Goal: Task Accomplishment & Management: Use online tool/utility

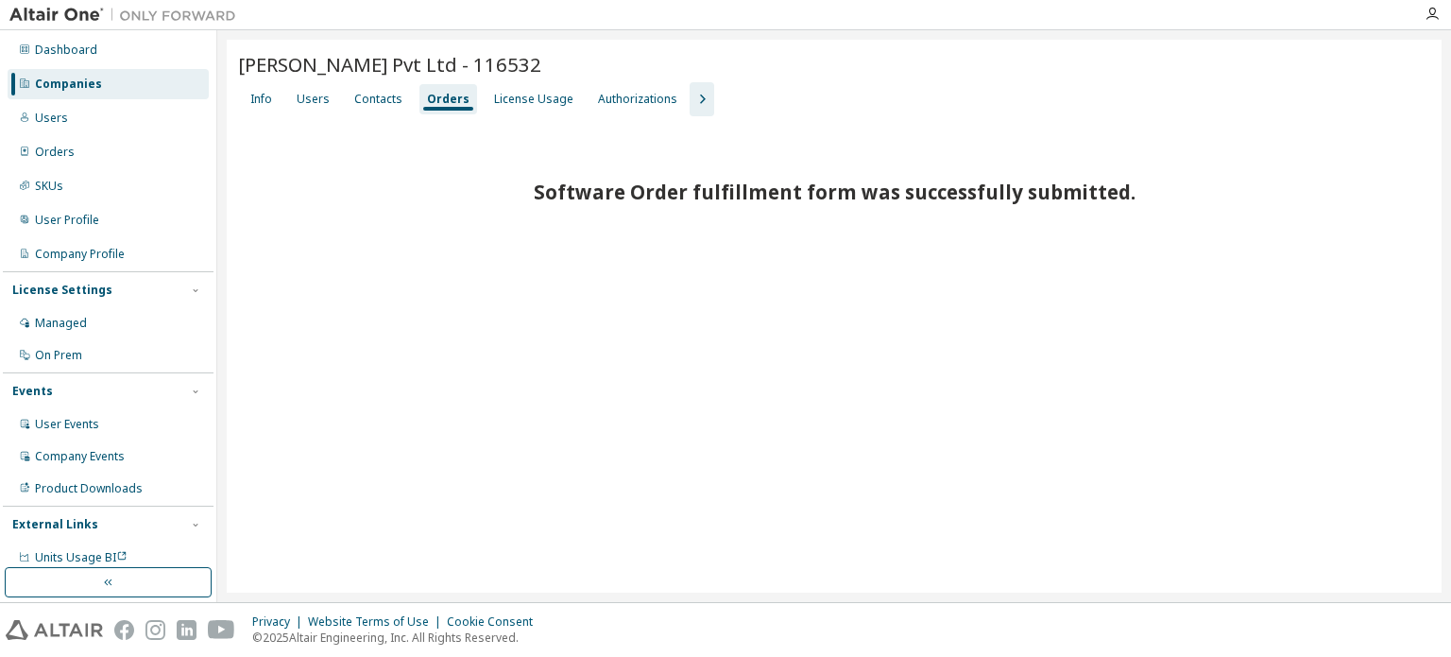
click at [78, 89] on div "Companies" at bounding box center [68, 84] width 67 height 15
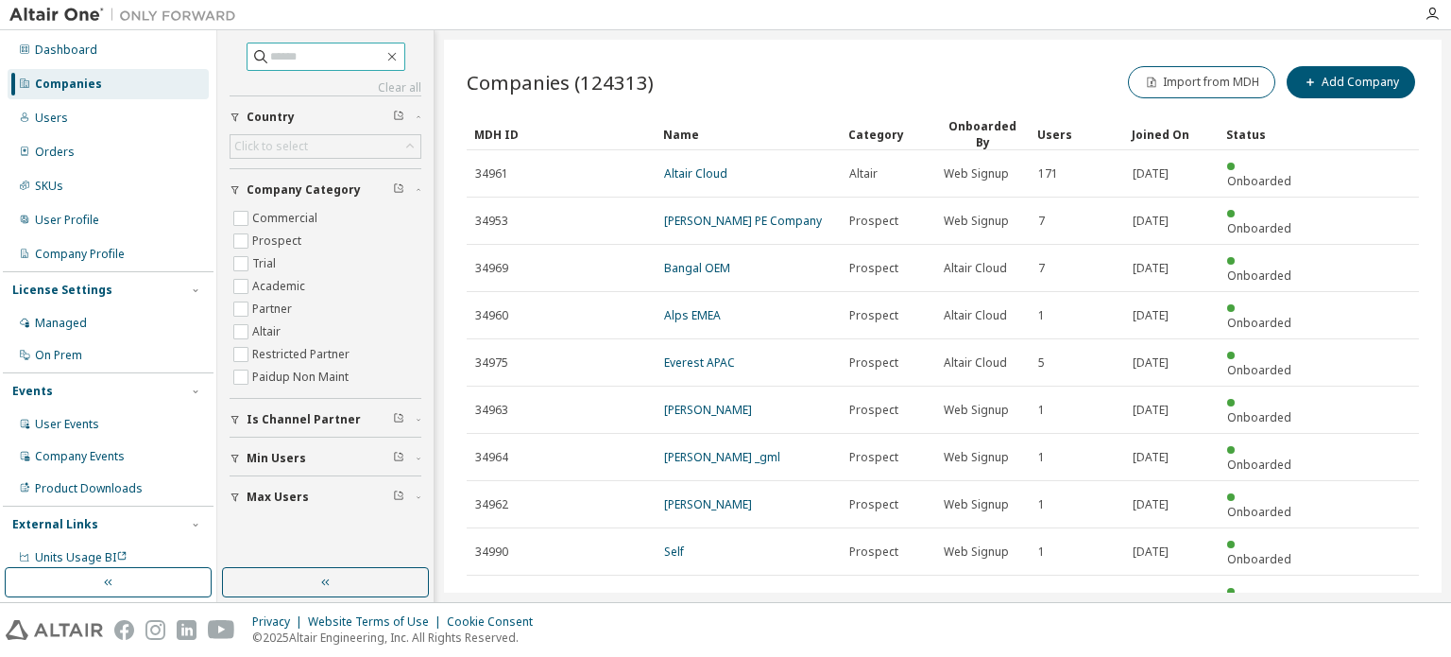
click at [289, 57] on input "text" at bounding box center [326, 56] width 113 height 19
type input "******"
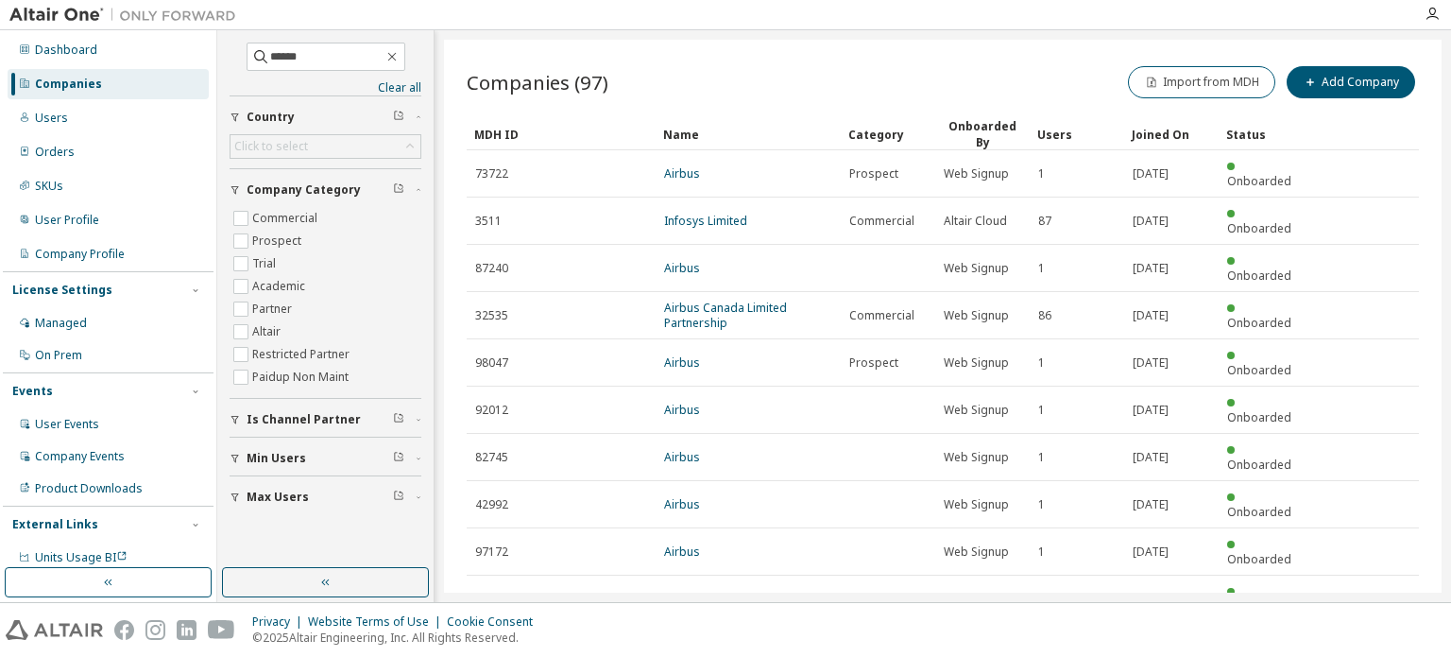
click at [1376, 634] on icon "button" at bounding box center [1371, 645] width 23 height 23
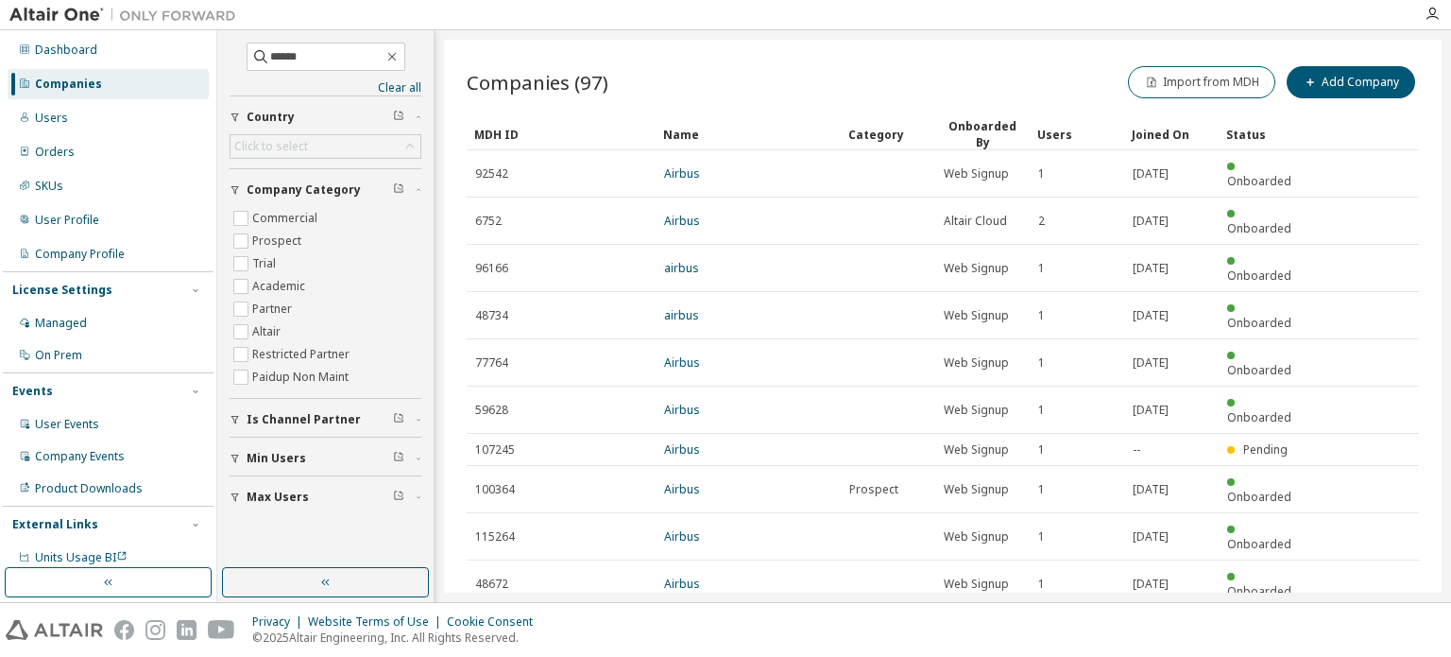
click at [1374, 626] on icon "button" at bounding box center [1372, 630] width 6 height 9
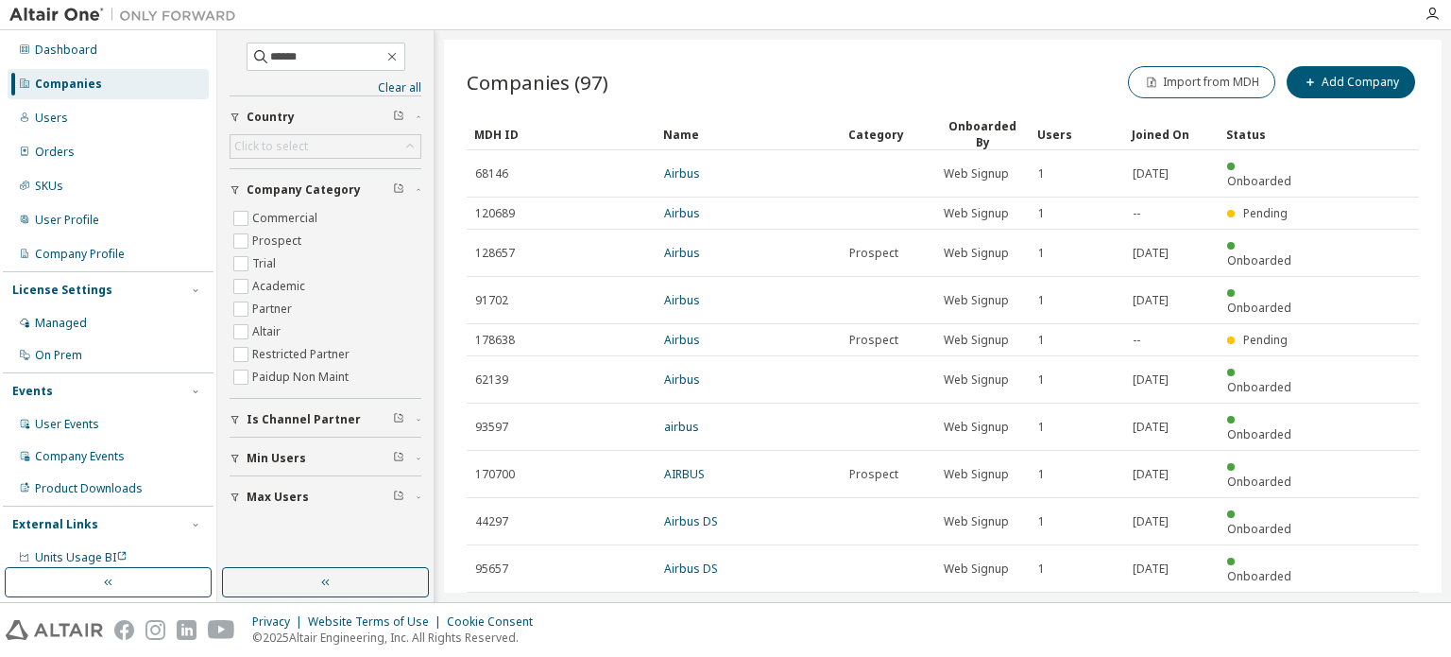
click at [1374, 610] on icon "button" at bounding box center [1372, 614] width 6 height 9
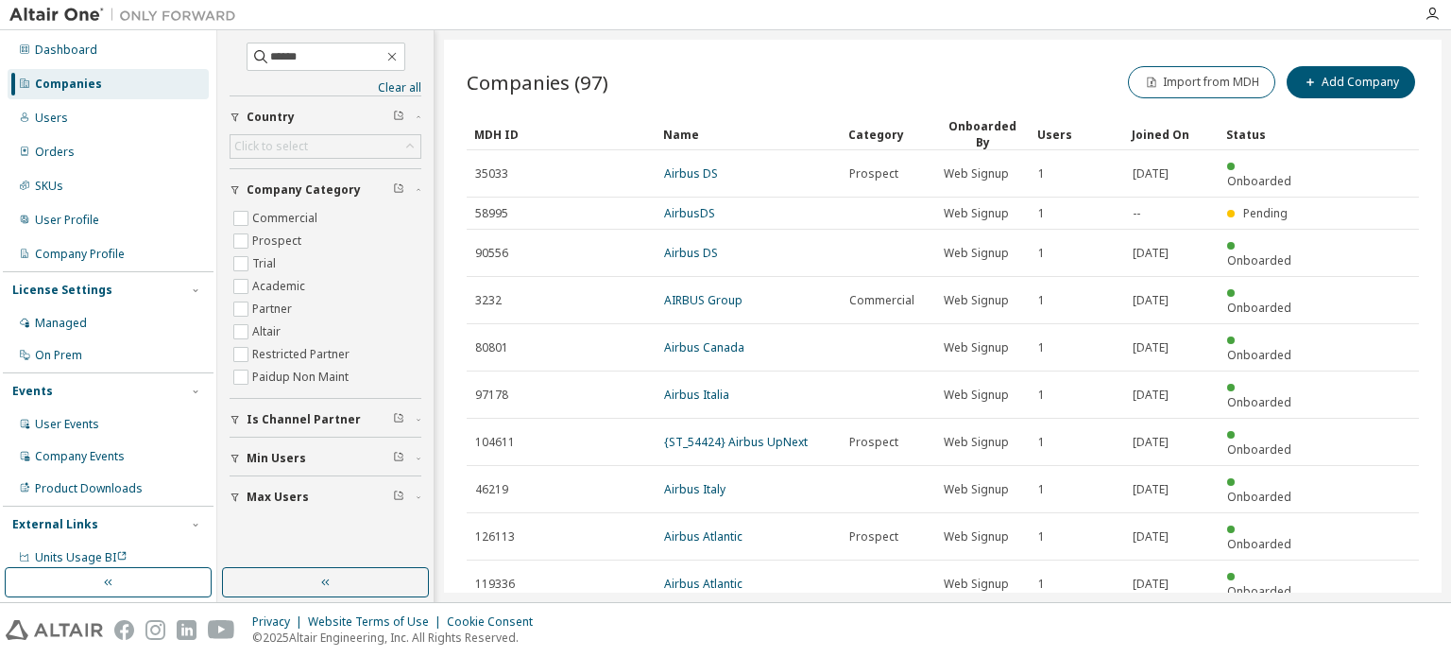
click at [1374, 626] on icon "button" at bounding box center [1372, 630] width 6 height 9
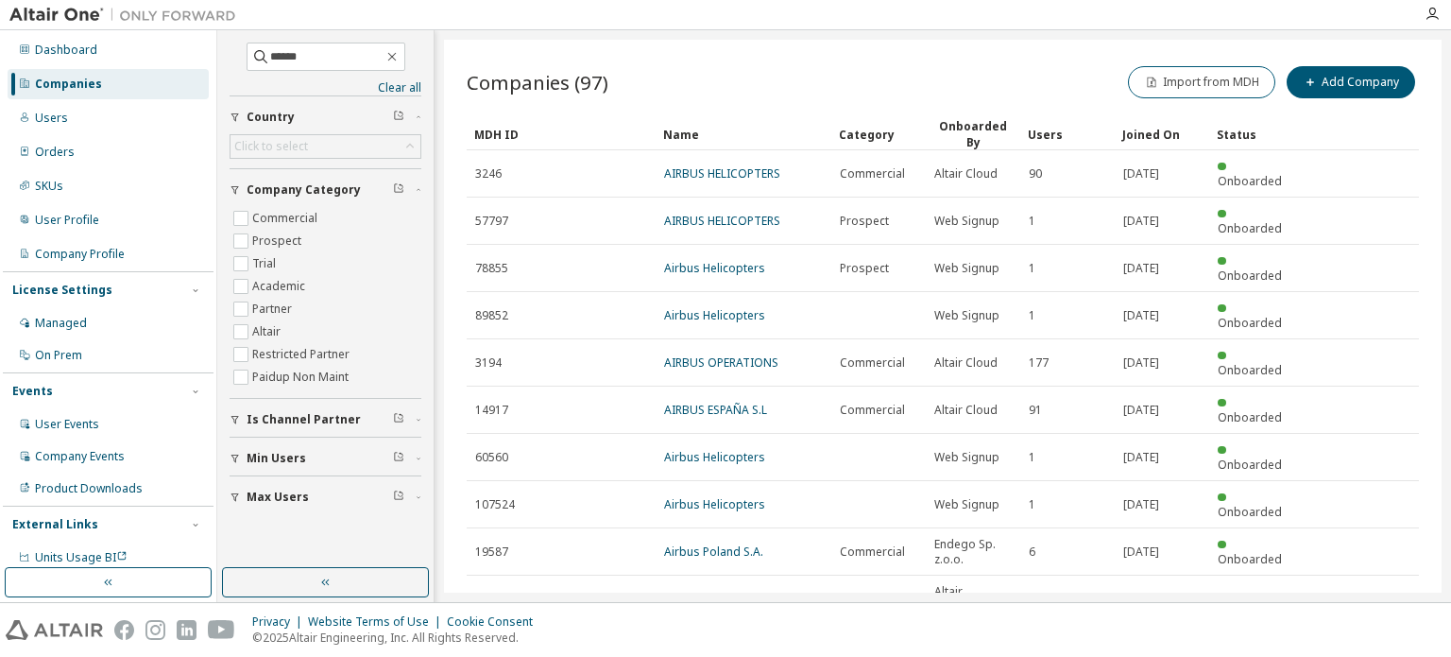
click at [1369, 656] on icon "button" at bounding box center [1372, 660] width 6 height 9
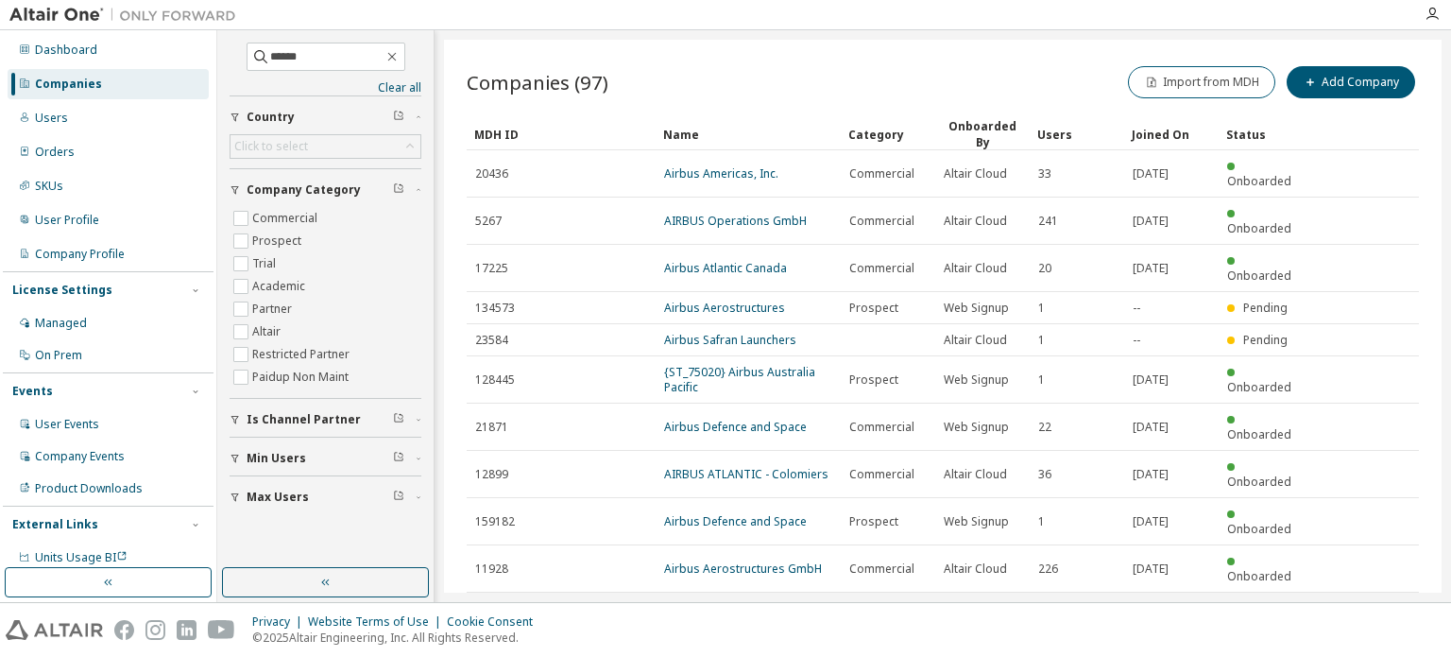
click at [1365, 604] on icon "button" at bounding box center [1371, 615] width 23 height 23
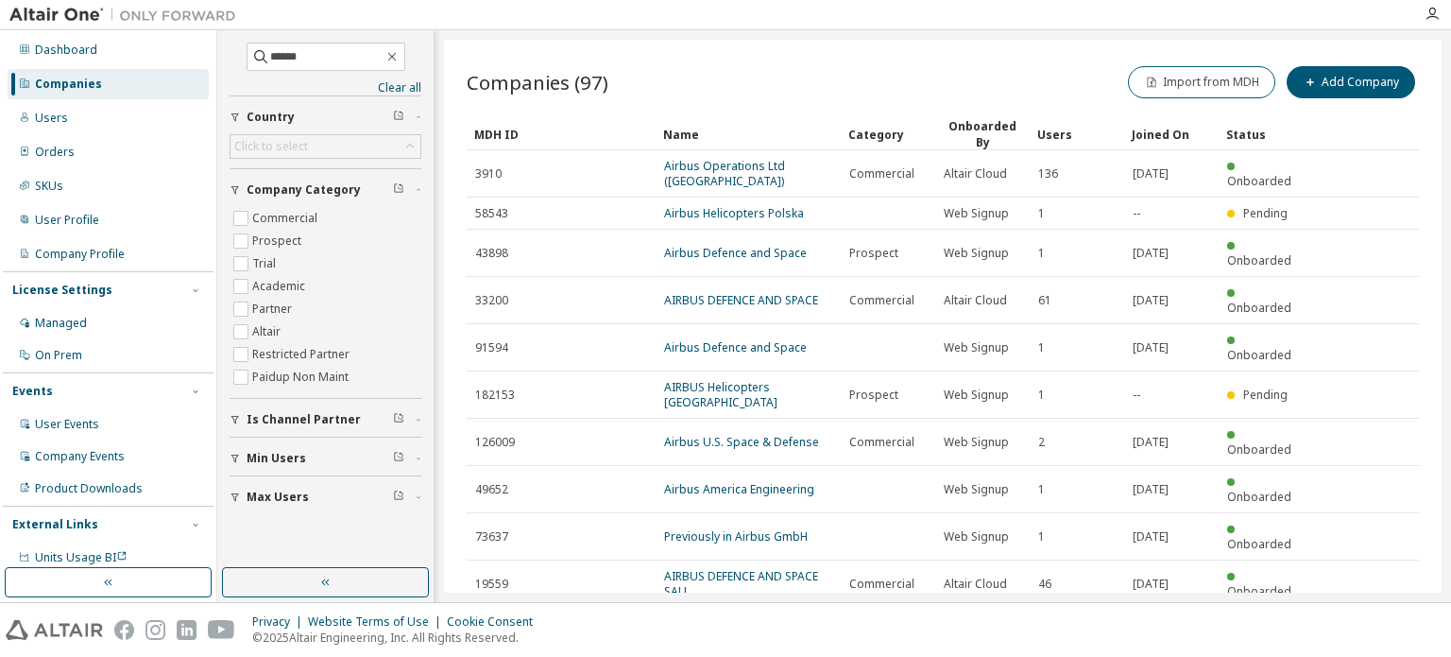
click at [1365, 619] on icon "button" at bounding box center [1371, 630] width 23 height 23
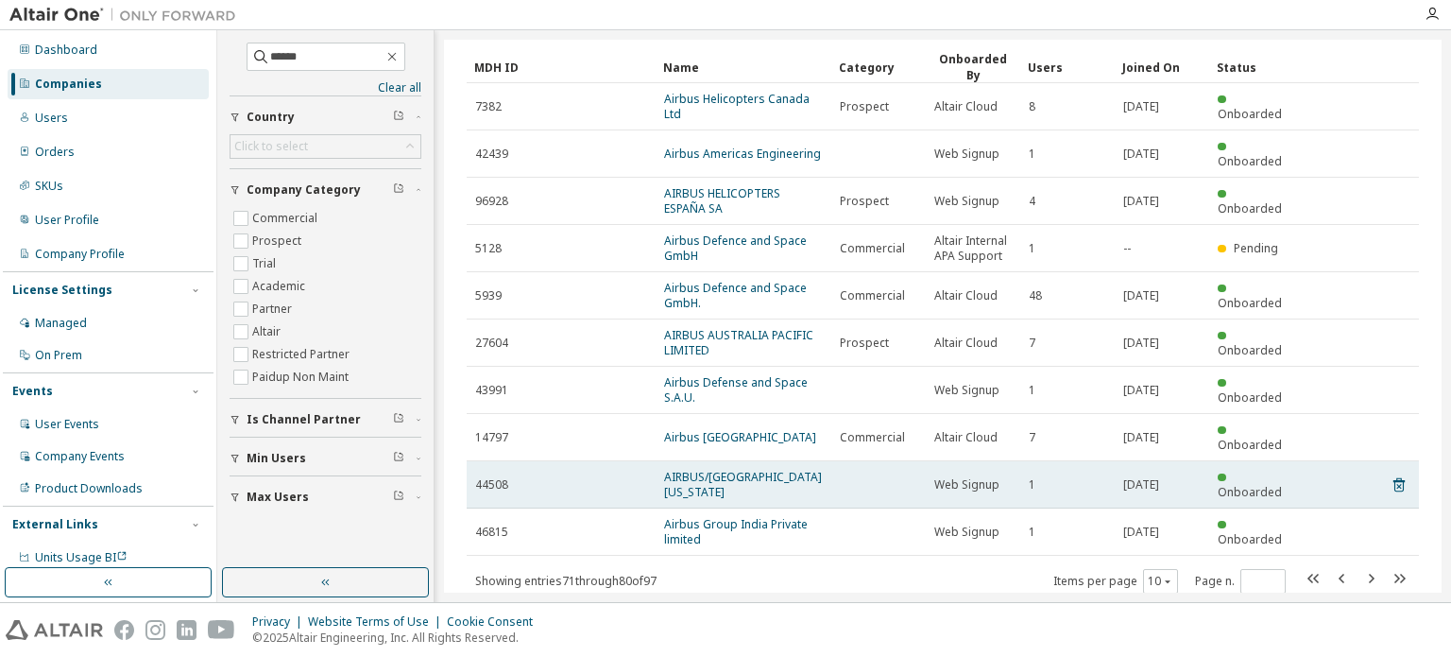
scroll to position [94, 0]
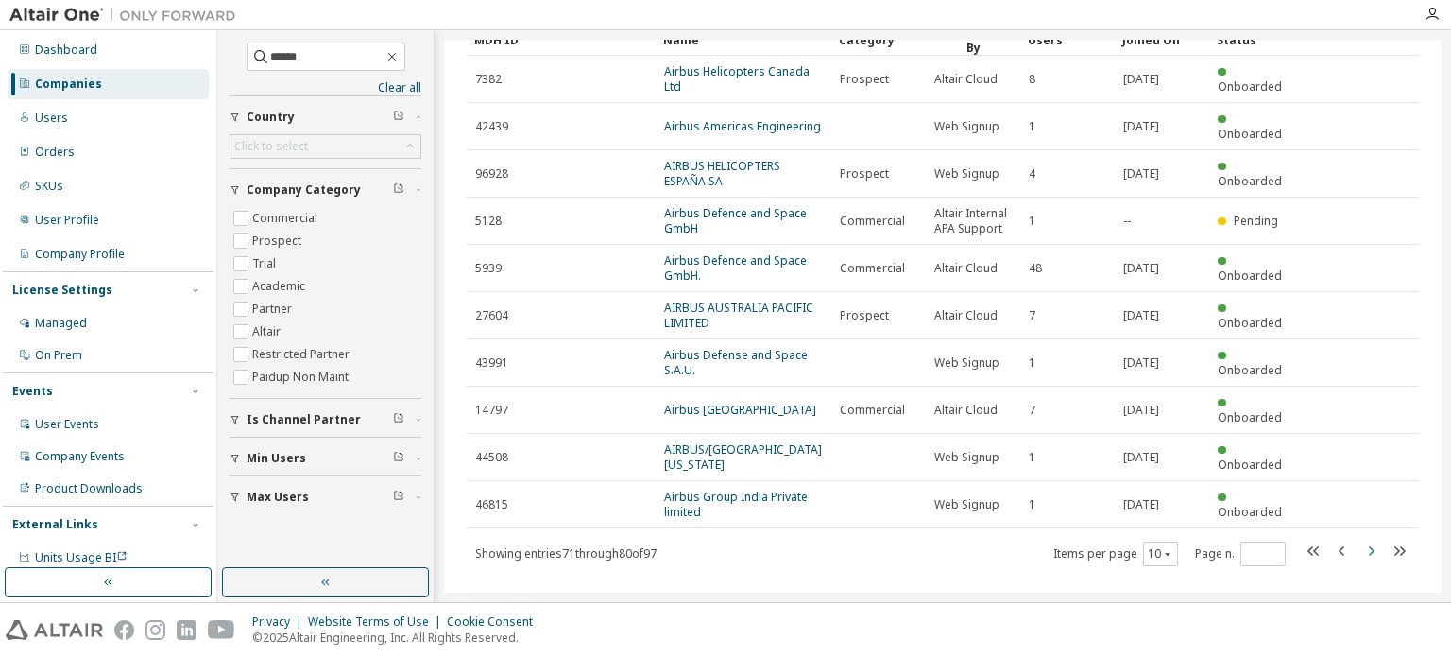
click at [1360, 540] on icon "button" at bounding box center [1371, 551] width 23 height 23
type input "*"
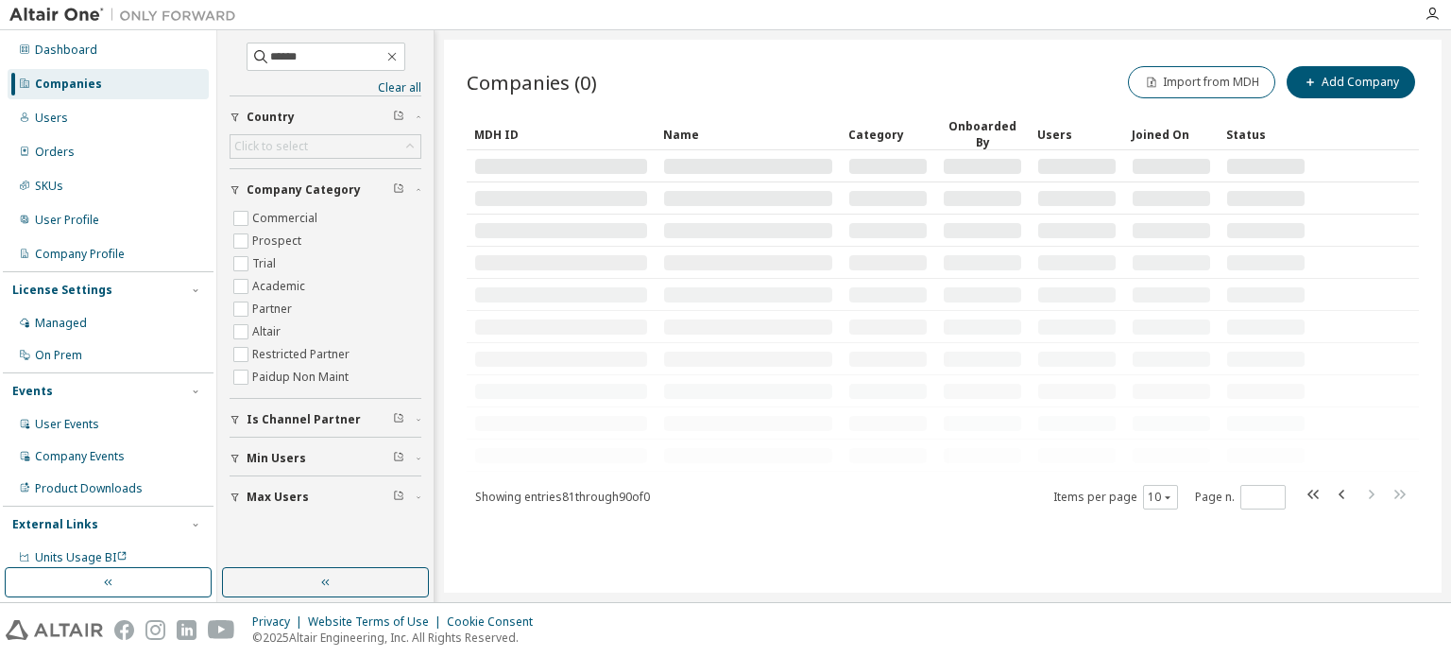
scroll to position [0, 0]
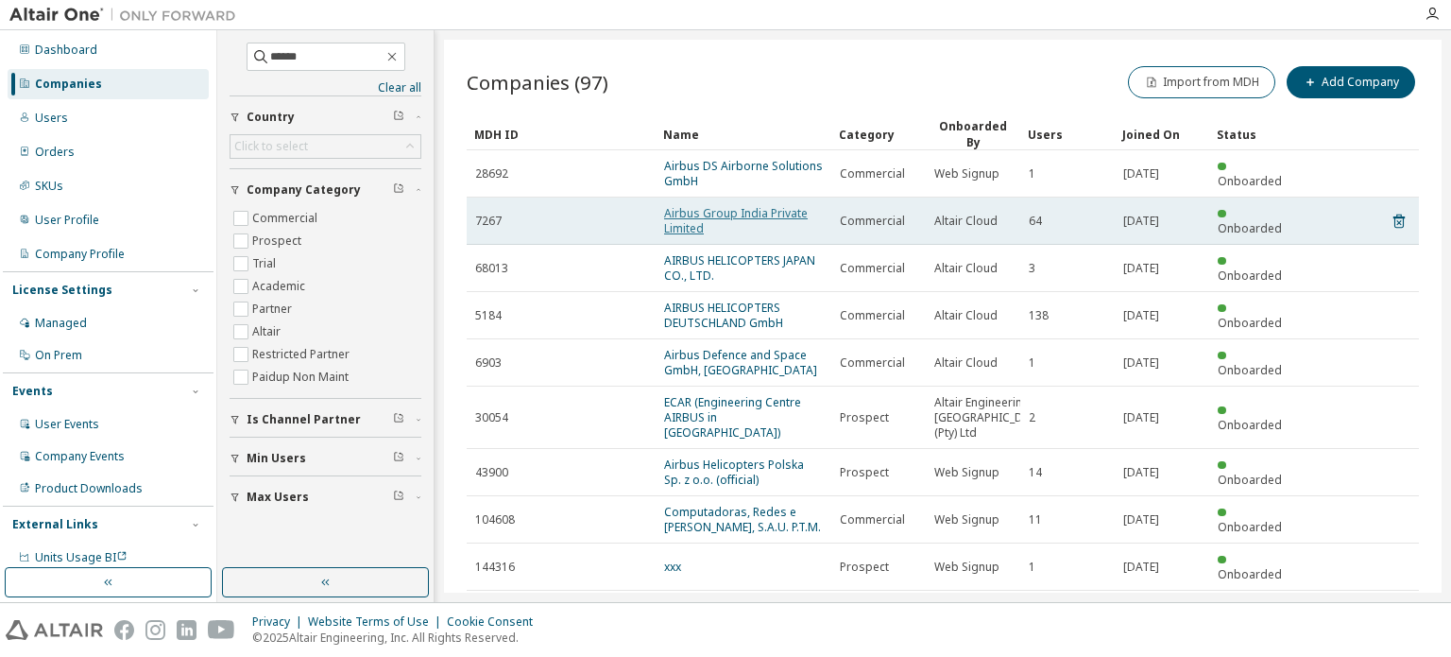
click at [771, 211] on link "Airbus Group India Private Limited" at bounding box center [736, 220] width 144 height 31
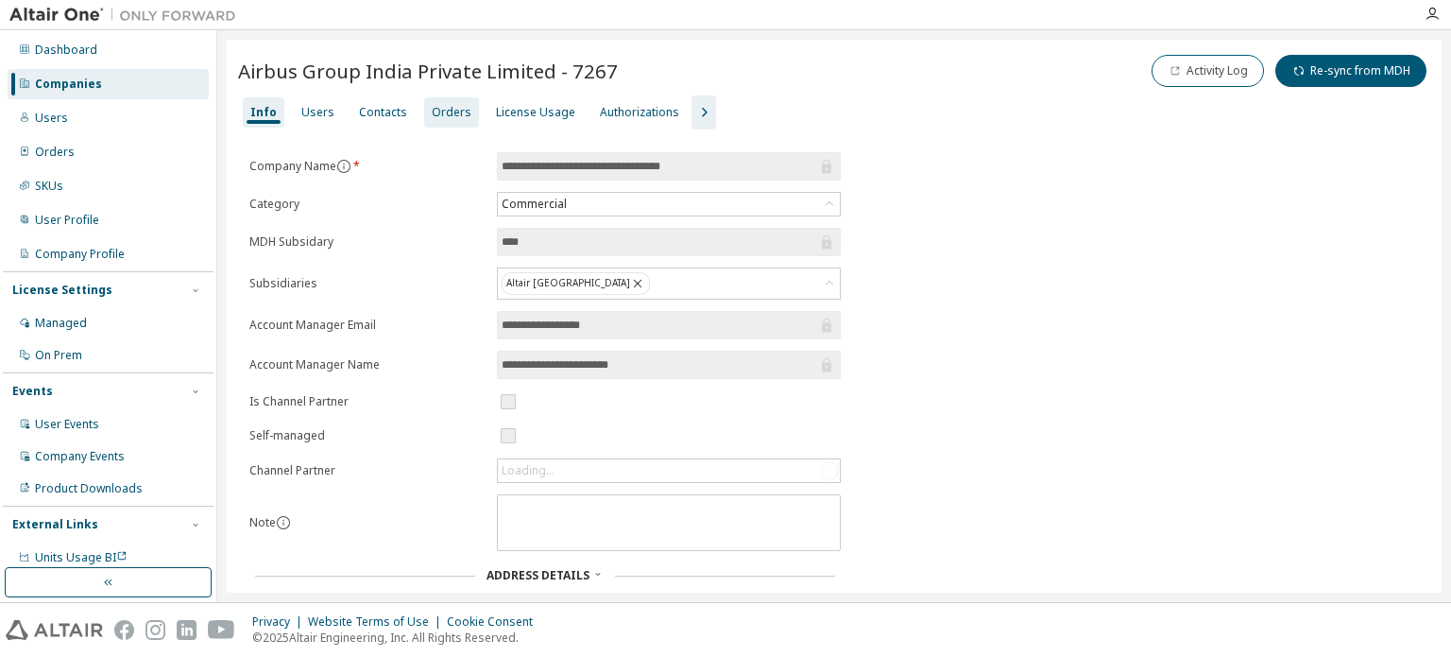
click at [442, 112] on div "Orders" at bounding box center [452, 112] width 40 height 15
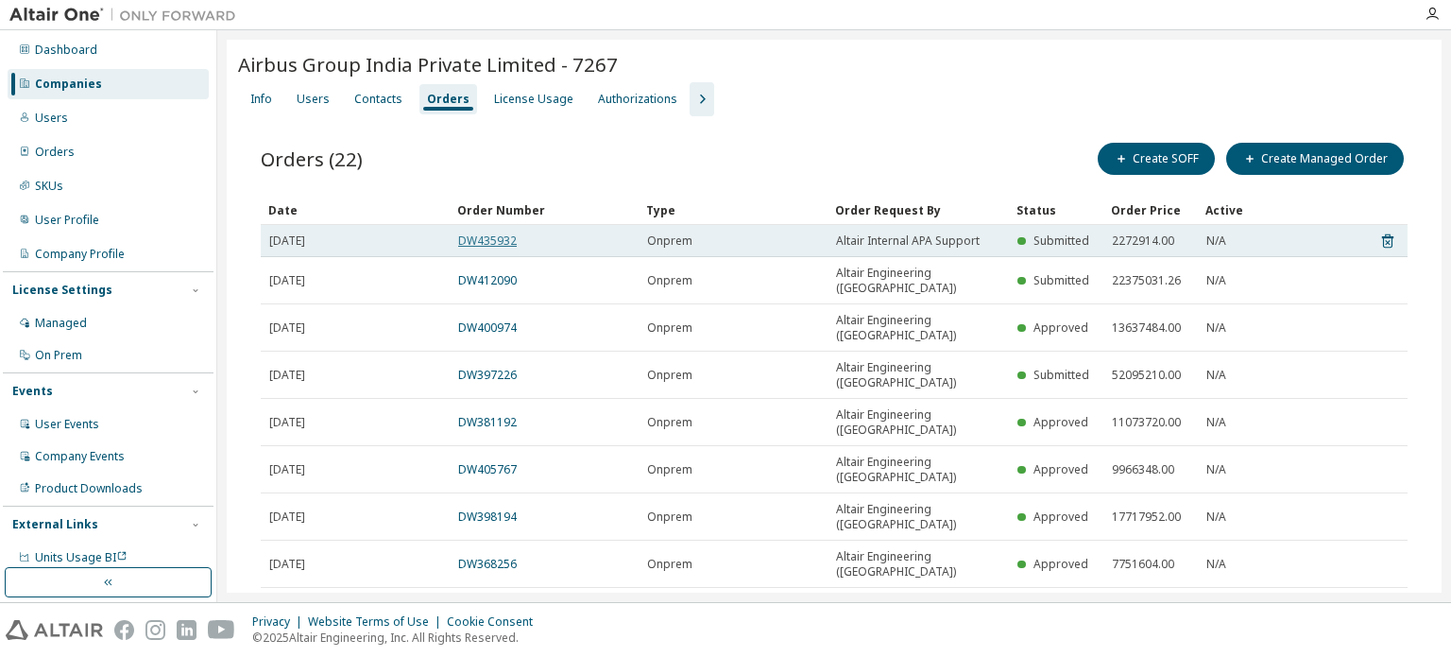
click at [500, 241] on link "DW435932" at bounding box center [487, 240] width 59 height 16
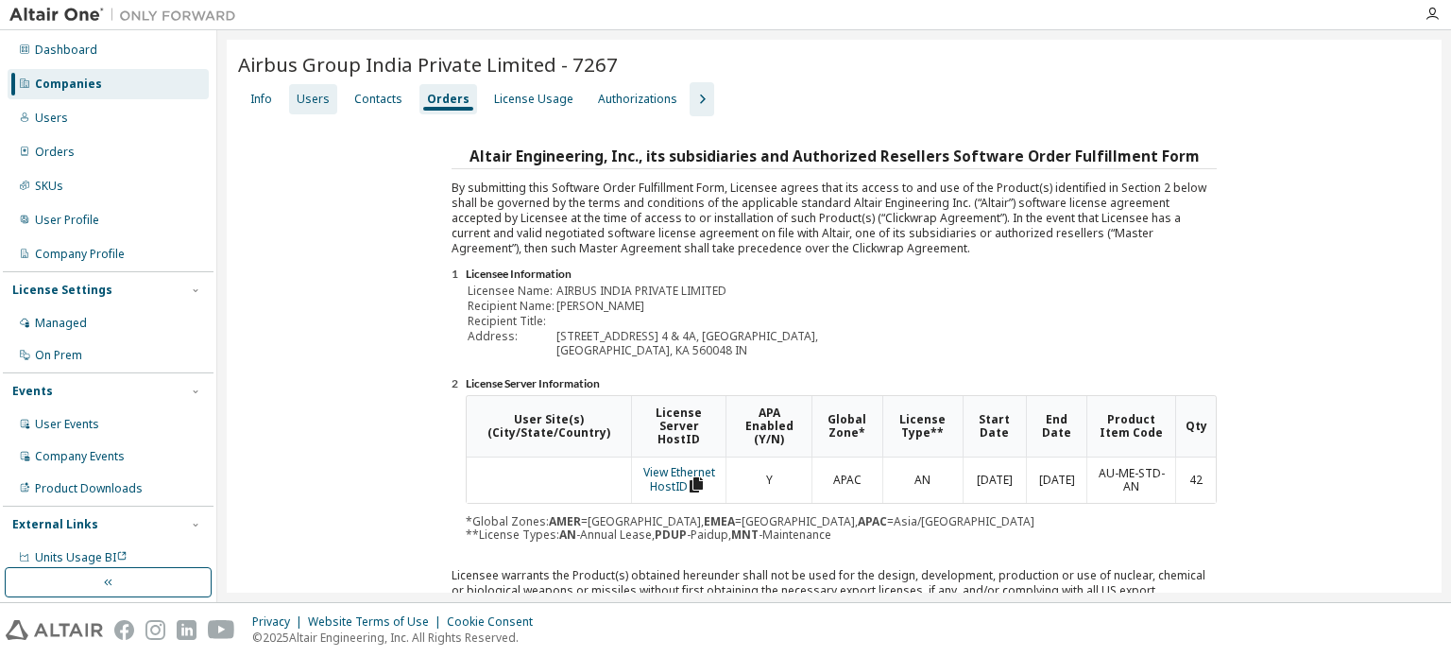
click at [308, 97] on div "Users" at bounding box center [313, 99] width 33 height 15
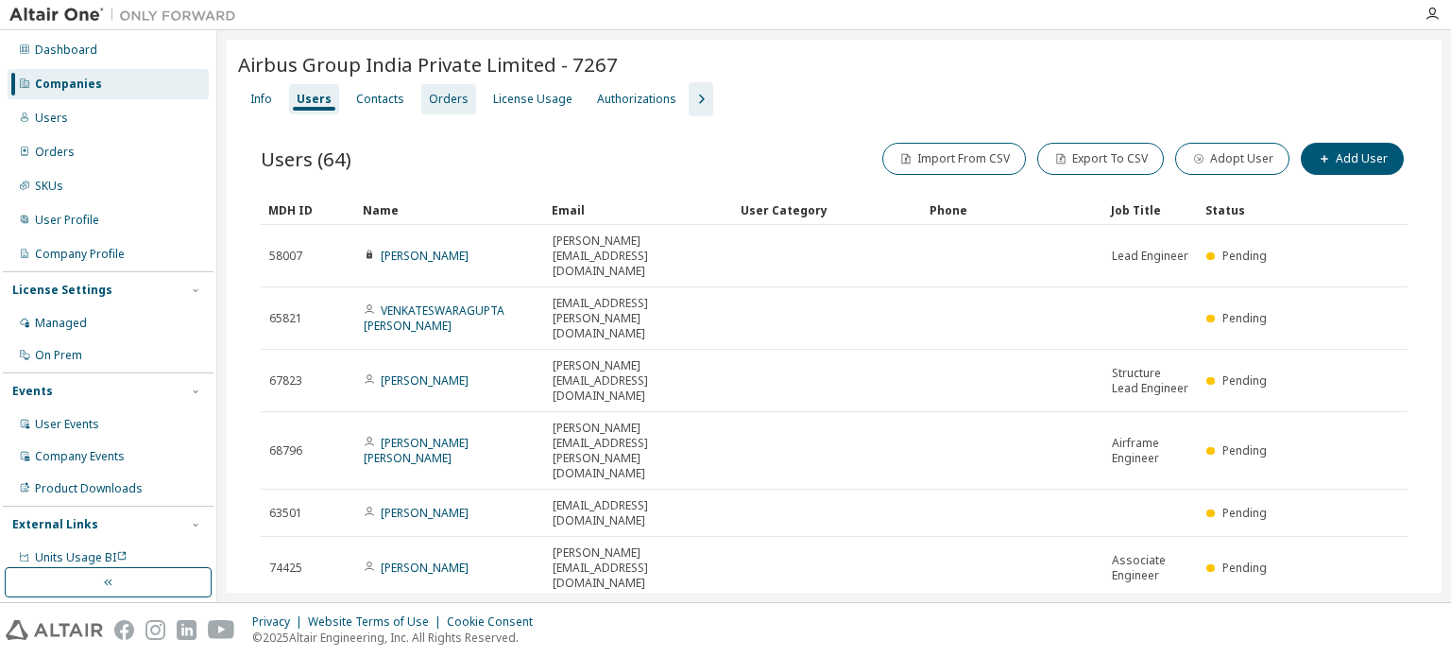
click at [429, 101] on div "Orders" at bounding box center [449, 99] width 40 height 15
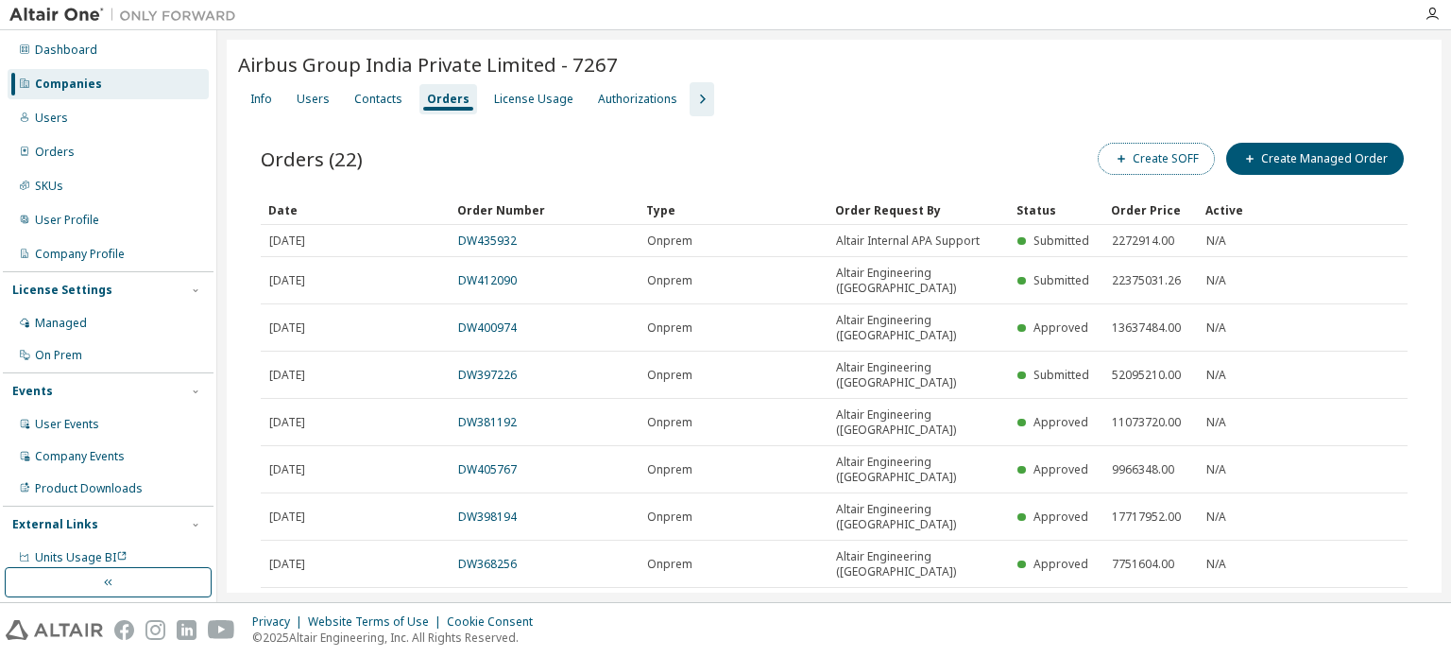
click at [1191, 168] on button "Create SOFF" at bounding box center [1156, 159] width 117 height 32
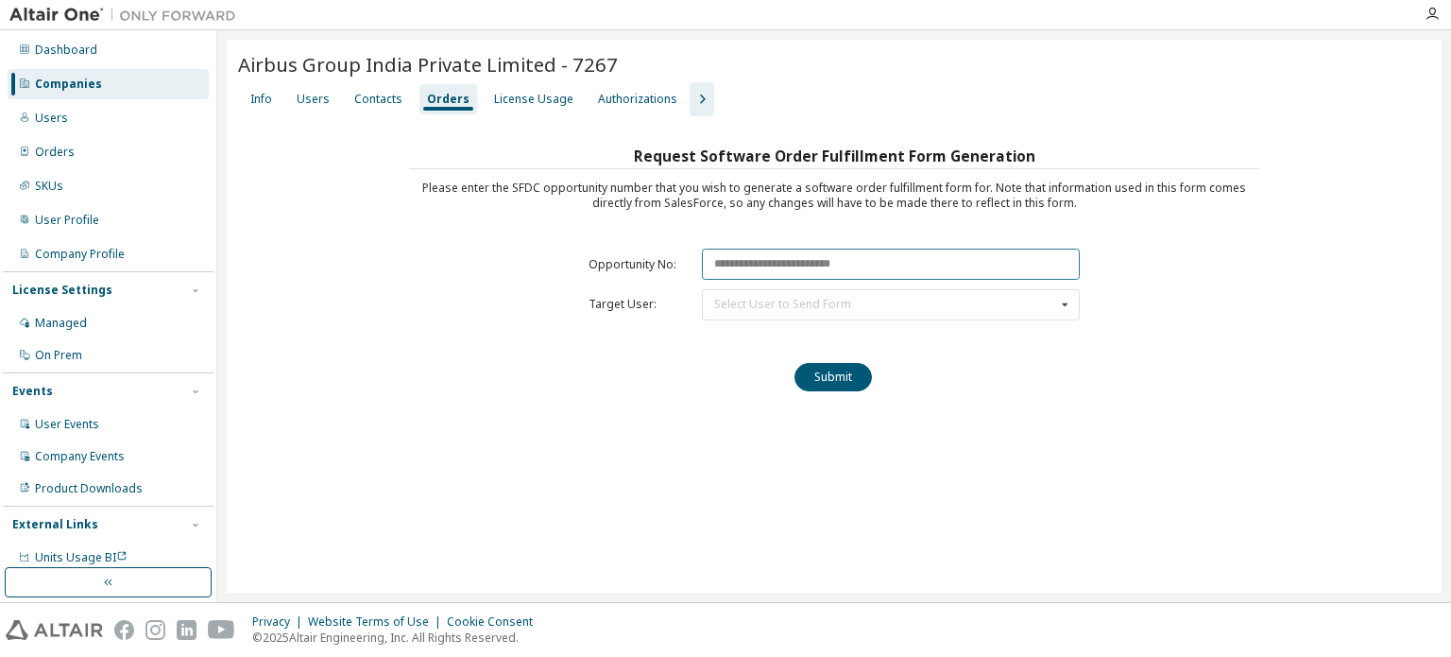
click at [738, 260] on input "text" at bounding box center [891, 264] width 378 height 31
paste input "********"
type input "********"
click at [729, 305] on div "Select User to Send Form" at bounding box center [782, 304] width 137 height 11
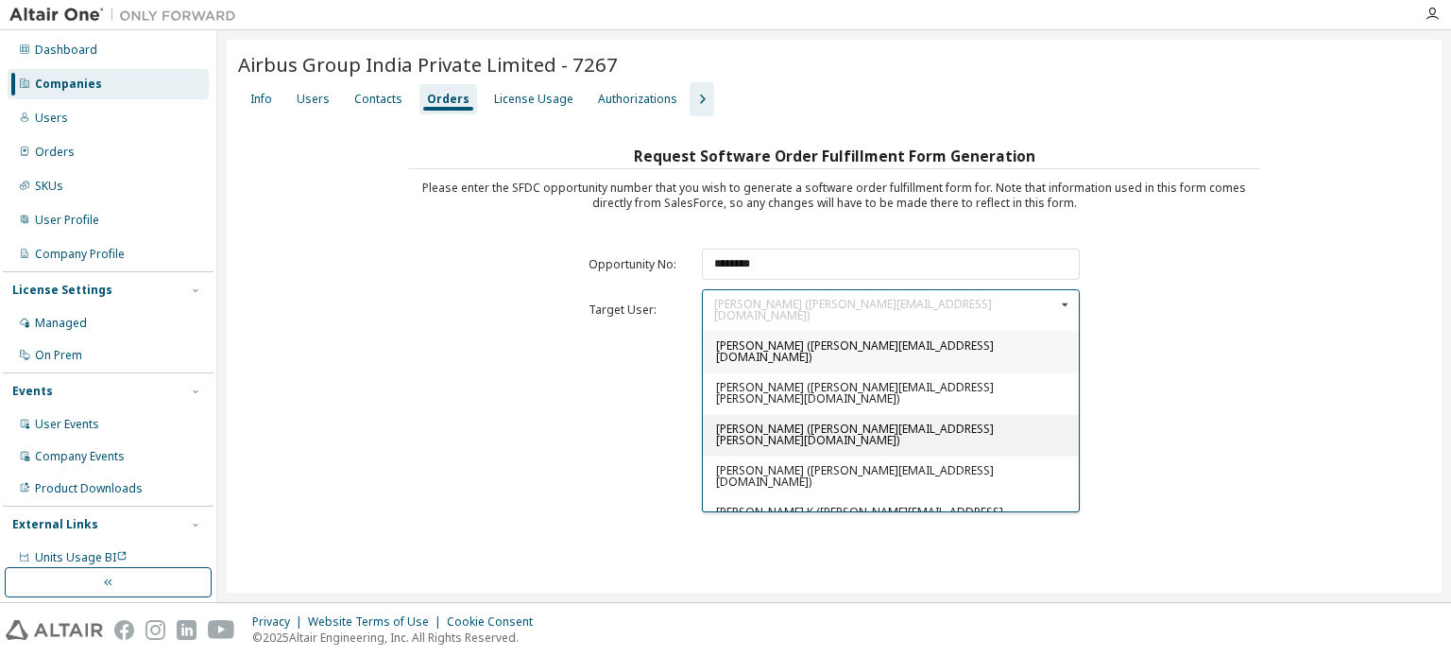
click at [751, 421] on span "Ravi Sankar (ravi.sankar@airbus.com)" at bounding box center [855, 434] width 278 height 27
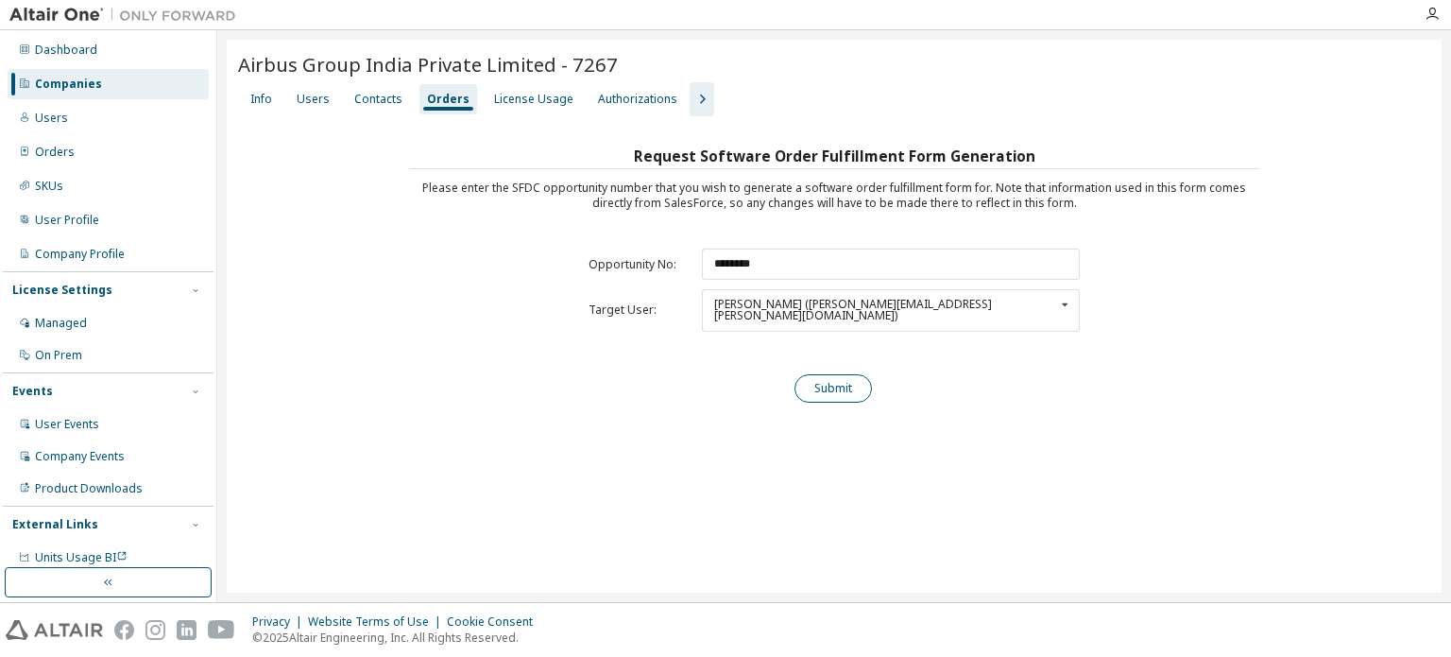
click at [853, 375] on button "Submit" at bounding box center [833, 388] width 77 height 28
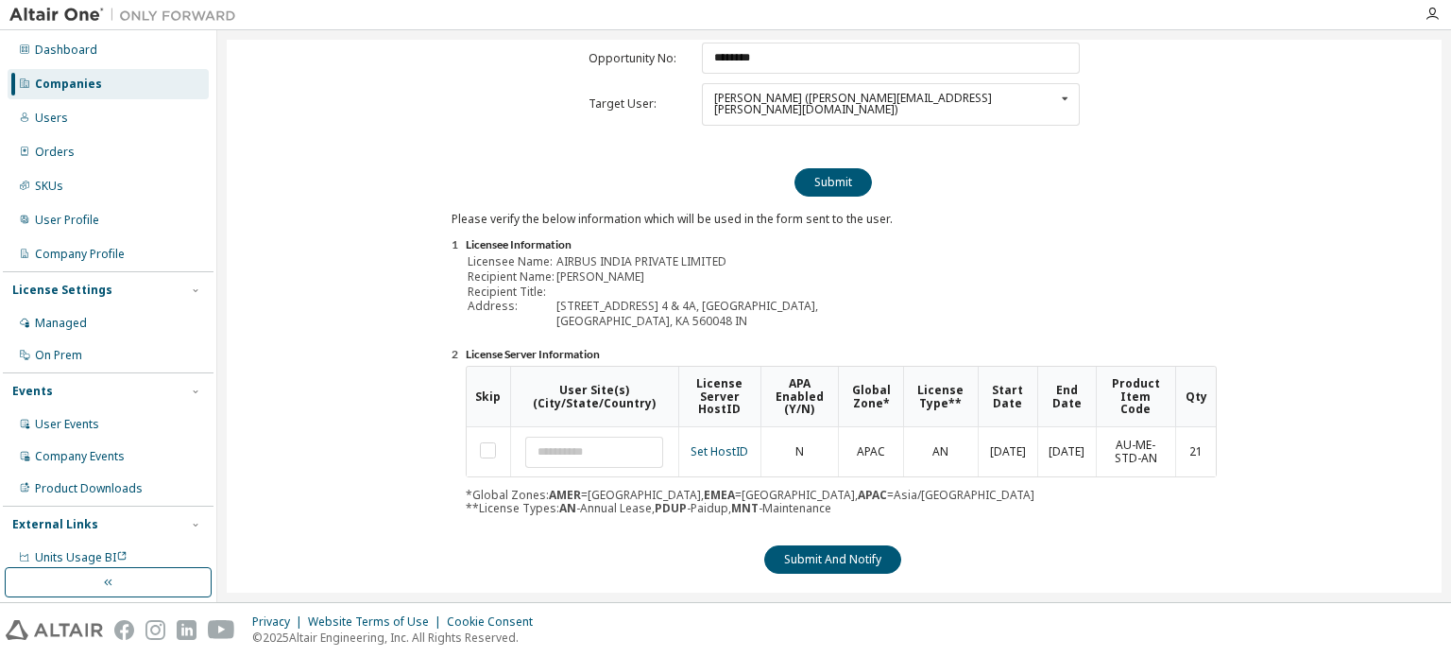
scroll to position [209, 0]
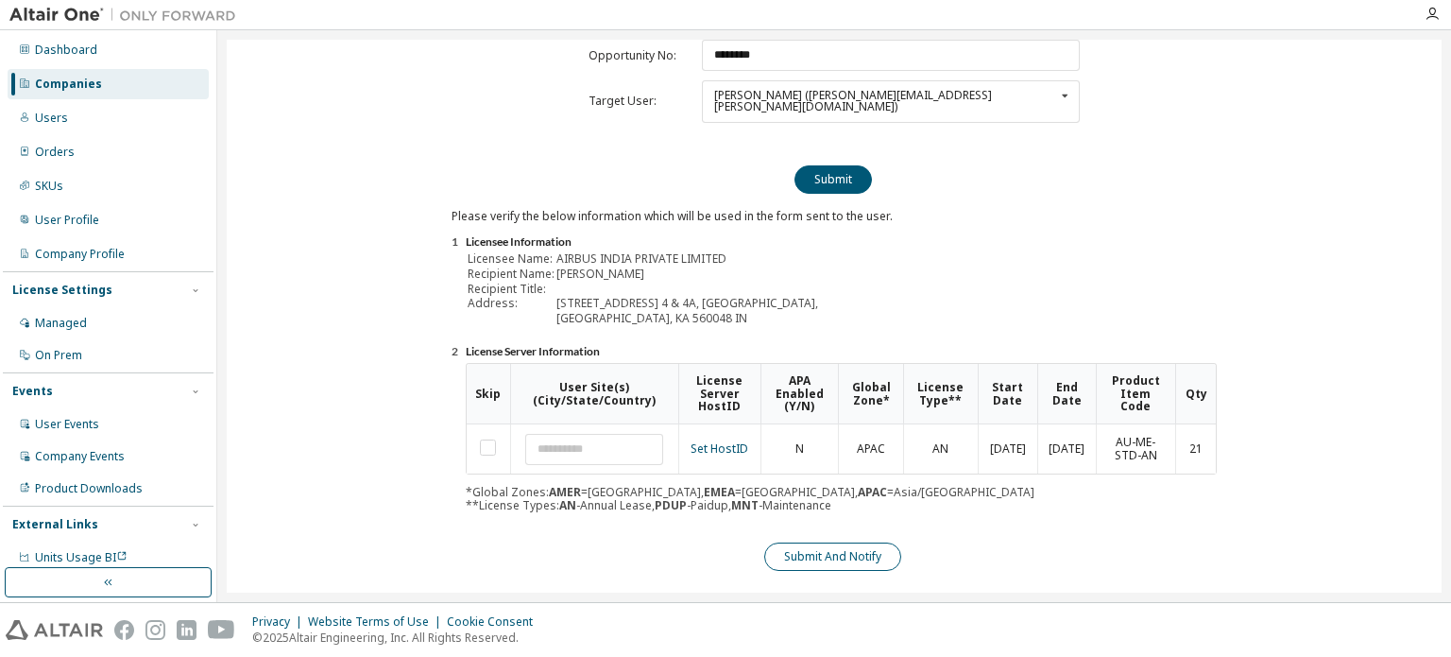
click at [840, 542] on button "Submit And Notify" at bounding box center [832, 556] width 137 height 28
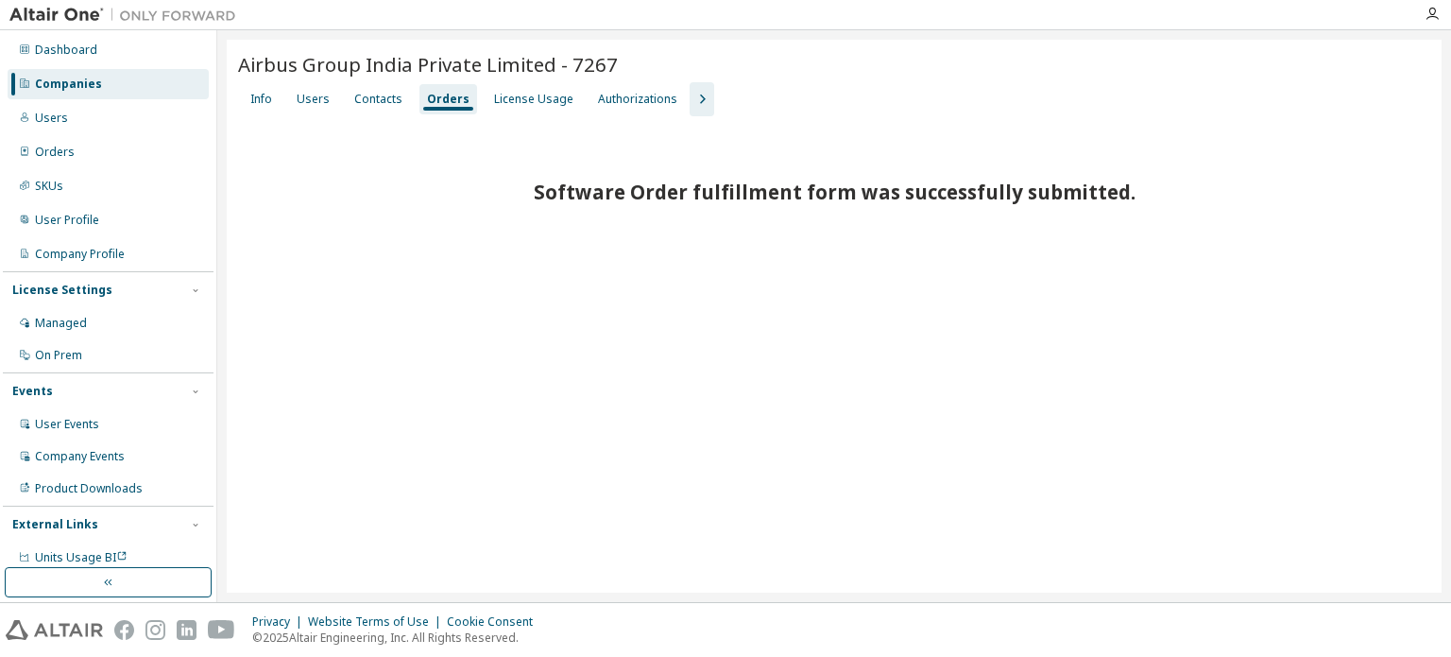
scroll to position [0, 0]
click at [319, 101] on div "Users" at bounding box center [313, 99] width 33 height 15
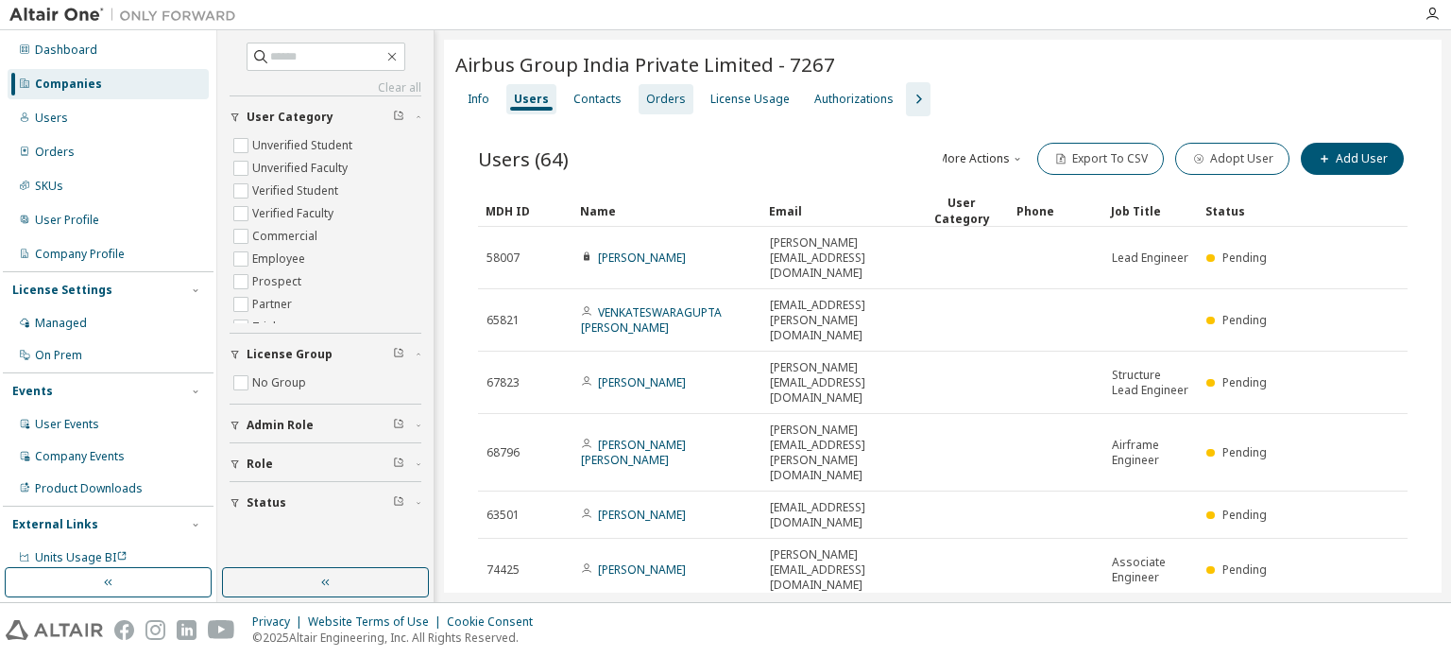
click at [658, 96] on div "Orders" at bounding box center [666, 99] width 40 height 15
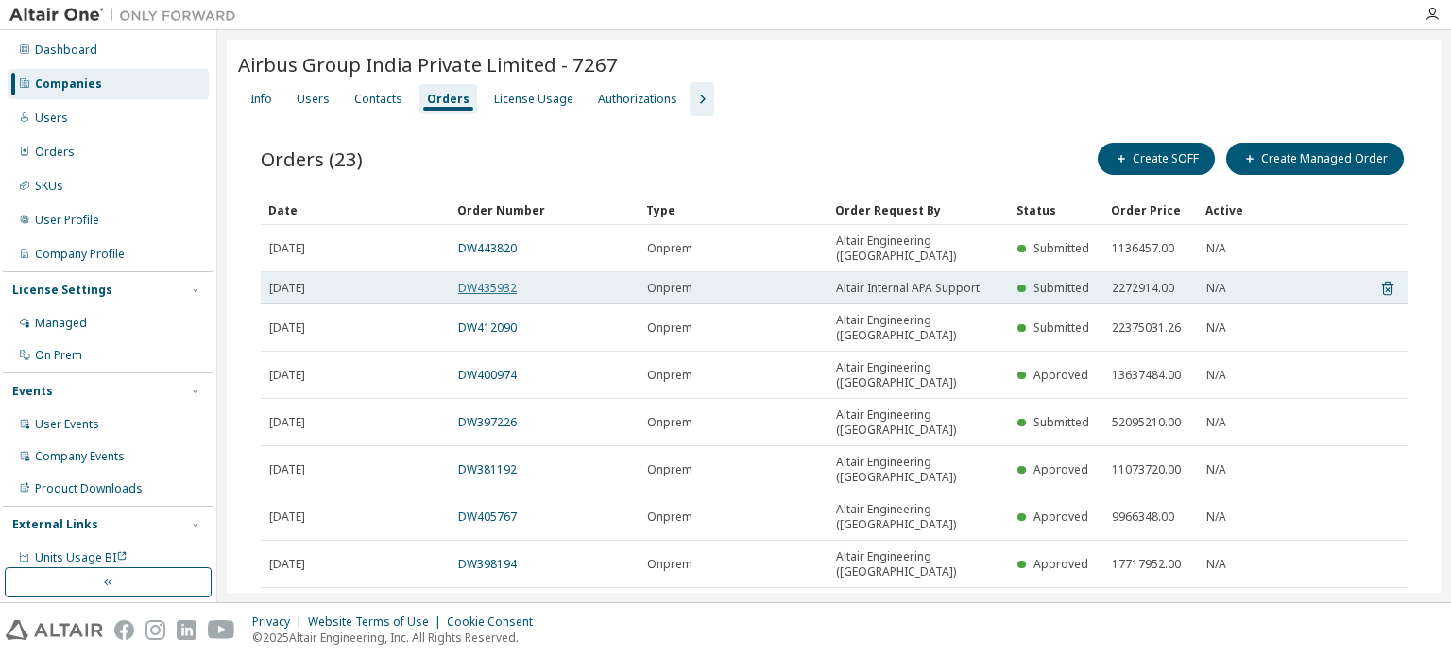
click at [473, 280] on link "DW435932" at bounding box center [487, 288] width 59 height 16
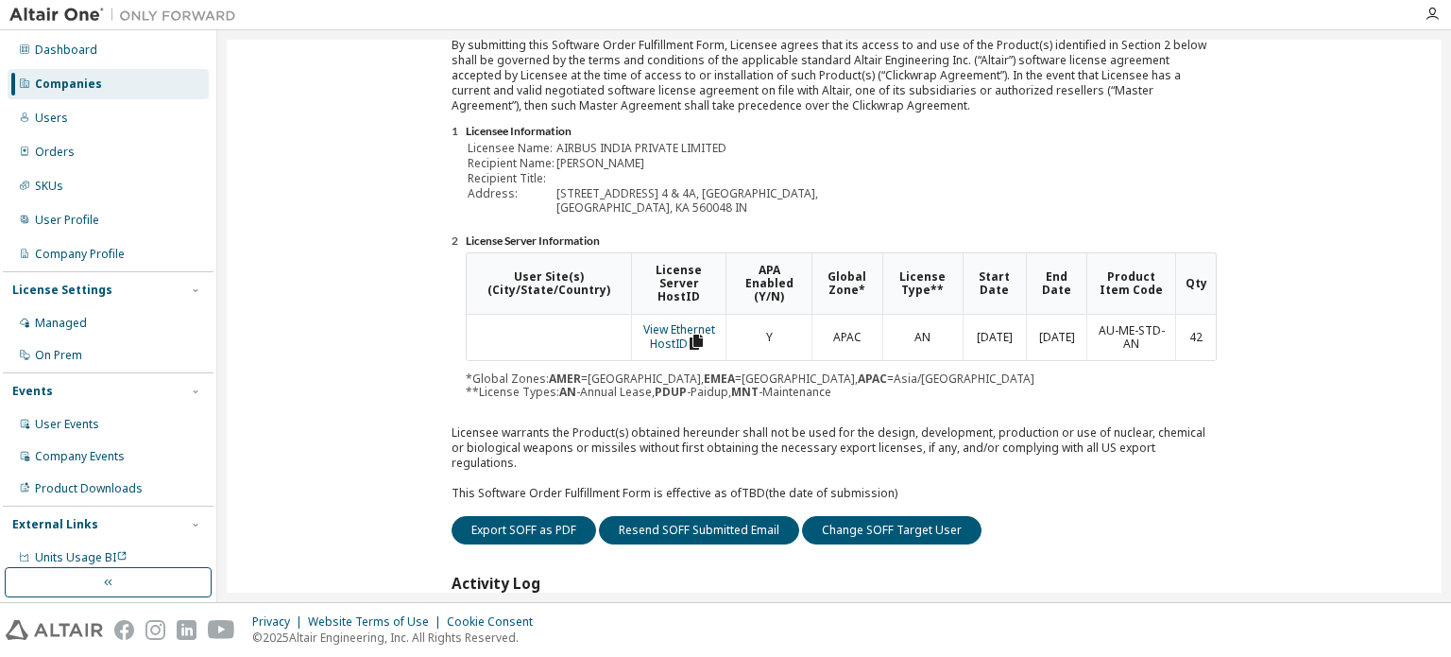
scroll to position [283, 0]
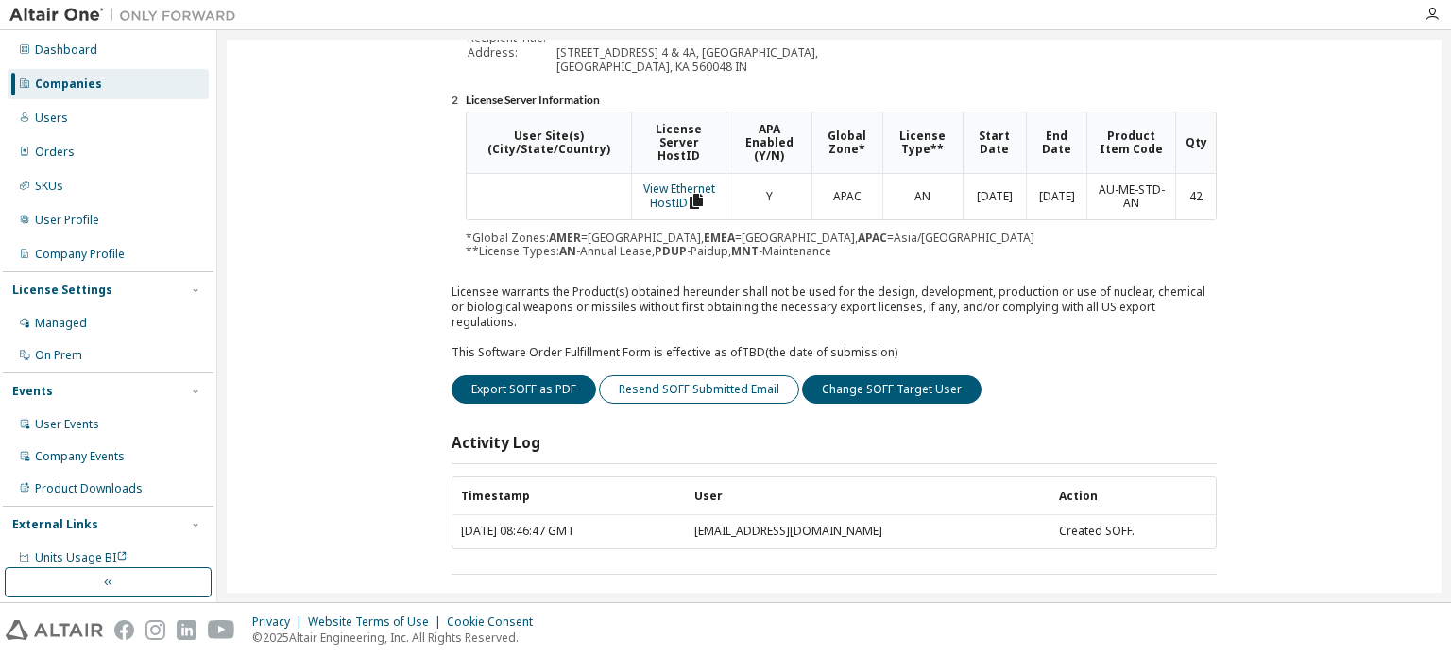
click at [729, 377] on button "Resend SOFF Submitted Email" at bounding box center [699, 389] width 200 height 28
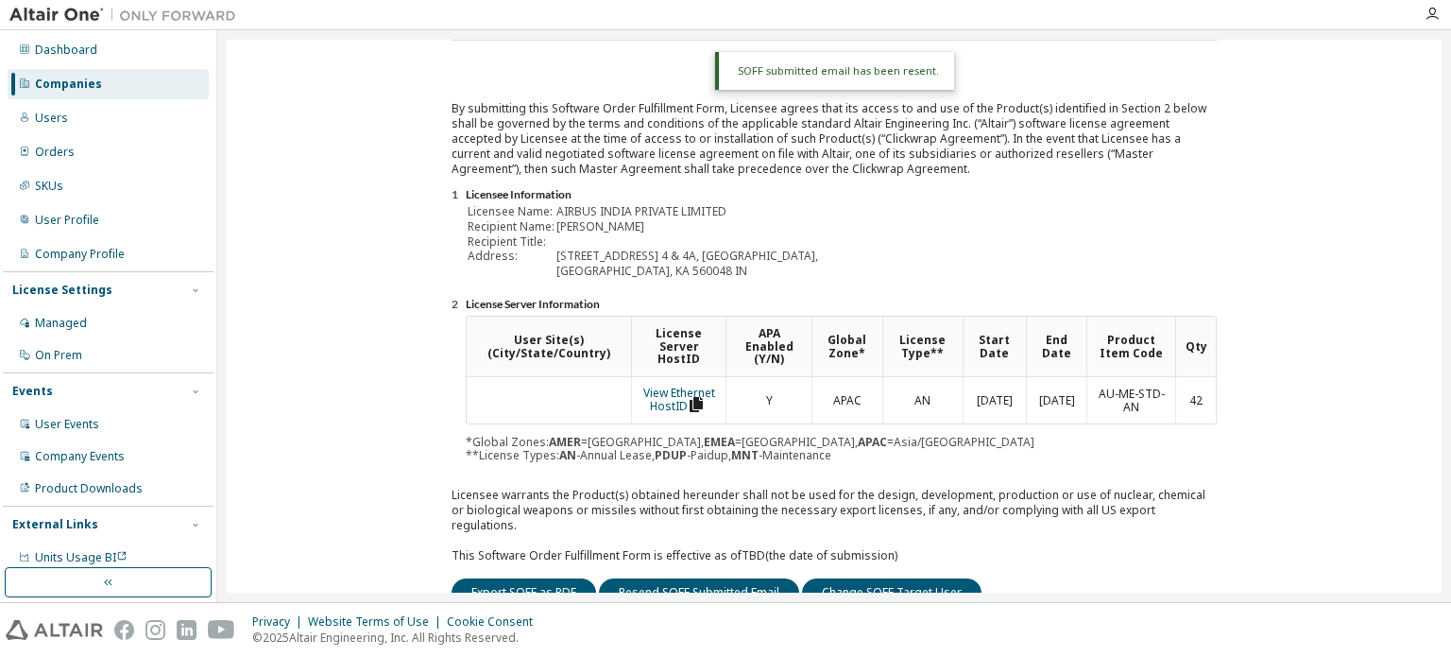
scroll to position [0, 0]
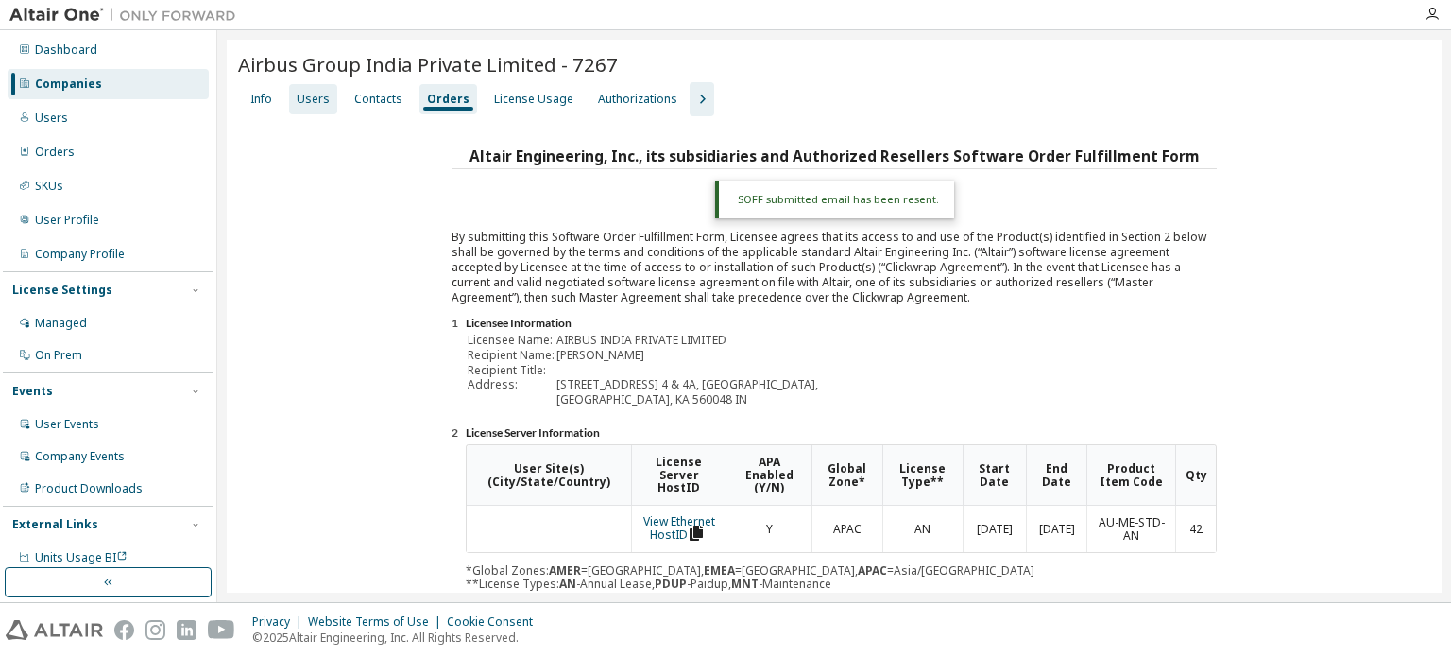
click at [310, 96] on div "Users" at bounding box center [313, 99] width 33 height 15
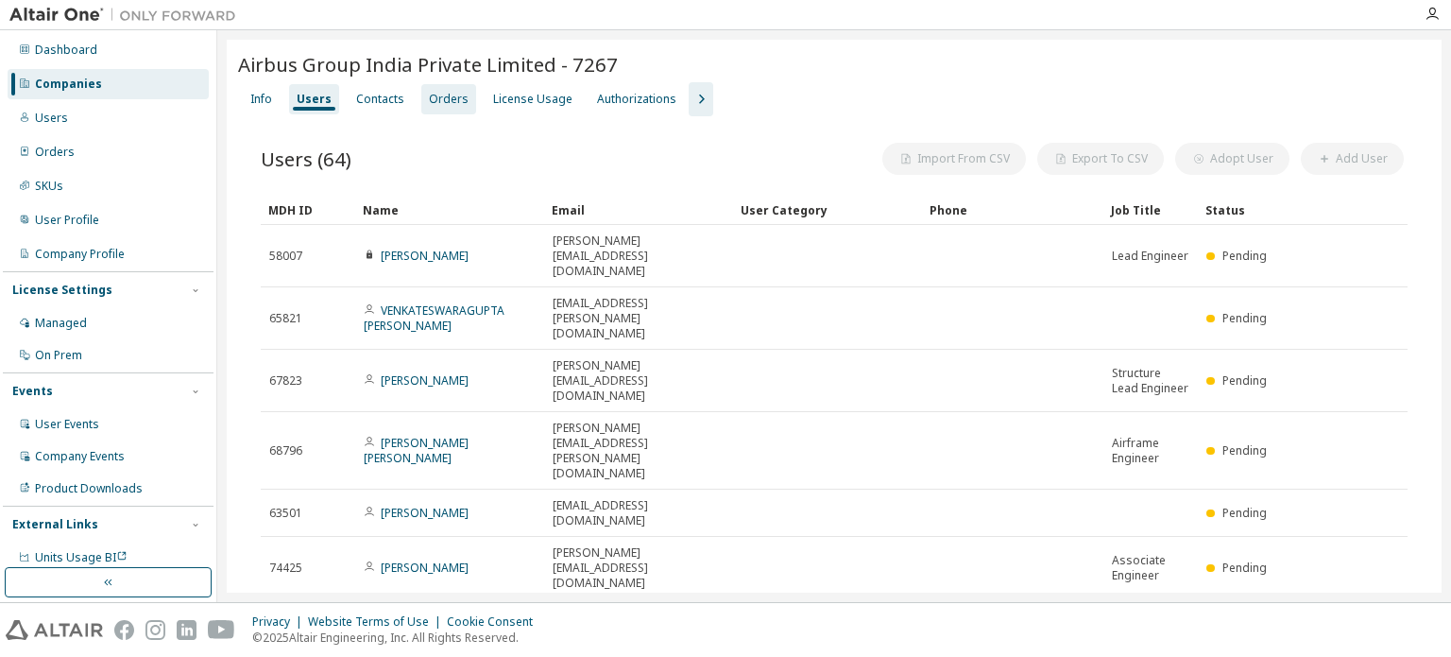
click at [448, 97] on div "Orders" at bounding box center [449, 99] width 40 height 15
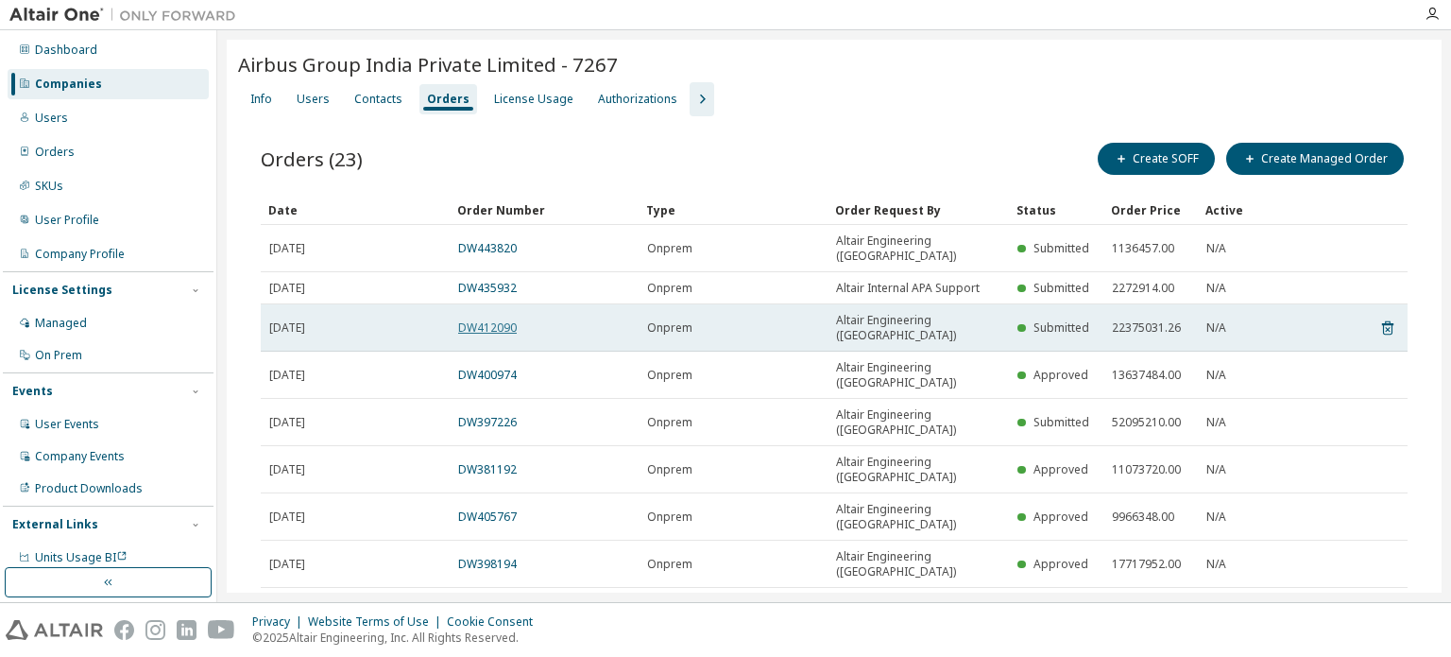
click at [500, 319] on link "DW412090" at bounding box center [487, 327] width 59 height 16
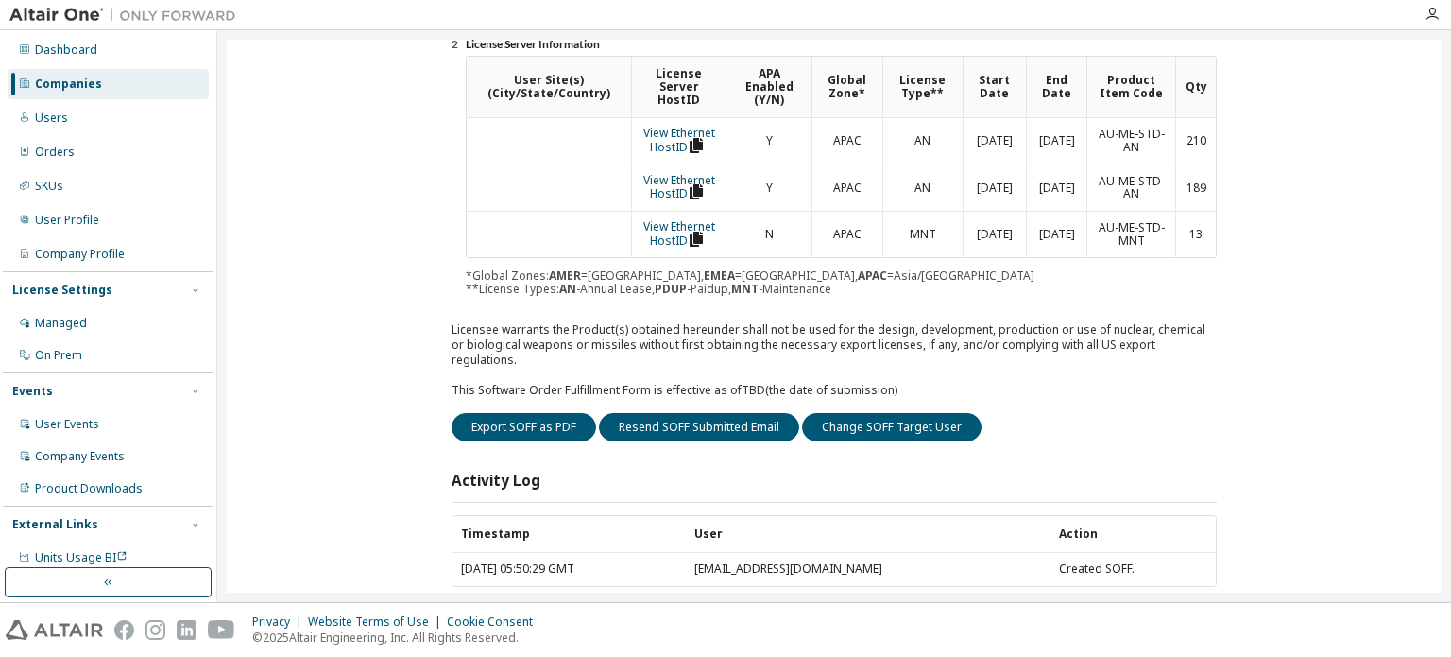
scroll to position [378, 0]
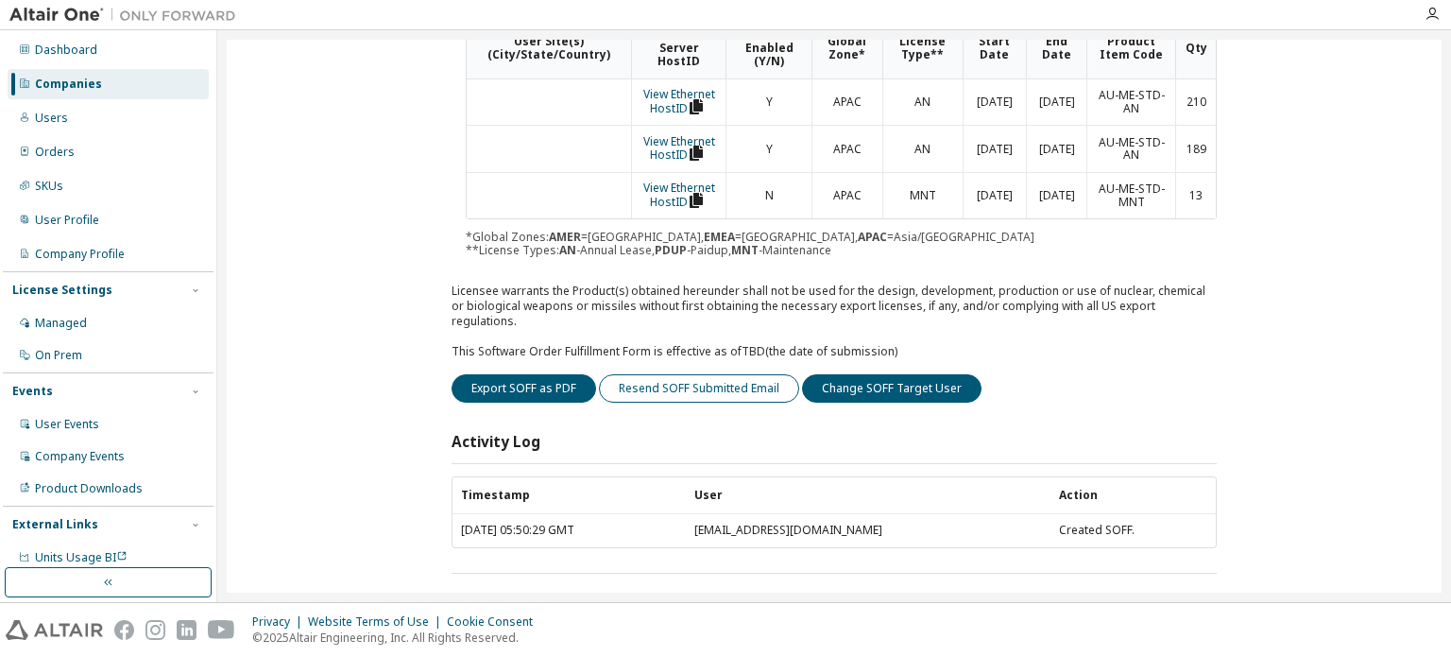
click at [736, 374] on button "Resend SOFF Submitted Email" at bounding box center [699, 388] width 200 height 28
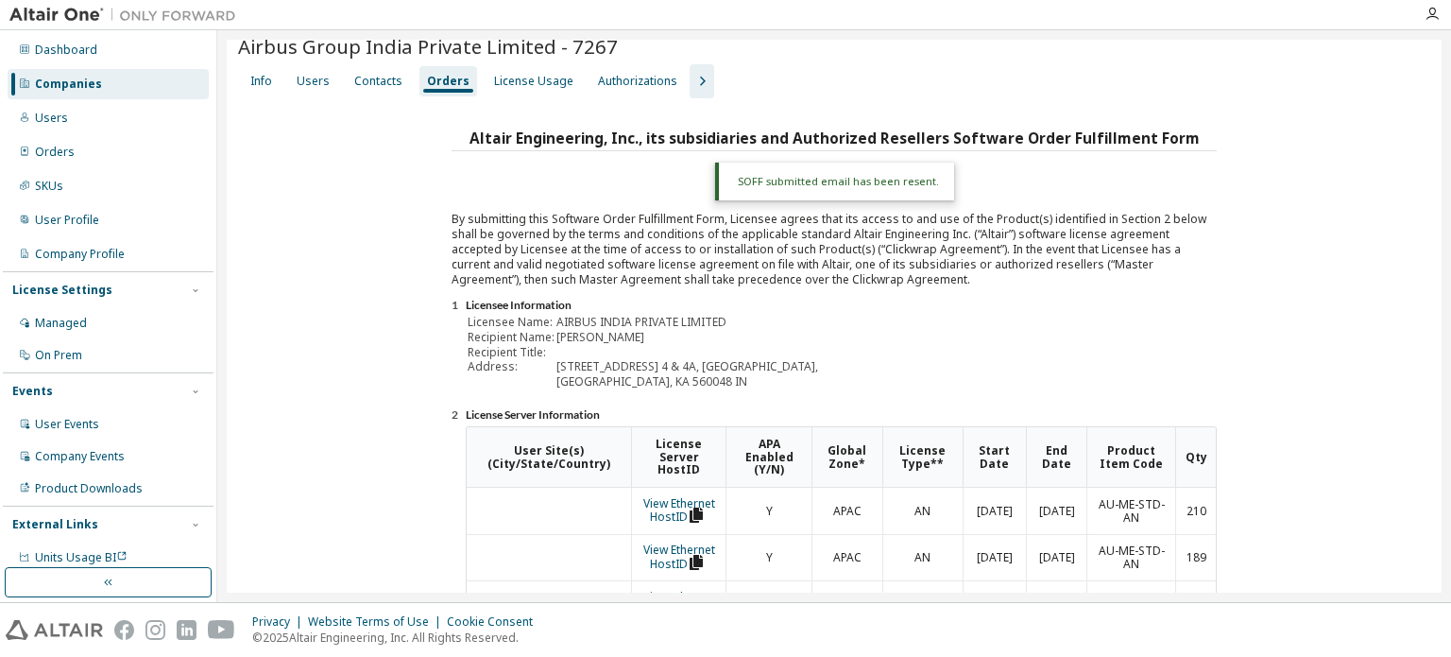
scroll to position [0, 0]
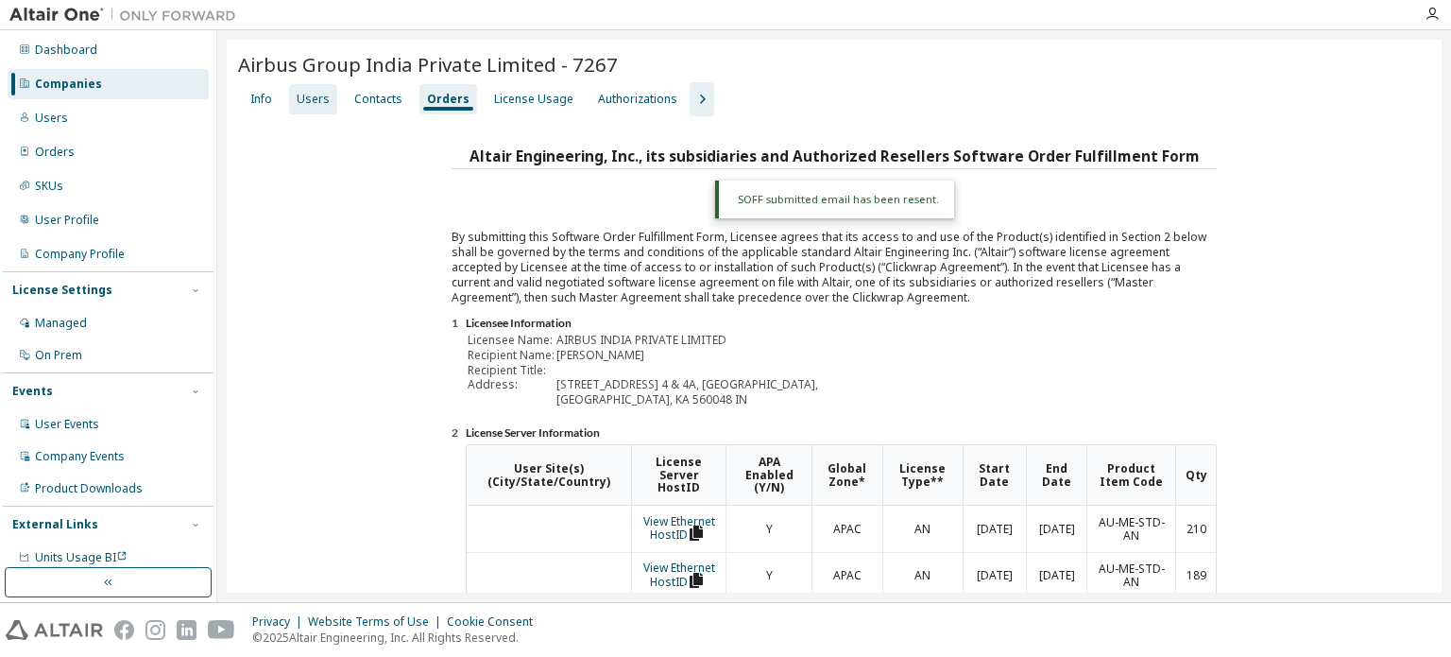
click at [318, 103] on div "Users" at bounding box center [313, 99] width 33 height 15
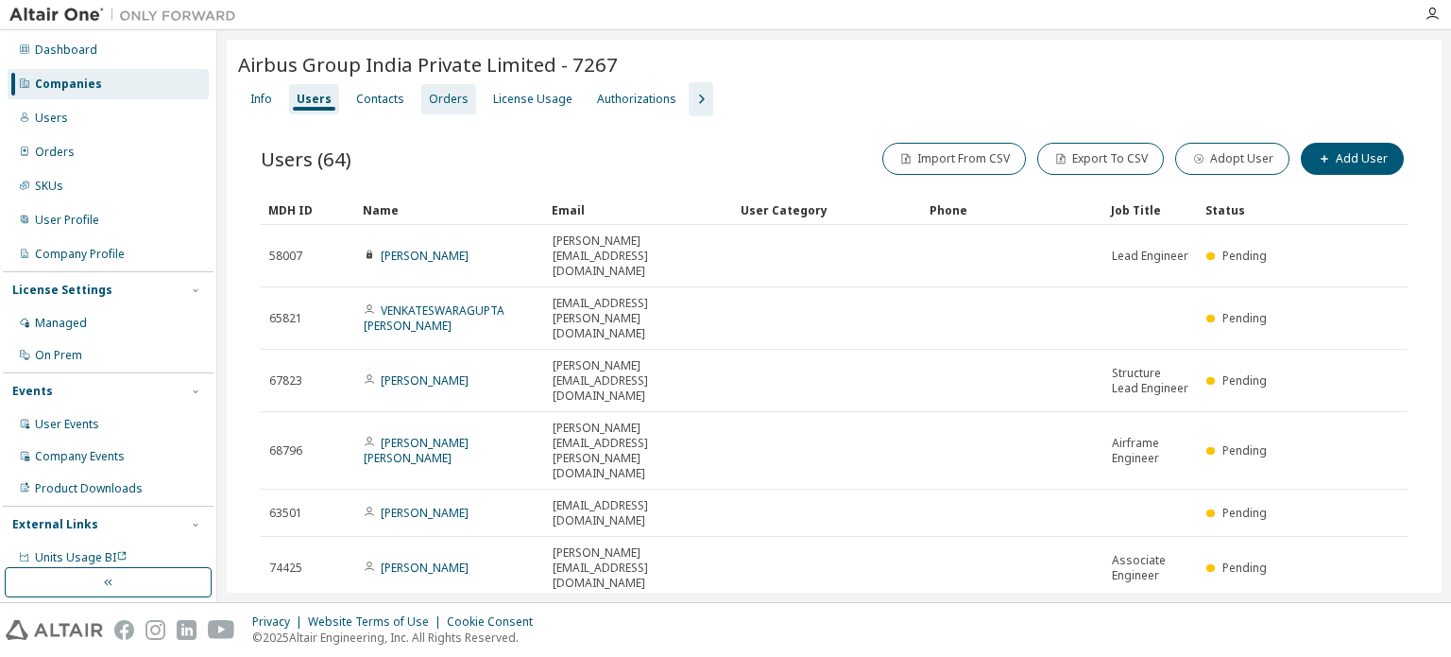
click at [438, 98] on div "Airbus Group India Private Limited - 7267 Clear Load Save Save As Field Operato…" at bounding box center [834, 316] width 1234 height 572
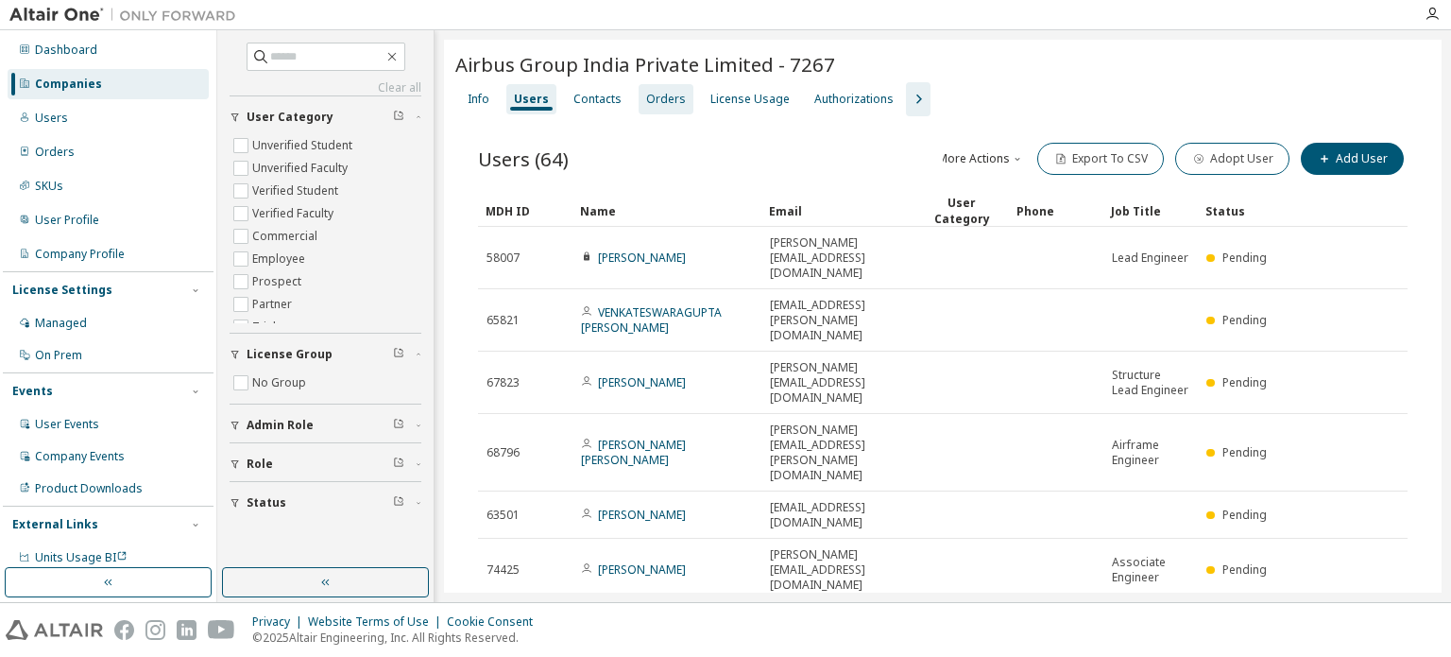
click at [671, 96] on div "Orders" at bounding box center [666, 99] width 40 height 15
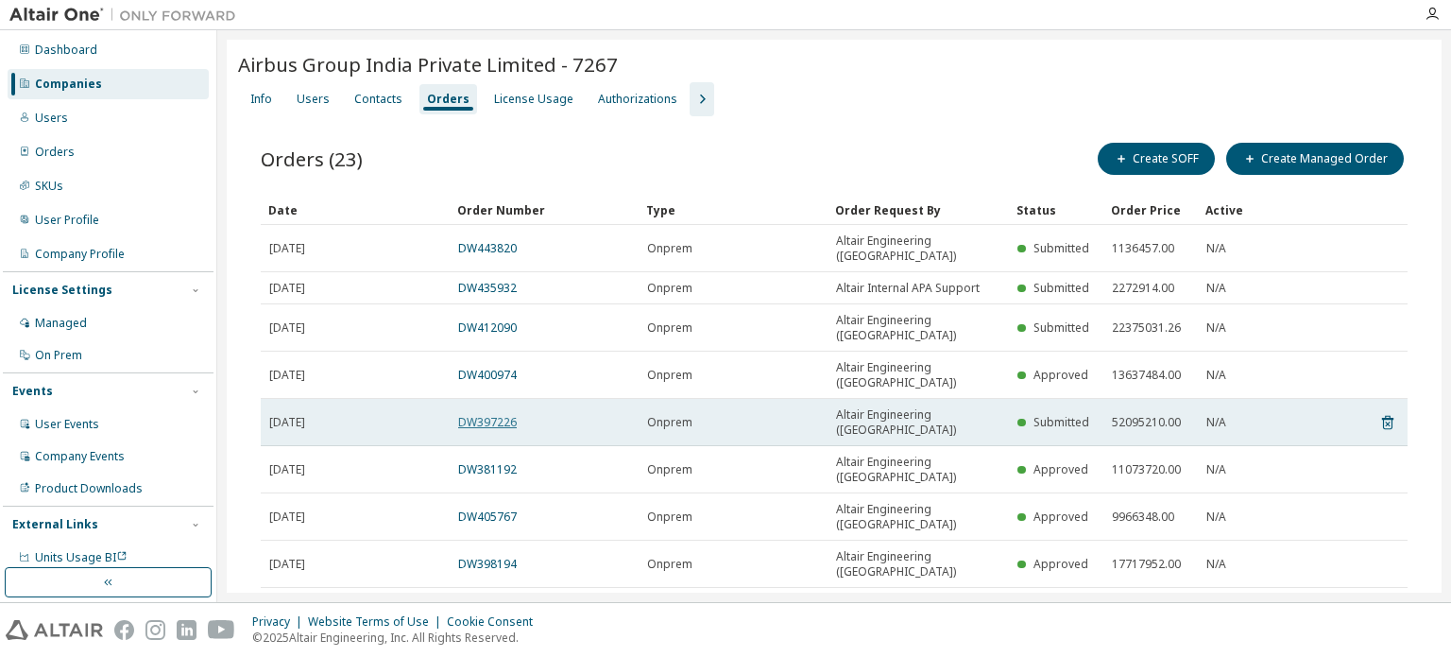
click at [500, 414] on link "DW397226" at bounding box center [487, 422] width 59 height 16
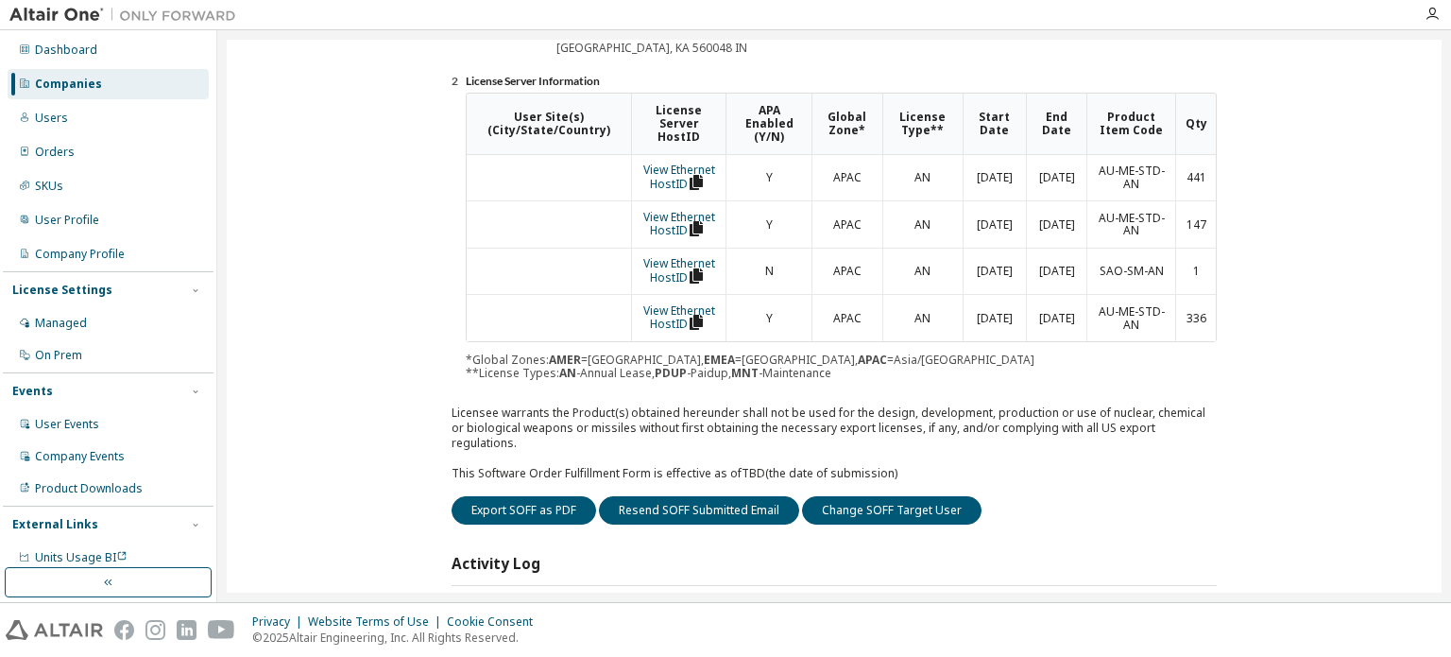
scroll to position [424, 0]
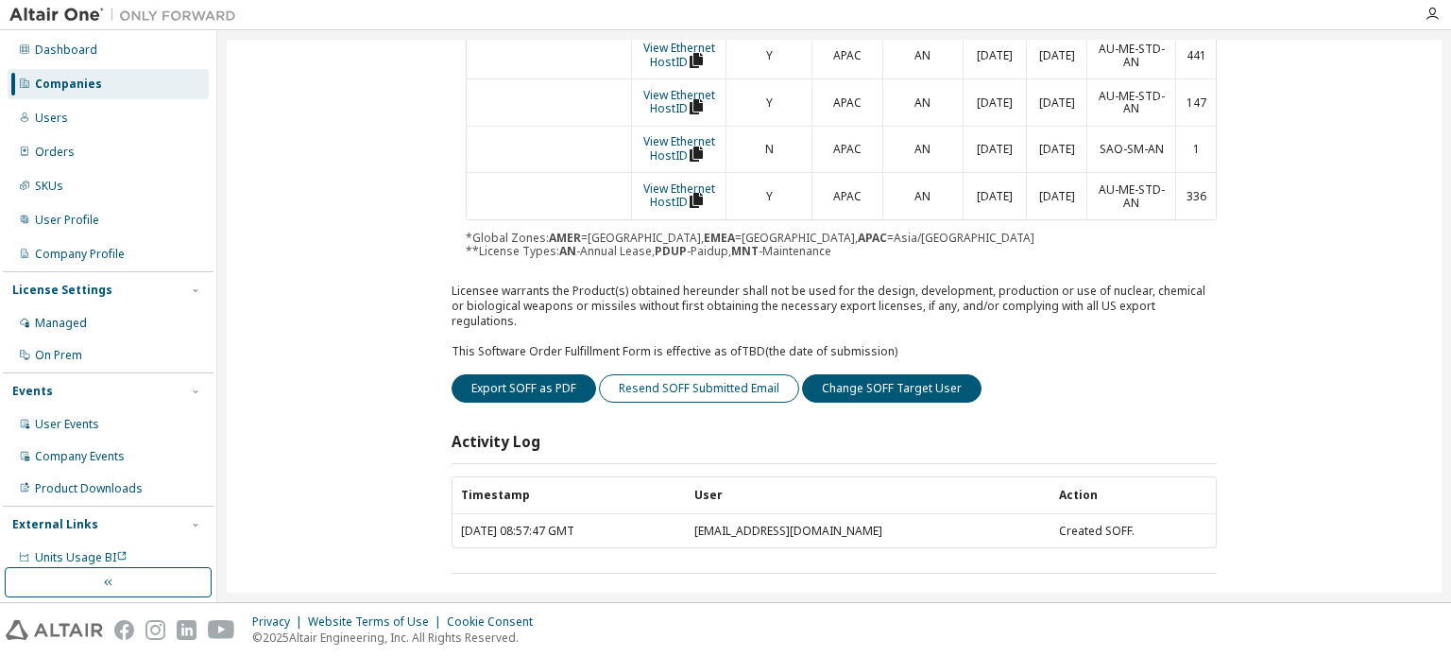
click at [742, 374] on button "Resend SOFF Submitted Email" at bounding box center [699, 388] width 200 height 28
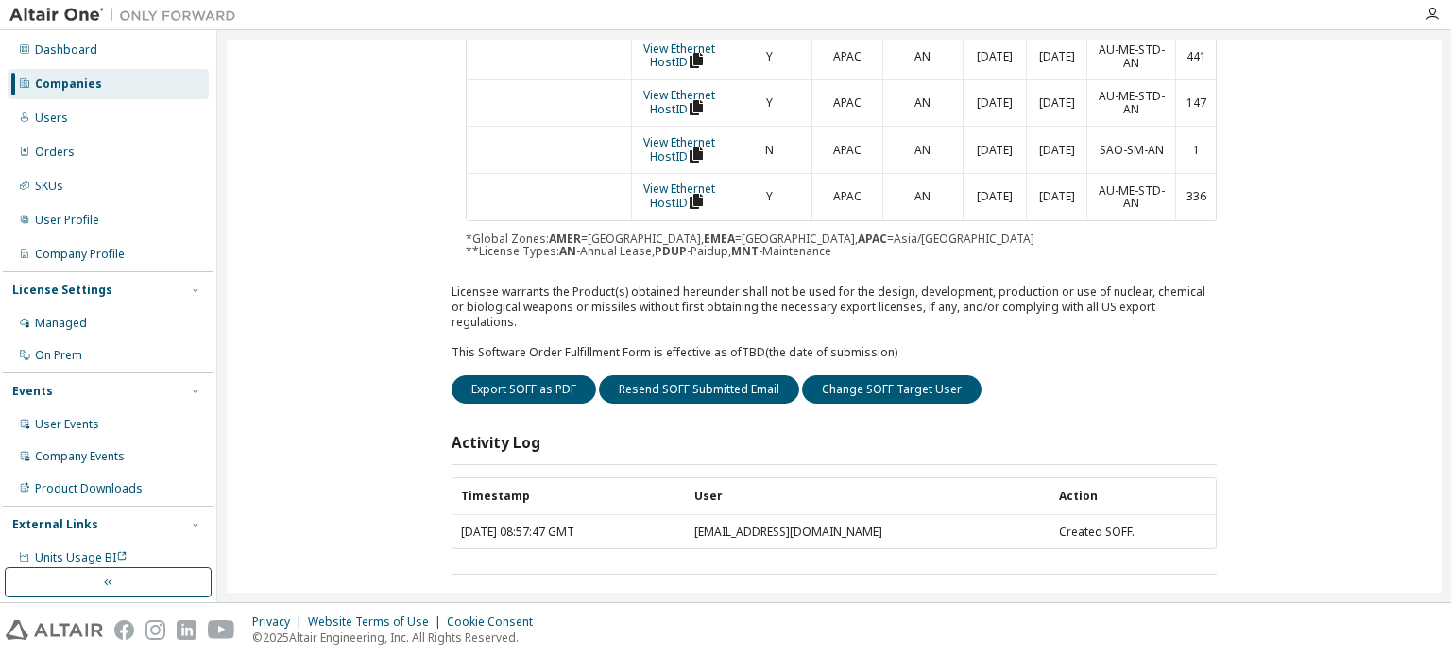
scroll to position [0, 0]
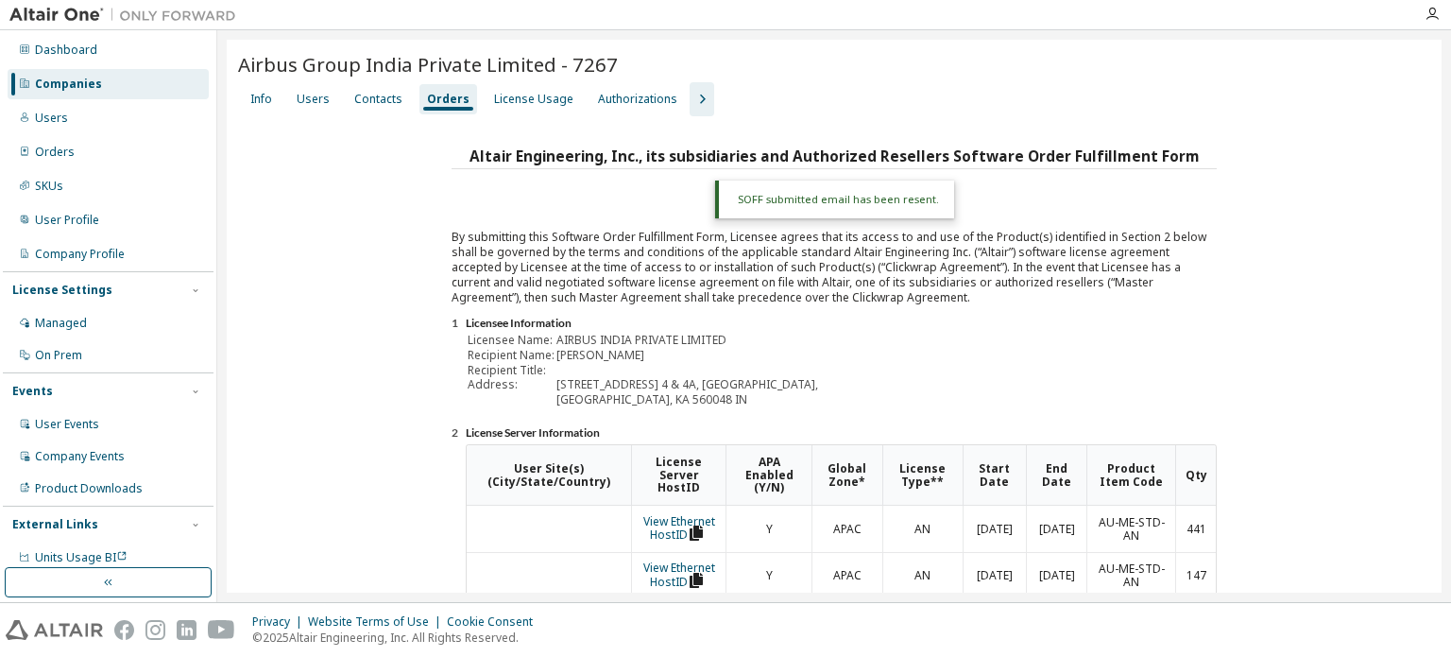
click at [438, 95] on div "Orders" at bounding box center [448, 99] width 43 height 15
click at [318, 97] on div "Users" at bounding box center [313, 99] width 33 height 15
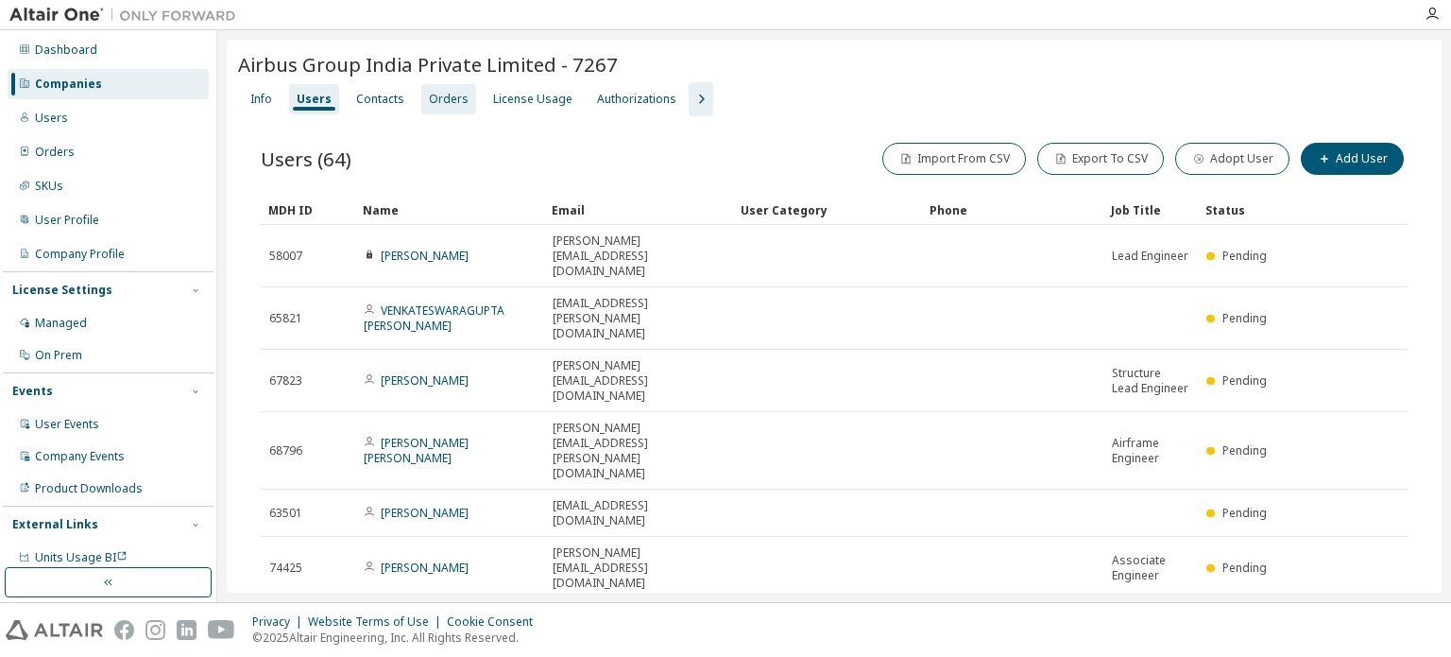
click at [440, 98] on div "Orders" at bounding box center [449, 99] width 40 height 15
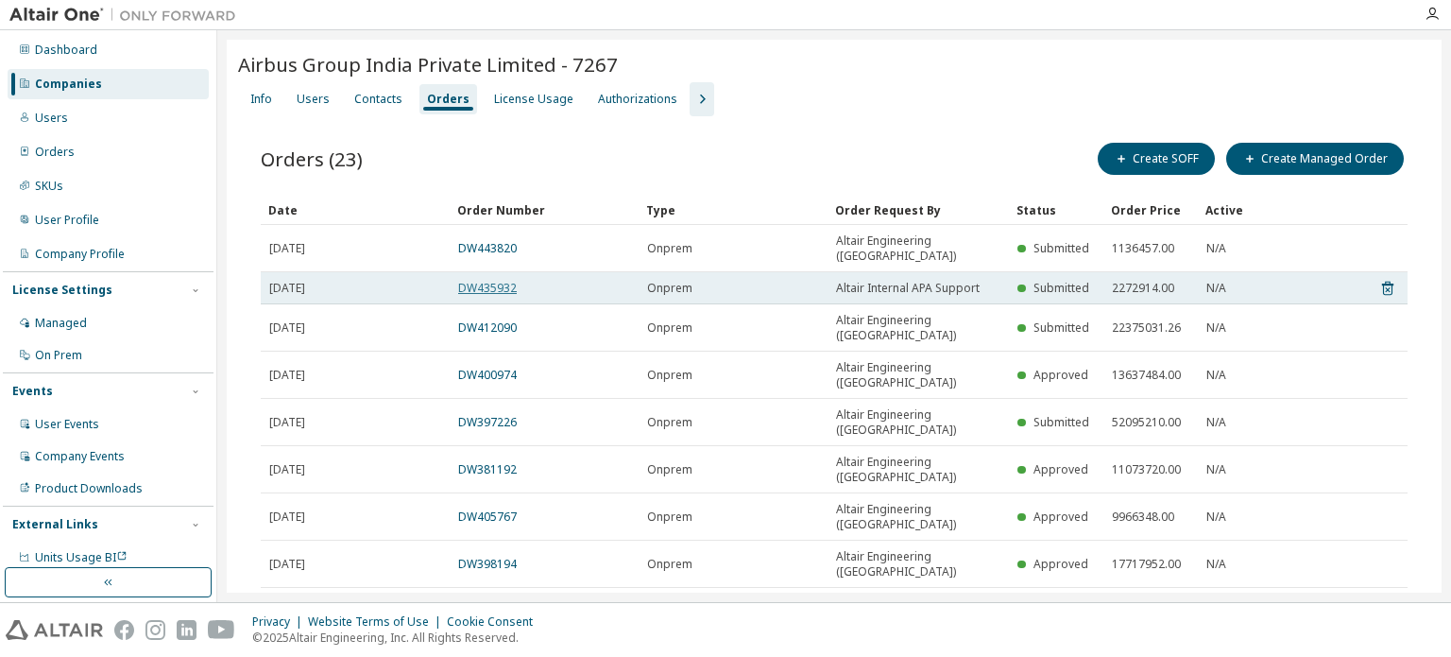
click at [510, 280] on link "DW435932" at bounding box center [487, 288] width 59 height 16
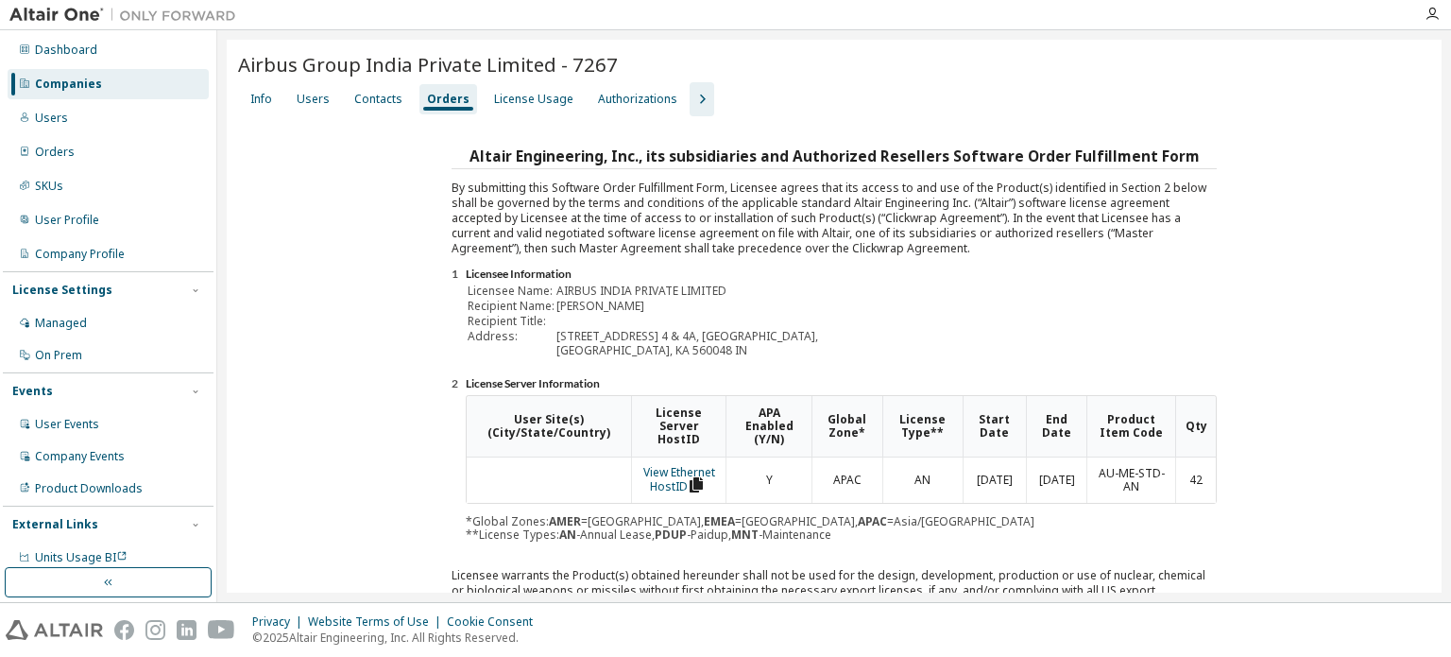
click at [302, 103] on div "Users" at bounding box center [313, 99] width 33 height 15
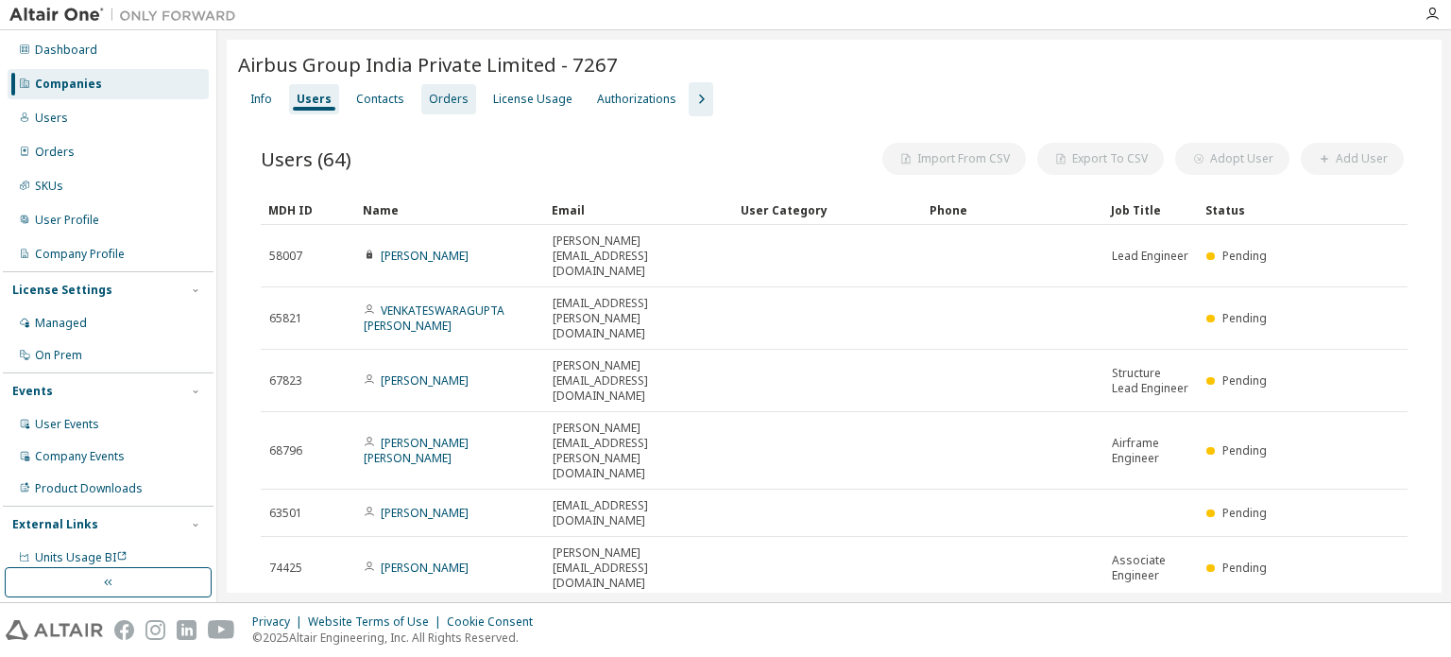
click at [436, 97] on div "Orders" at bounding box center [449, 99] width 40 height 15
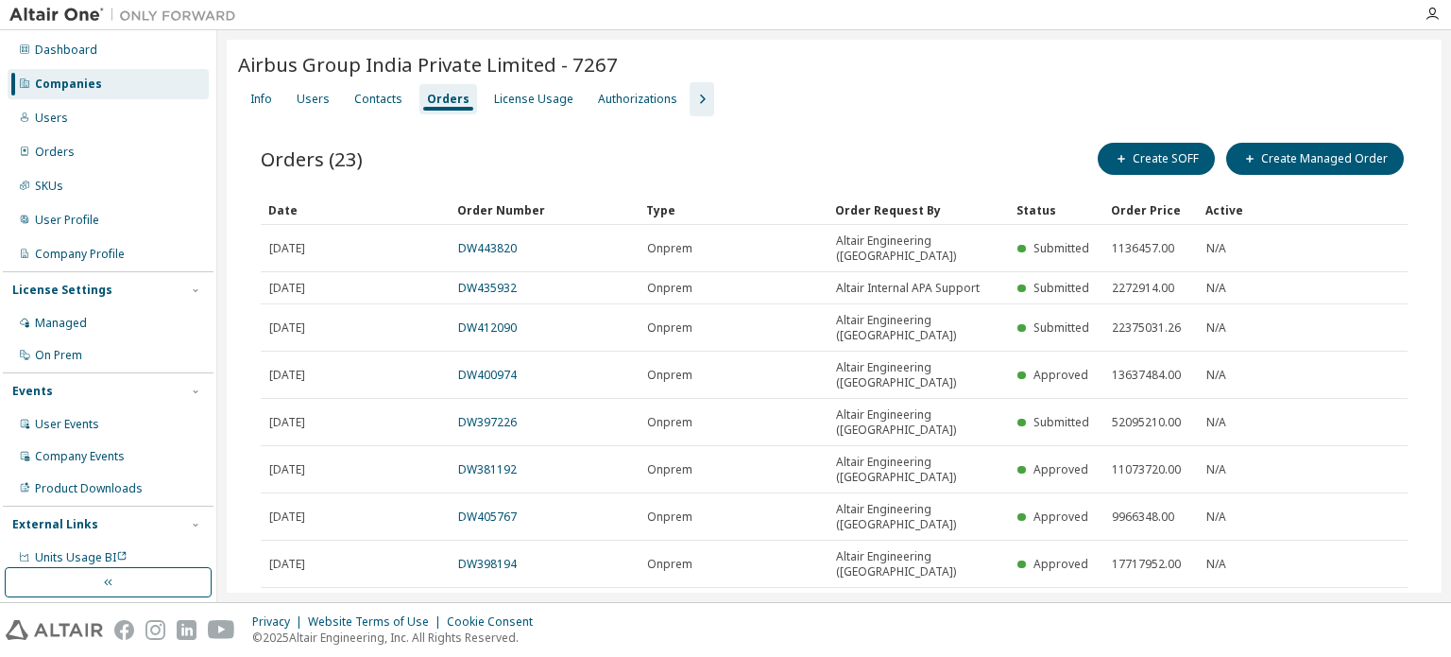
drag, startPoint x: 501, startPoint y: 273, endPoint x: 914, endPoint y: 124, distance: 439.1
click at [914, 124] on div "Orders (23) Create SOFF Create Managed Order Clear Load Save Save As Field Oper…" at bounding box center [834, 443] width 1193 height 654
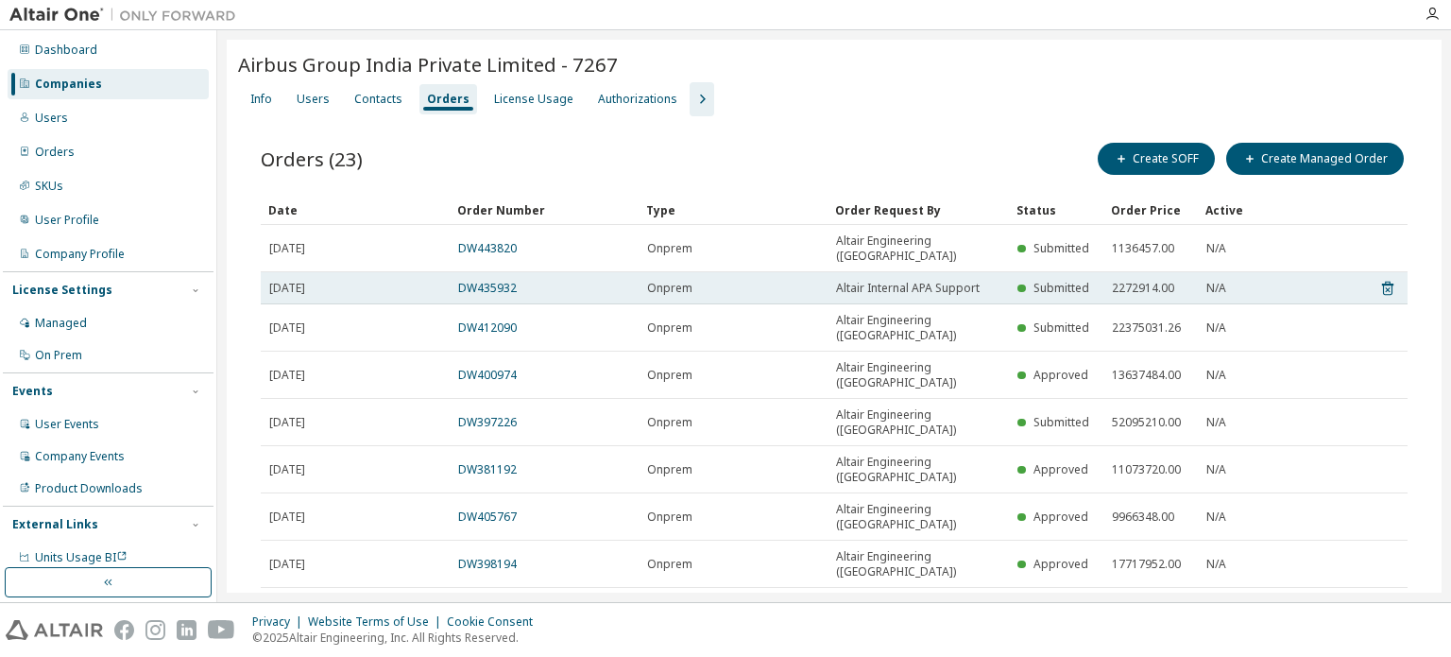
drag, startPoint x: 537, startPoint y: 278, endPoint x: 429, endPoint y: 283, distance: 107.9
click at [429, 283] on tr "2025-07-07 DW435932 Onprem Altair Internal APA Support Submitted 2272914.00 N/A" at bounding box center [834, 288] width 1147 height 32
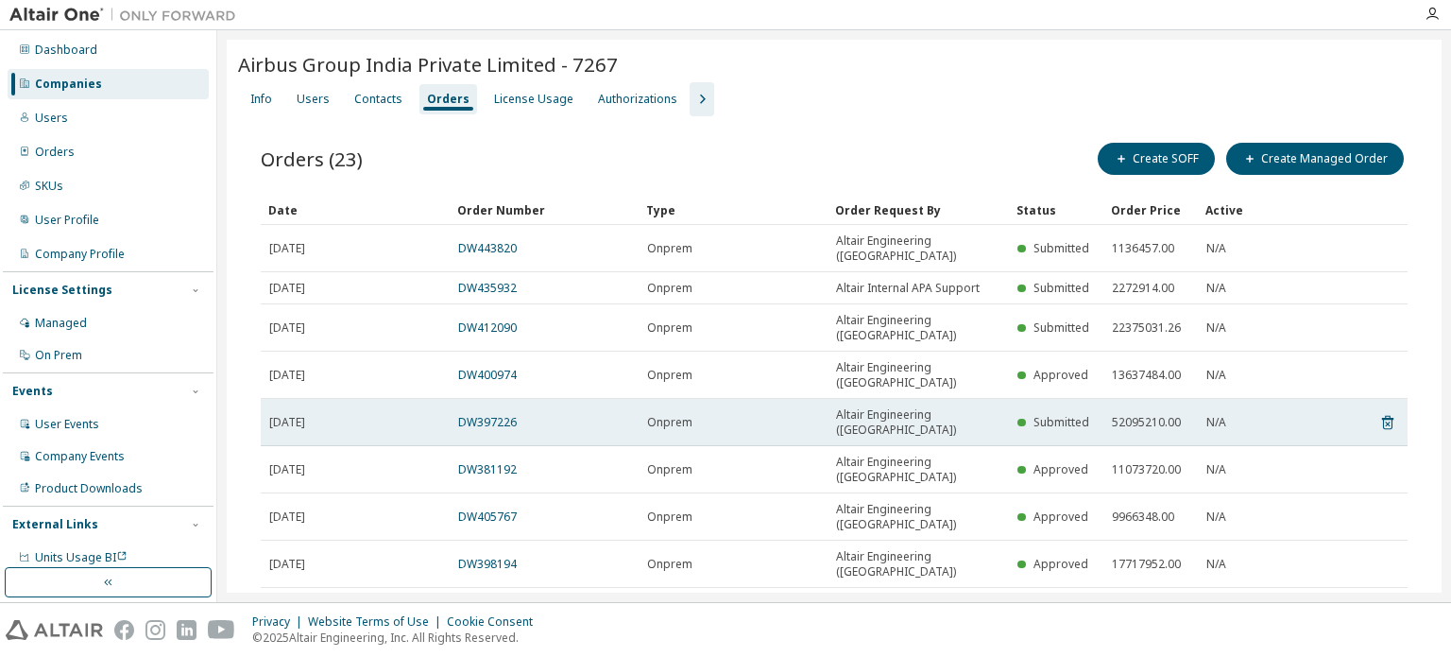
copy tr "DW435932"
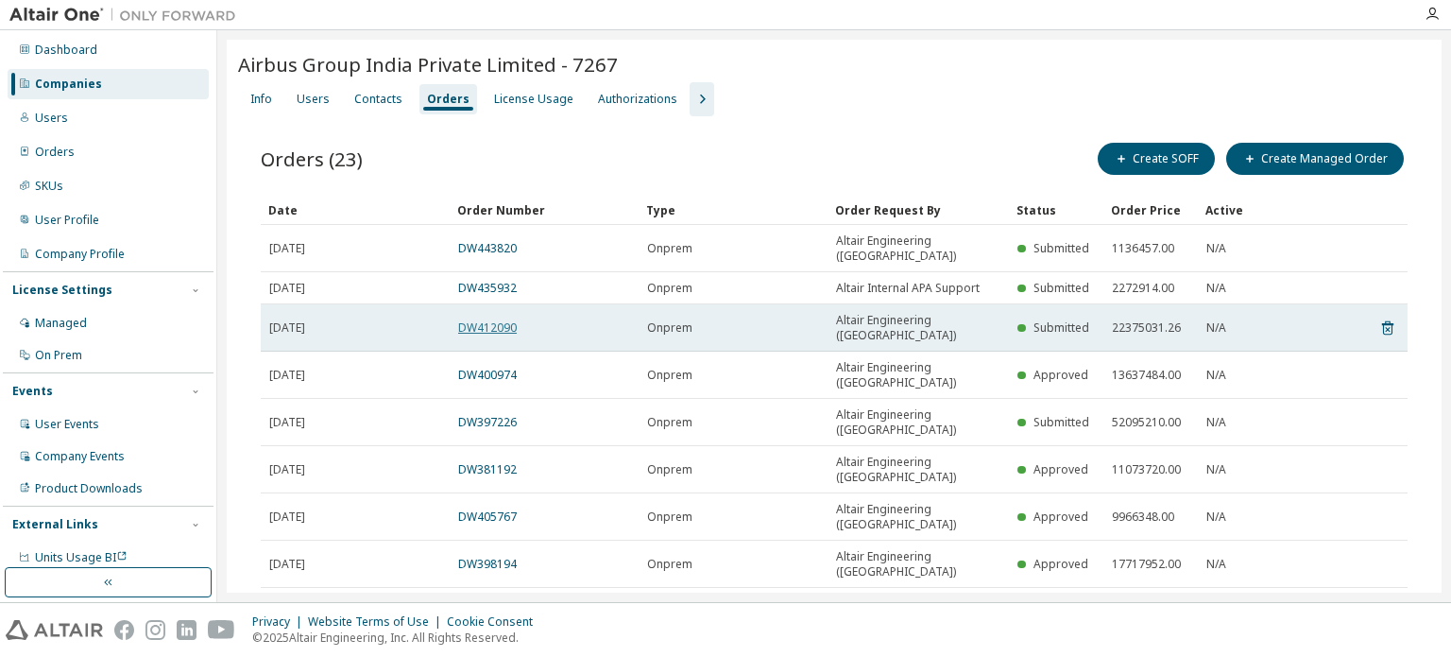
click at [481, 319] on link "DW412090" at bounding box center [487, 327] width 59 height 16
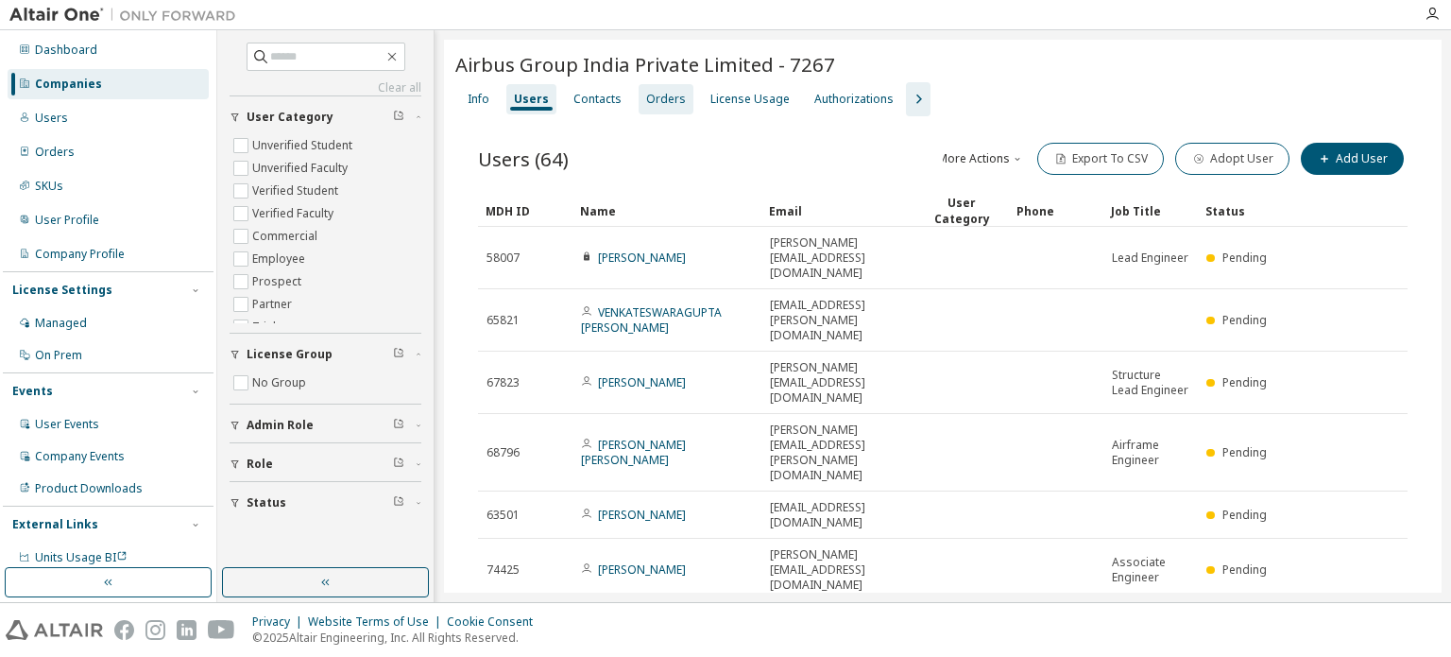
click at [662, 103] on div "Orders" at bounding box center [666, 99] width 40 height 15
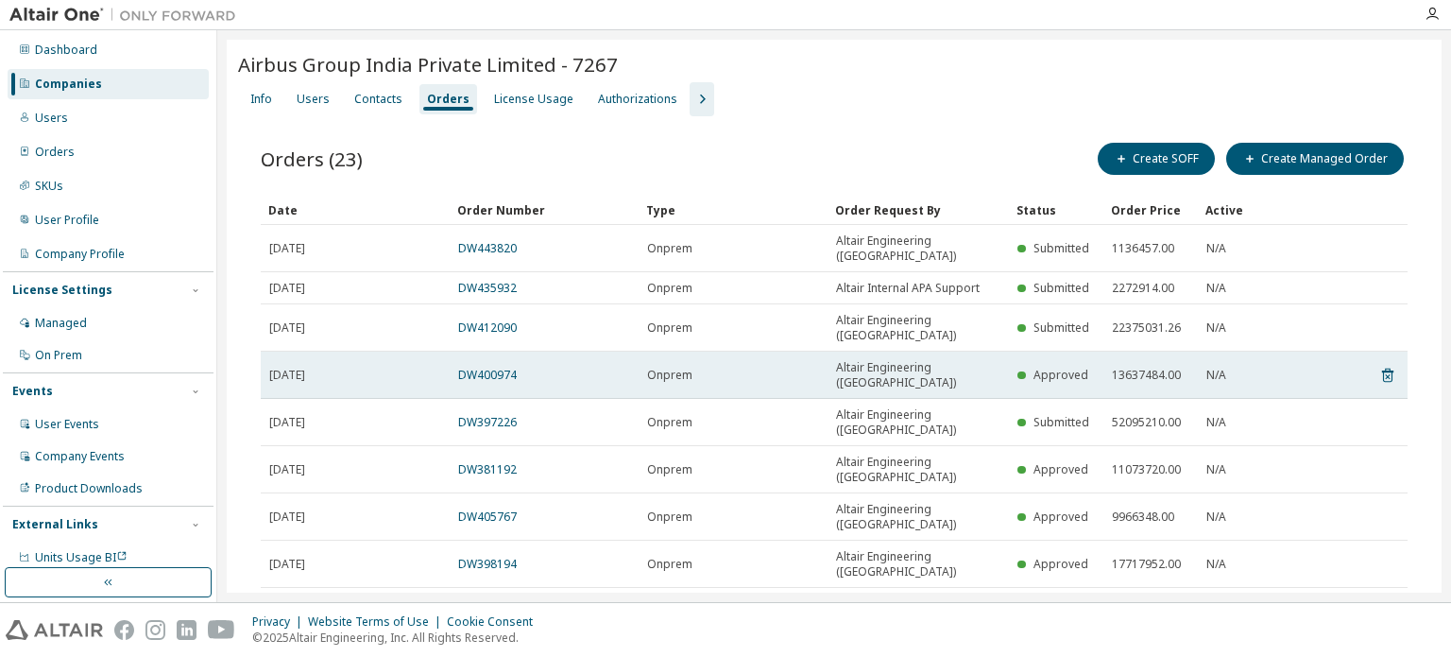
click at [305, 368] on span "2025-02-06" at bounding box center [287, 375] width 36 height 15
click at [479, 367] on link "DW400974" at bounding box center [487, 375] width 59 height 16
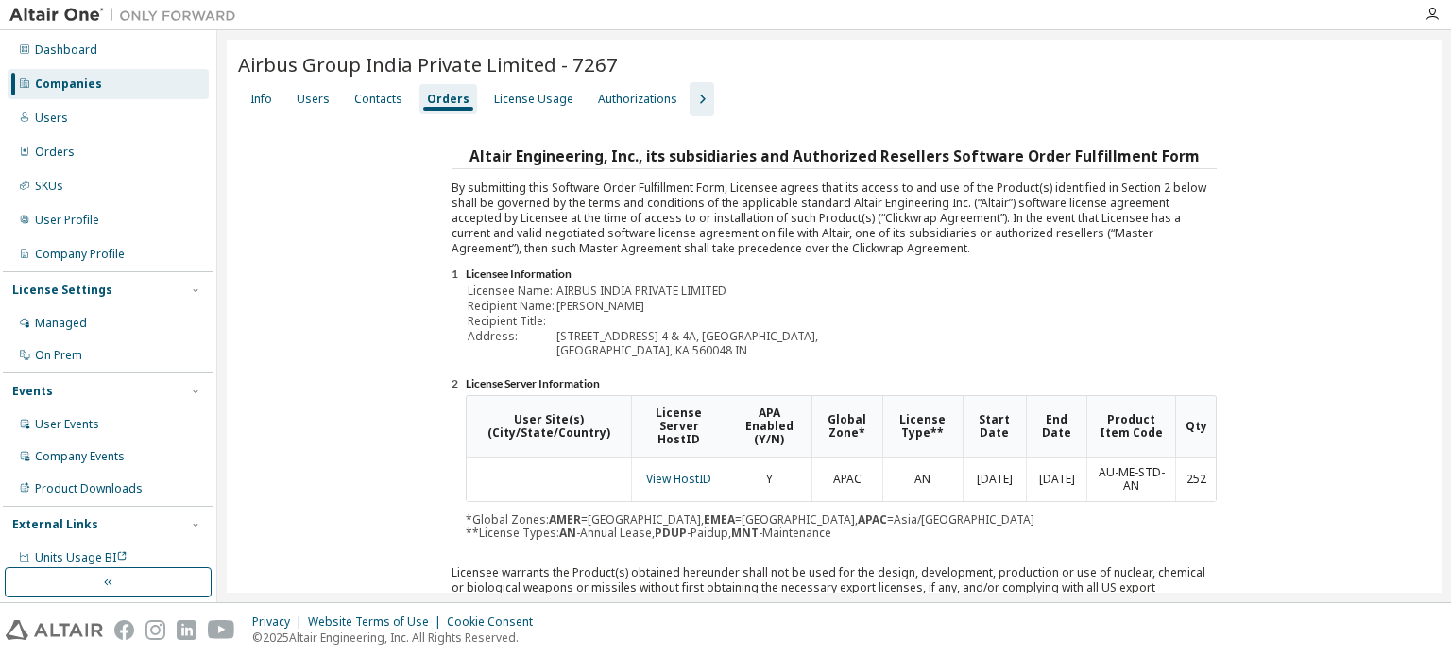
click at [125, 86] on div "Companies" at bounding box center [108, 84] width 201 height 30
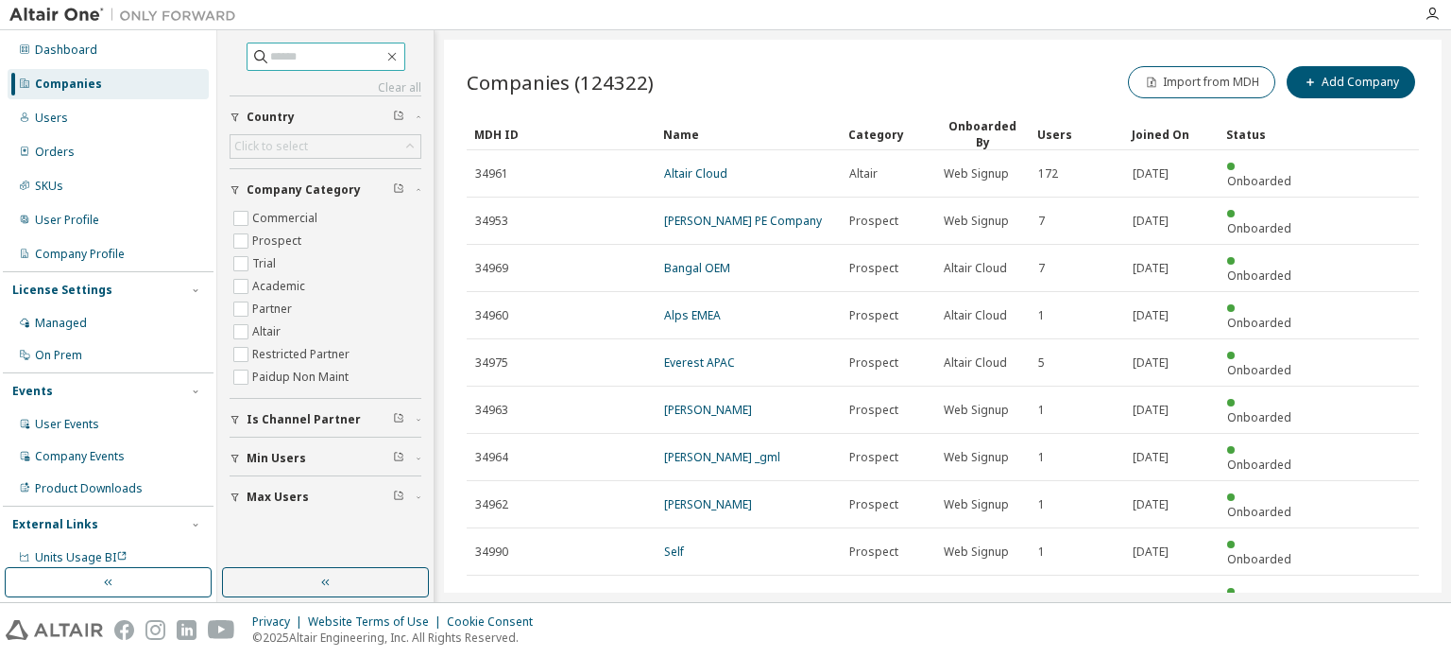
click at [347, 60] on input "text" at bounding box center [326, 56] width 113 height 19
type input "*******"
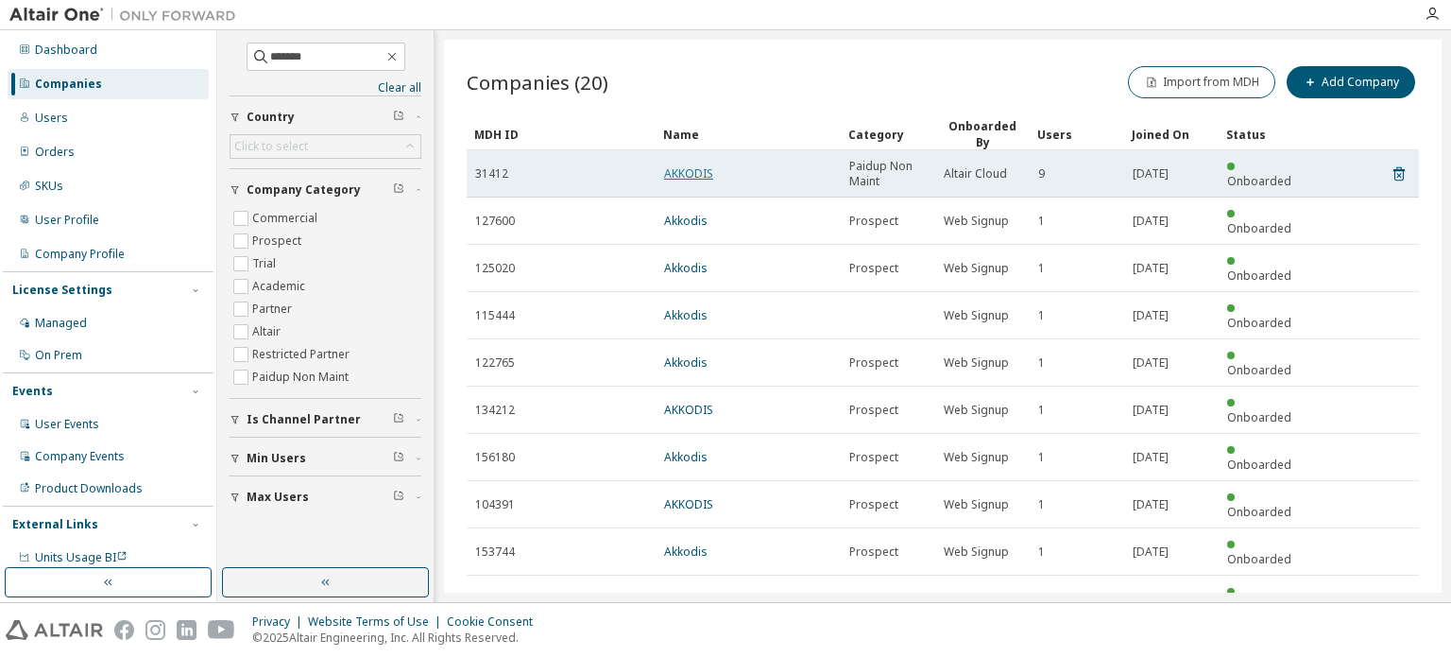
click at [695, 169] on link "AKKODIS" at bounding box center [688, 173] width 49 height 16
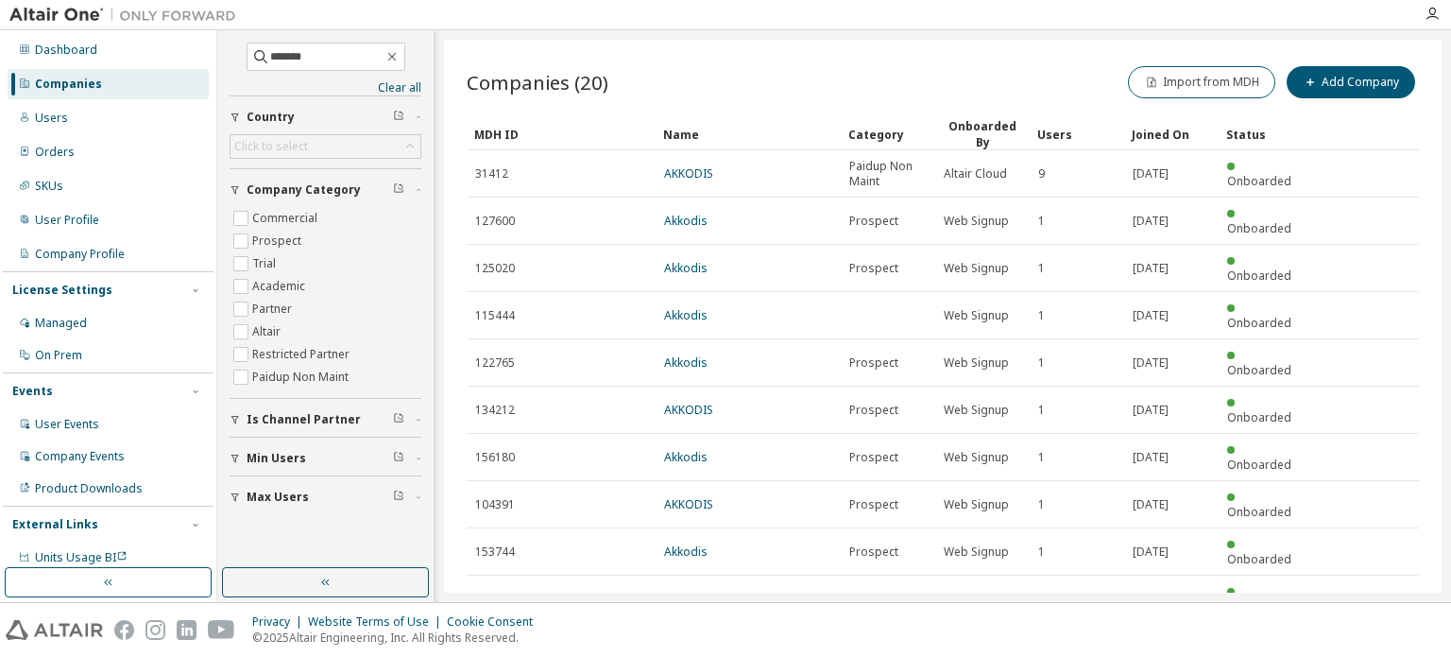
click at [1374, 634] on icon "button" at bounding box center [1371, 645] width 23 height 23
type input "*"
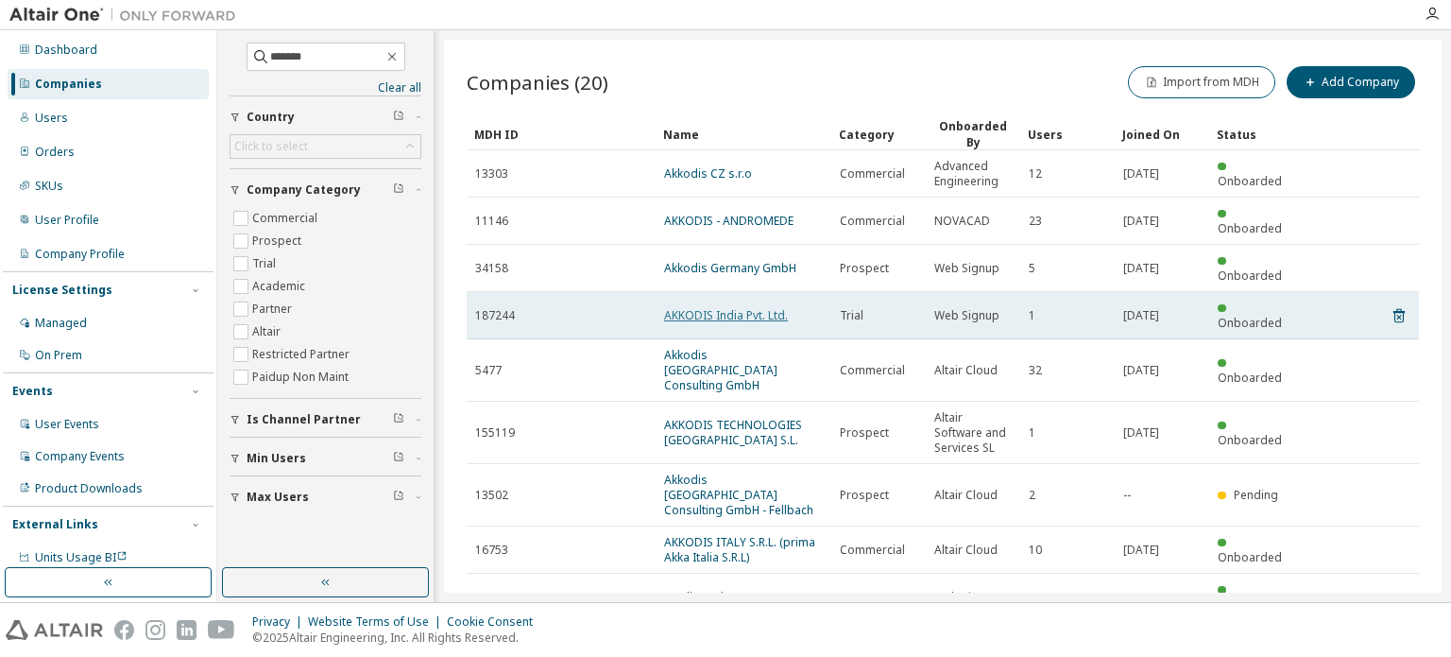
click at [751, 307] on link "AKKODIS India Pvt. Ltd." at bounding box center [726, 315] width 124 height 16
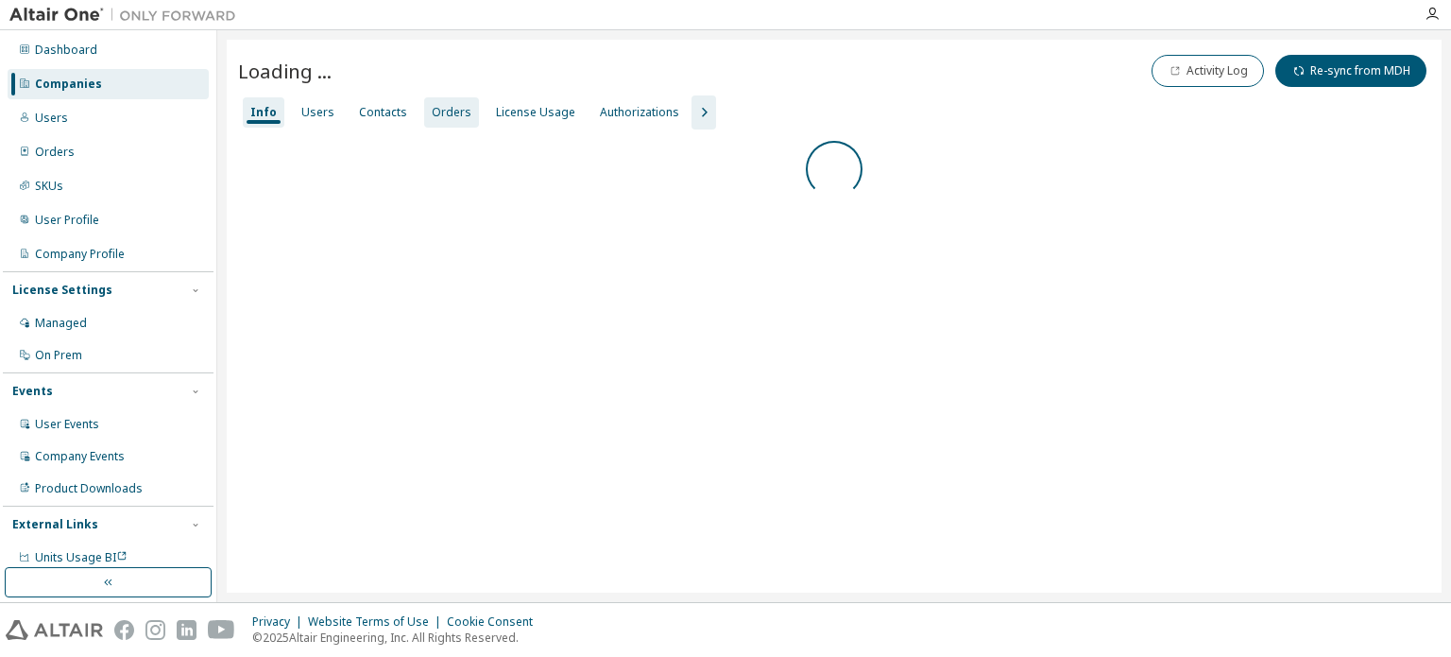
click at [435, 115] on div "Orders" at bounding box center [452, 112] width 40 height 15
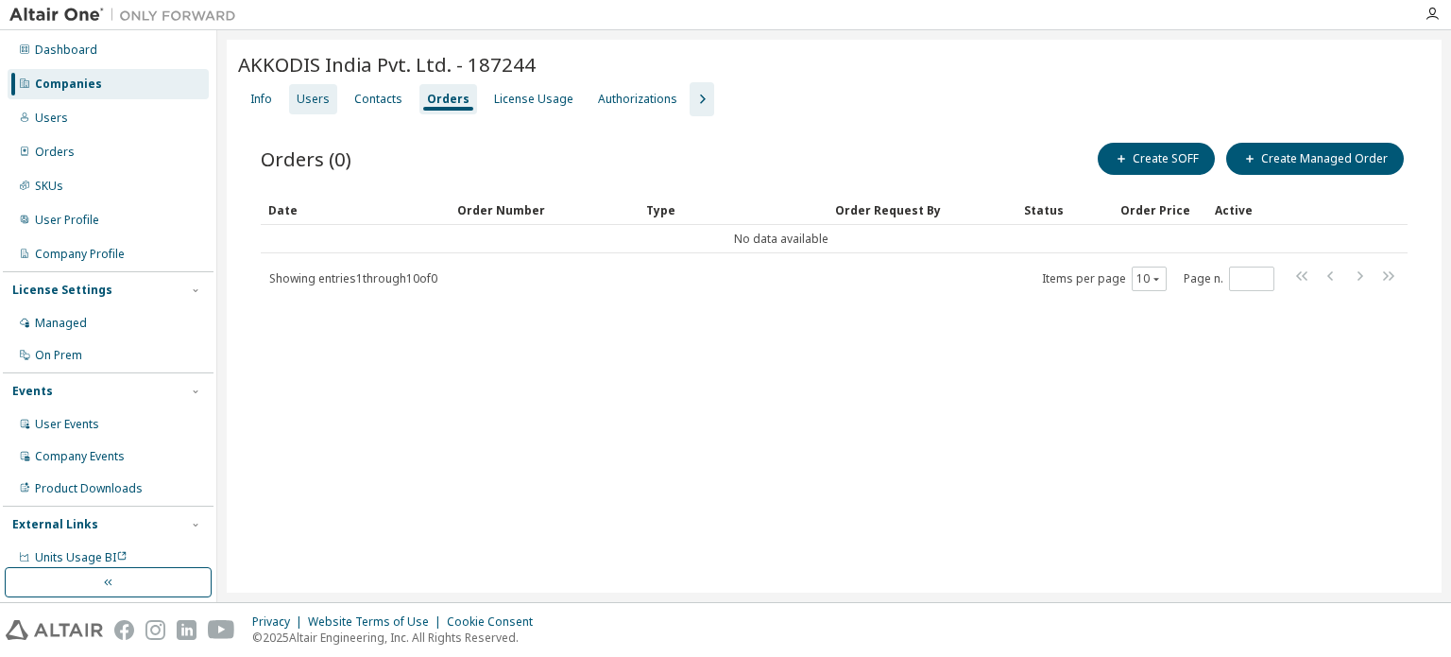
click at [306, 94] on div "Users" at bounding box center [313, 99] width 33 height 15
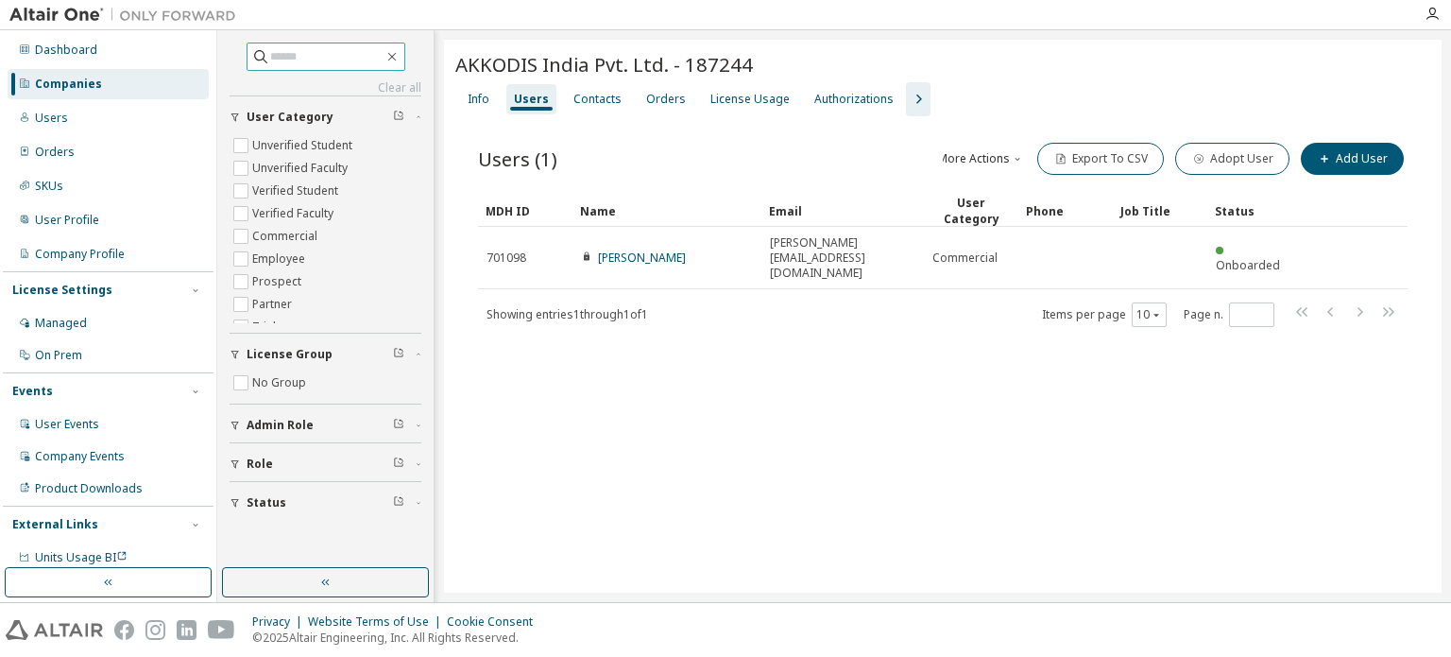
click at [318, 53] on input "text" at bounding box center [326, 56] width 113 height 19
type input "*******"
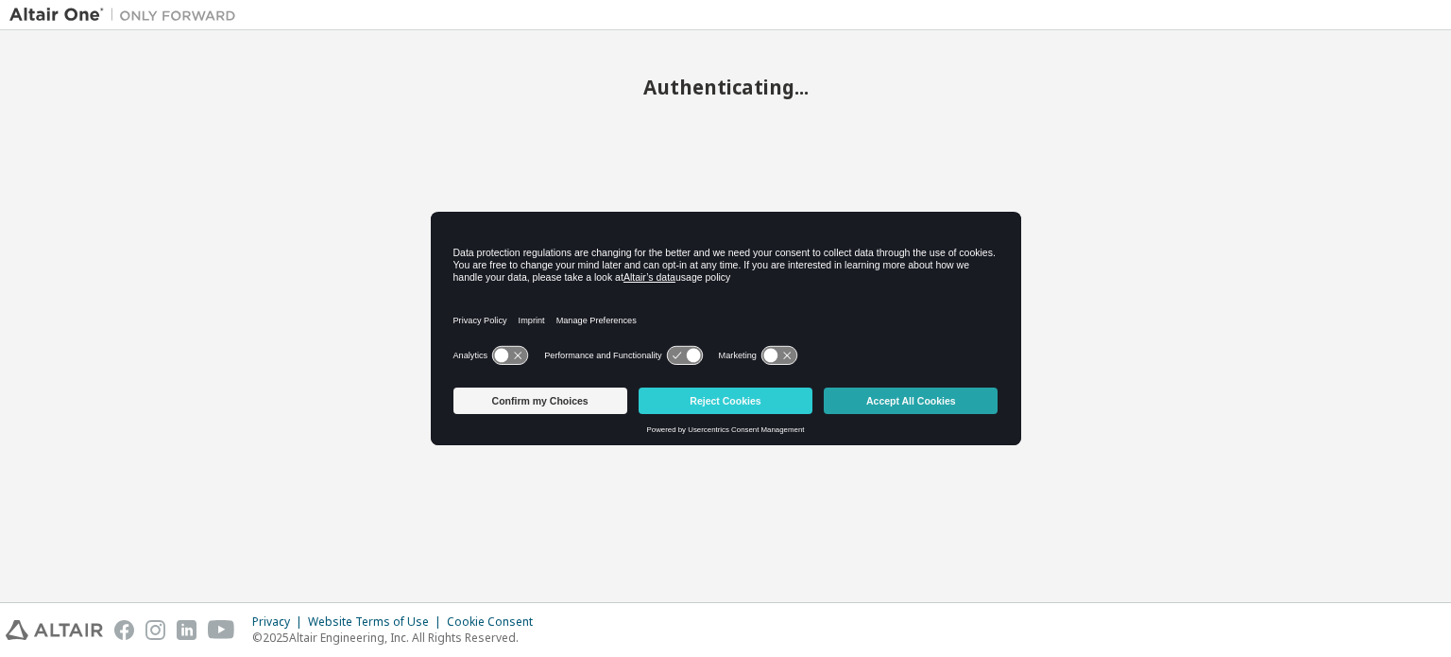
click at [920, 397] on button "Accept All Cookies" at bounding box center [911, 400] width 174 height 26
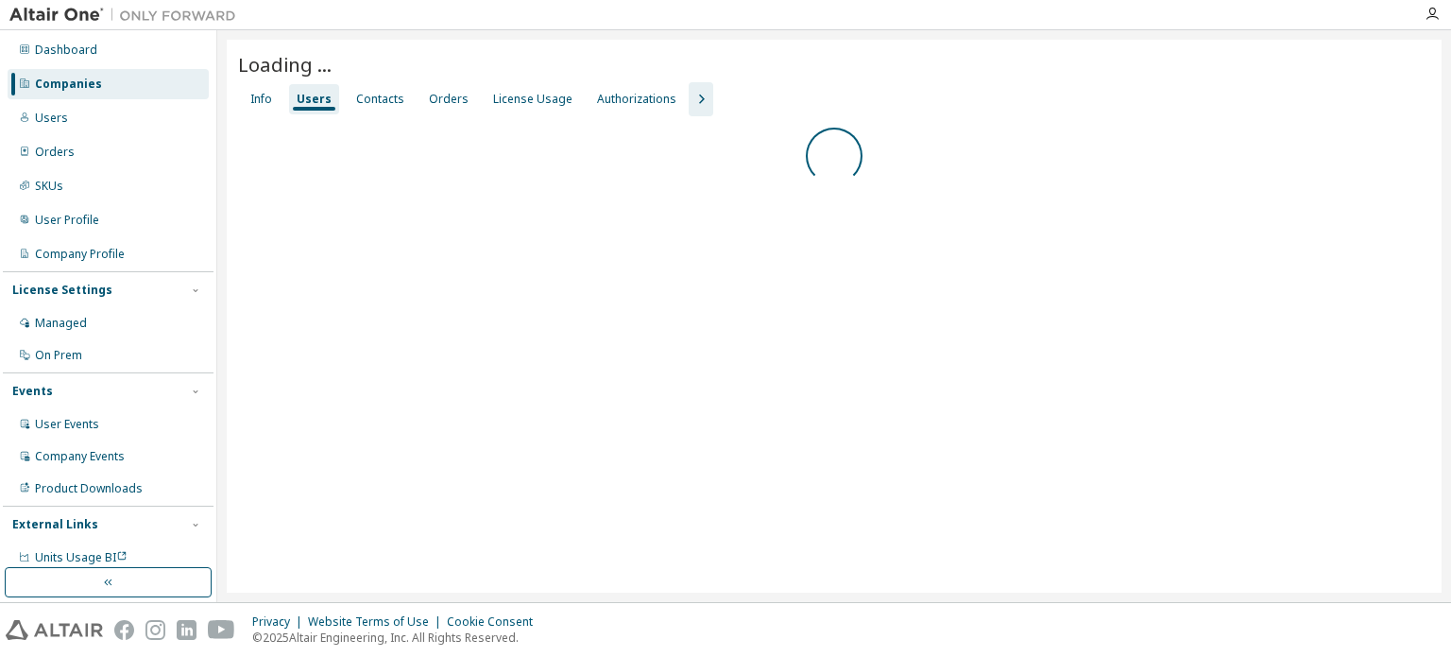
click at [57, 83] on div "Companies" at bounding box center [68, 84] width 67 height 15
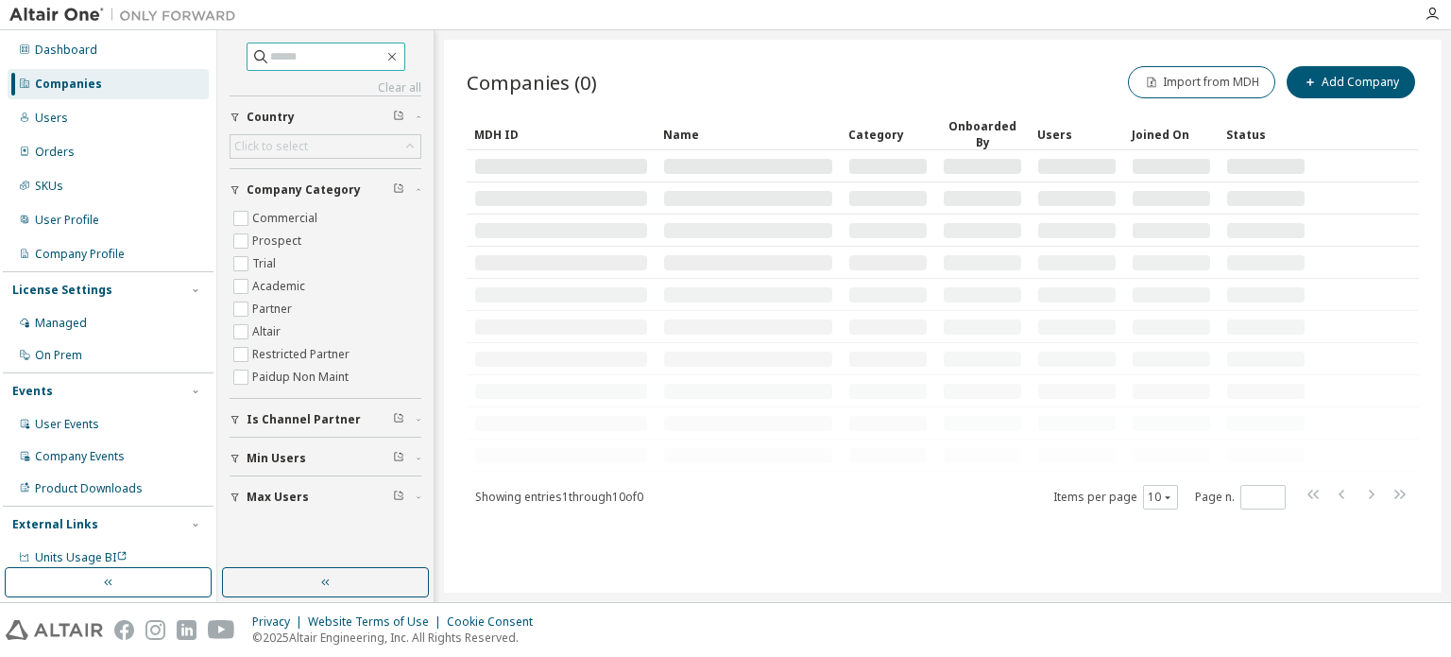
click at [302, 62] on input "text" at bounding box center [326, 56] width 113 height 19
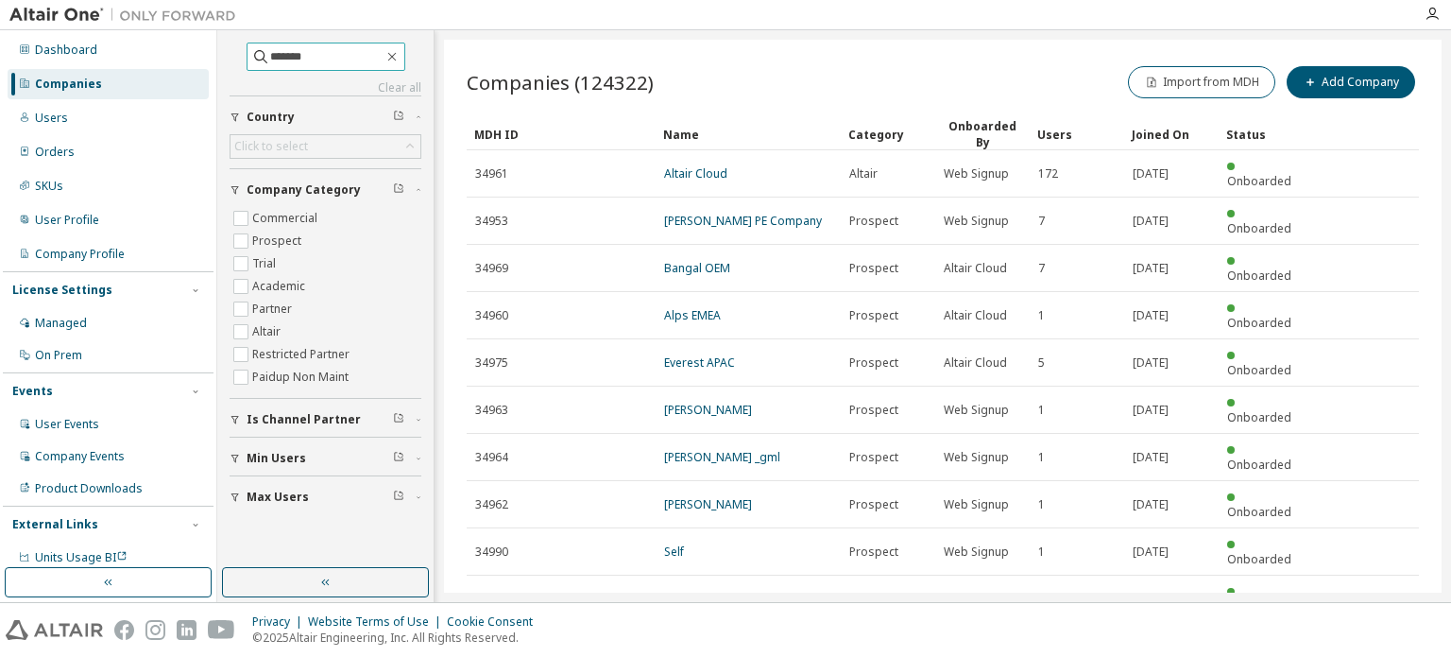
type input "*******"
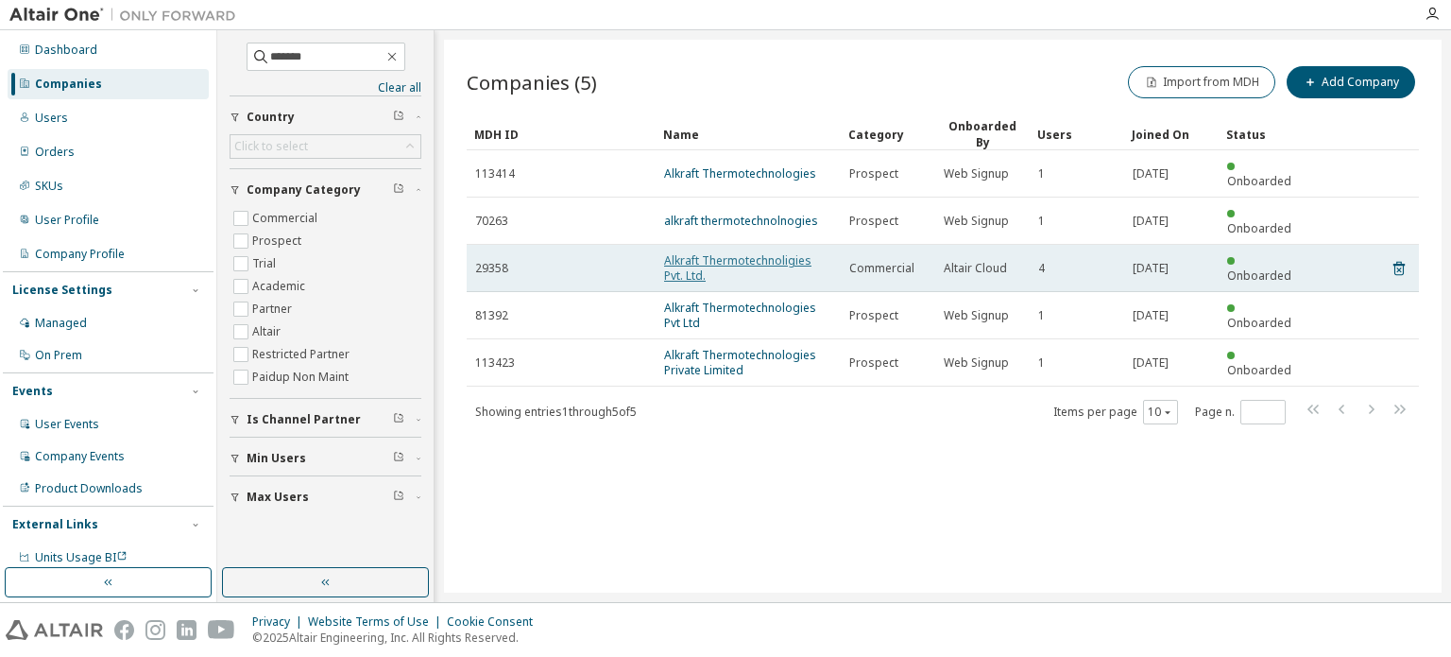
click at [770, 252] on link "Alkraft Thermotechnoligies Pvt. Ltd." at bounding box center [737, 267] width 147 height 31
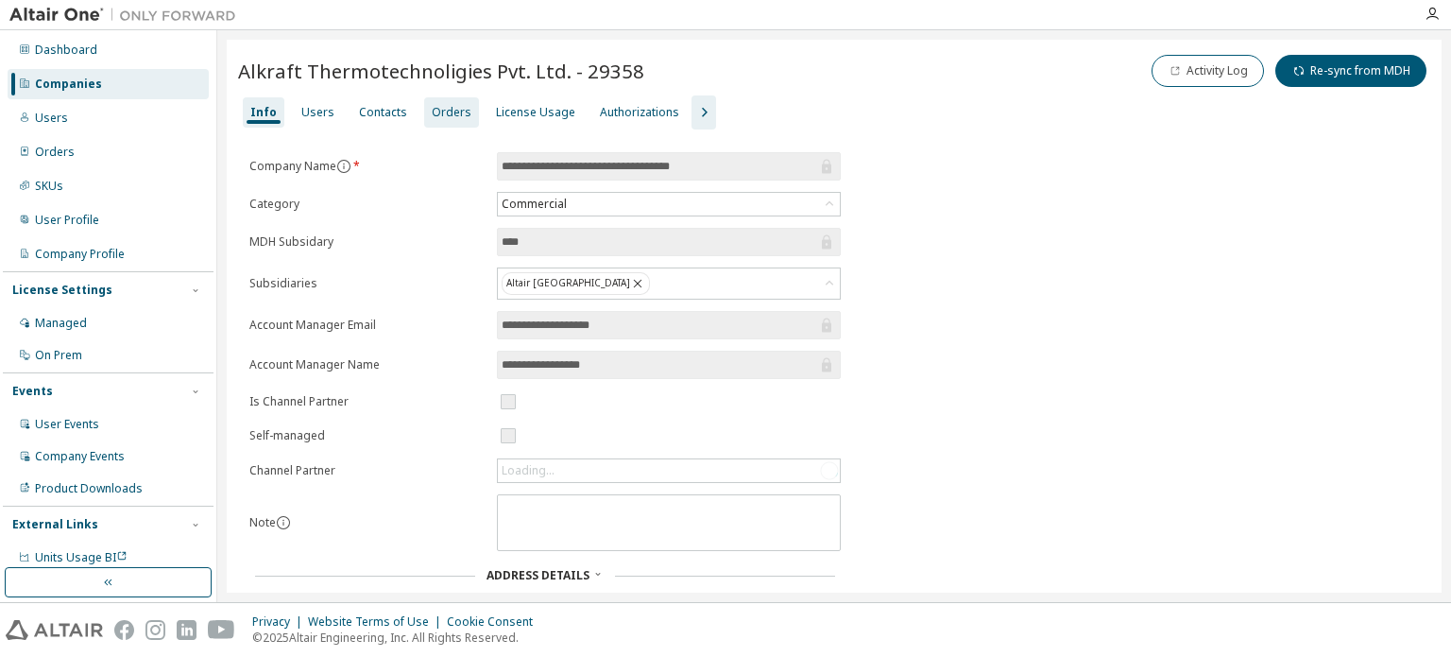
click at [436, 116] on div "Orders" at bounding box center [452, 112] width 40 height 15
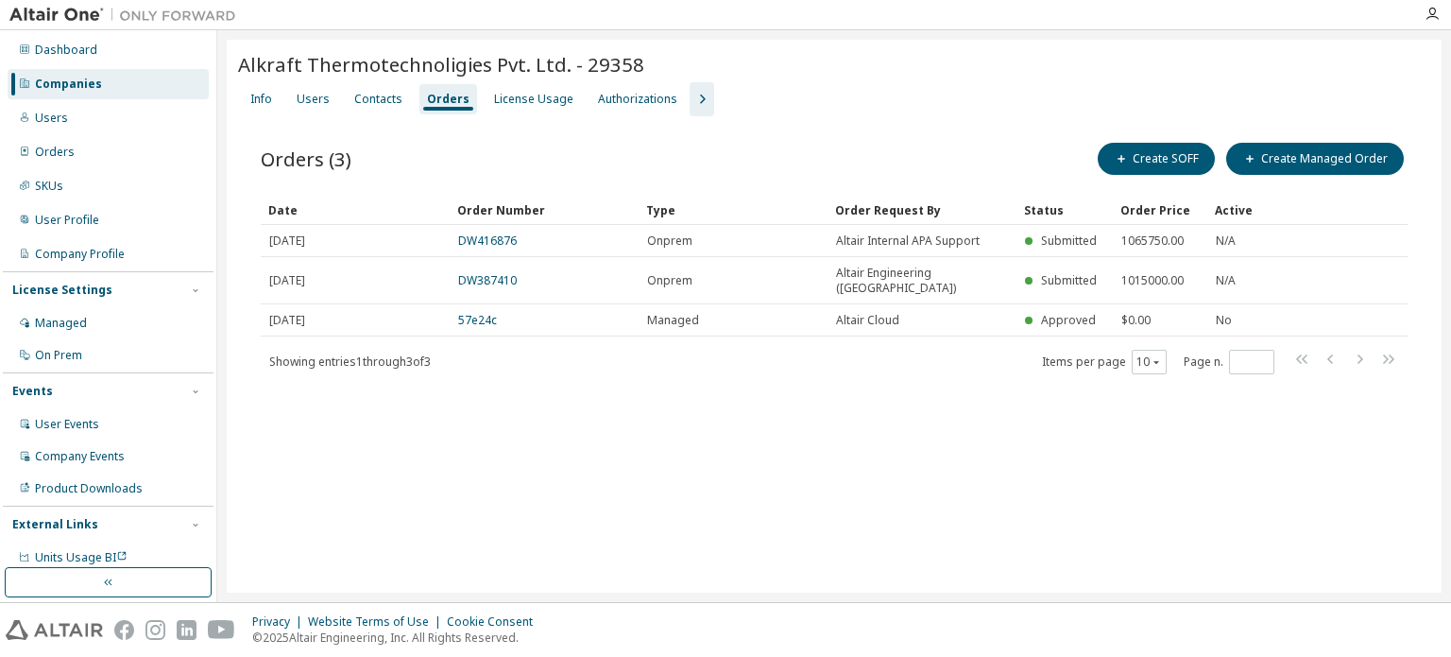
click at [80, 84] on div "Companies" at bounding box center [68, 84] width 67 height 15
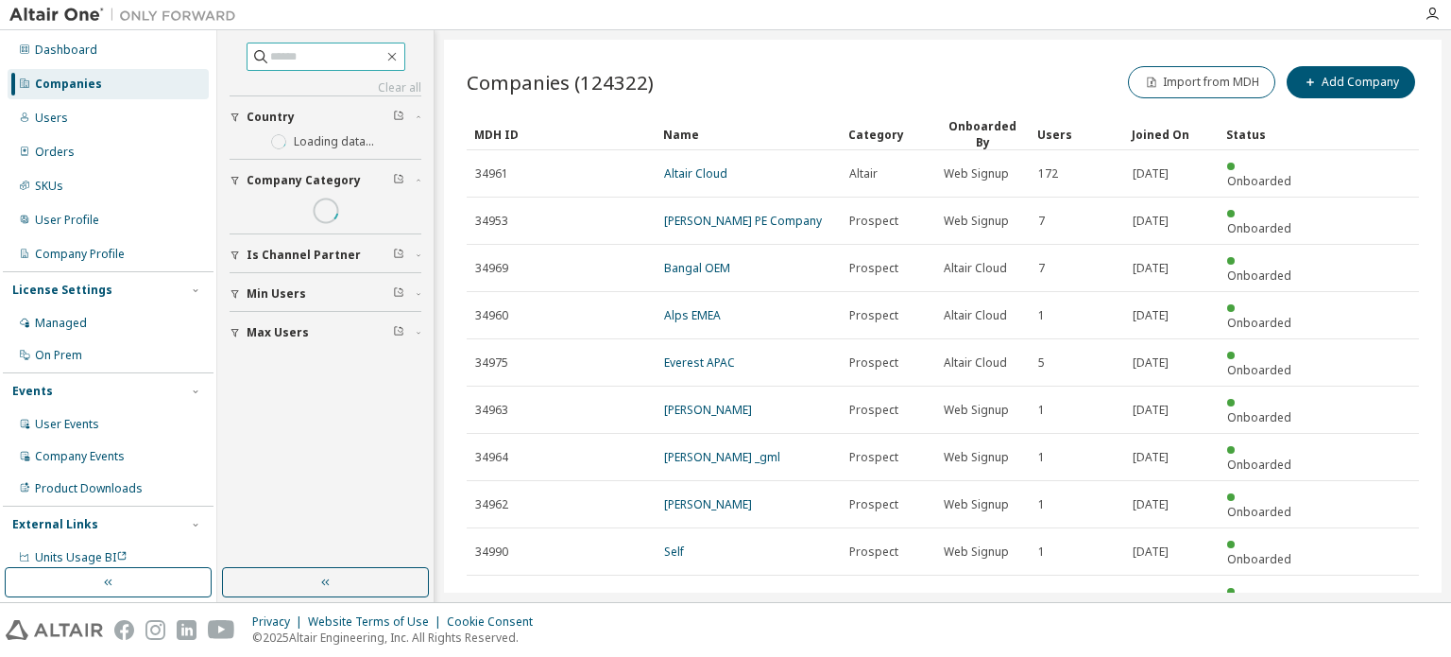
click at [302, 56] on input "text" at bounding box center [326, 56] width 113 height 19
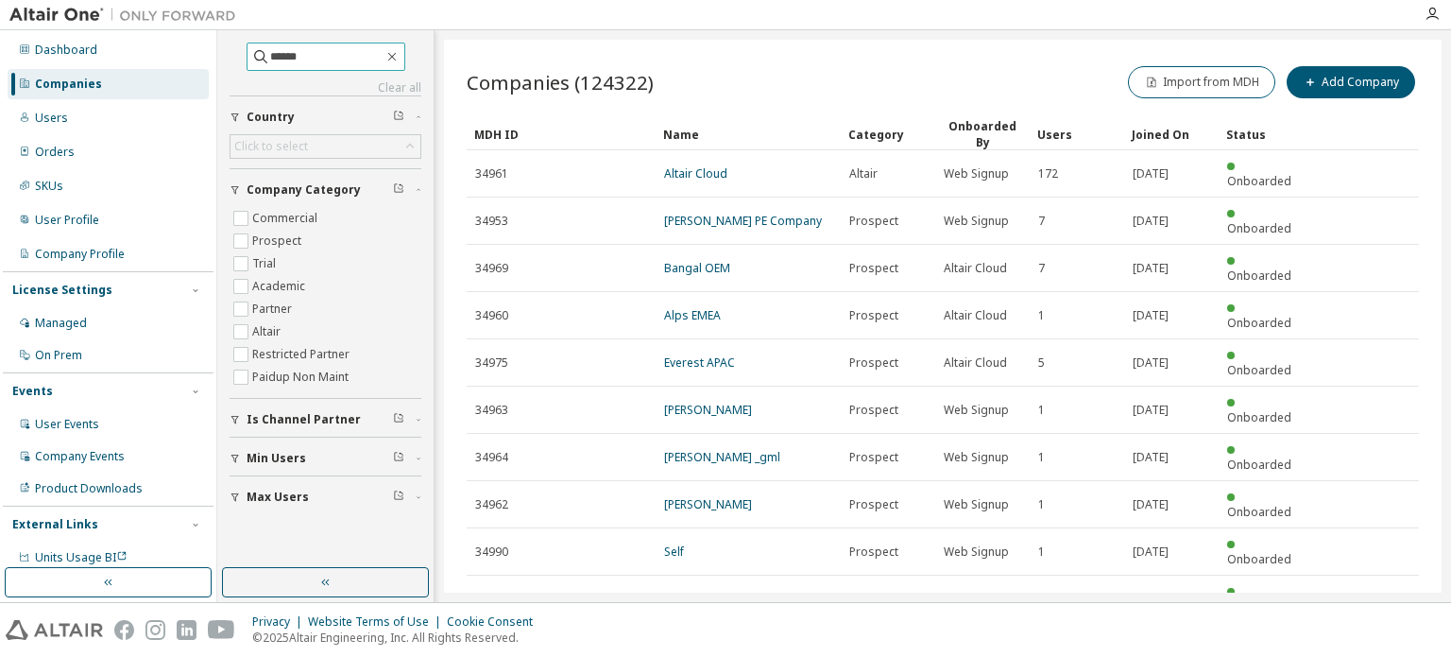
type input "******"
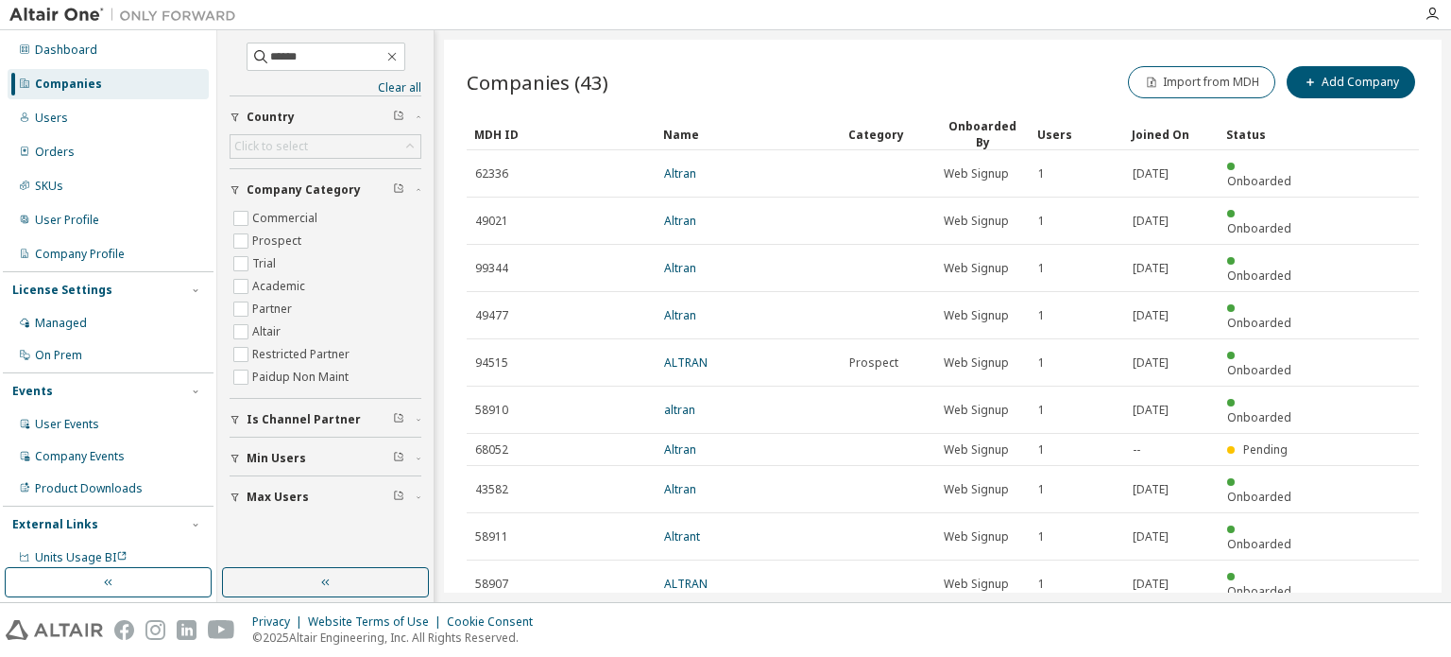
click at [1368, 619] on icon "button" at bounding box center [1371, 630] width 23 height 23
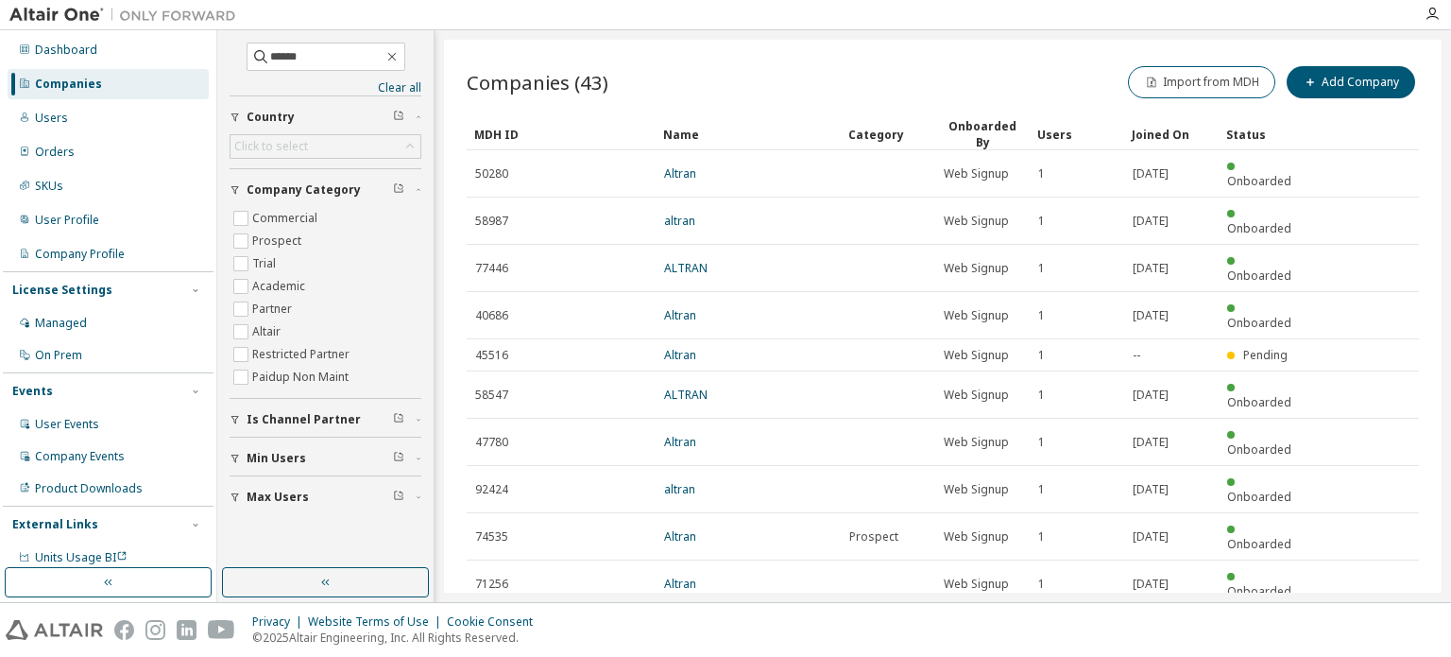
click at [1362, 619] on icon "button" at bounding box center [1371, 630] width 23 height 23
type input "*"
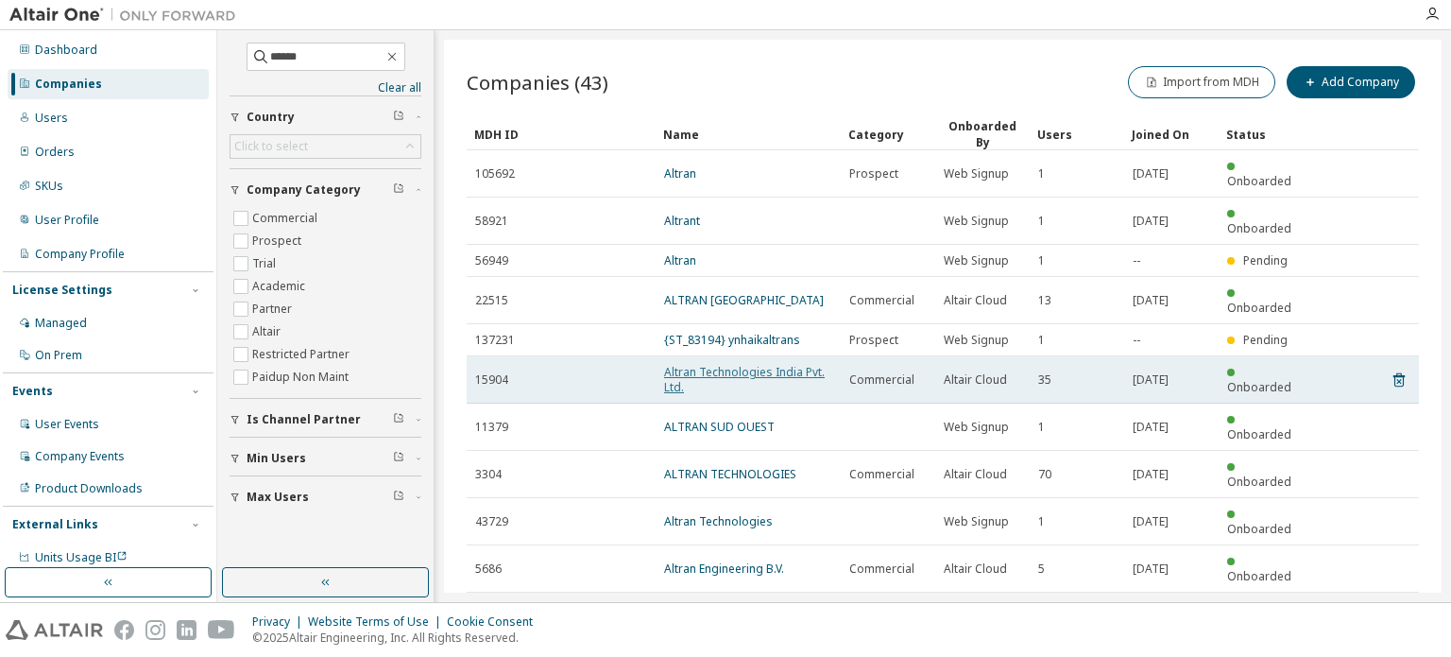
click at [722, 364] on link "Altran Technologies India Pvt. Ltd." at bounding box center [744, 379] width 161 height 31
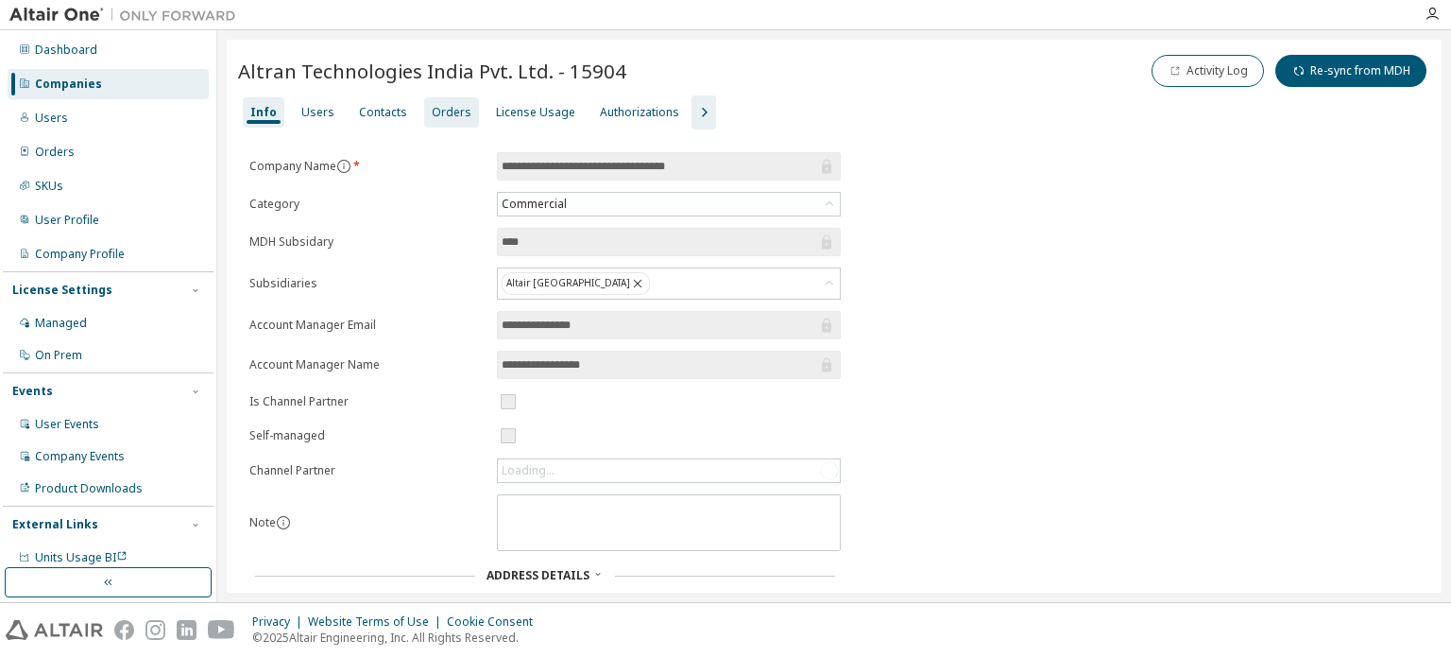
click at [442, 120] on div "Orders" at bounding box center [451, 112] width 55 height 30
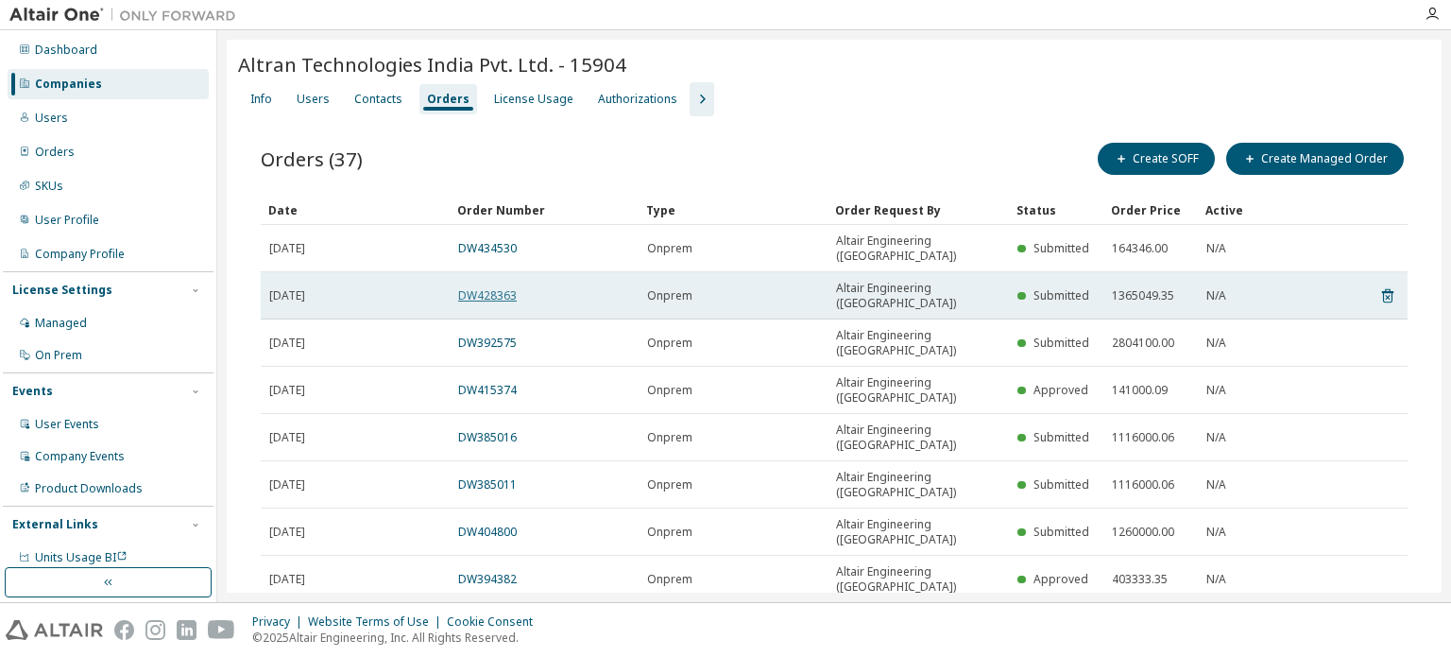
click at [478, 287] on link "DW428363" at bounding box center [487, 295] width 59 height 16
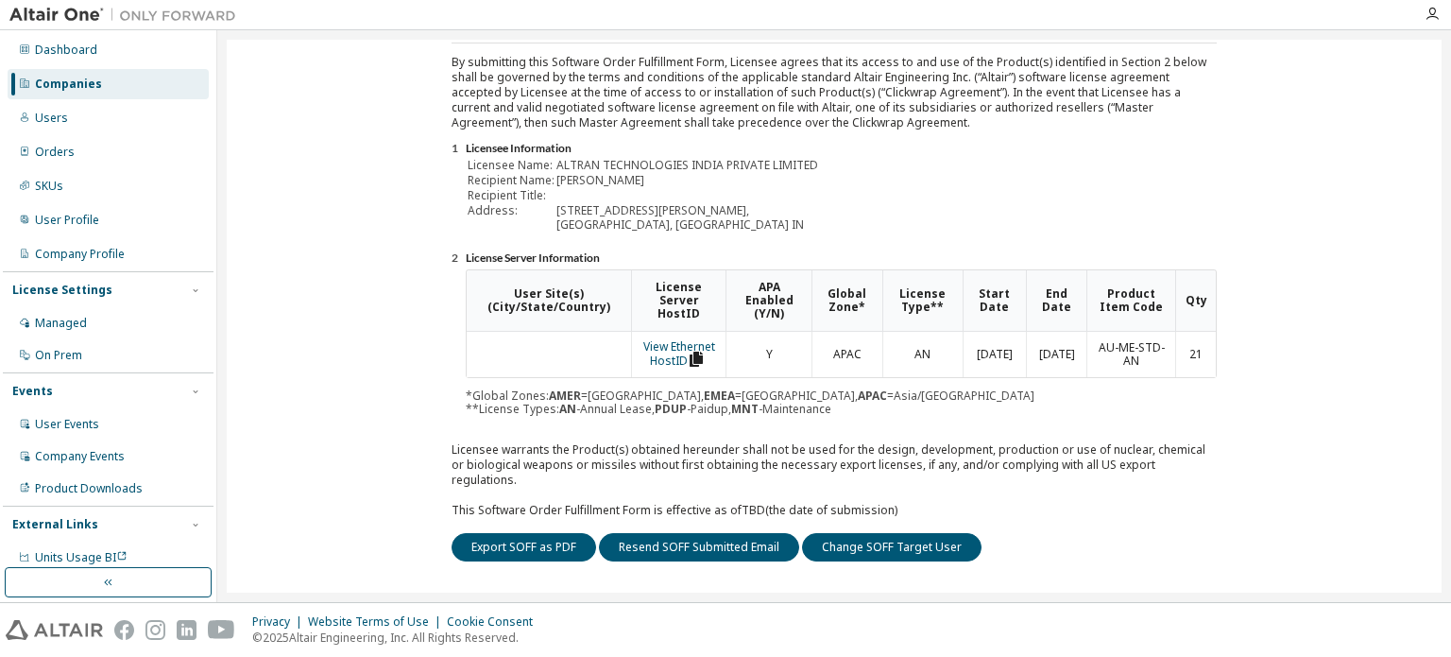
scroll to position [283, 0]
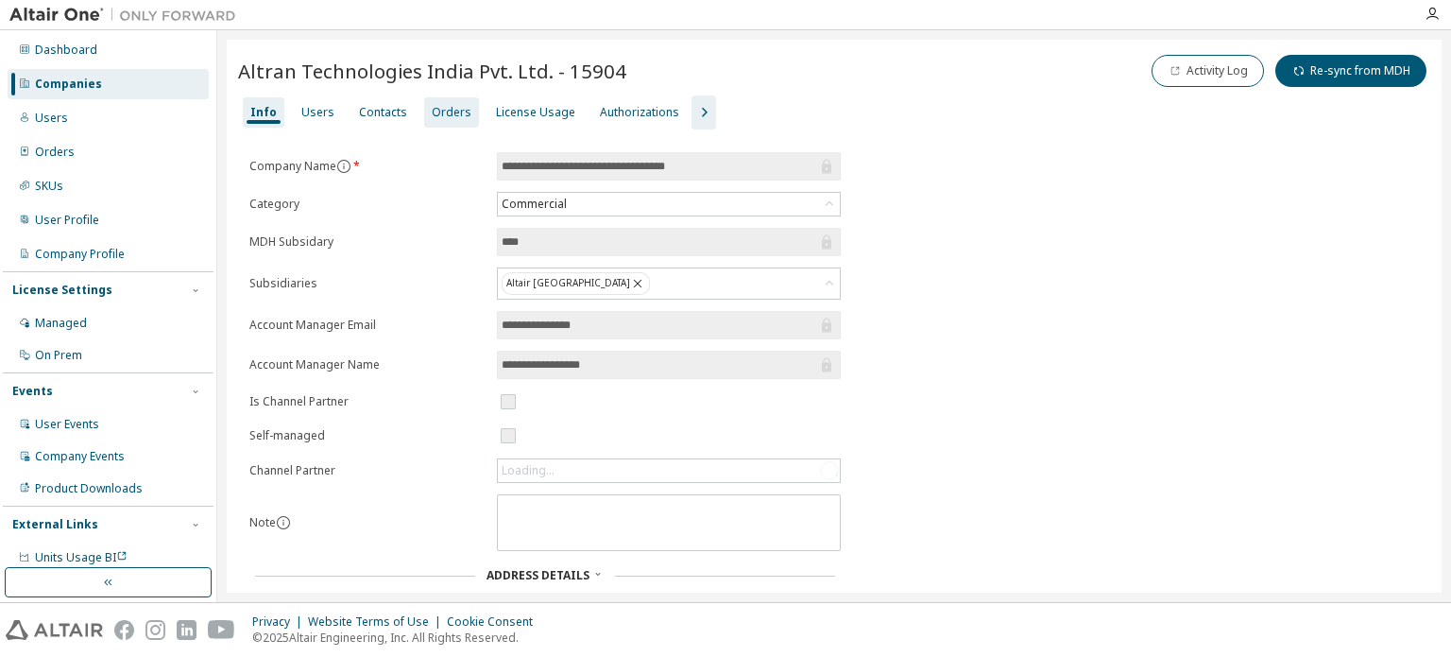
click at [438, 113] on div "Orders" at bounding box center [452, 112] width 40 height 15
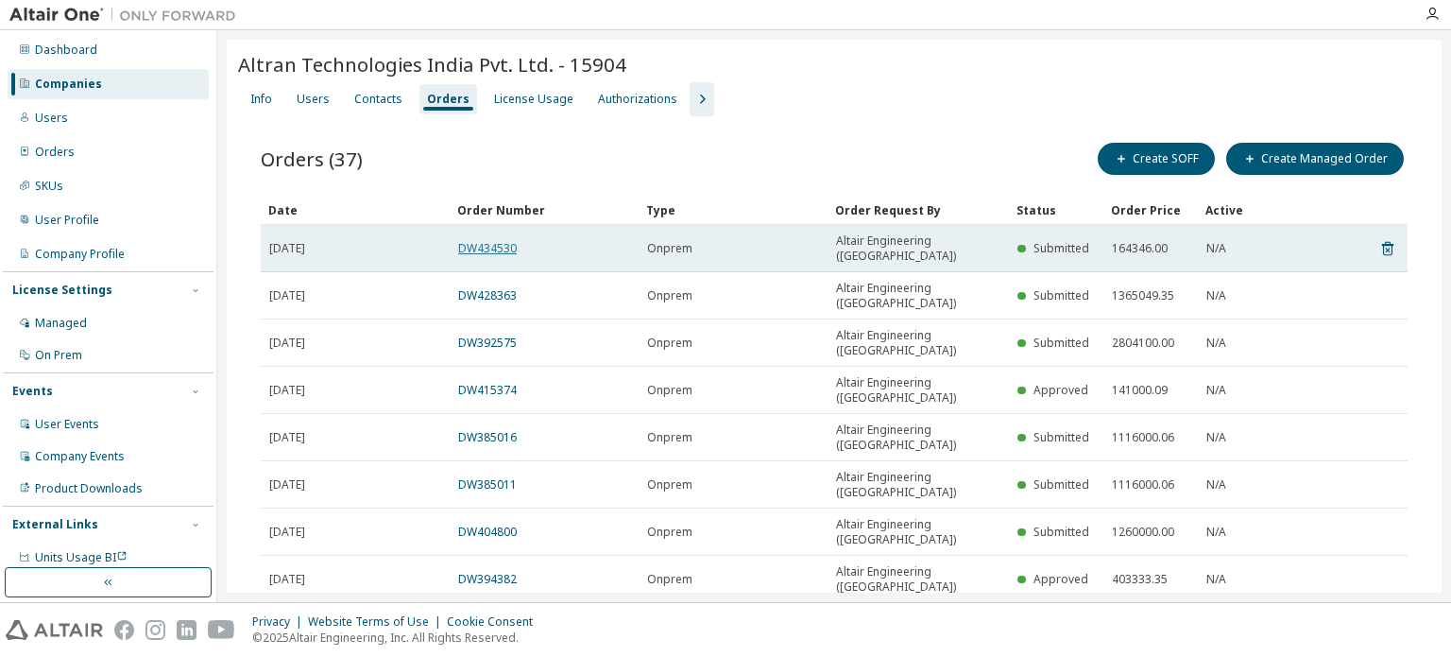
click at [491, 240] on link "DW434530" at bounding box center [487, 248] width 59 height 16
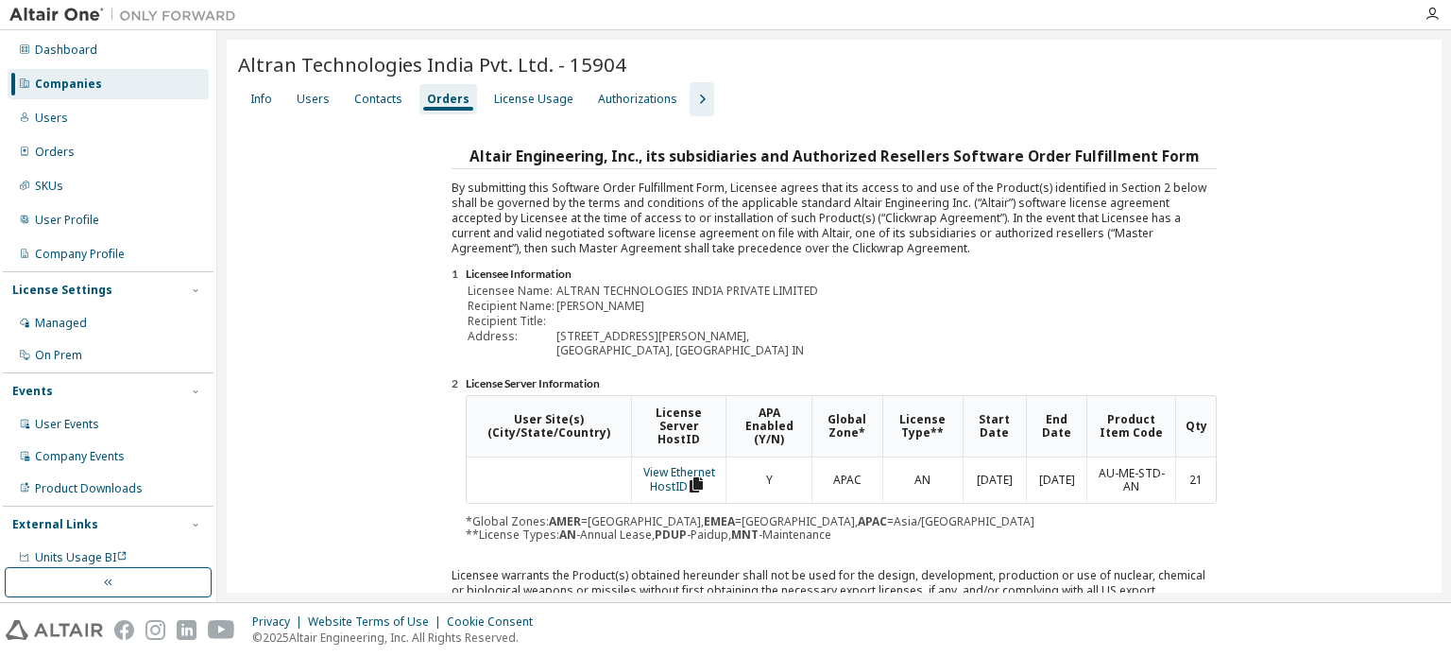
click at [90, 78] on div "Companies" at bounding box center [68, 84] width 67 height 15
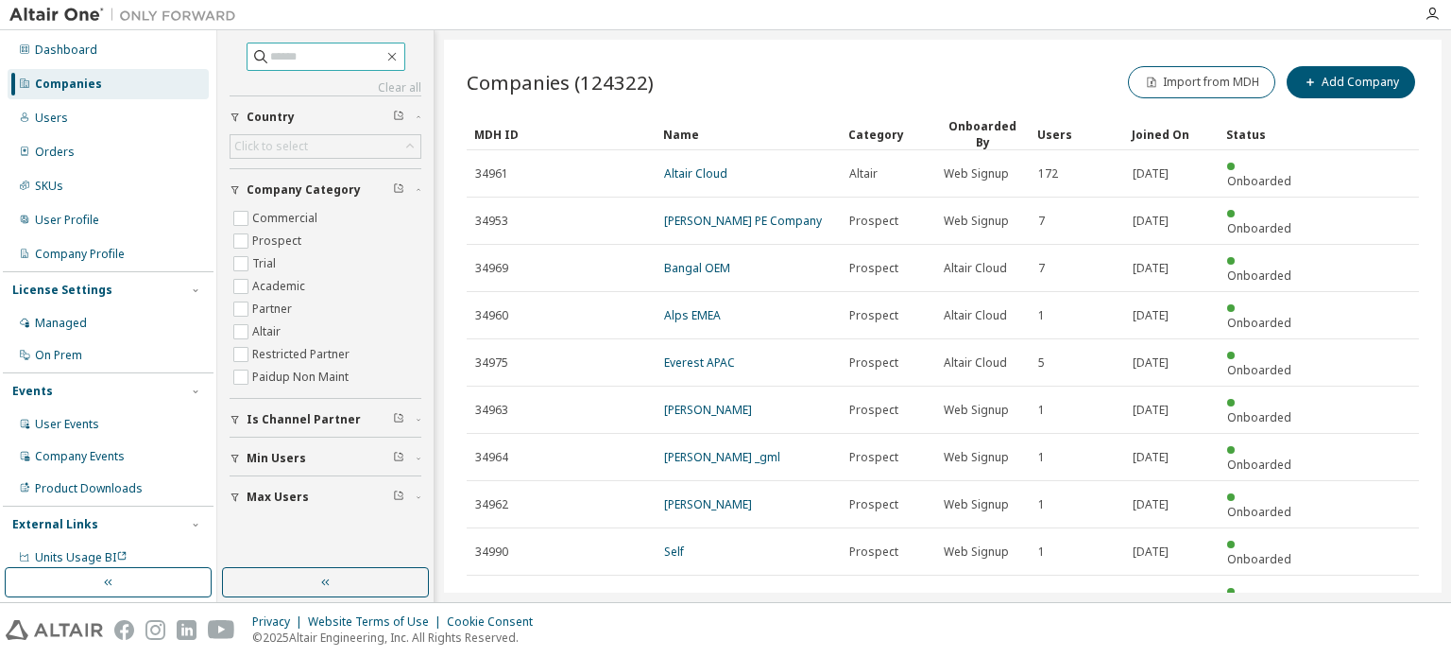
click at [291, 60] on input "text" at bounding box center [326, 56] width 113 height 19
type input "*********"
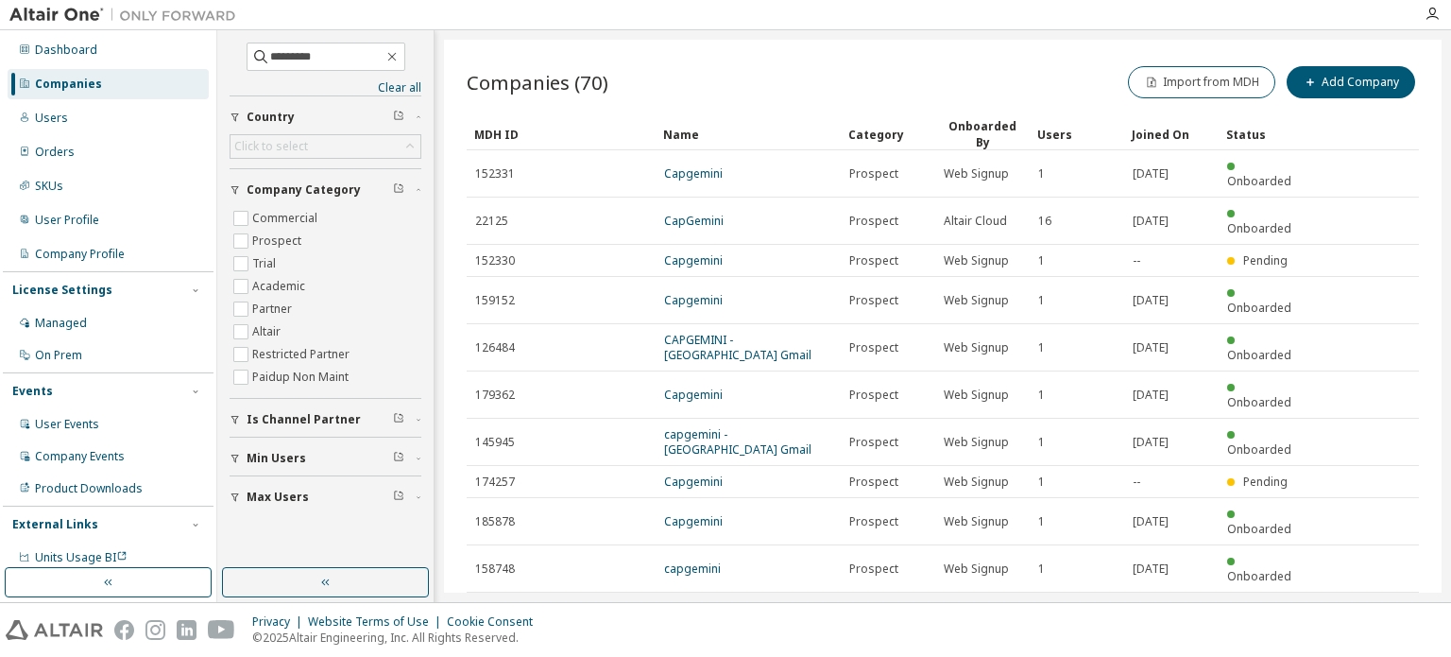
click at [1373, 604] on icon "button" at bounding box center [1371, 615] width 23 height 23
type input "*"
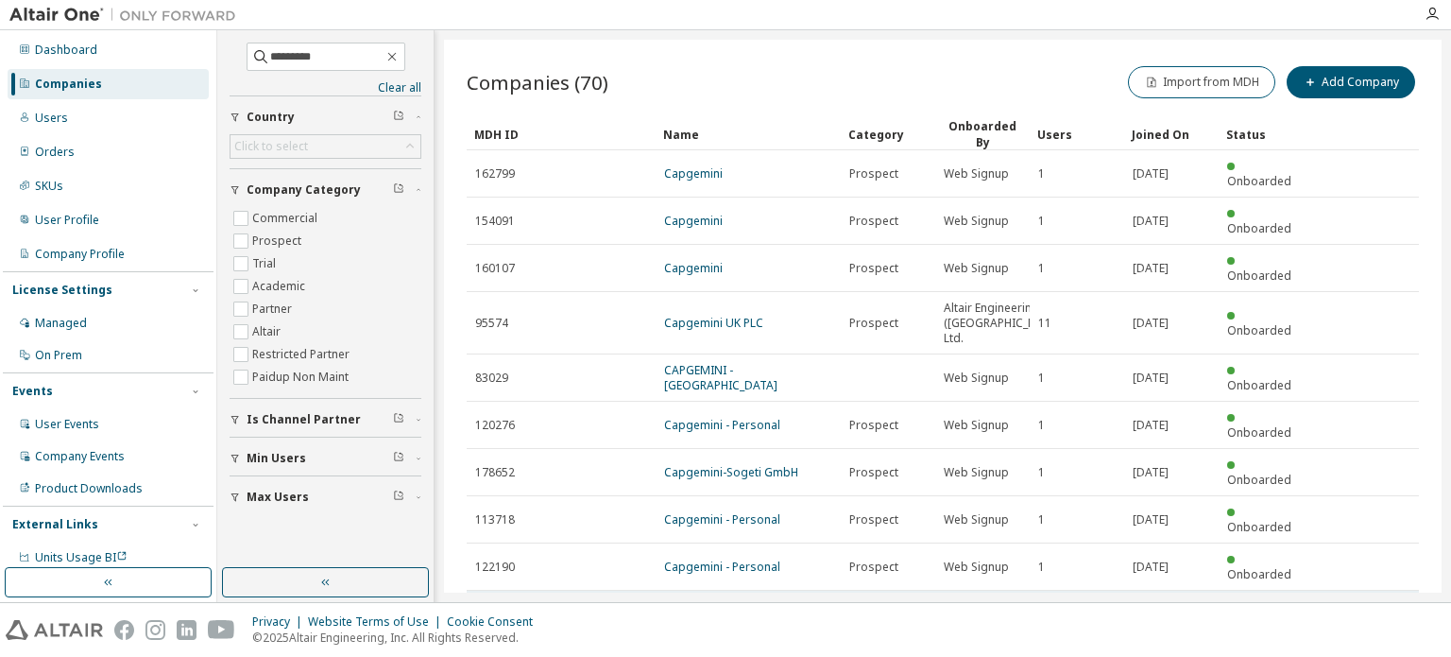
click at [764, 606] on link "Capgemini India Ltd." at bounding box center [720, 614] width 112 height 16
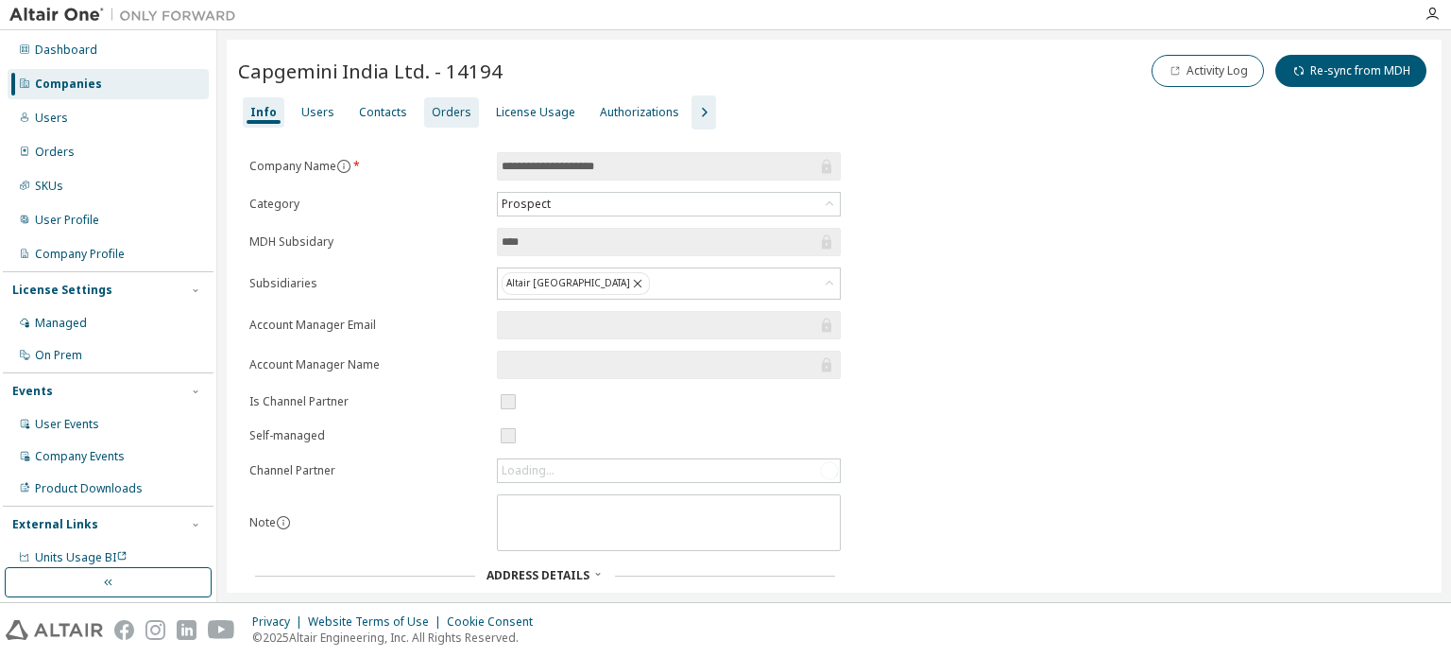
click at [450, 114] on div "Orders" at bounding box center [452, 112] width 40 height 15
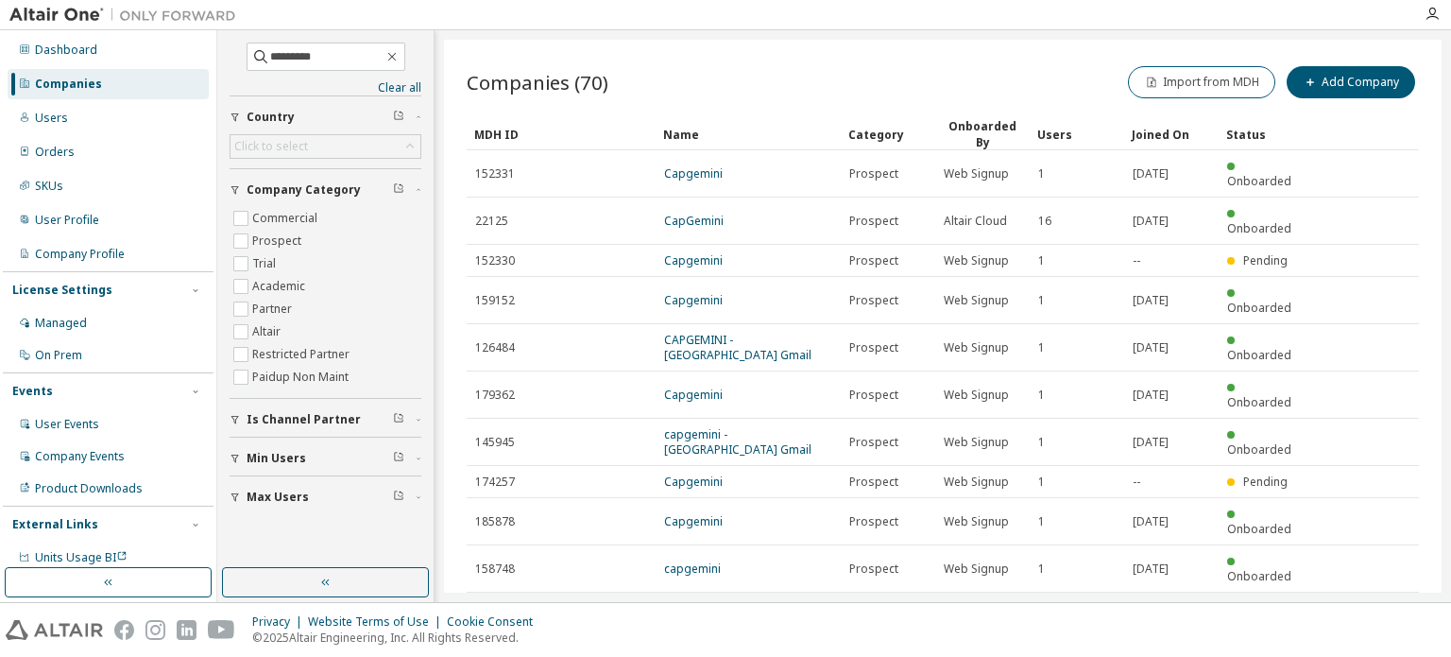
click at [1366, 604] on icon "button" at bounding box center [1371, 615] width 23 height 23
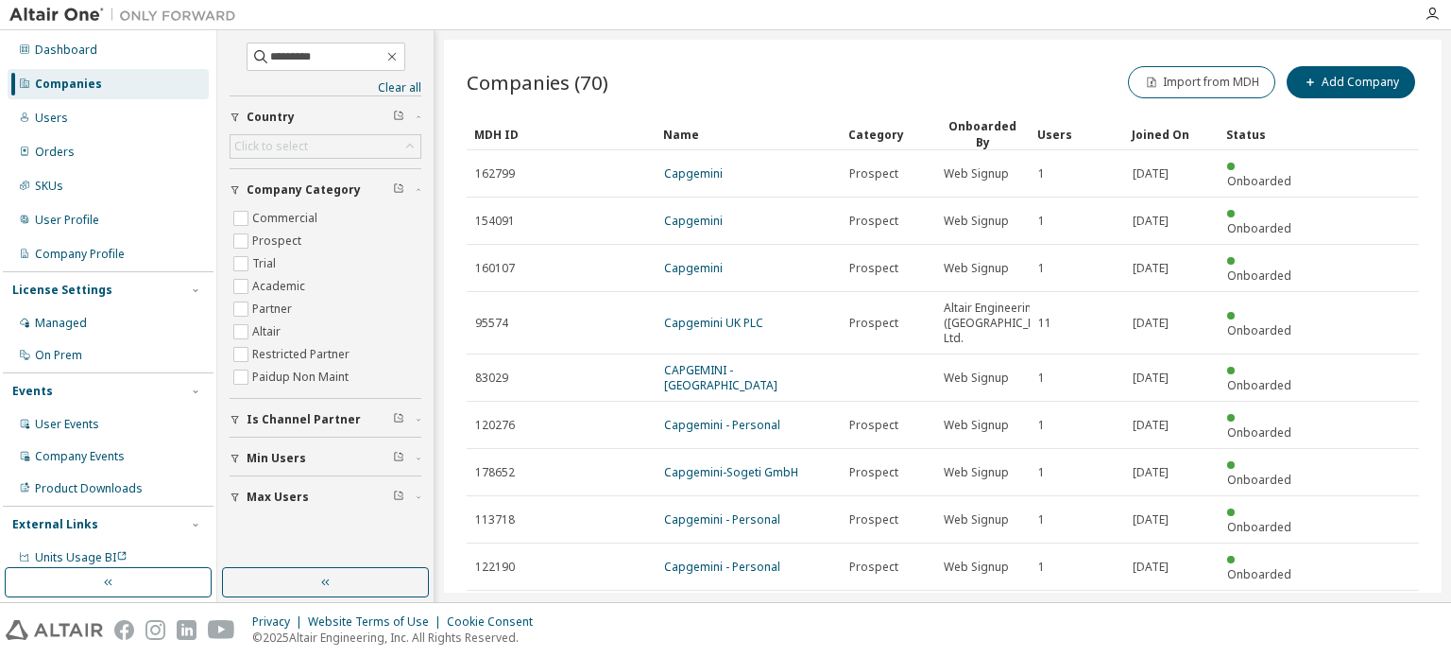
click at [1366, 591] on tr "14194 Capgemini India Ltd. Prospect Altair Cloud 49 [DATE] Onboarded" at bounding box center [943, 614] width 953 height 47
click at [1369, 649] on icon "button" at bounding box center [1371, 660] width 23 height 23
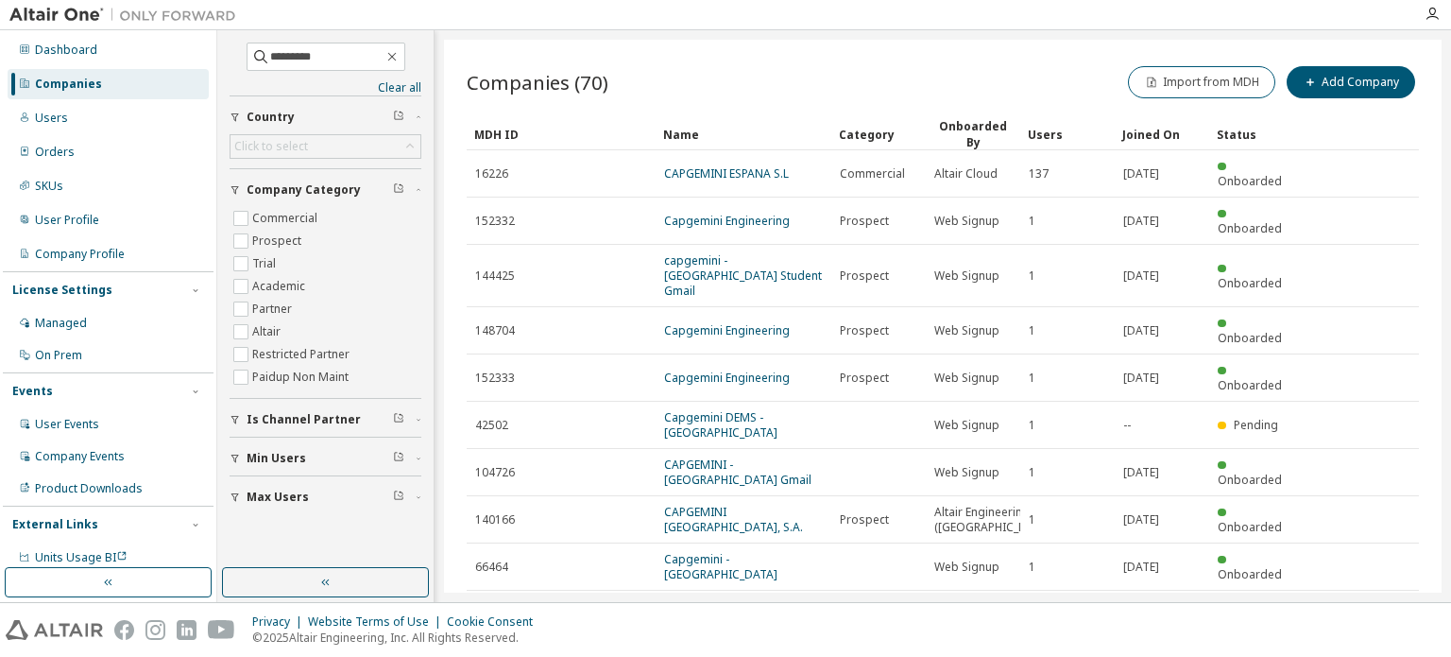
click at [1362, 649] on icon "button" at bounding box center [1371, 660] width 23 height 23
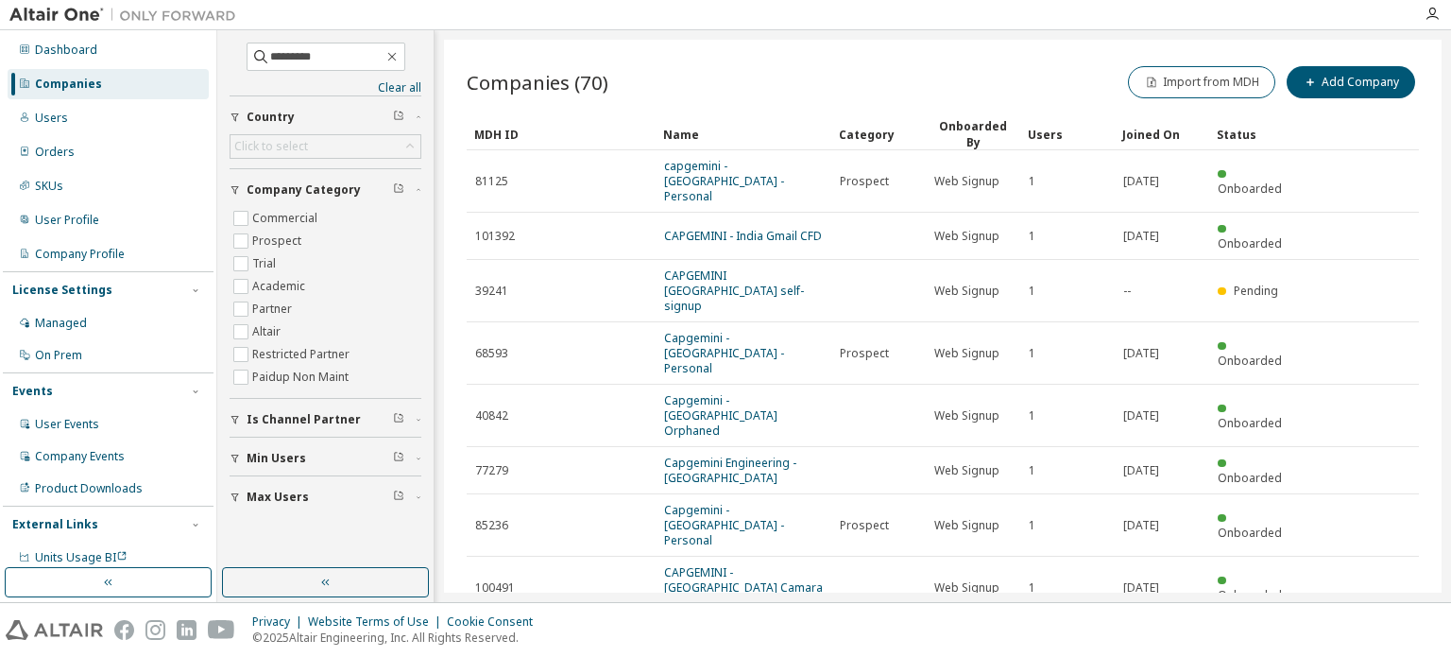
type input "*"
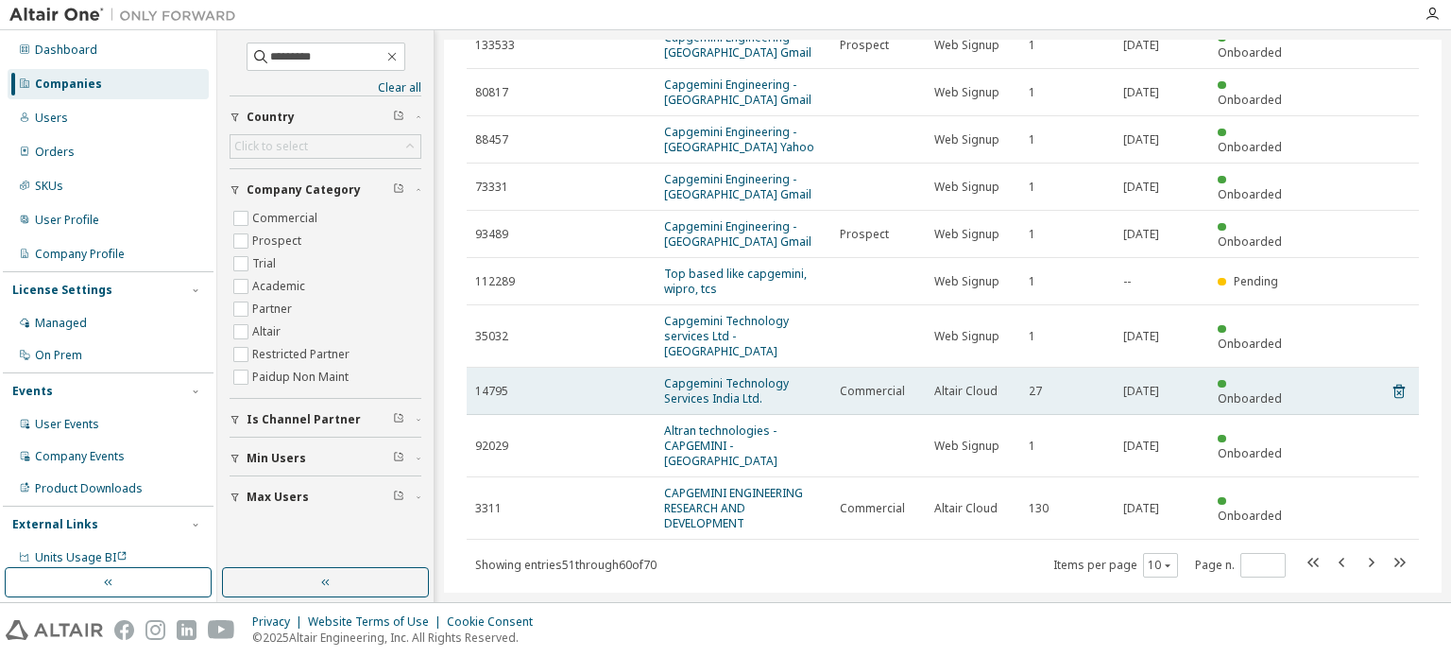
scroll to position [129, 0]
click at [747, 374] on link "Capgemini Technology Services India Ltd." at bounding box center [726, 389] width 125 height 31
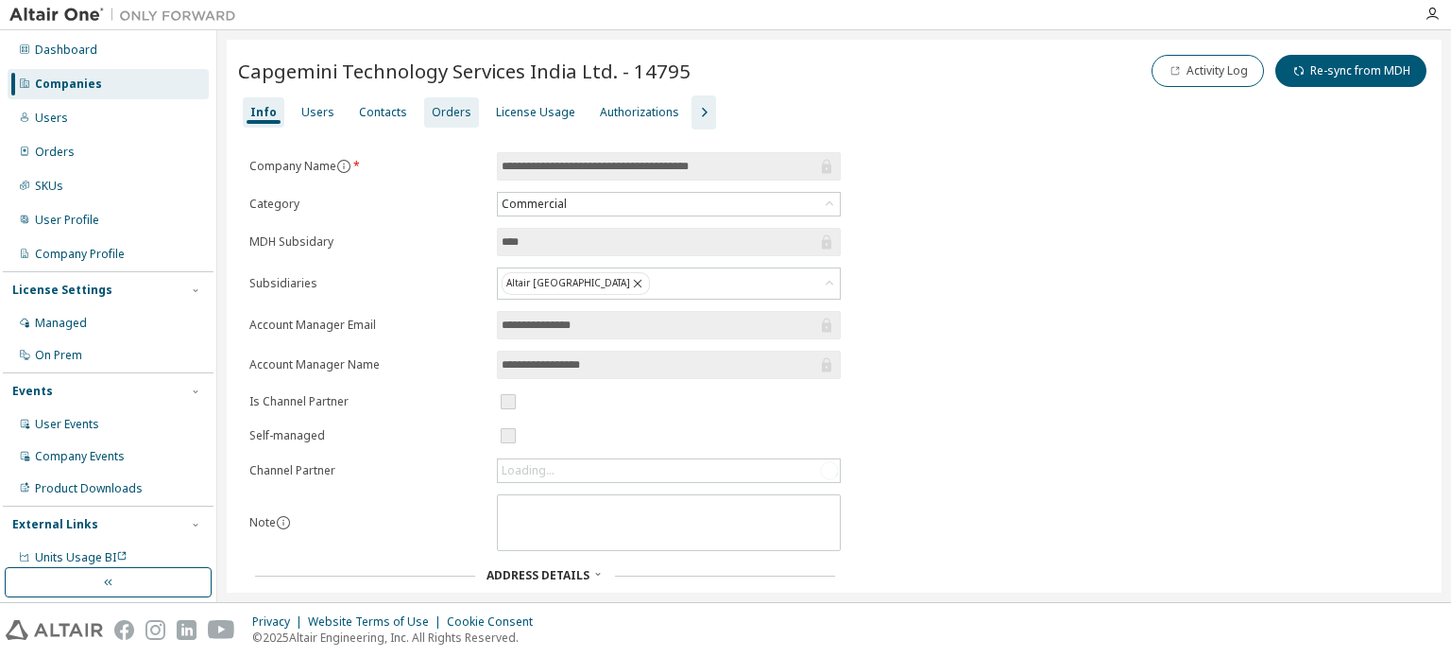
click at [437, 116] on div "Orders" at bounding box center [452, 112] width 40 height 15
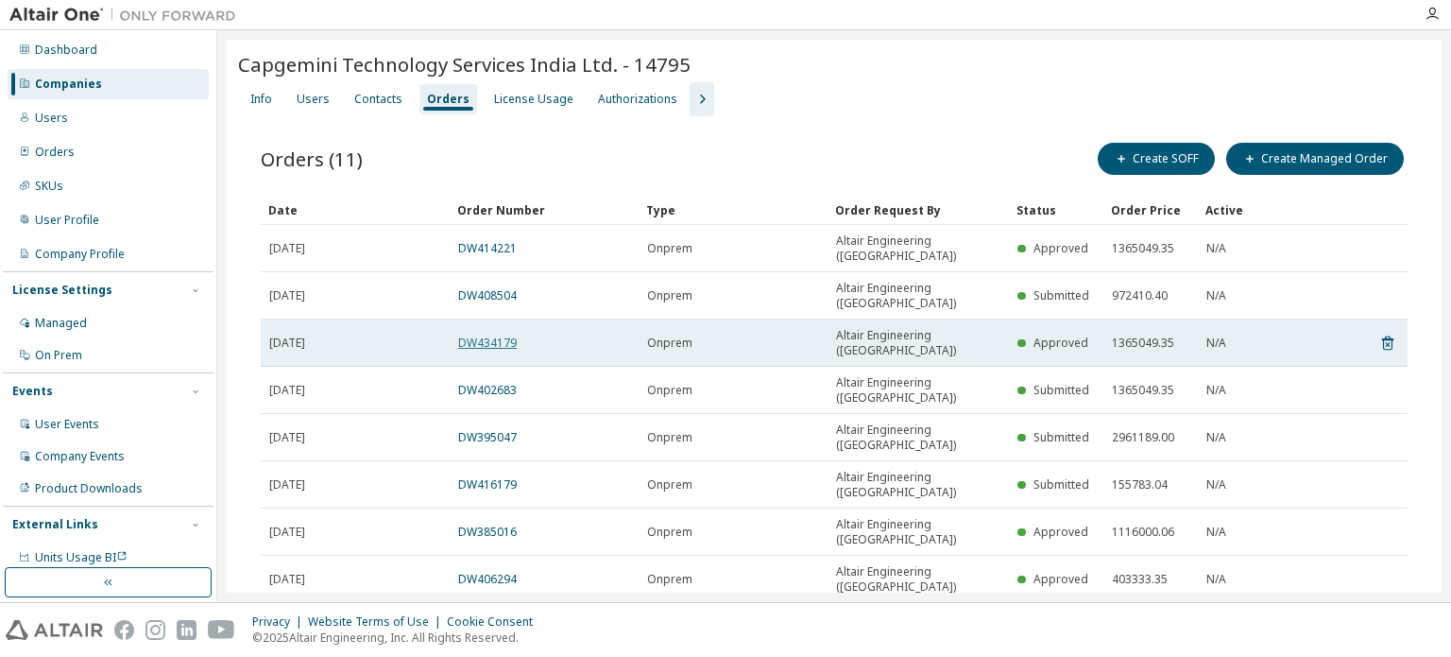
click at [508, 335] on link "DW434179" at bounding box center [487, 343] width 59 height 16
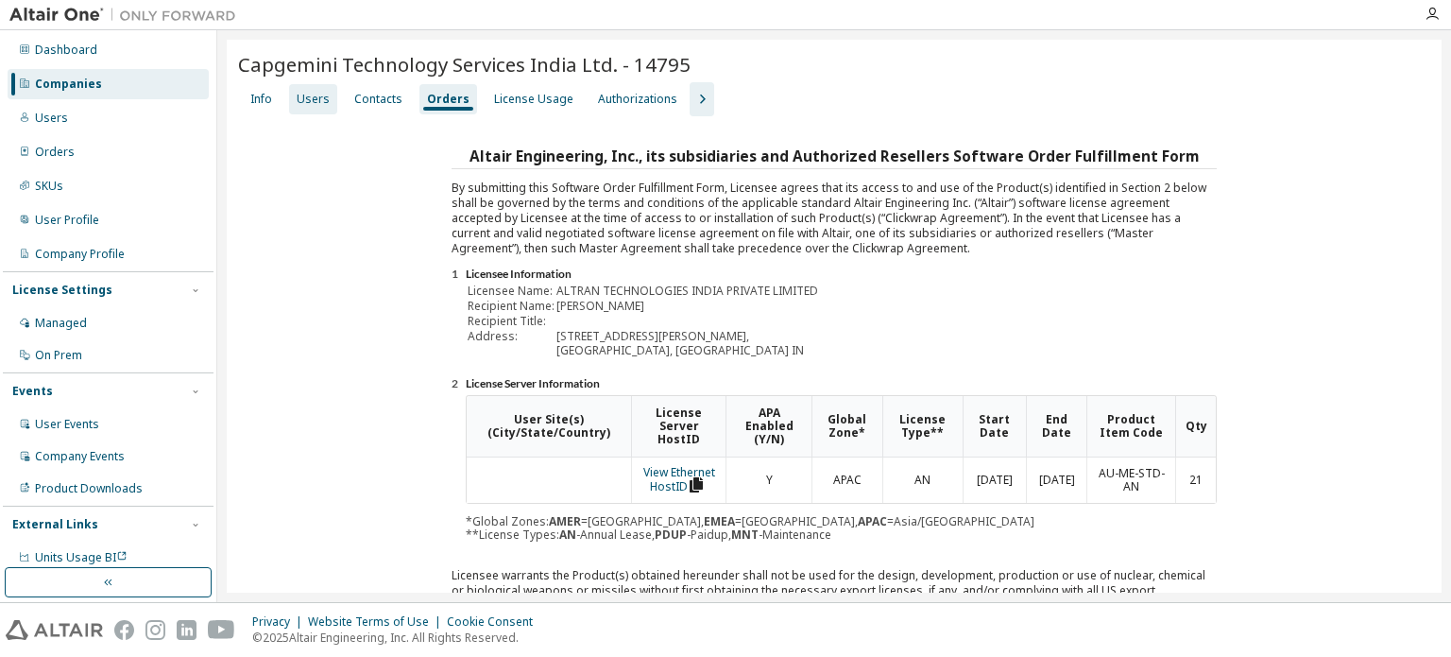
click at [323, 100] on div "Users" at bounding box center [313, 99] width 33 height 15
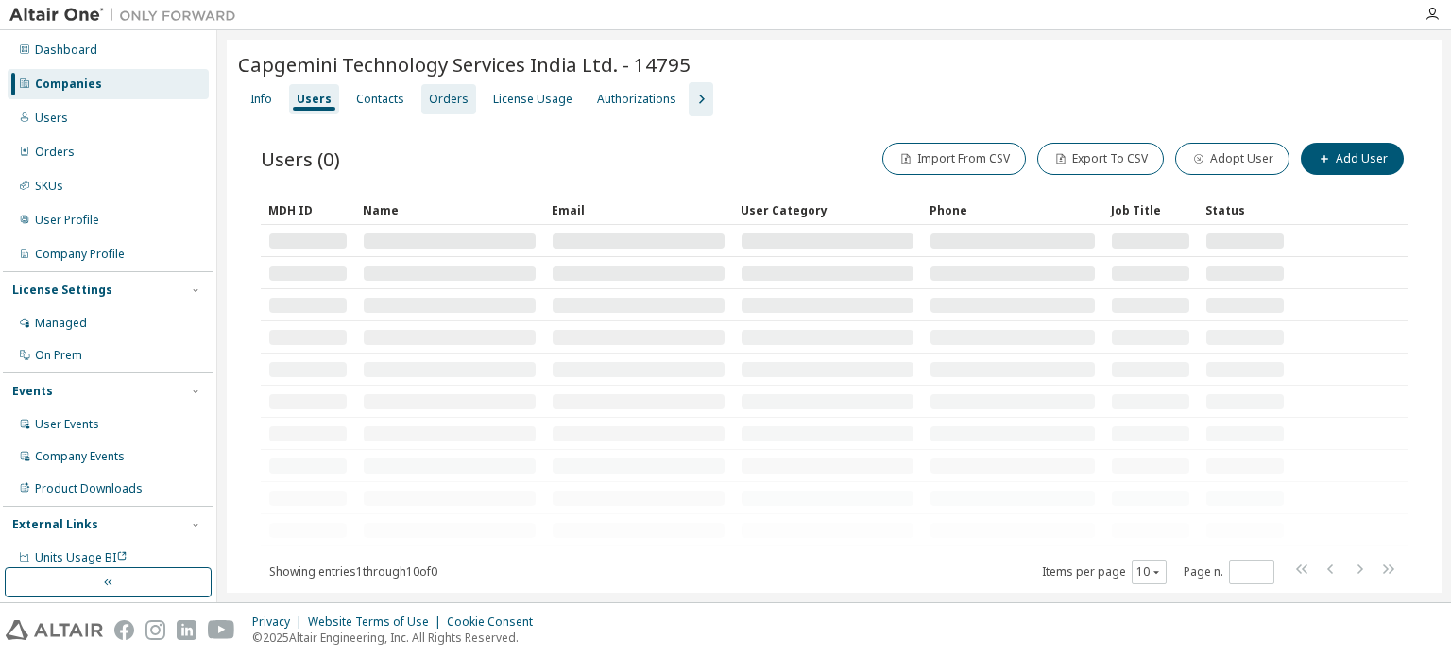
click at [435, 95] on div "Orders" at bounding box center [449, 99] width 40 height 15
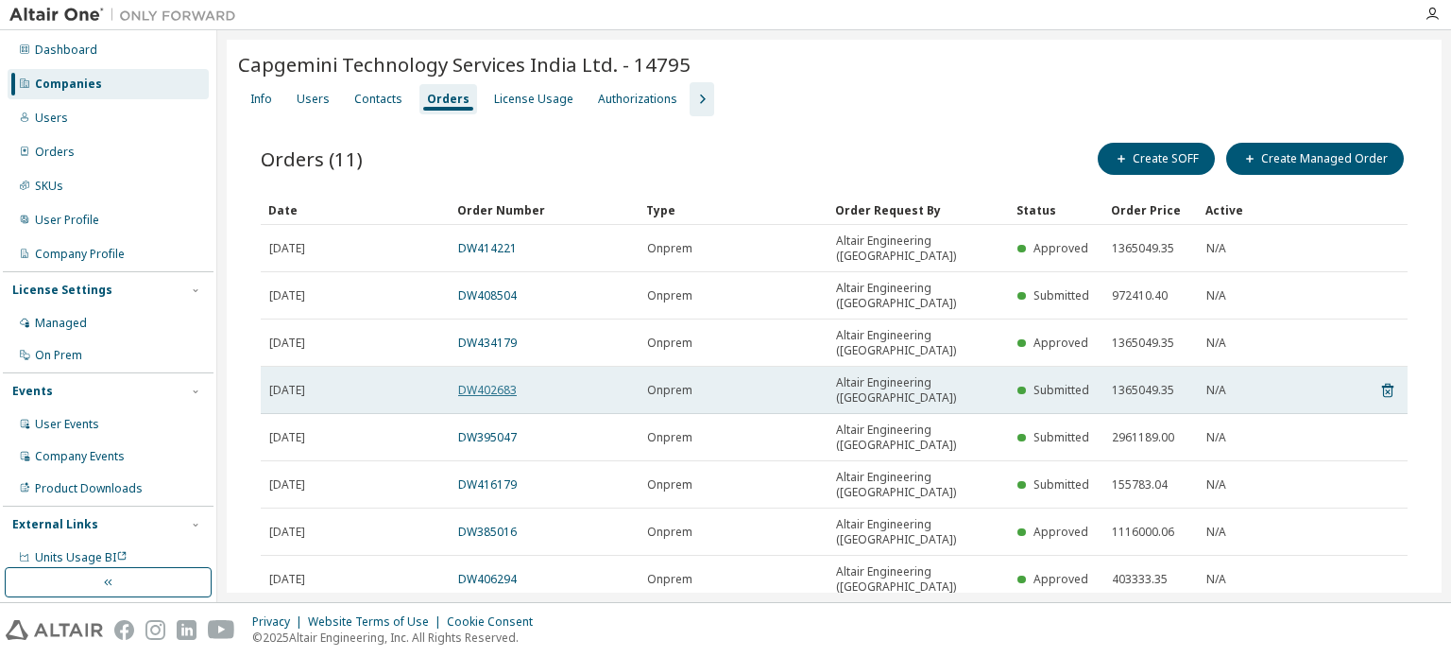
click at [509, 382] on link "DW402683" at bounding box center [487, 390] width 59 height 16
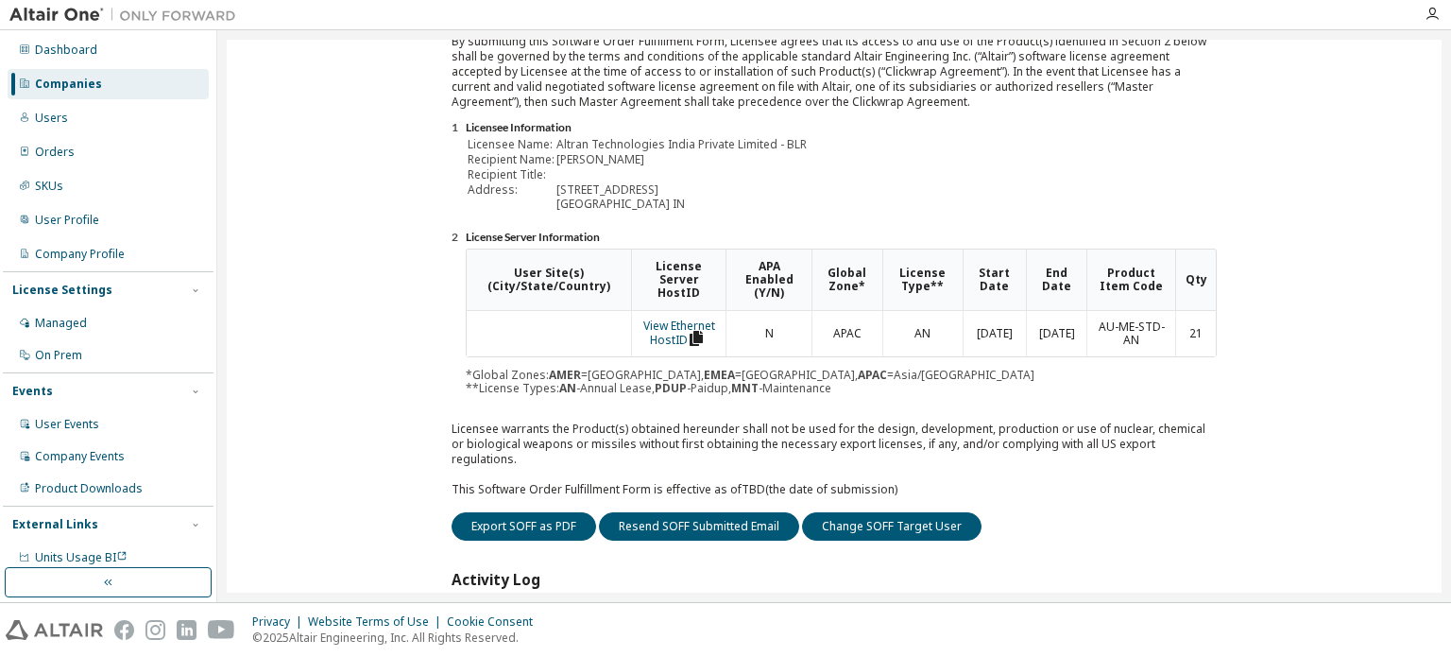
scroll to position [283, 0]
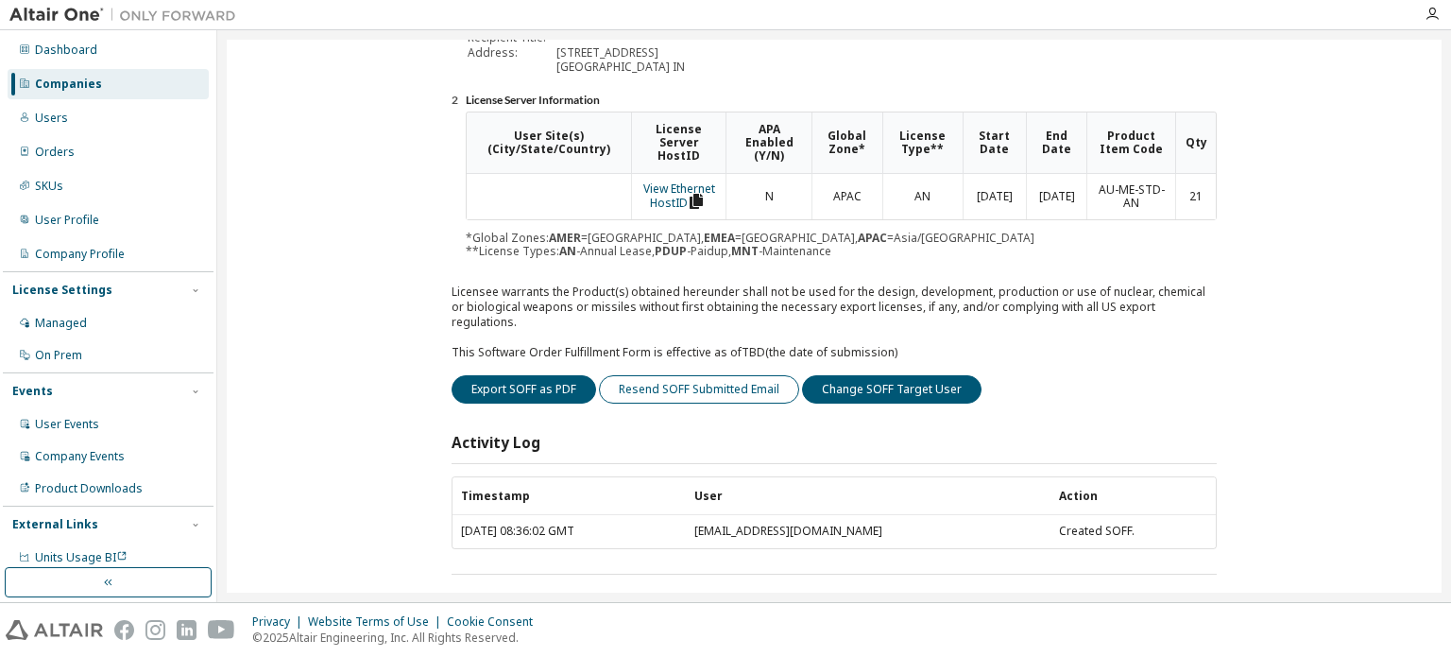
click at [697, 377] on button "Resend SOFF Submitted Email" at bounding box center [699, 389] width 200 height 28
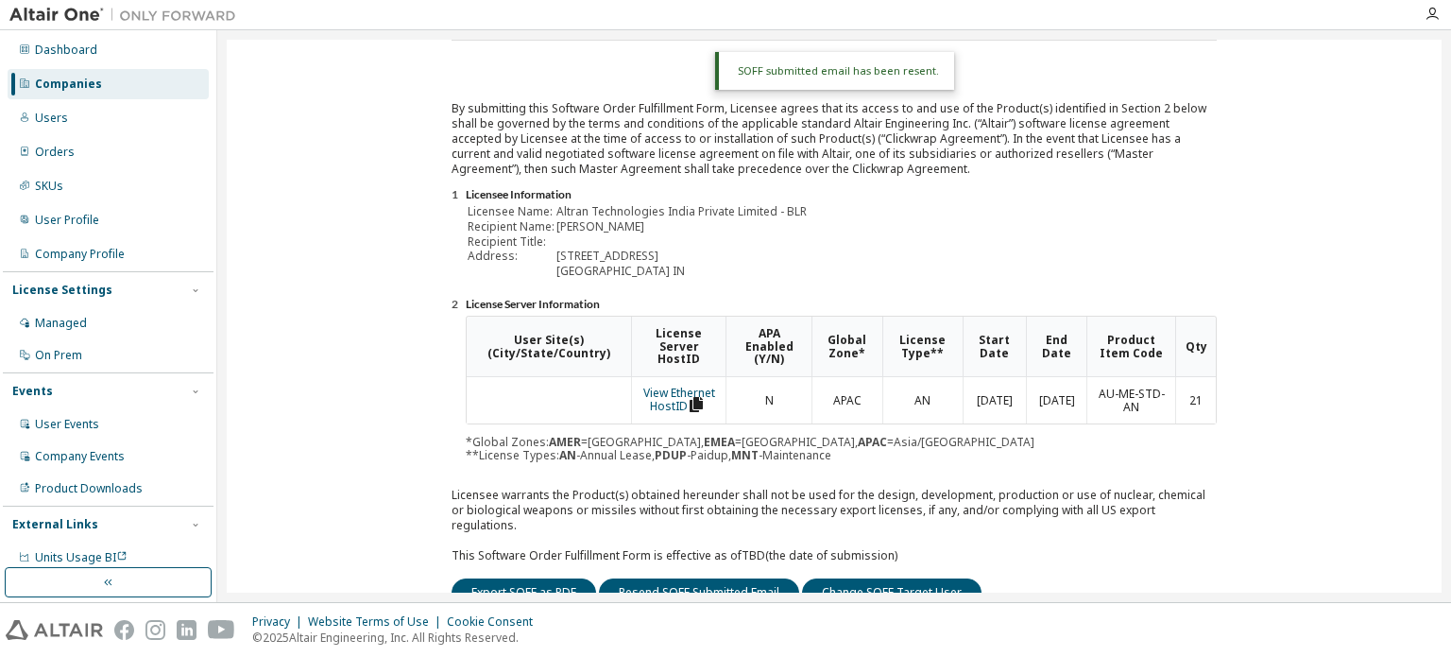
scroll to position [0, 0]
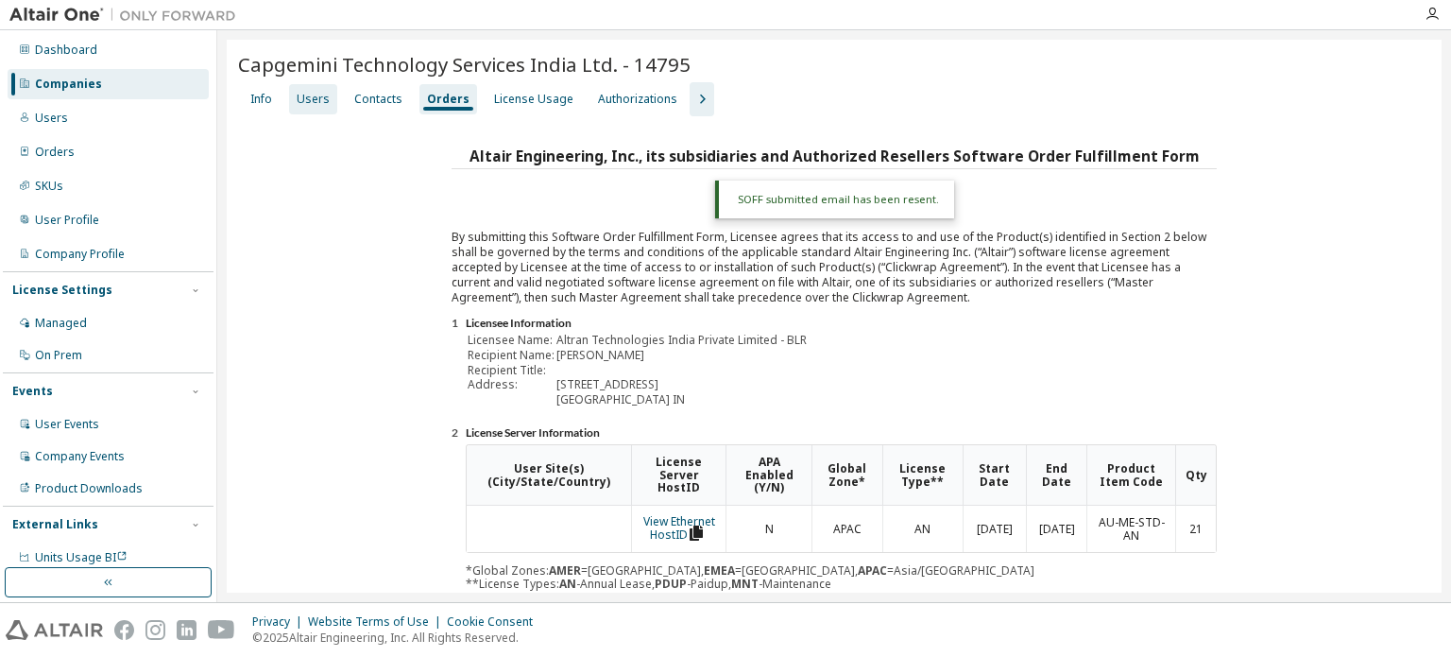
click at [315, 96] on div "Users" at bounding box center [313, 99] width 33 height 15
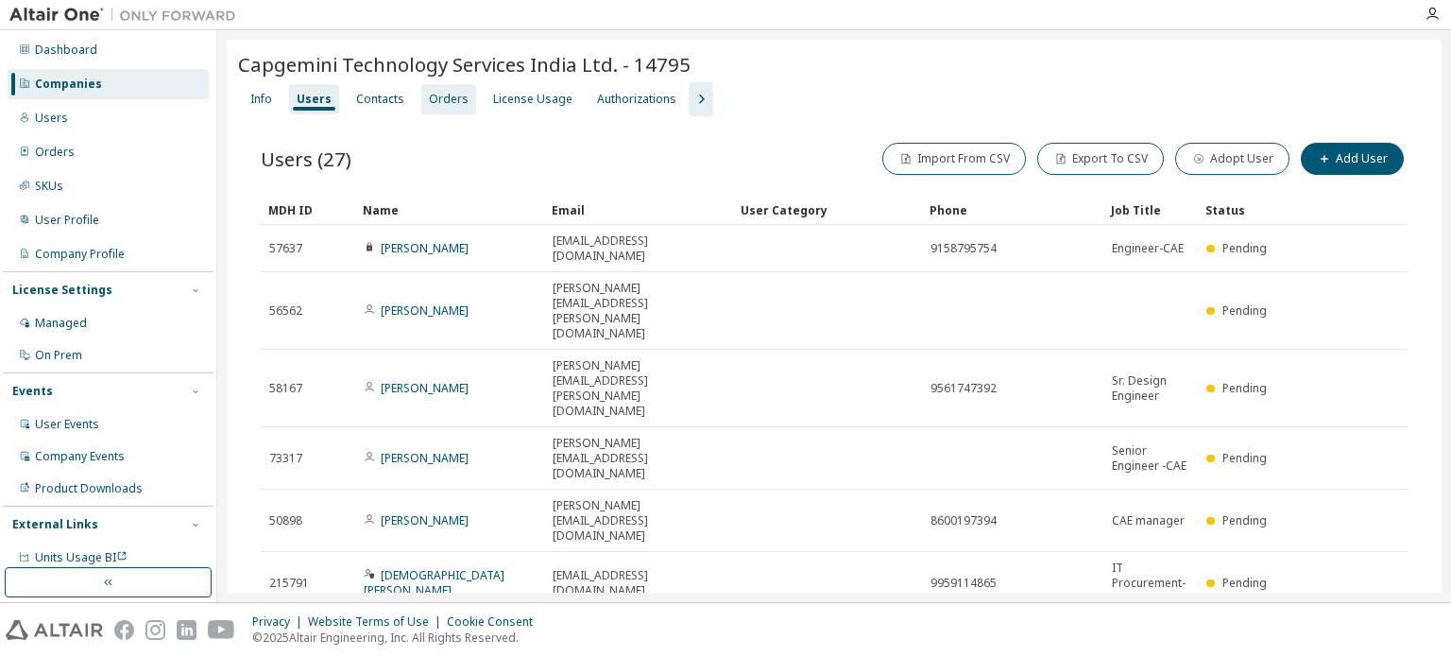
click at [451, 102] on div "Orders" at bounding box center [449, 99] width 40 height 15
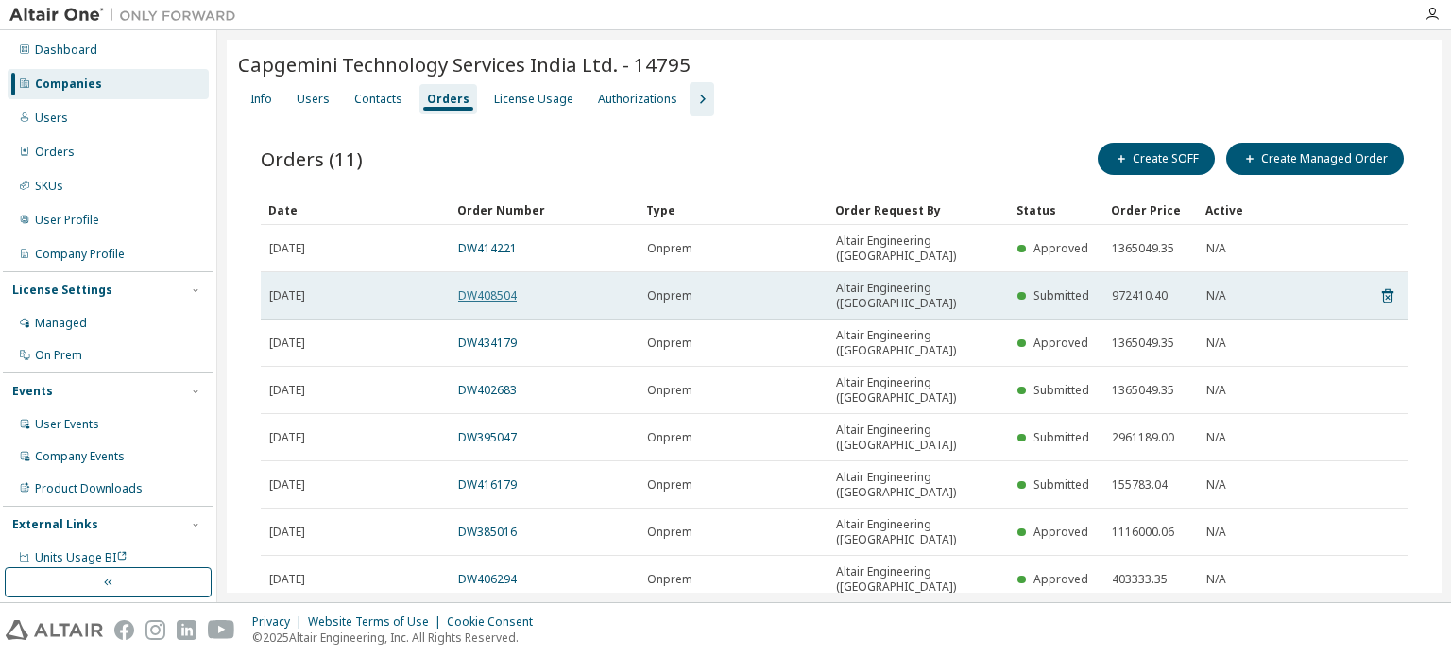
click at [497, 287] on link "DW408504" at bounding box center [487, 295] width 59 height 16
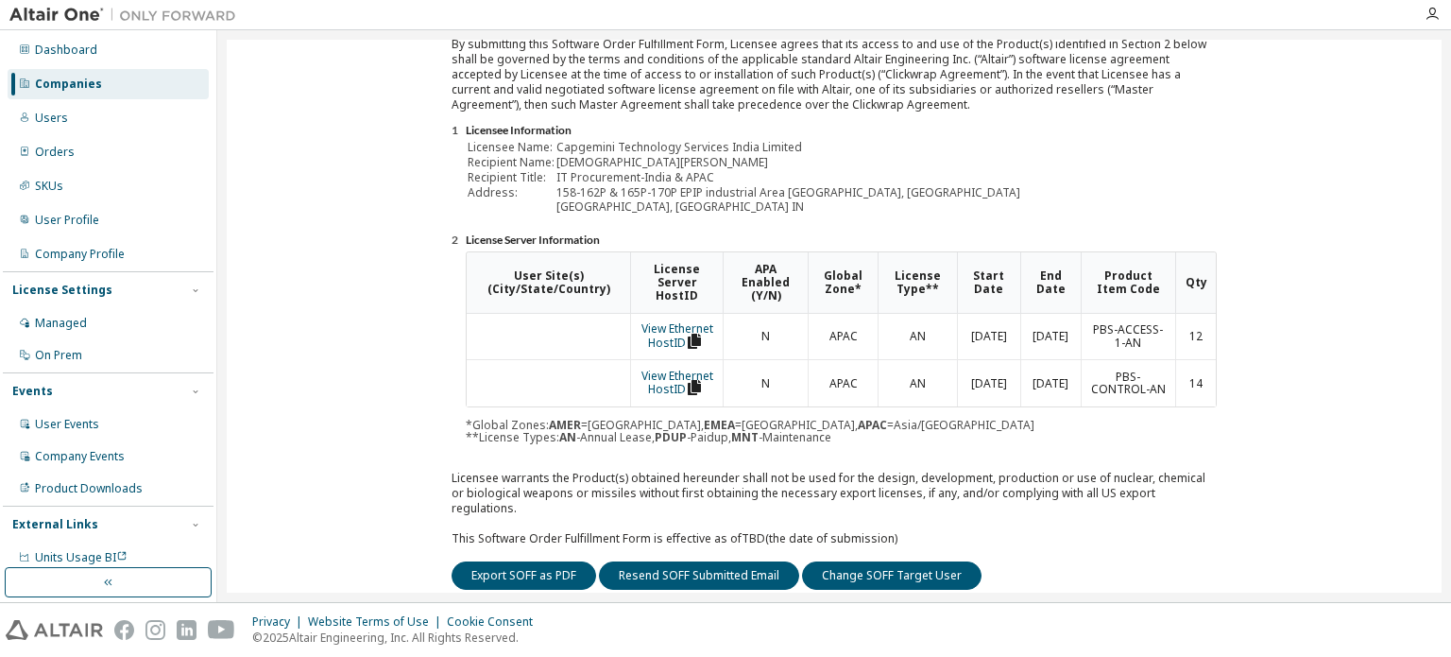
scroll to position [331, 0]
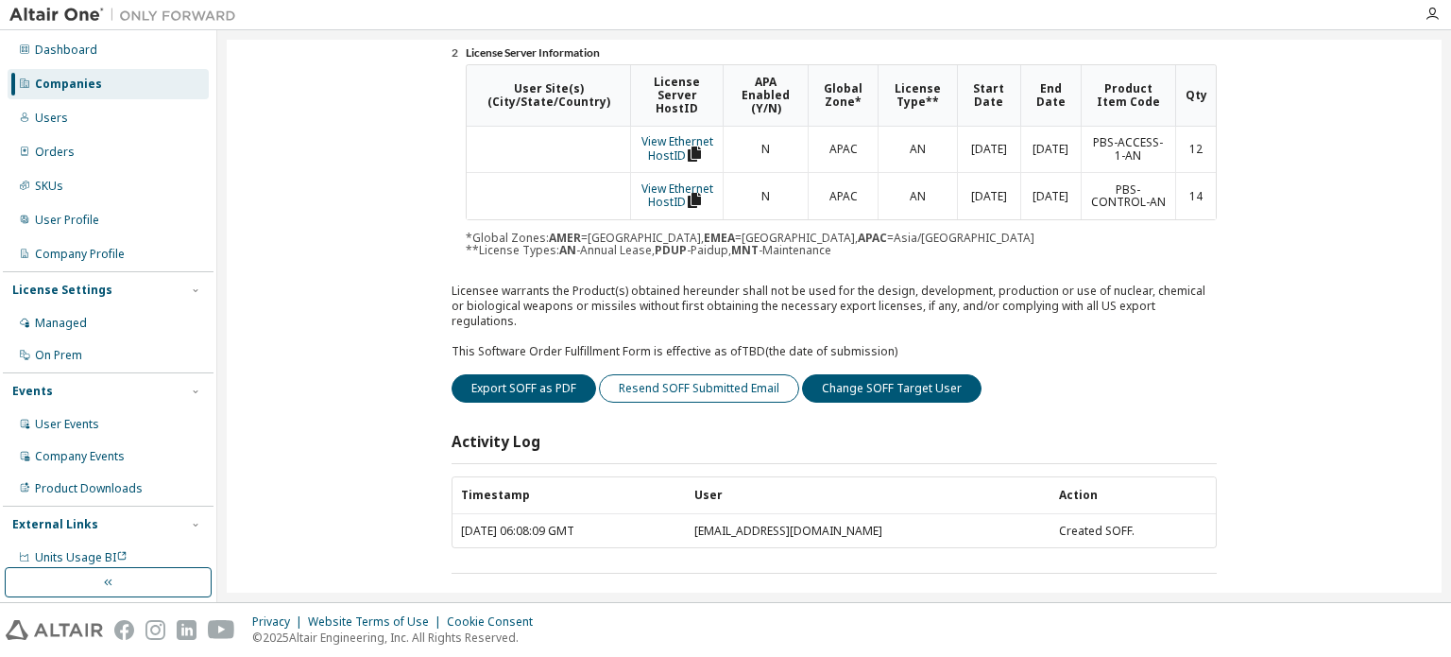
click at [743, 380] on button "Resend SOFF Submitted Email" at bounding box center [699, 388] width 200 height 28
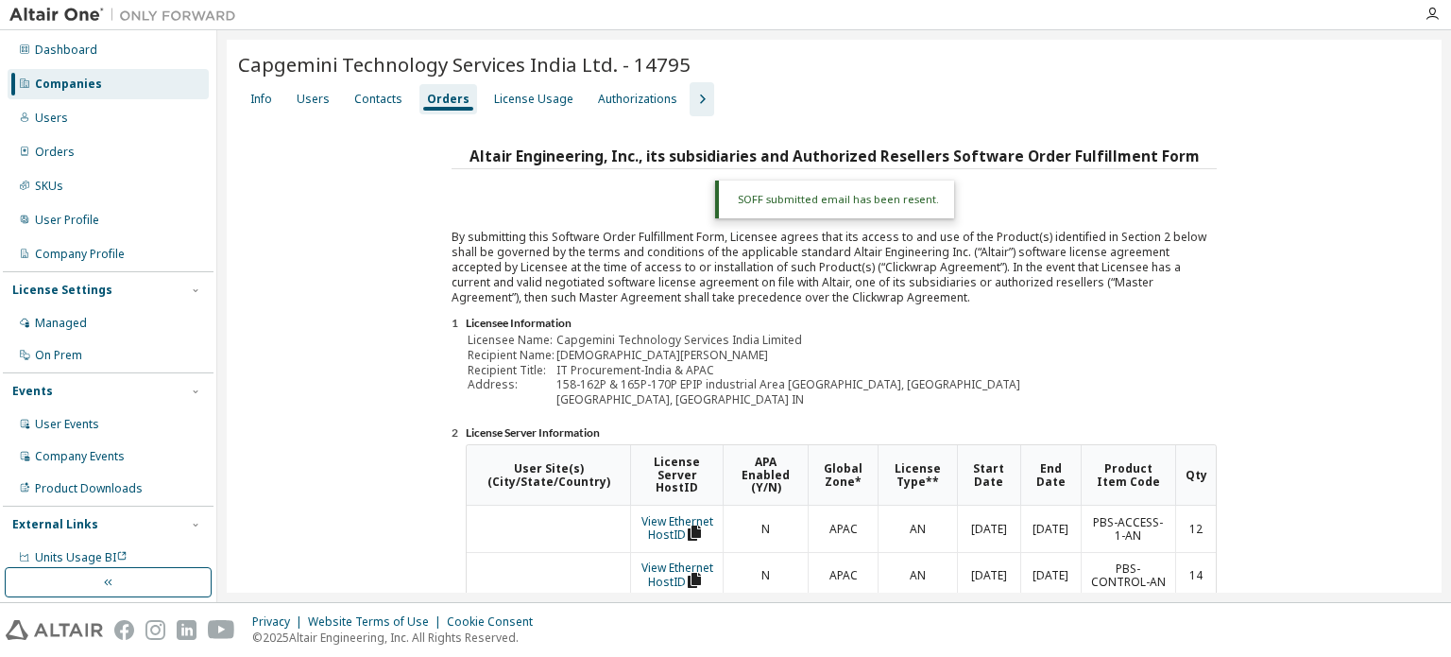
scroll to position [0, 0]
click at [318, 105] on div "Users" at bounding box center [313, 99] width 33 height 15
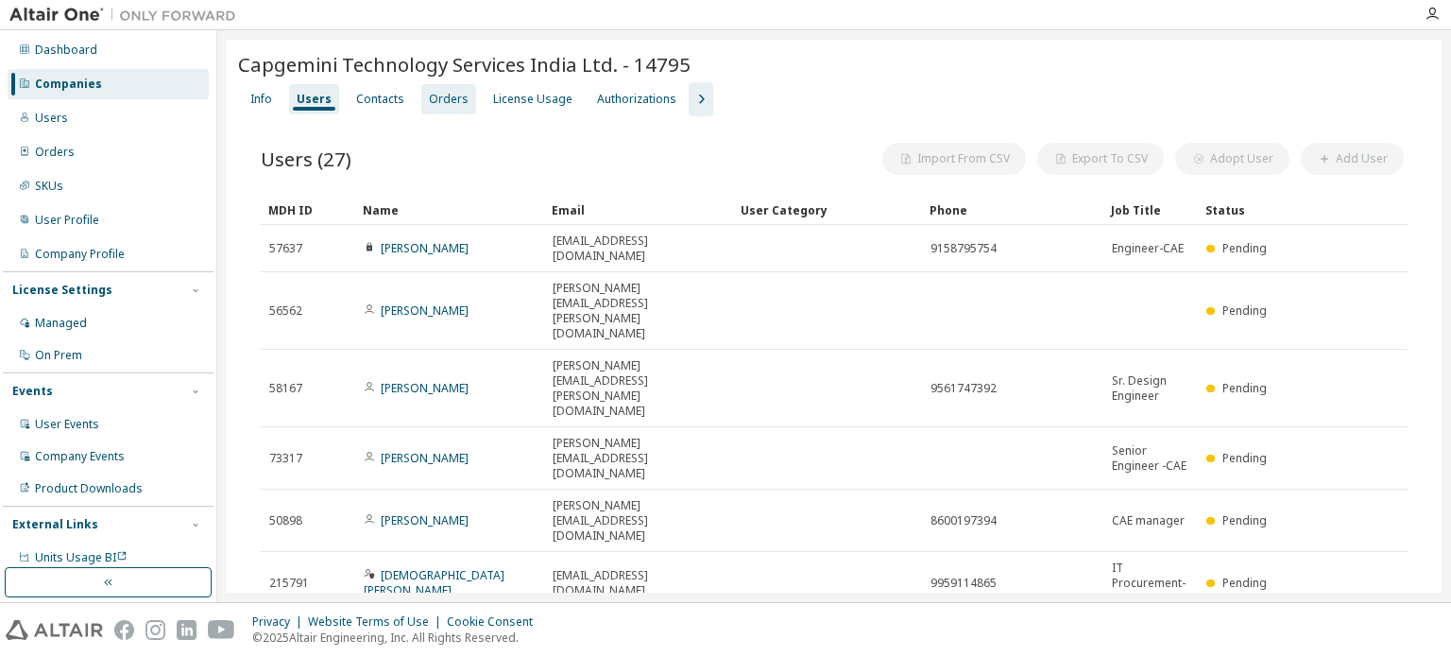
click at [438, 99] on div "Orders" at bounding box center [449, 99] width 40 height 15
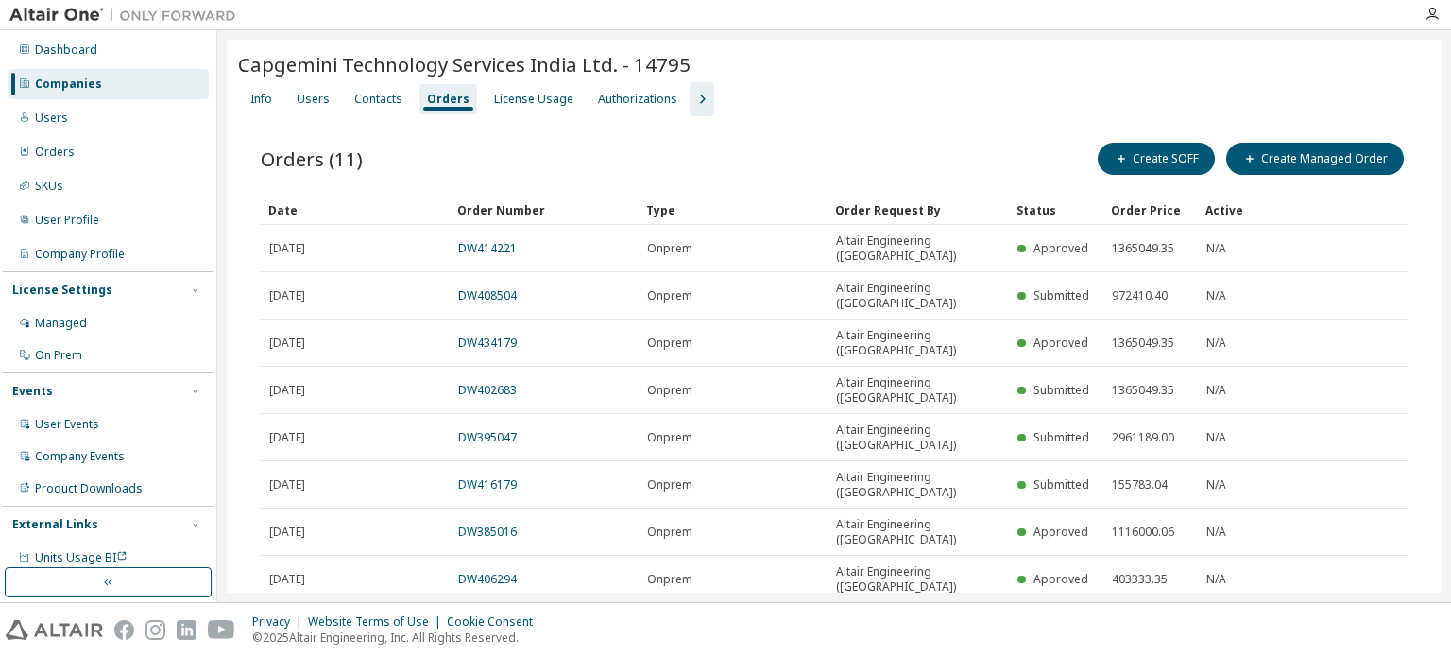
click at [506, 240] on link "DW414221" at bounding box center [487, 248] width 59 height 16
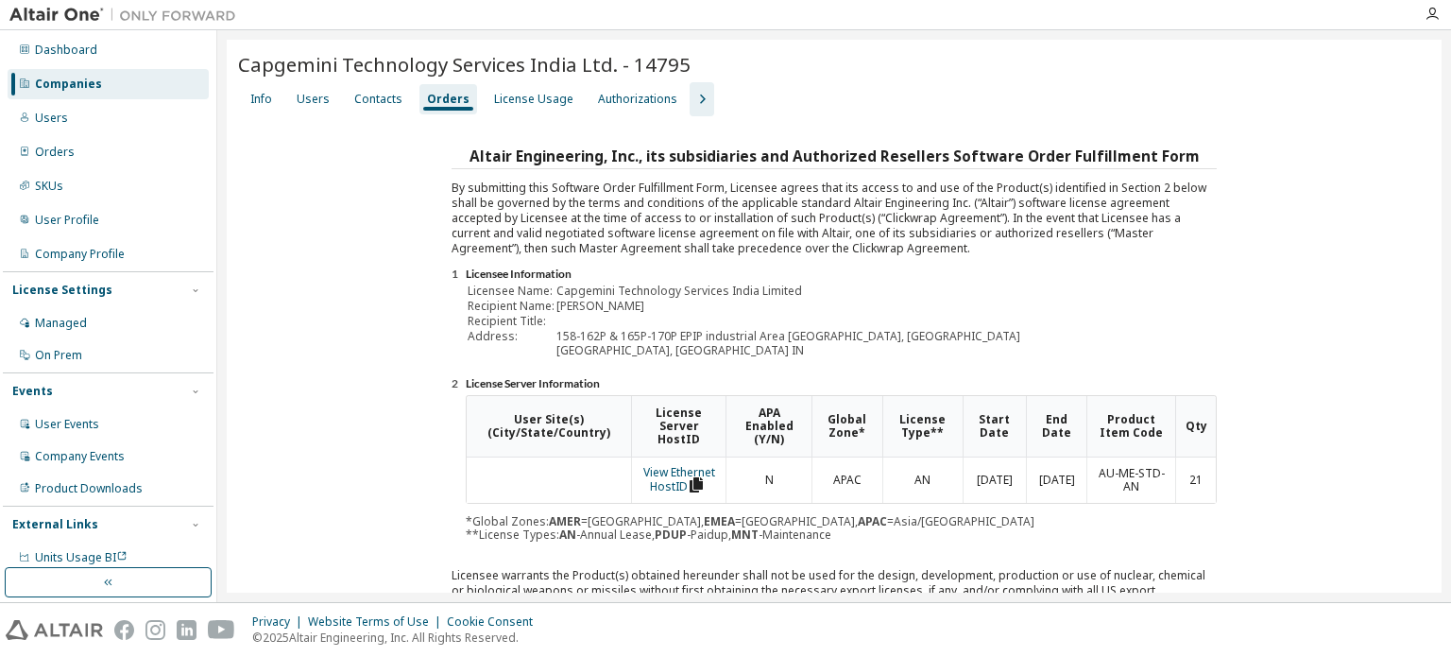
drag, startPoint x: 90, startPoint y: 75, endPoint x: 176, endPoint y: 97, distance: 88.9
click at [89, 76] on div "Companies" at bounding box center [108, 84] width 201 height 30
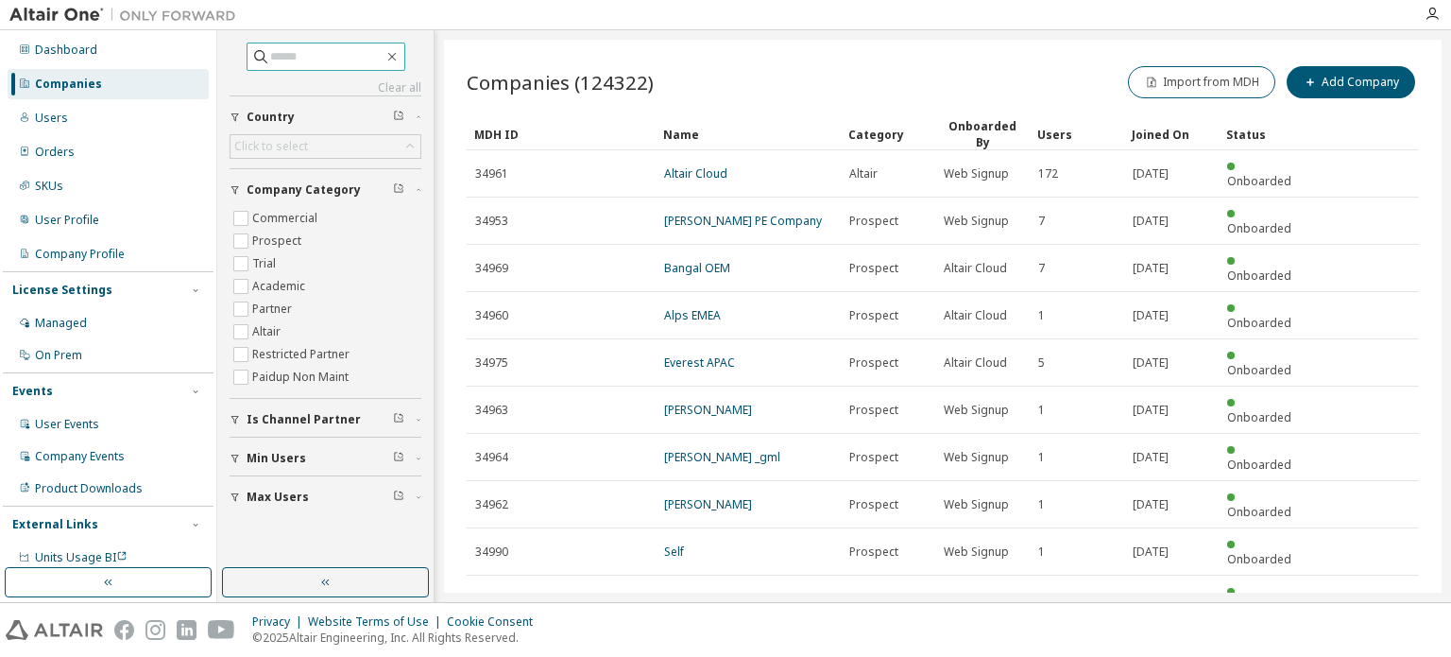
click at [342, 57] on input "text" at bounding box center [326, 56] width 113 height 19
type input "********"
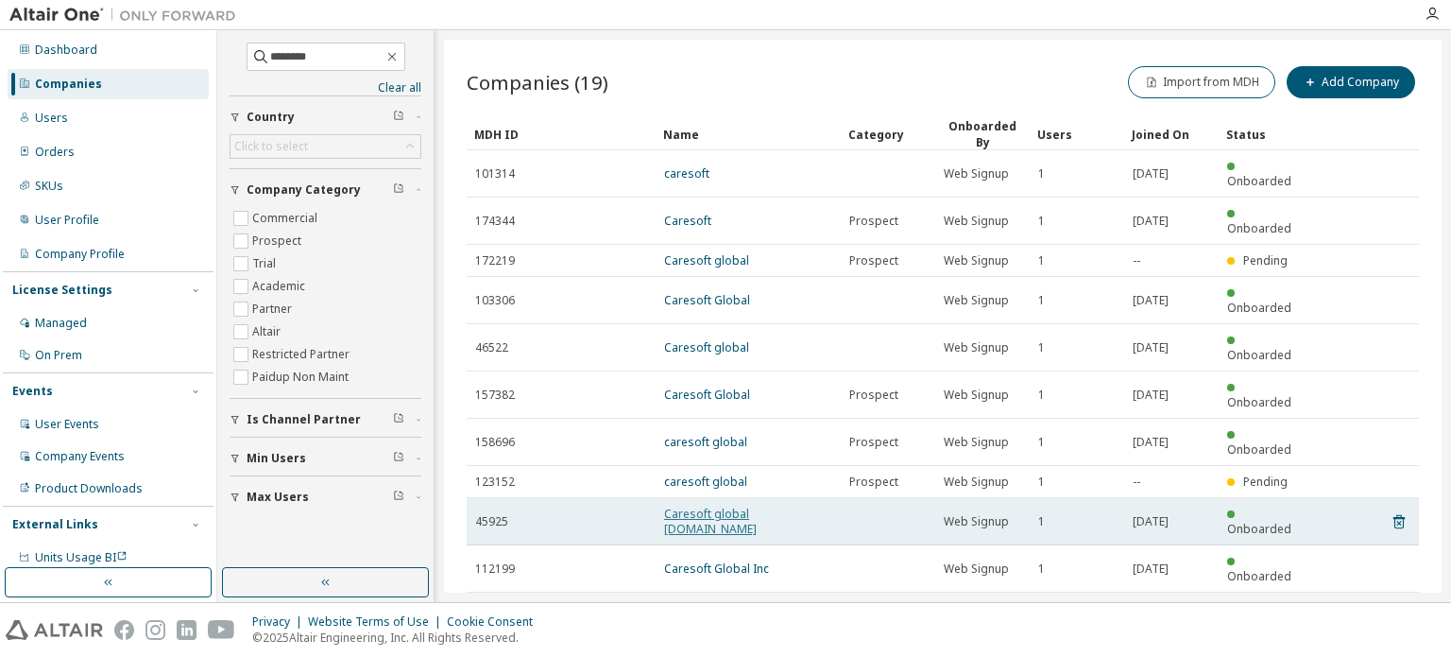
click at [735, 506] on link "Caresoft global [DOMAIN_NAME]" at bounding box center [710, 521] width 93 height 31
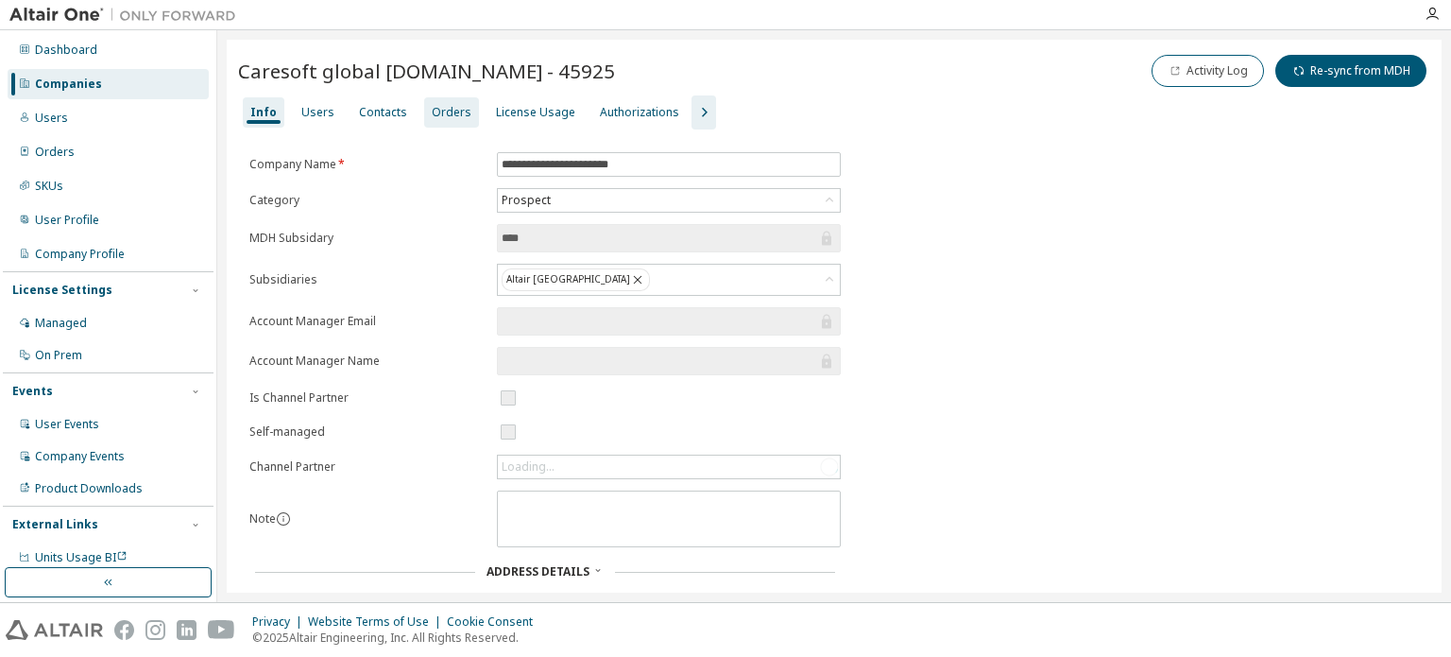
click at [448, 118] on div "Orders" at bounding box center [452, 112] width 40 height 15
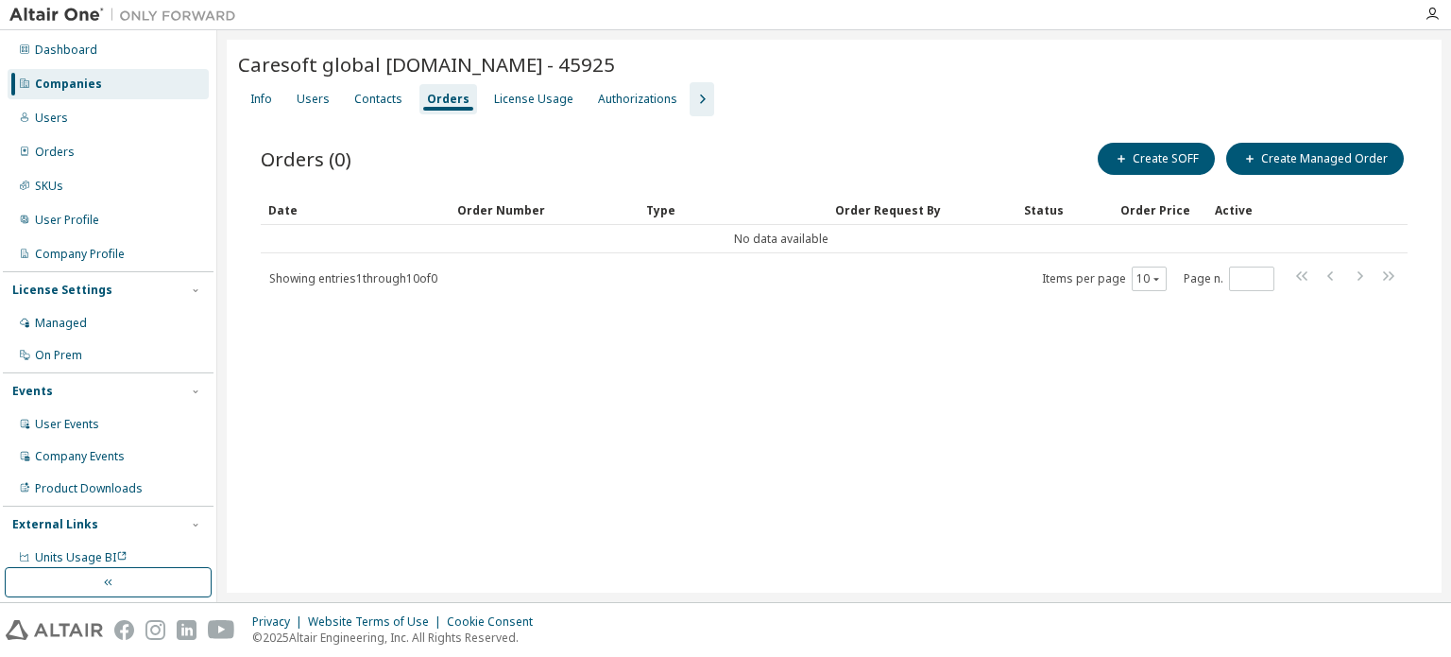
click at [121, 78] on div "Companies" at bounding box center [108, 84] width 201 height 30
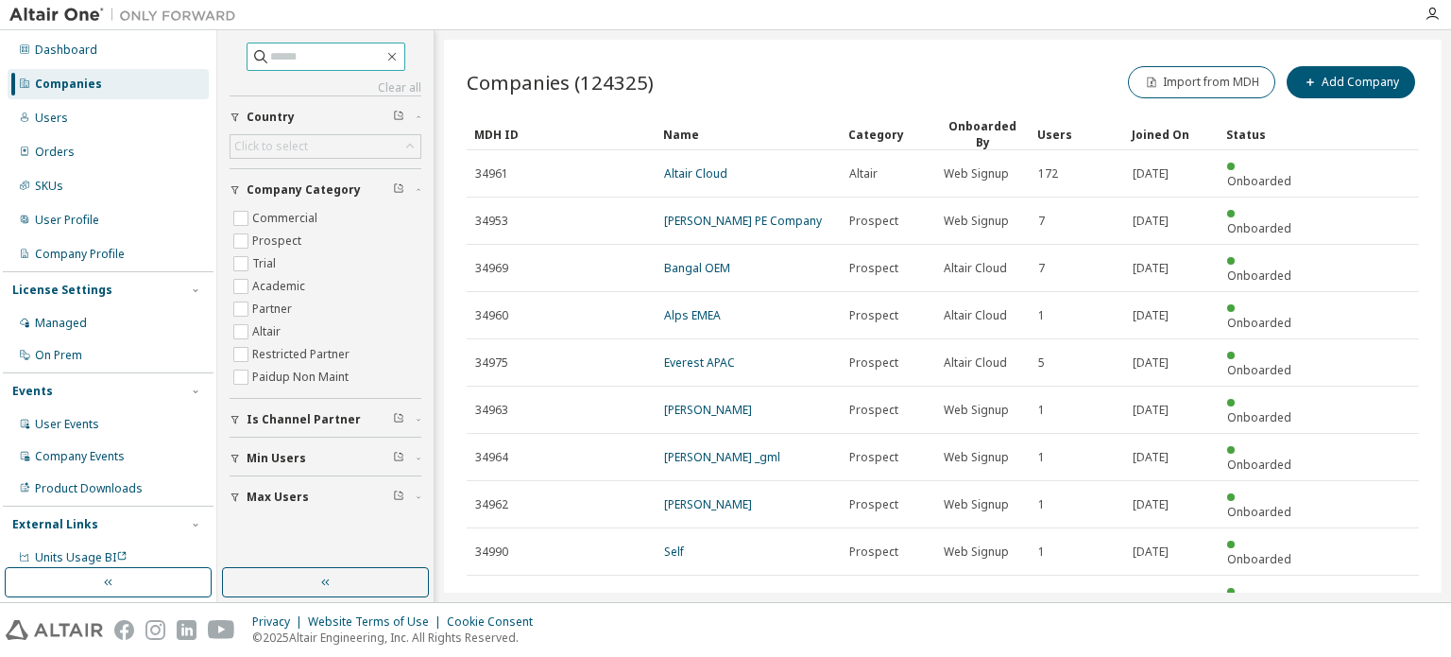
click at [302, 55] on input "text" at bounding box center [326, 56] width 113 height 19
type input "********"
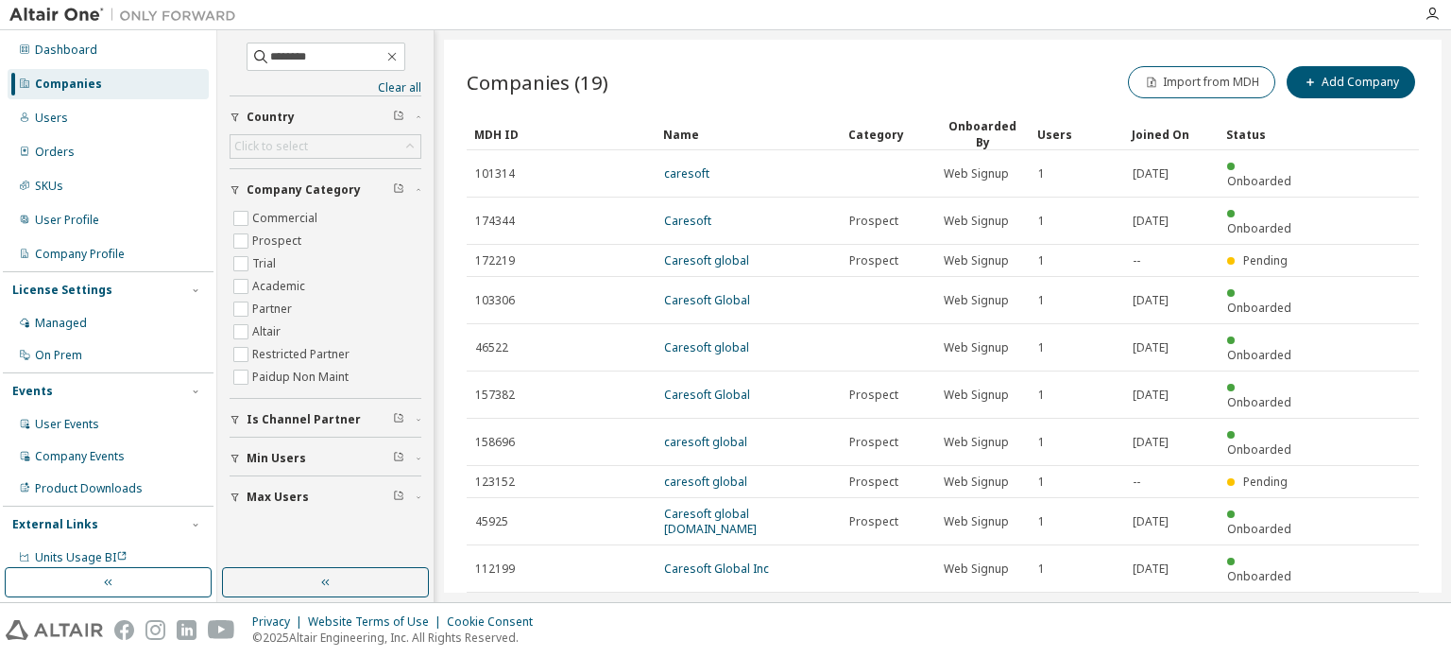
click at [1368, 604] on icon "button" at bounding box center [1371, 615] width 23 height 23
type input "*"
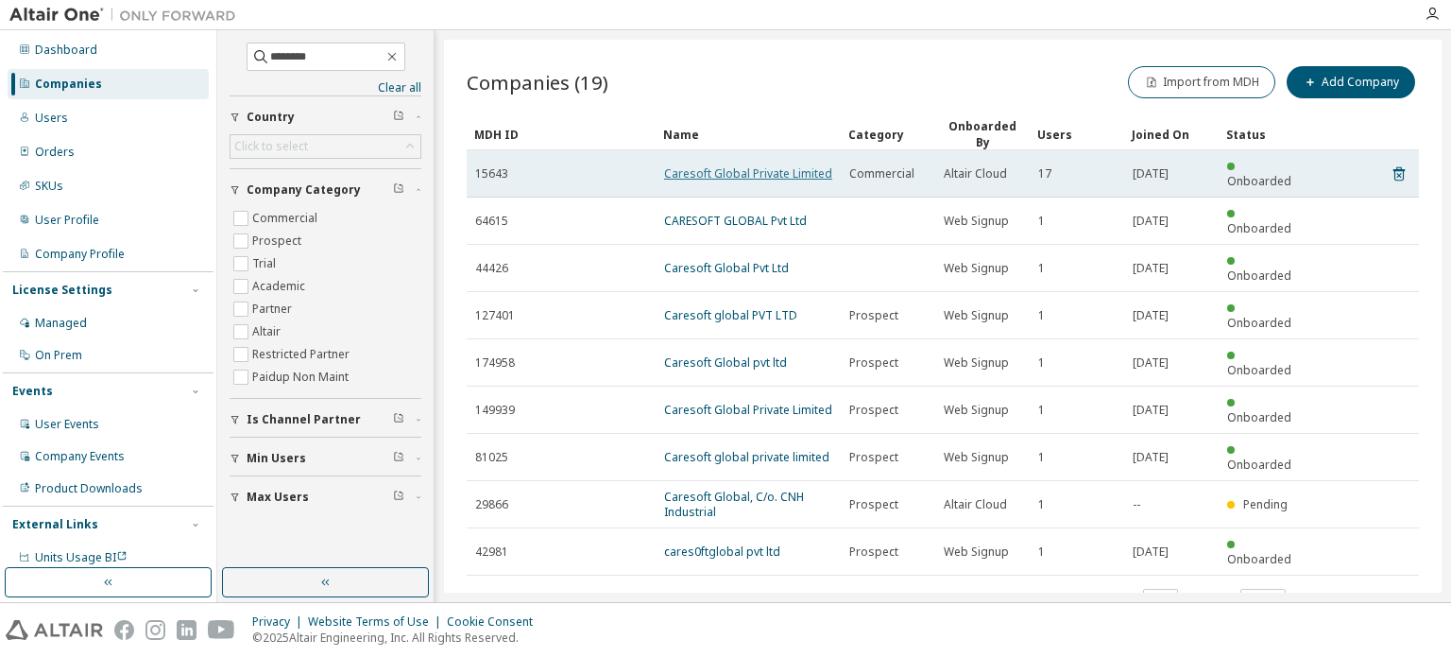
click at [740, 169] on link "Caresoft Global Private Limited" at bounding box center [748, 173] width 168 height 16
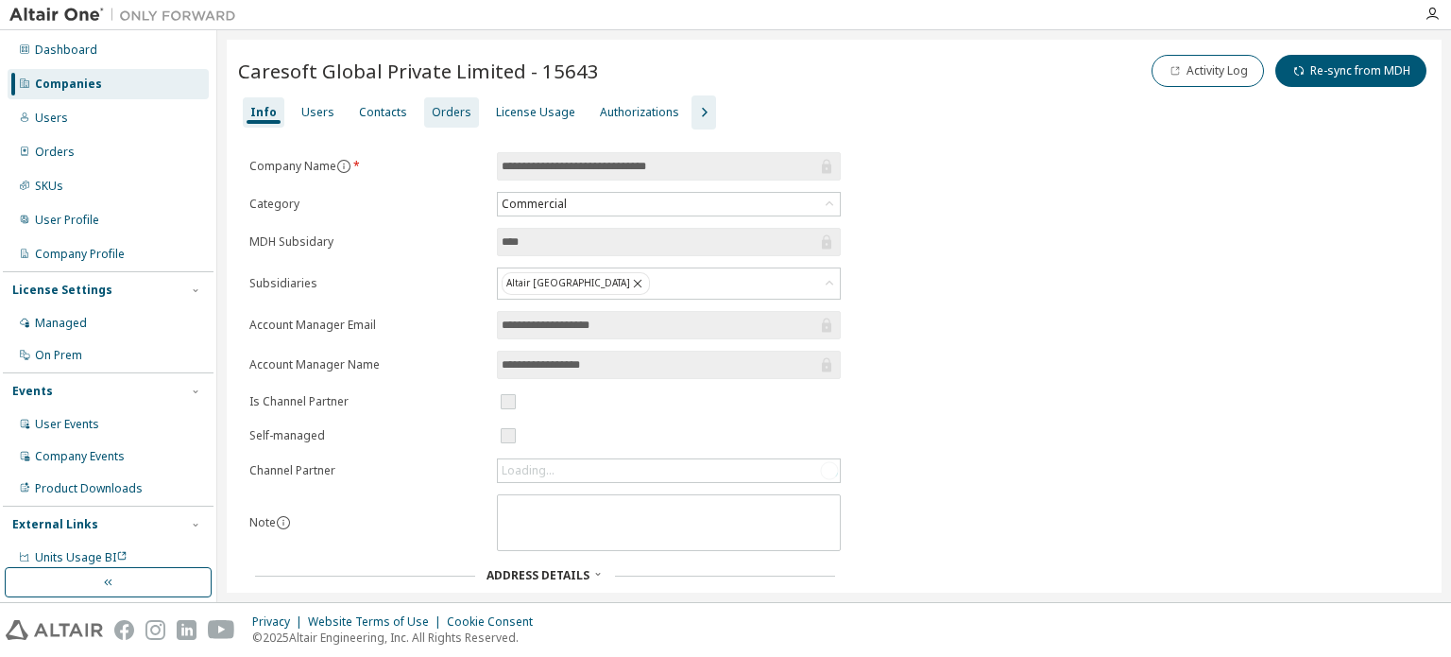
click at [437, 109] on div "Orders" at bounding box center [452, 112] width 40 height 15
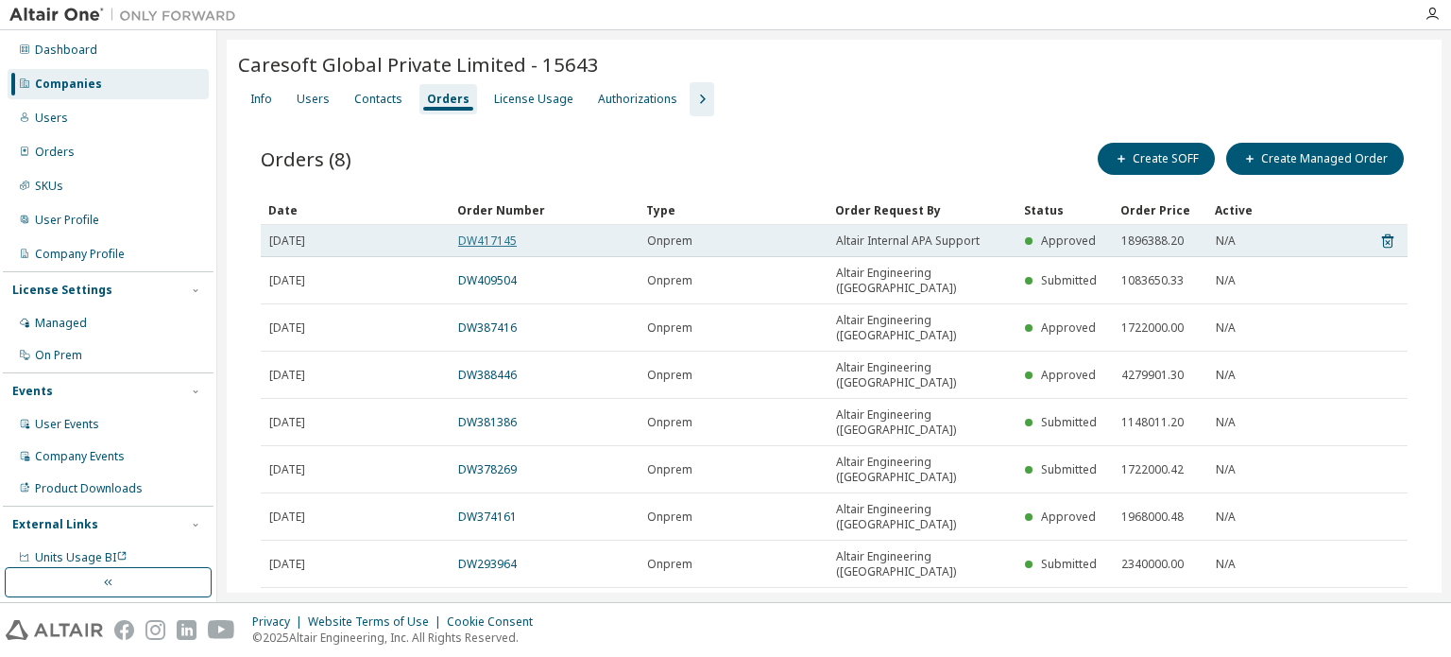
click at [499, 241] on link "DW417145" at bounding box center [487, 240] width 59 height 16
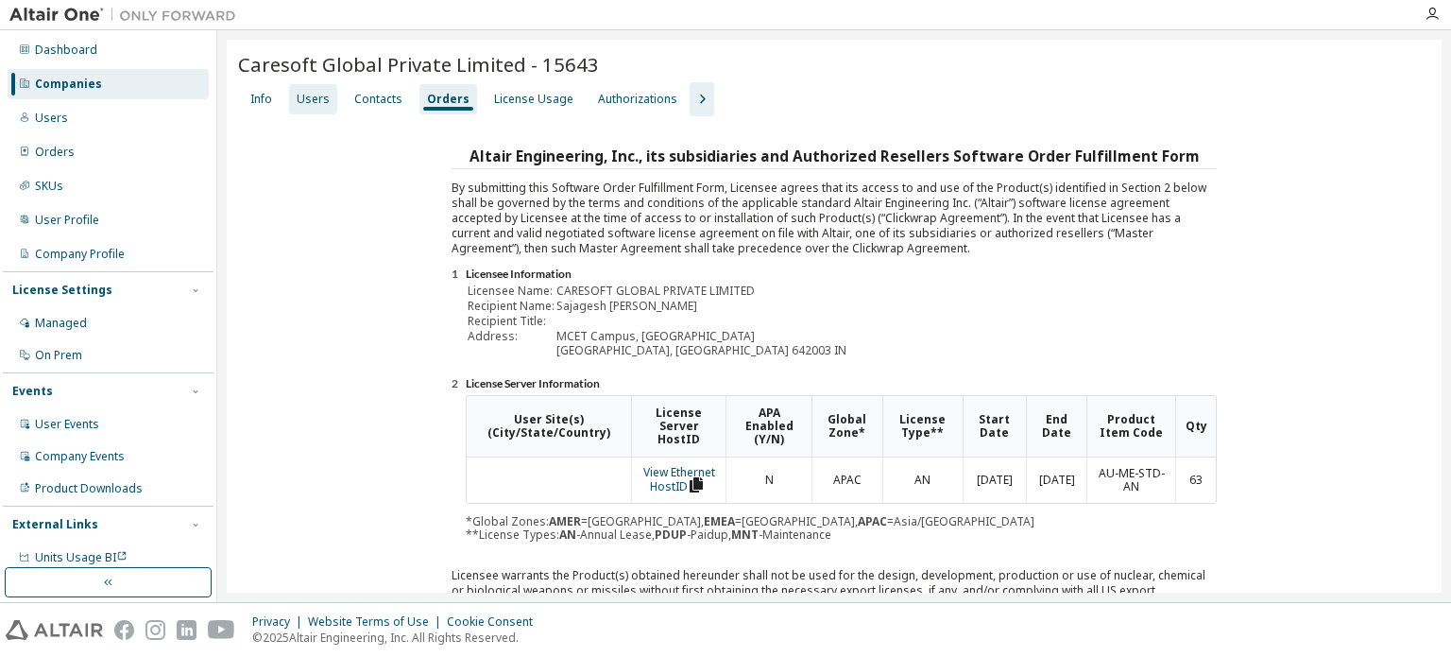
click at [307, 97] on div "Users" at bounding box center [313, 99] width 33 height 15
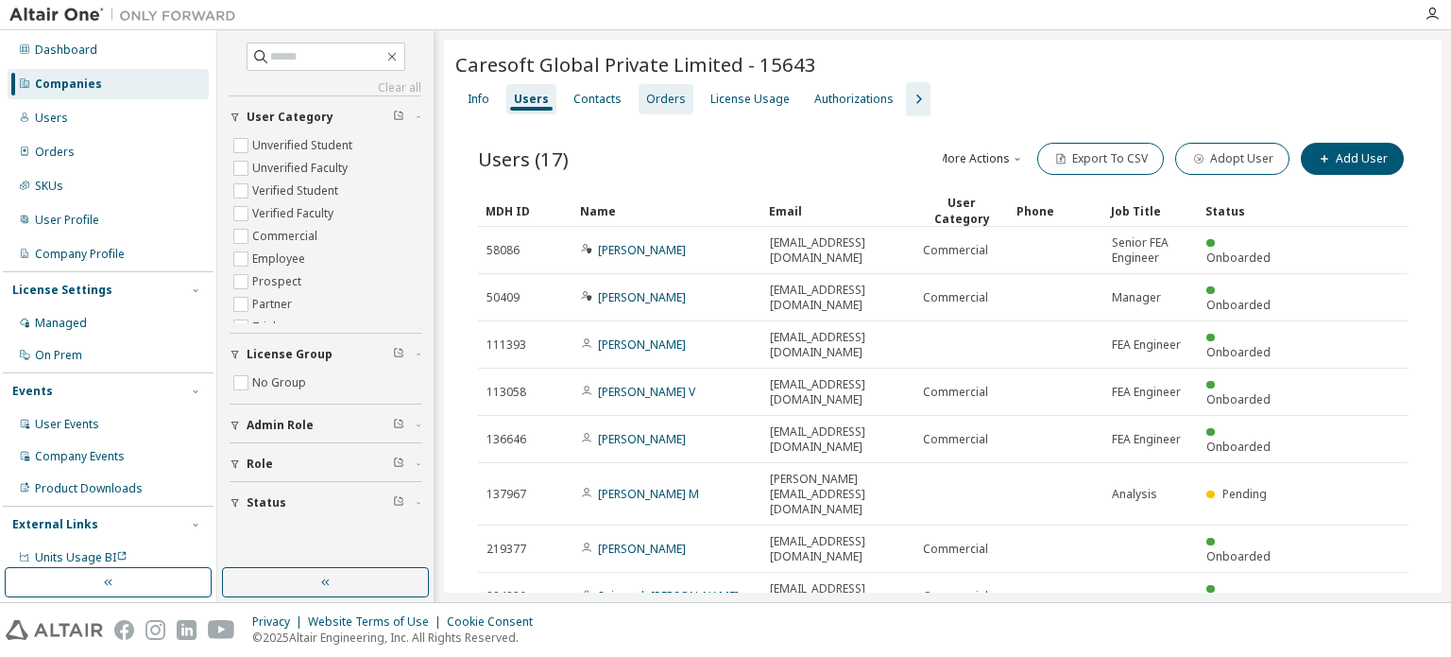
click at [684, 101] on div "Orders" at bounding box center [666, 99] width 55 height 30
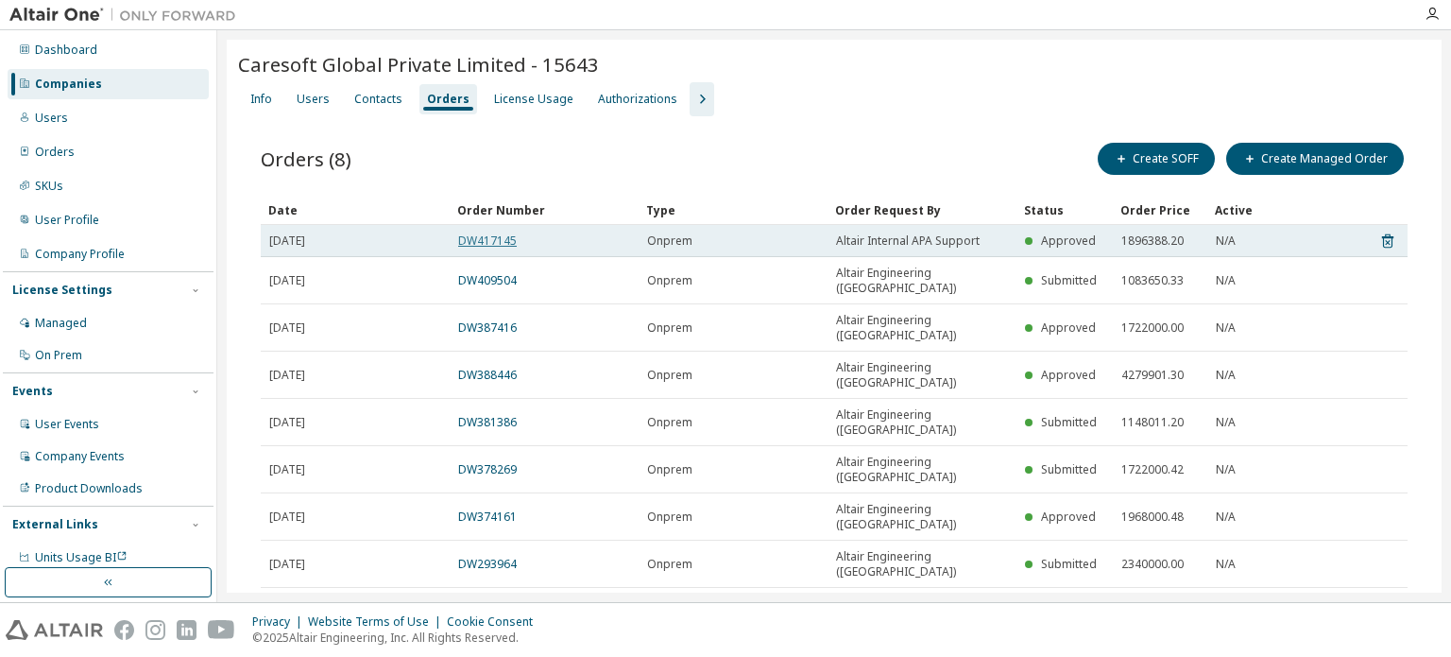
click at [476, 246] on link "DW417145" at bounding box center [487, 240] width 59 height 16
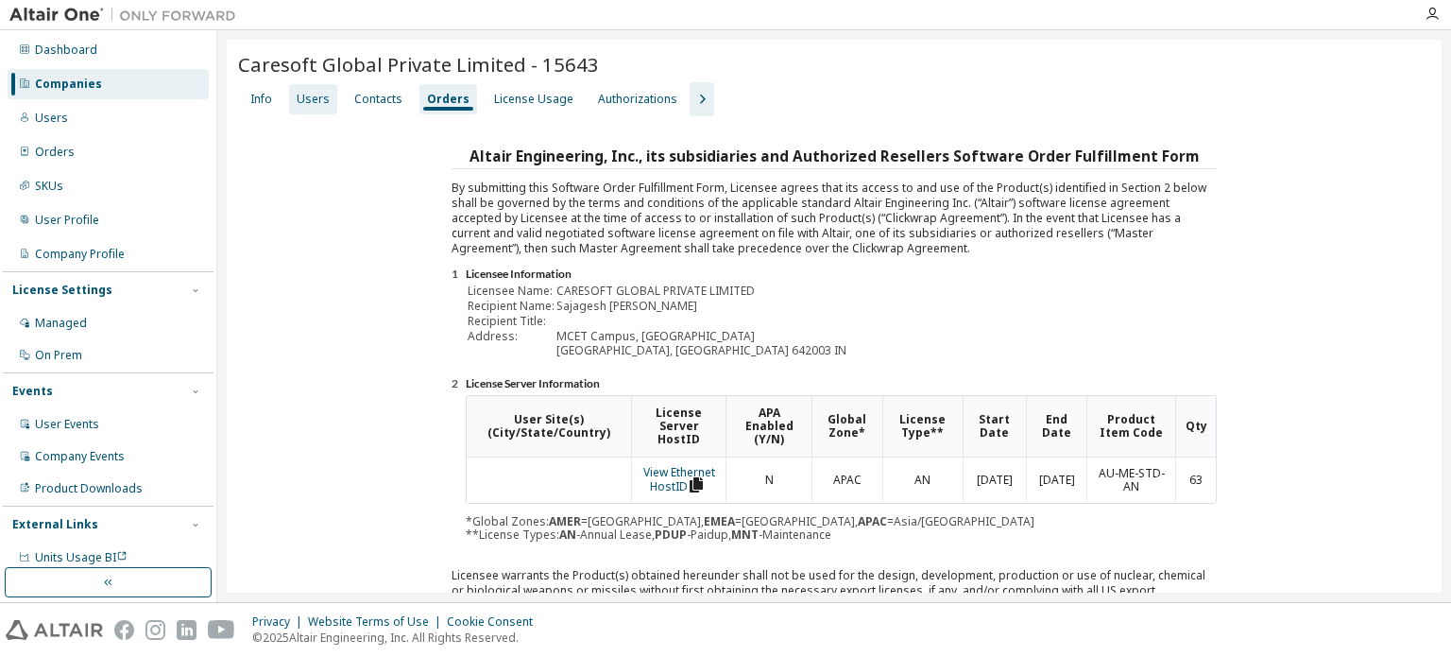
click at [318, 104] on div "Users" at bounding box center [313, 99] width 33 height 15
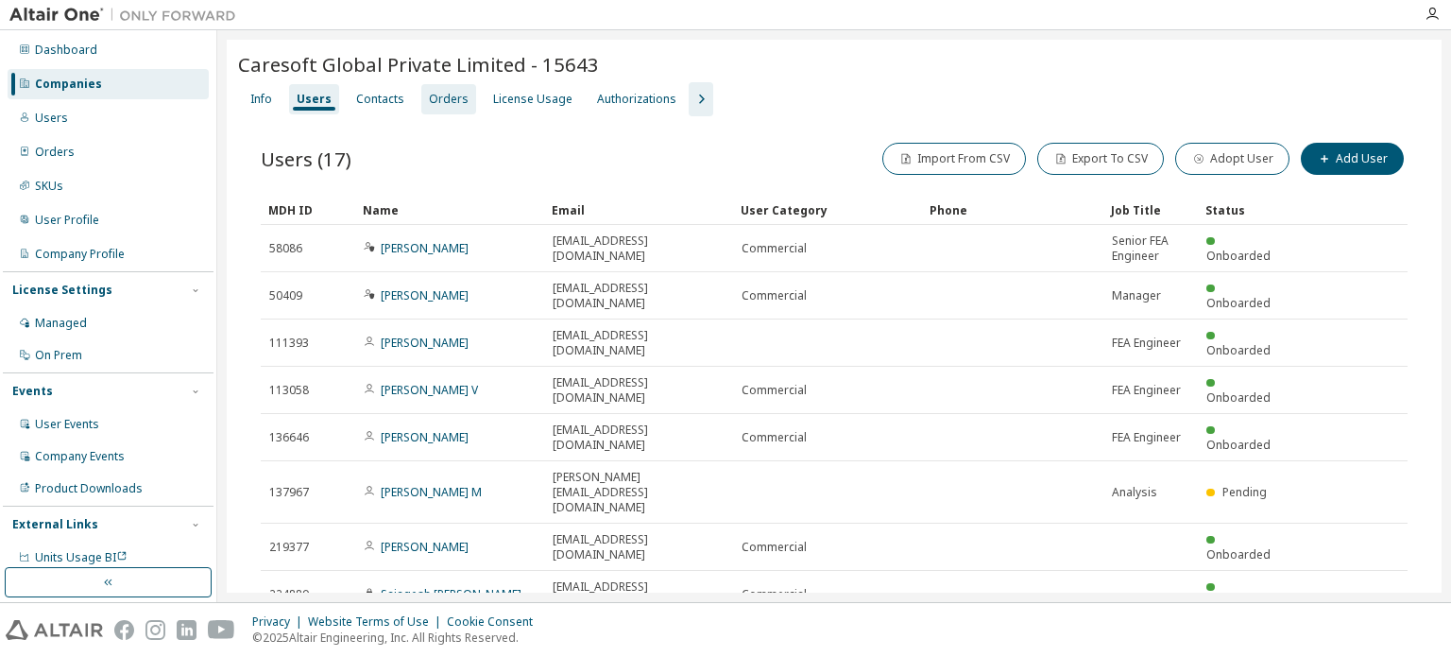
click at [453, 97] on div "Orders" at bounding box center [449, 99] width 40 height 15
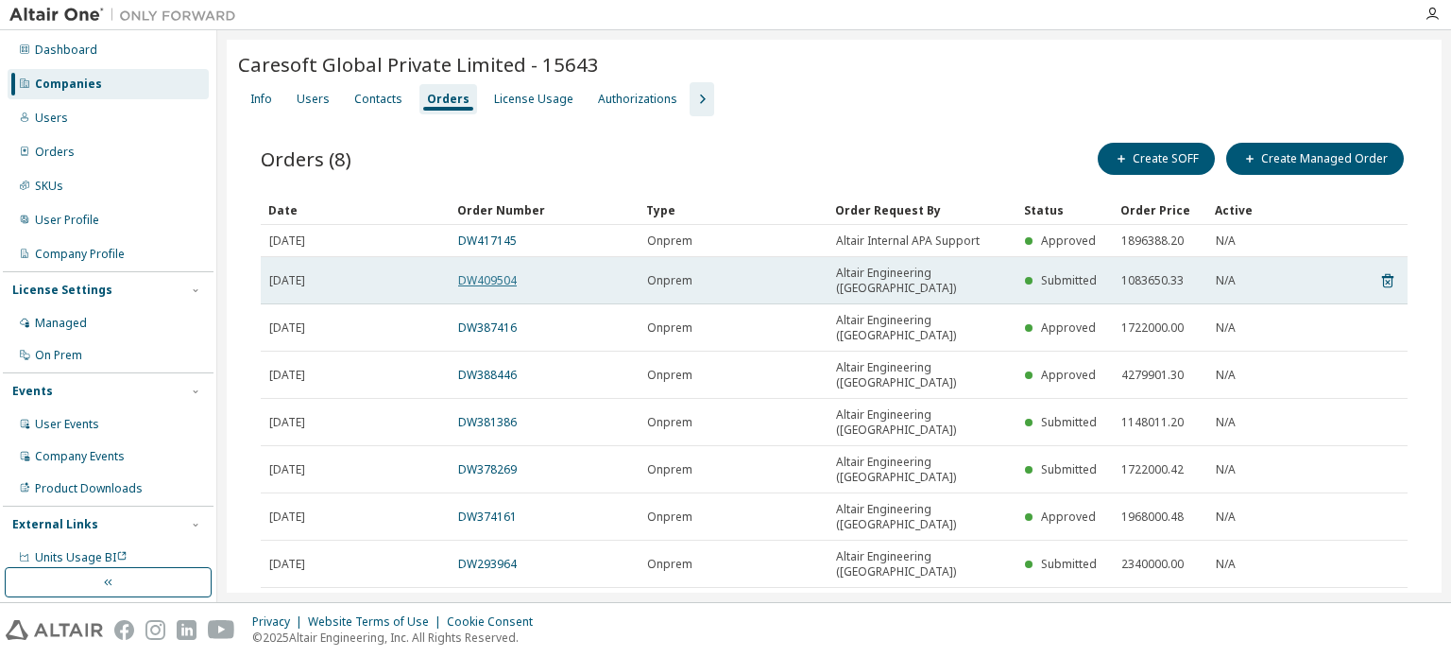
click at [491, 272] on link "DW409504" at bounding box center [487, 280] width 59 height 16
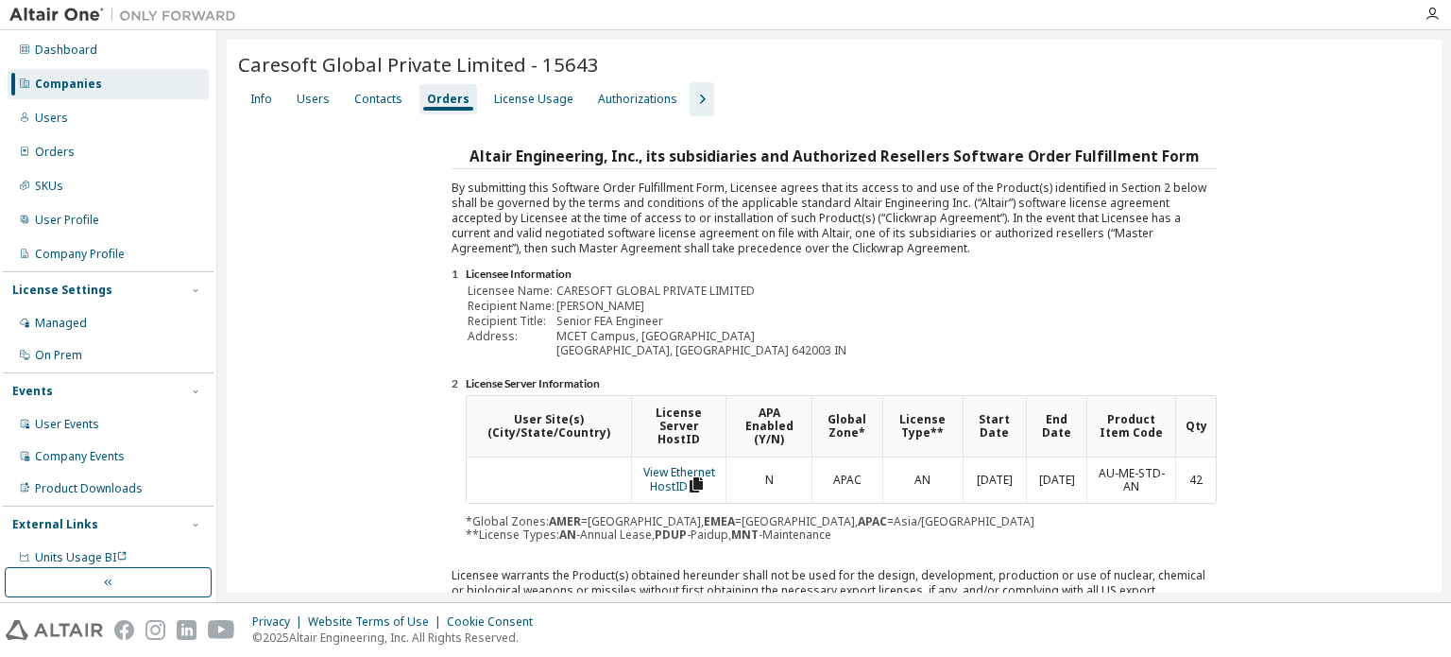
scroll to position [283, 0]
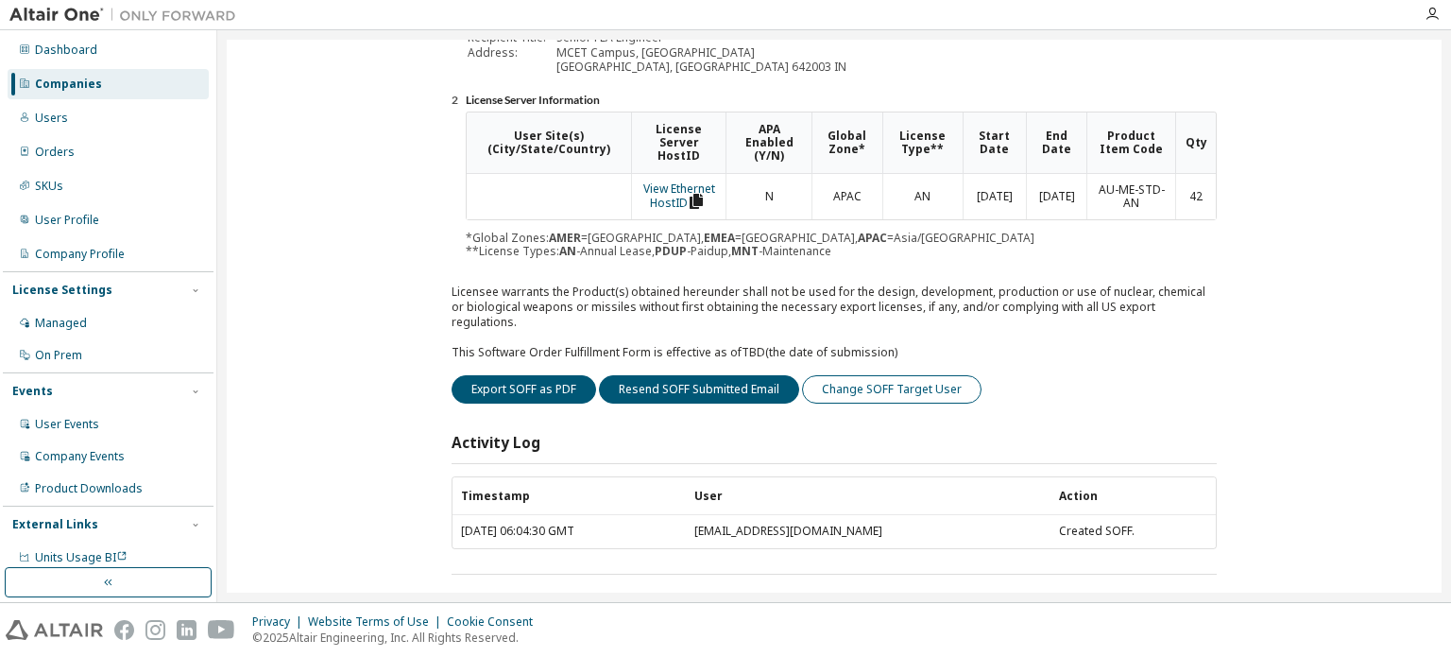
click at [885, 375] on button "Change SOFF Target User" at bounding box center [892, 389] width 180 height 28
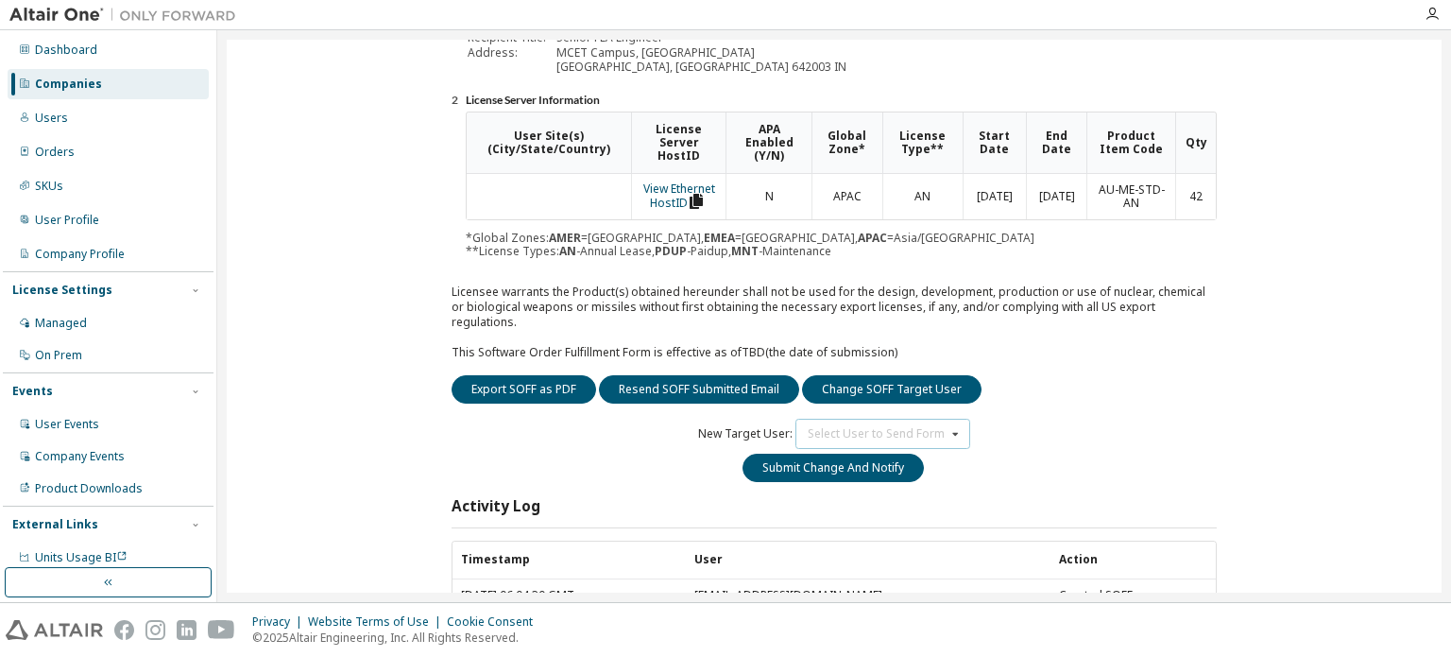
click at [854, 428] on div "Select User to Send Form" at bounding box center [876, 433] width 137 height 11
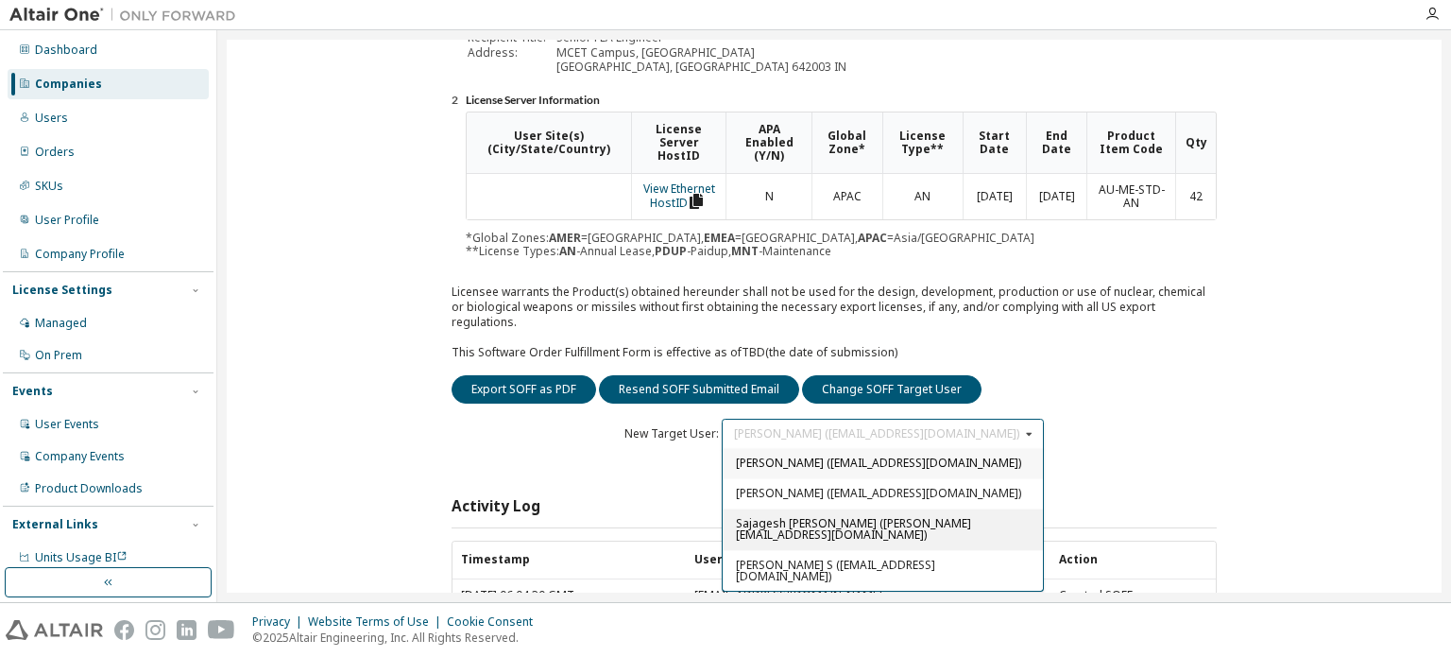
click at [884, 513] on div "Sajagesh [PERSON_NAME] ([PERSON_NAME][EMAIL_ADDRESS][DOMAIN_NAME])" at bounding box center [883, 529] width 320 height 42
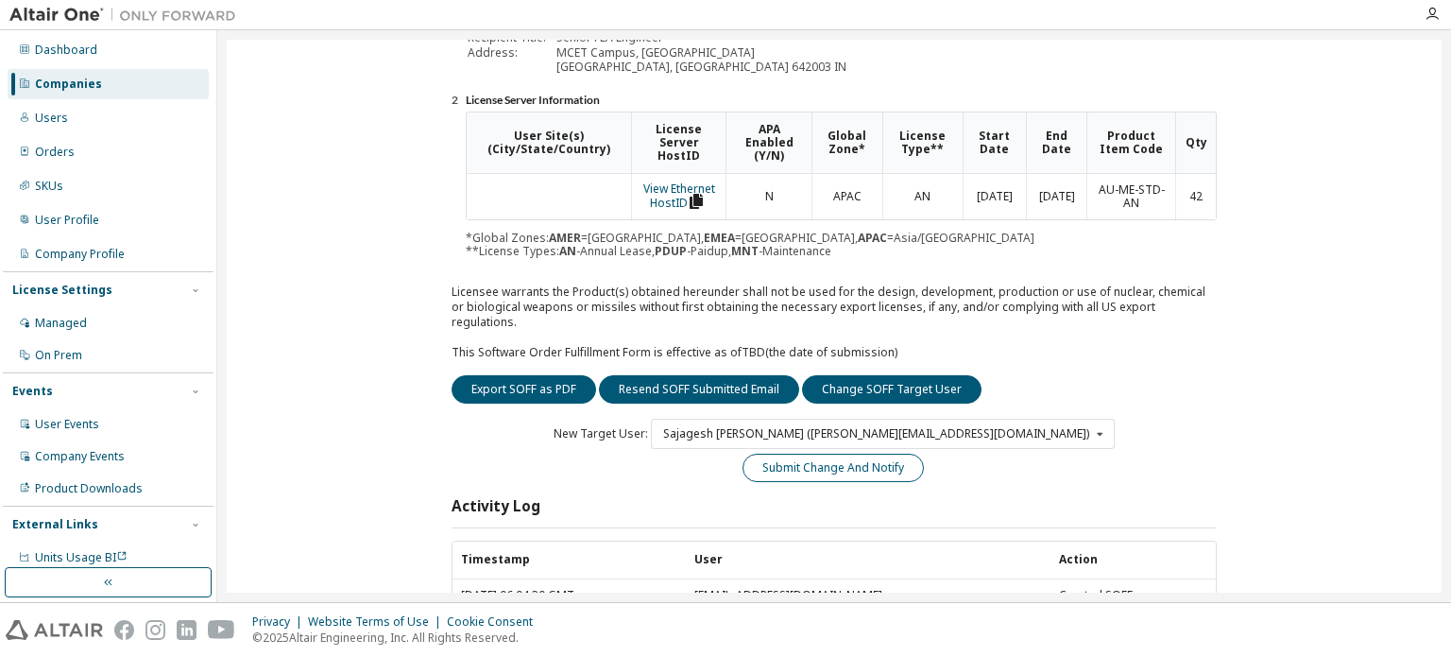
click at [850, 454] on button "Submit Change And Notify" at bounding box center [833, 468] width 181 height 28
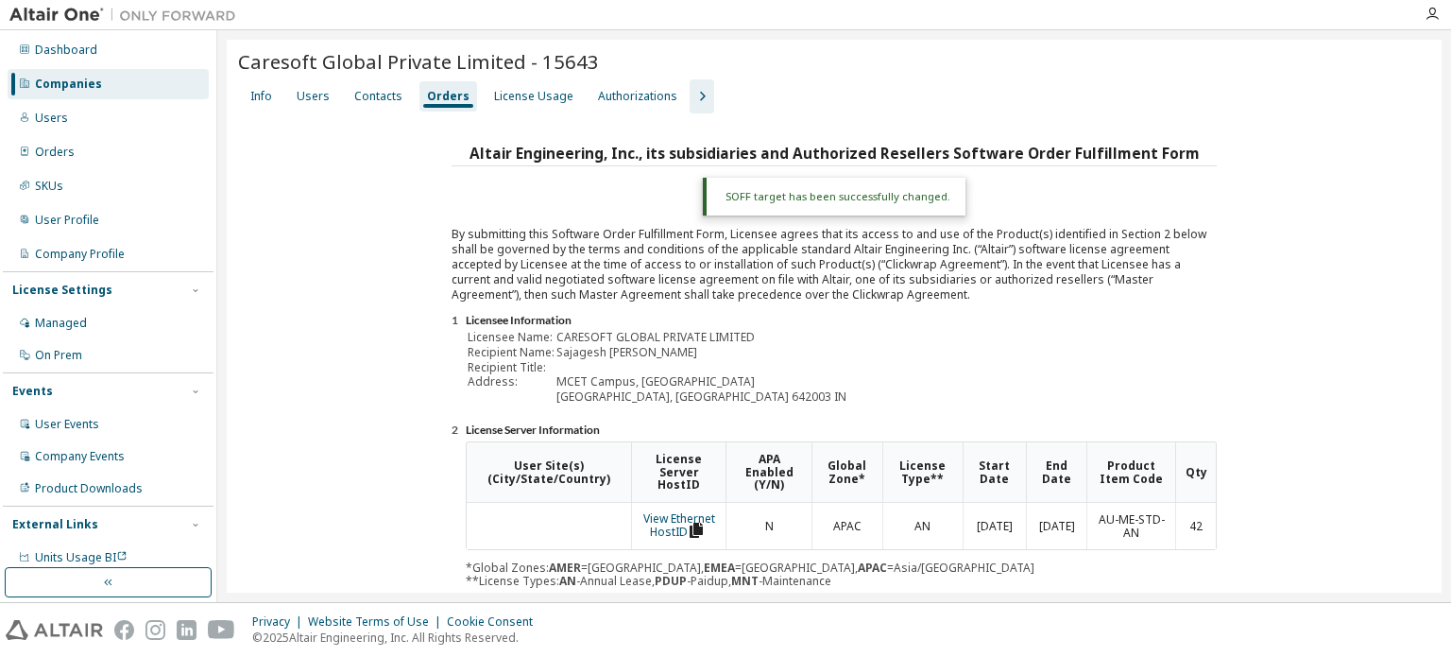
scroll to position [0, 0]
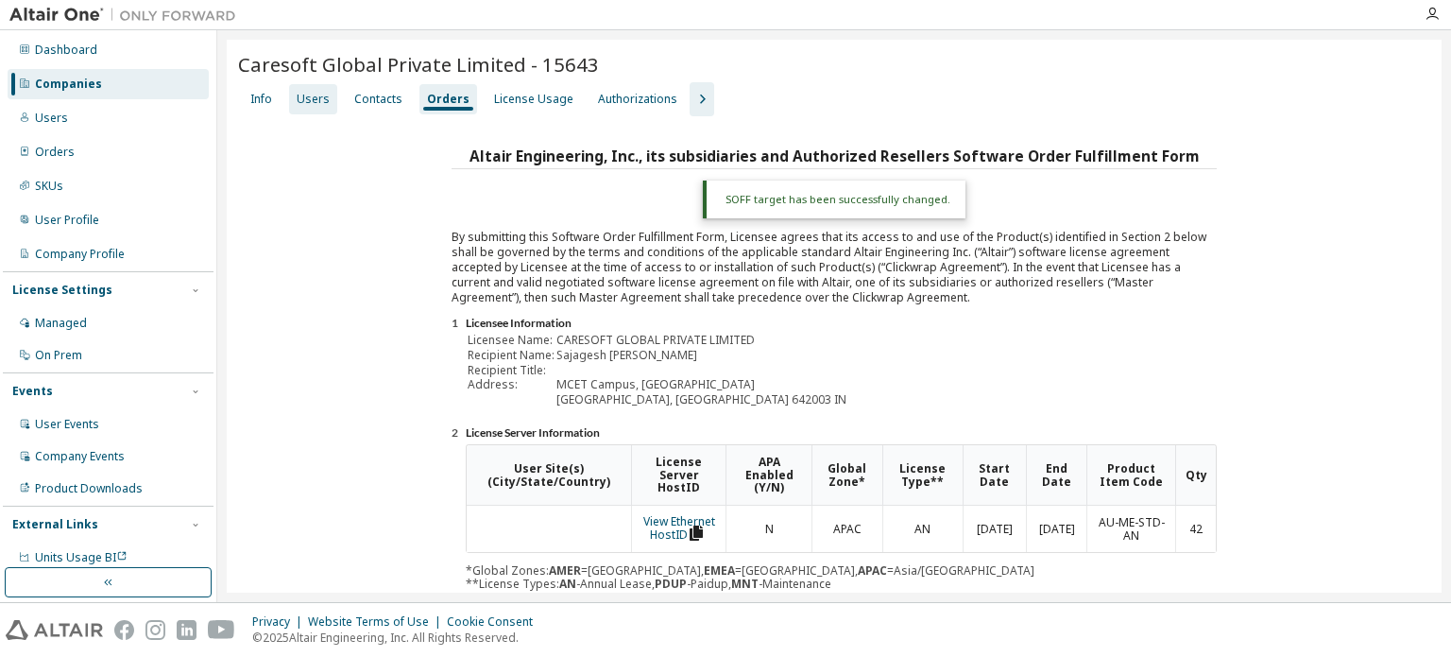
click at [317, 101] on div "Users" at bounding box center [313, 99] width 33 height 15
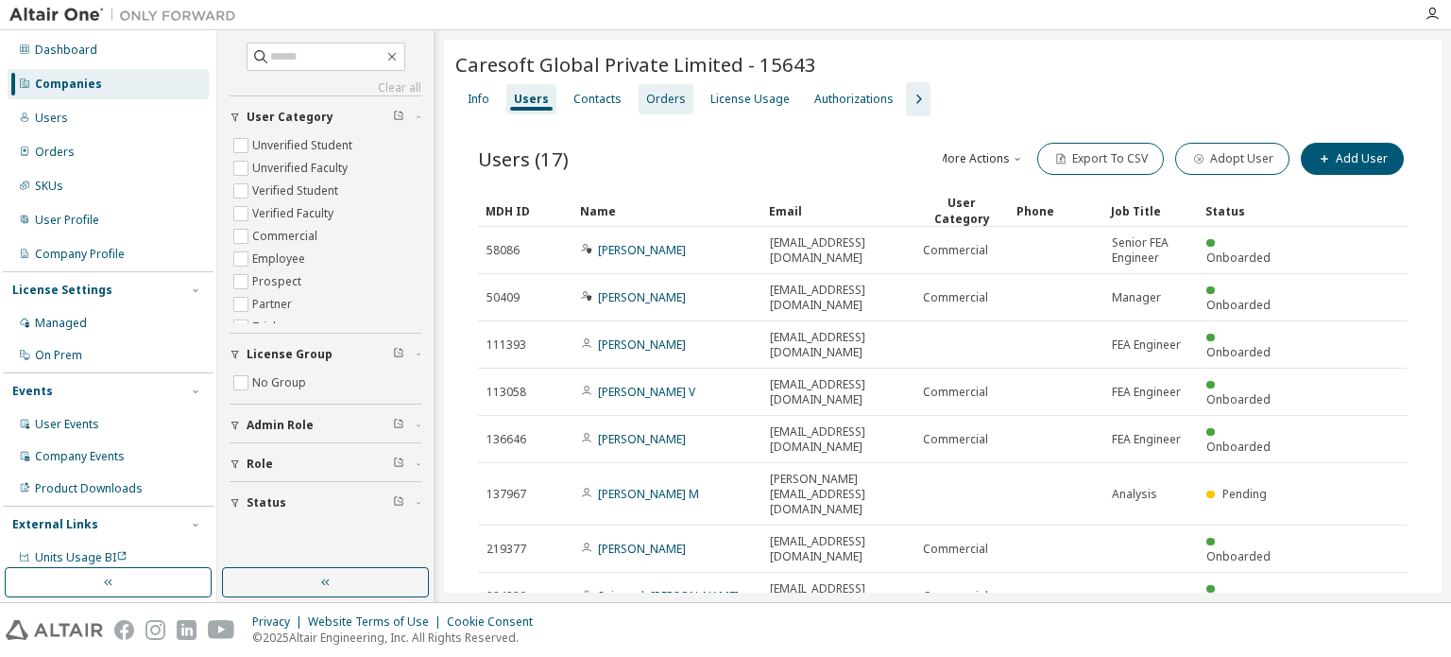
click at [432, 105] on div "Clear all Status Role Admin Role License Group No Group User Category Unverifie…" at bounding box center [325, 316] width 217 height 572
click at [665, 102] on div "Orders" at bounding box center [666, 99] width 40 height 15
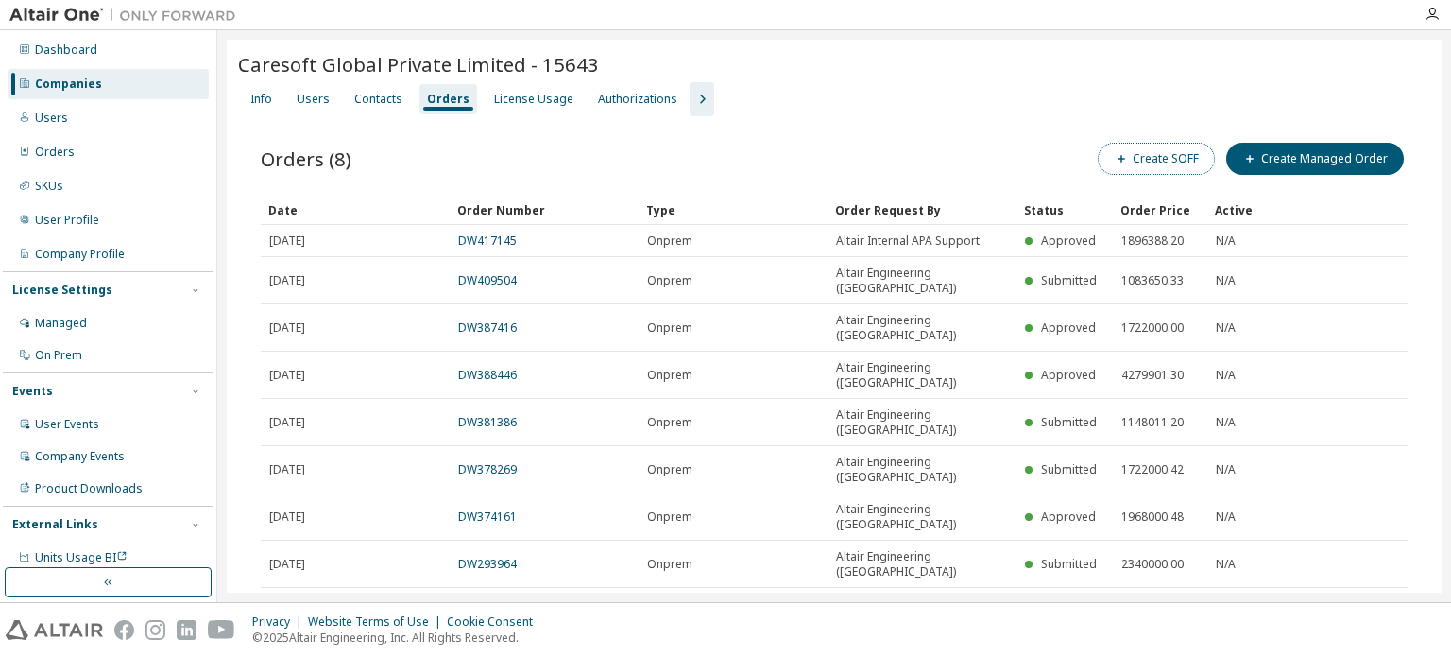
click at [1172, 159] on button "Create SOFF" at bounding box center [1156, 159] width 117 height 32
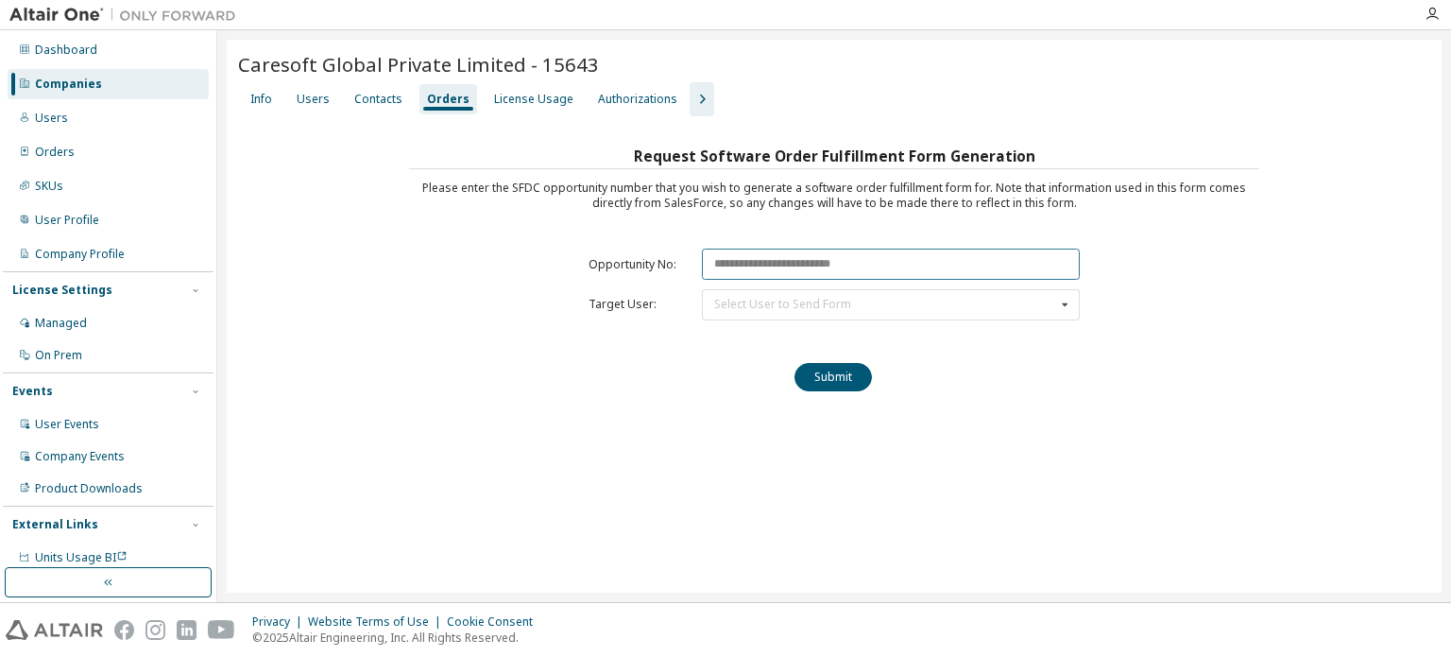
click at [811, 262] on input "text" at bounding box center [891, 264] width 378 height 31
paste input "********"
type input "********"
click at [788, 312] on div "Select User to Send Form [PERSON_NAME] ([EMAIL_ADDRESS][DOMAIN_NAME]) [PERSON_N…" at bounding box center [891, 304] width 378 height 31
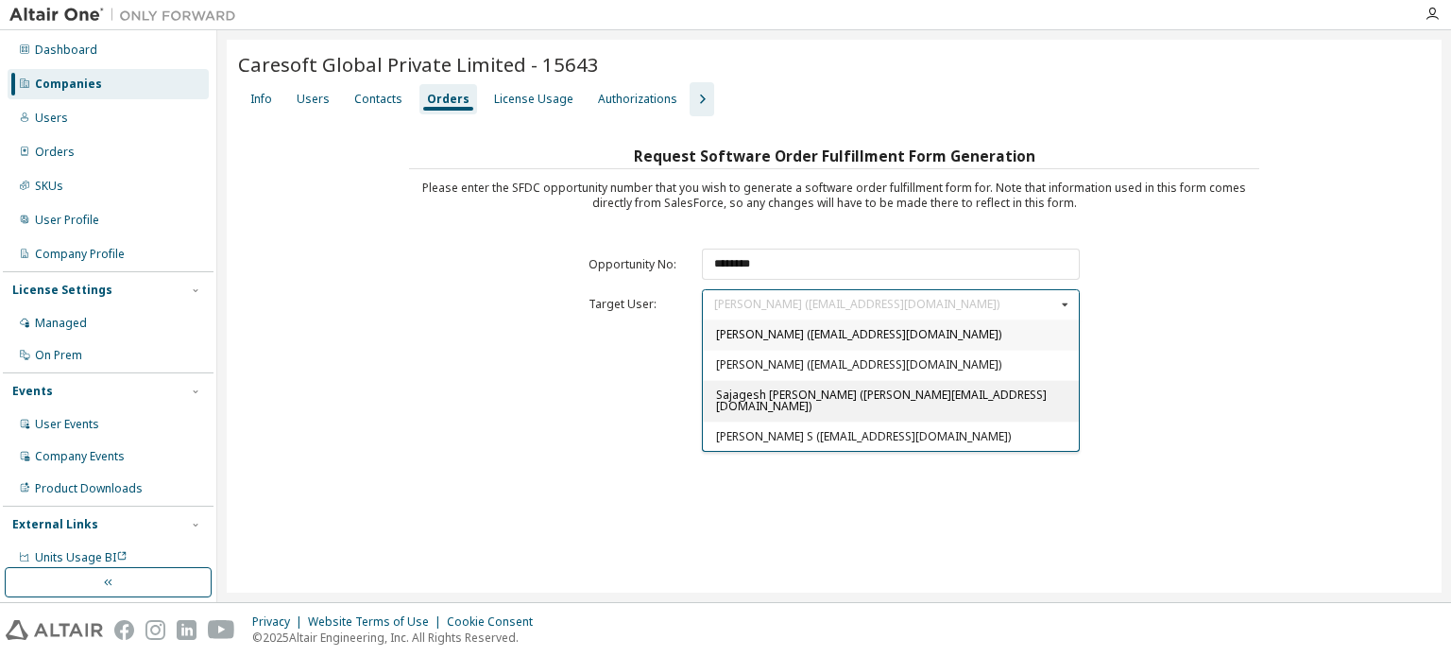
click at [764, 411] on span "Sajagesh [PERSON_NAME] ([PERSON_NAME][EMAIL_ADDRESS][DOMAIN_NAME])" at bounding box center [881, 399] width 331 height 27
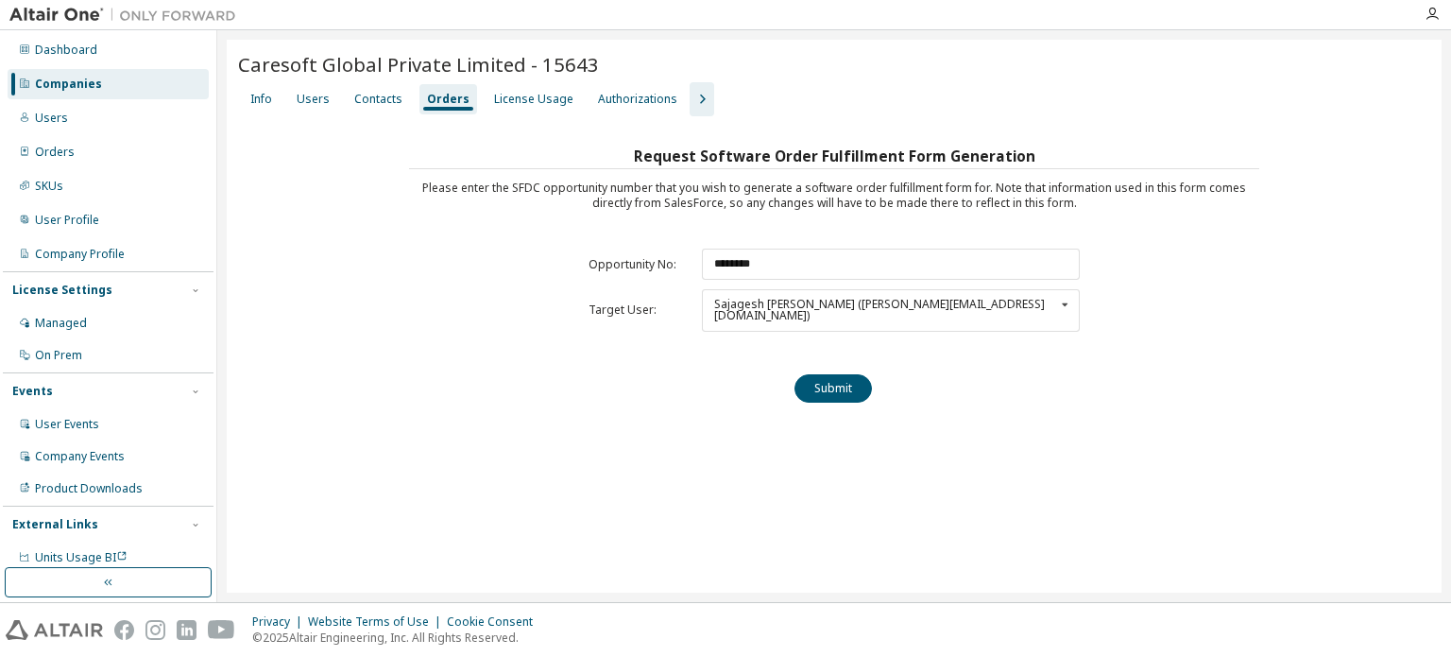
click at [854, 355] on div "Request Software Order Fulfillment Form Generation Please enter the SFDC opport…" at bounding box center [834, 280] width 850 height 275
click at [851, 374] on button "Submit" at bounding box center [833, 388] width 77 height 28
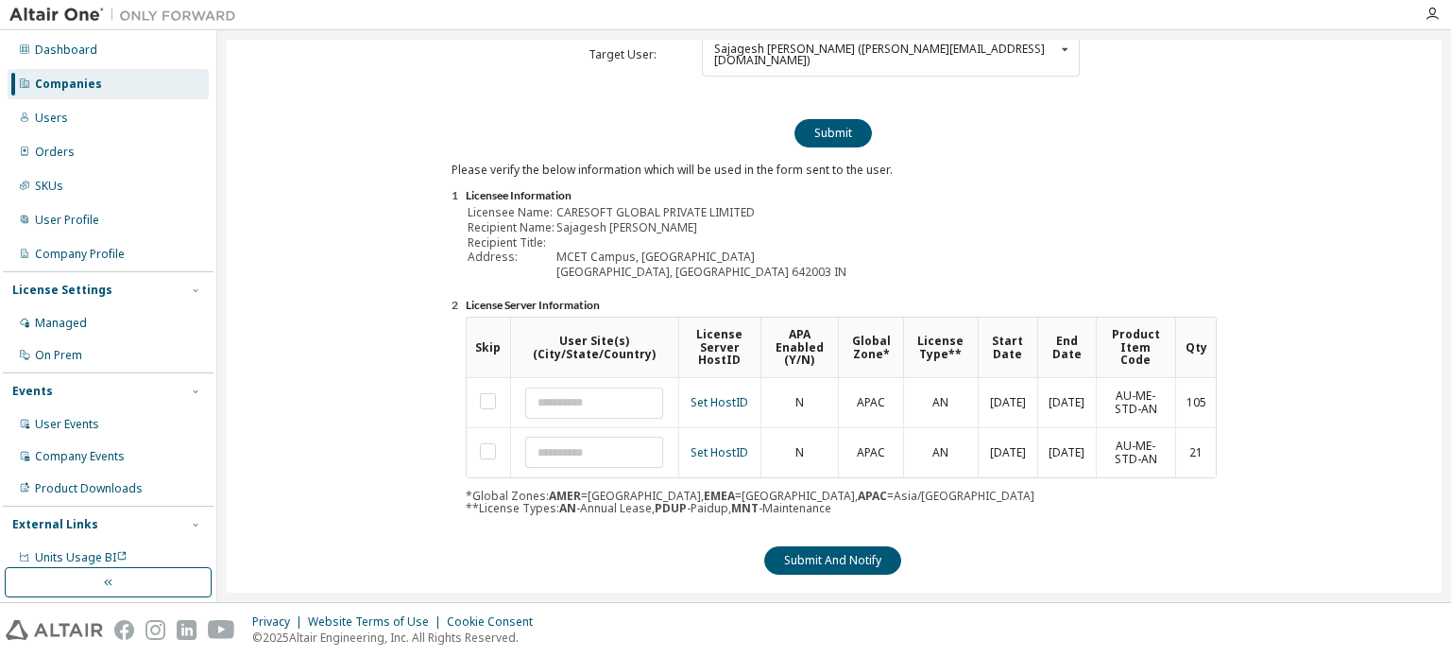
scroll to position [258, 0]
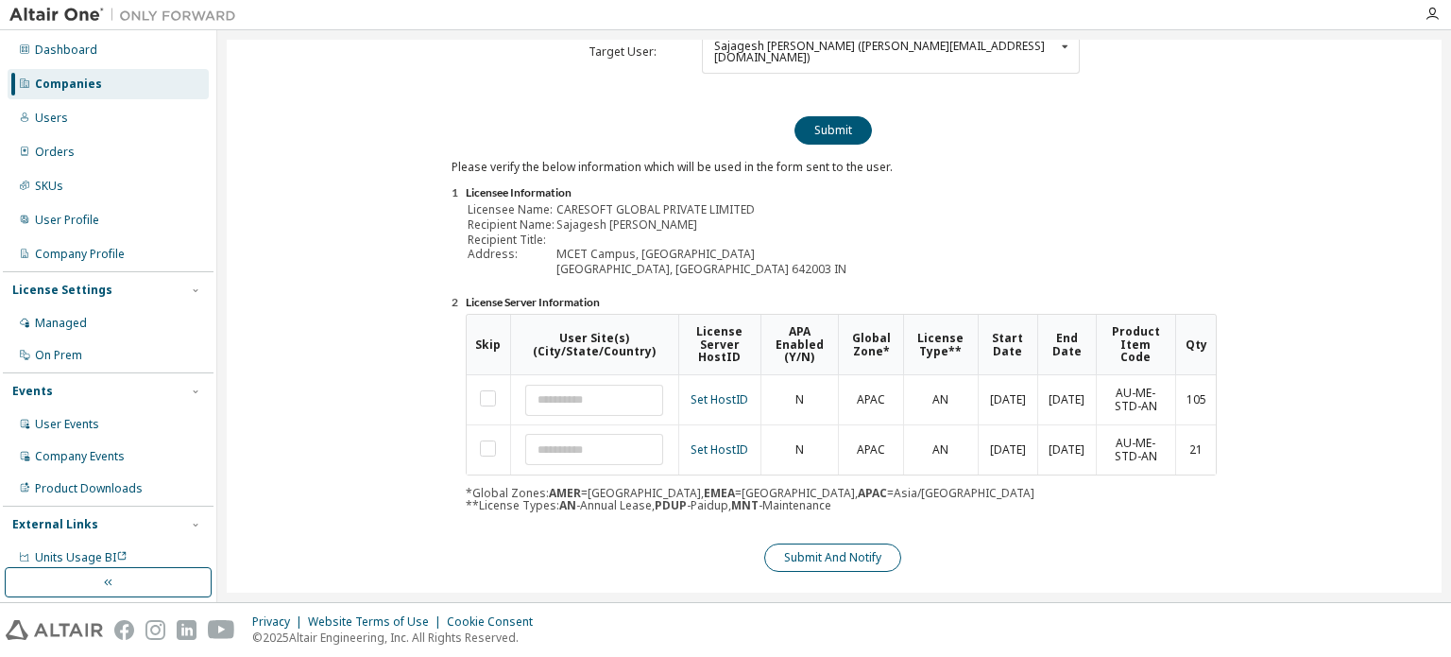
click at [858, 543] on button "Submit And Notify" at bounding box center [832, 557] width 137 height 28
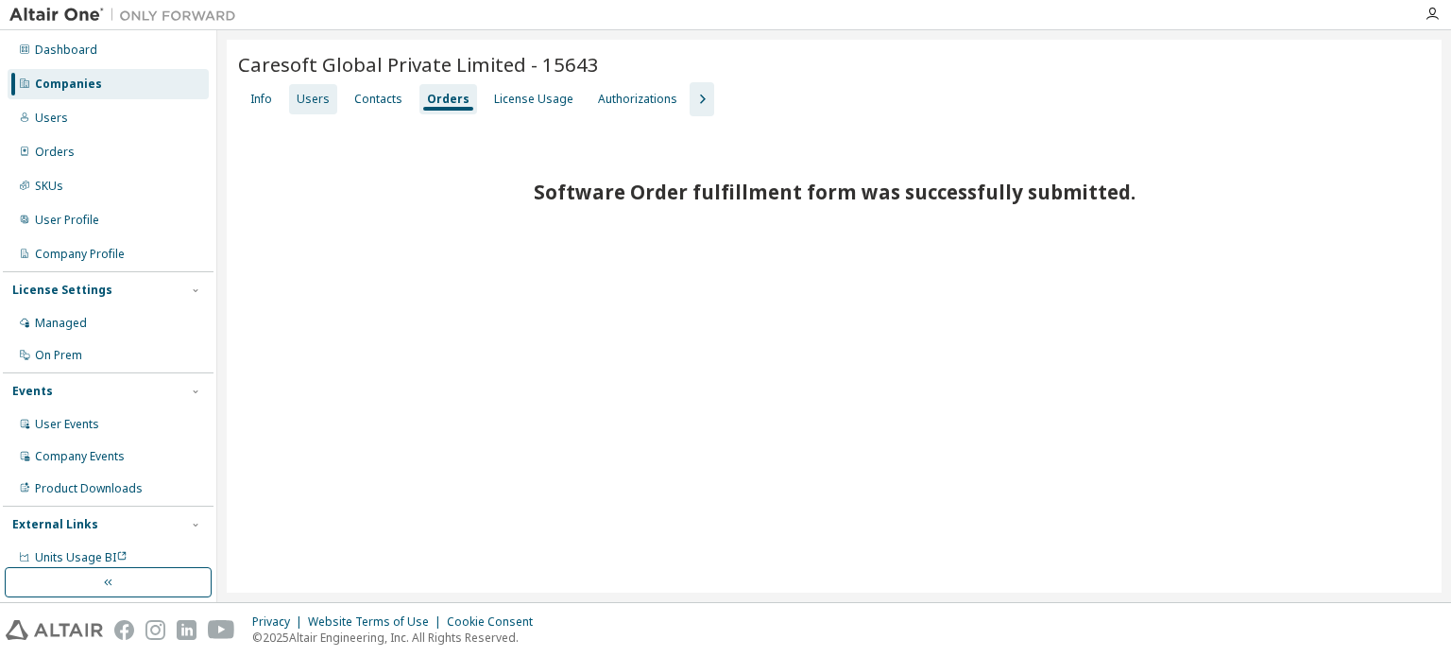
click at [310, 110] on div "Users" at bounding box center [313, 99] width 48 height 30
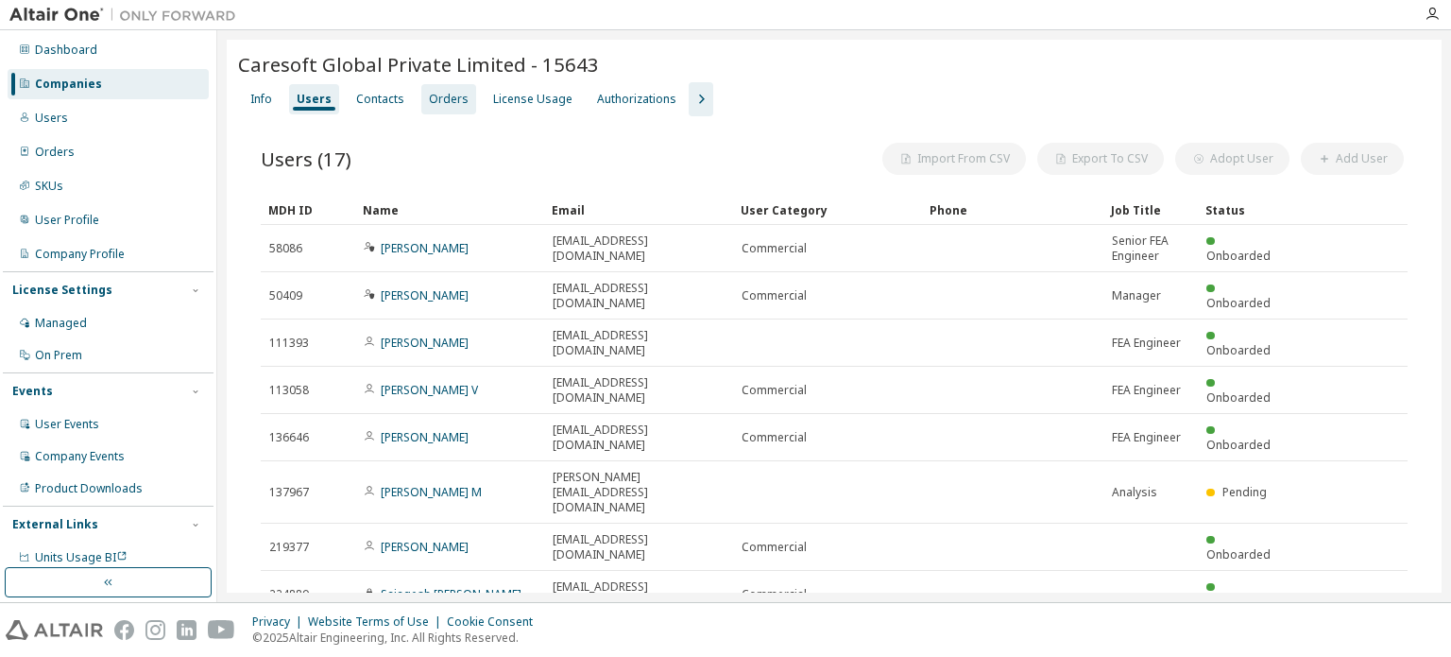
click at [446, 102] on div "Orders" at bounding box center [449, 99] width 40 height 15
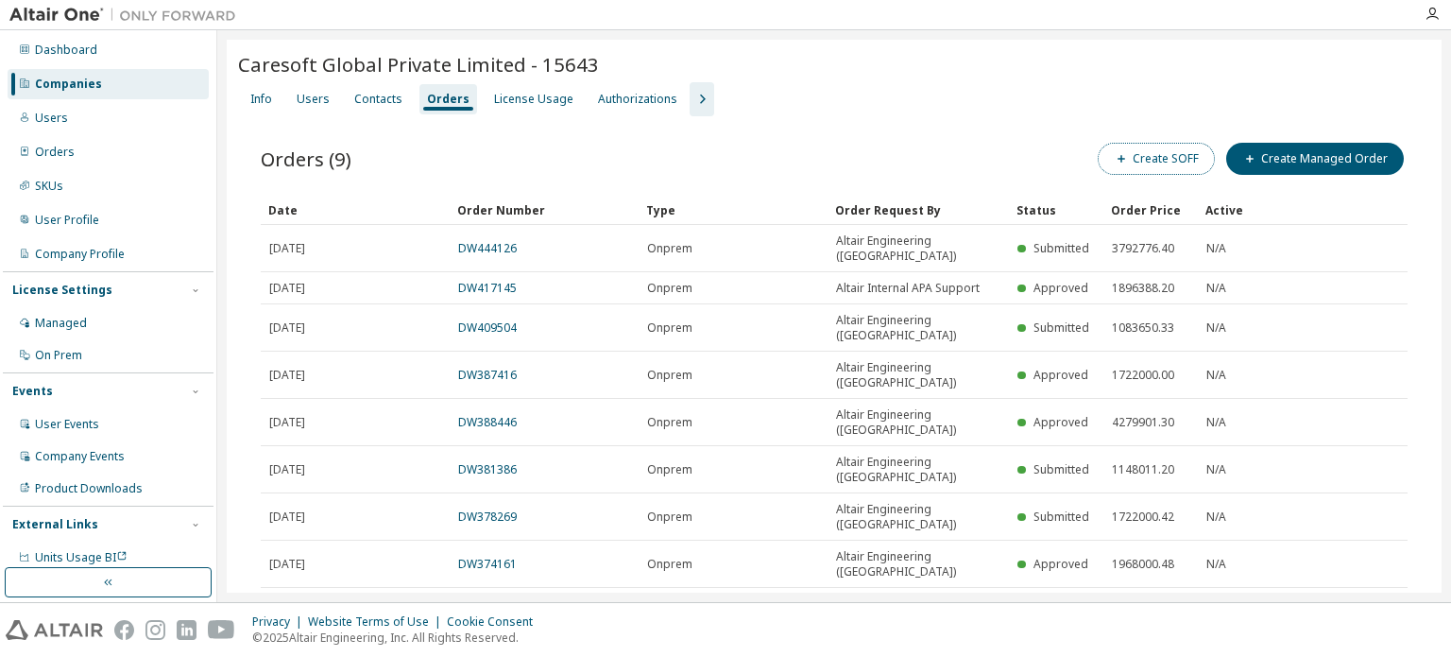
click at [1192, 171] on button "Create SOFF" at bounding box center [1156, 159] width 117 height 32
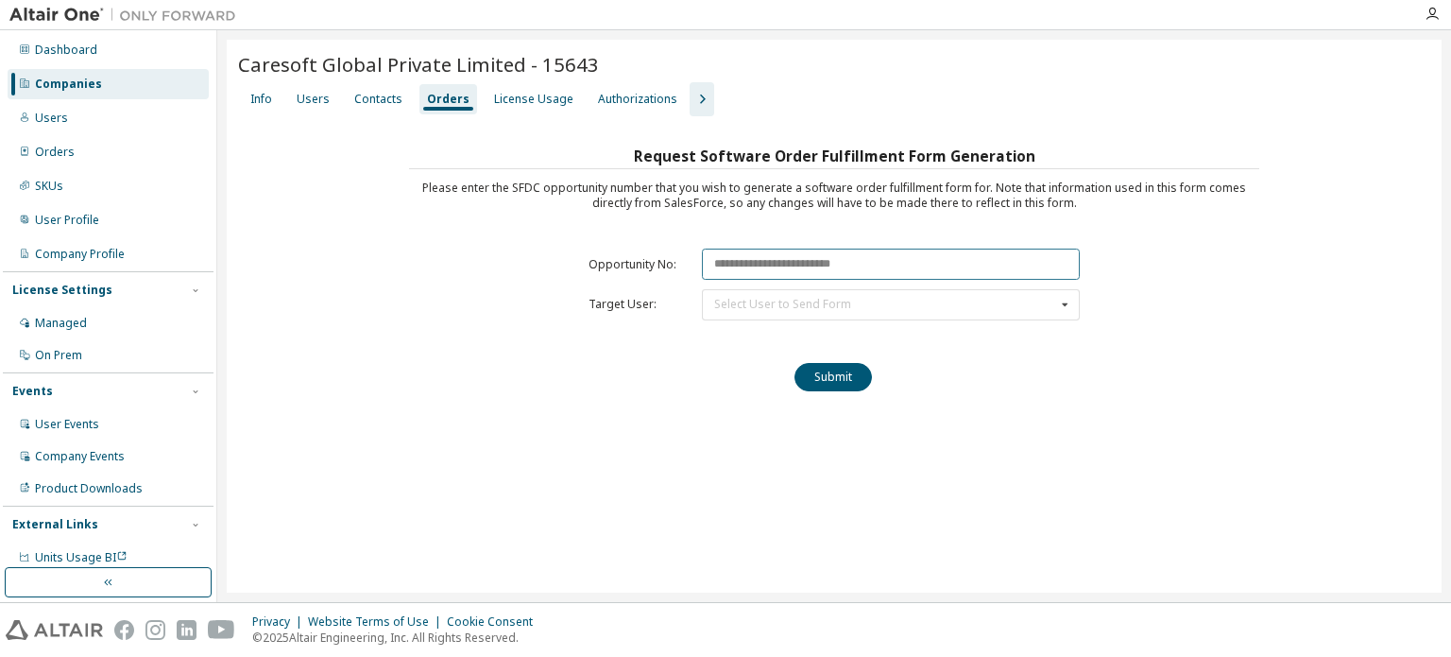
click at [789, 251] on input "text" at bounding box center [891, 264] width 378 height 31
paste input "********"
type input "********"
click at [757, 309] on div "Select User to Send Form" at bounding box center [782, 304] width 137 height 11
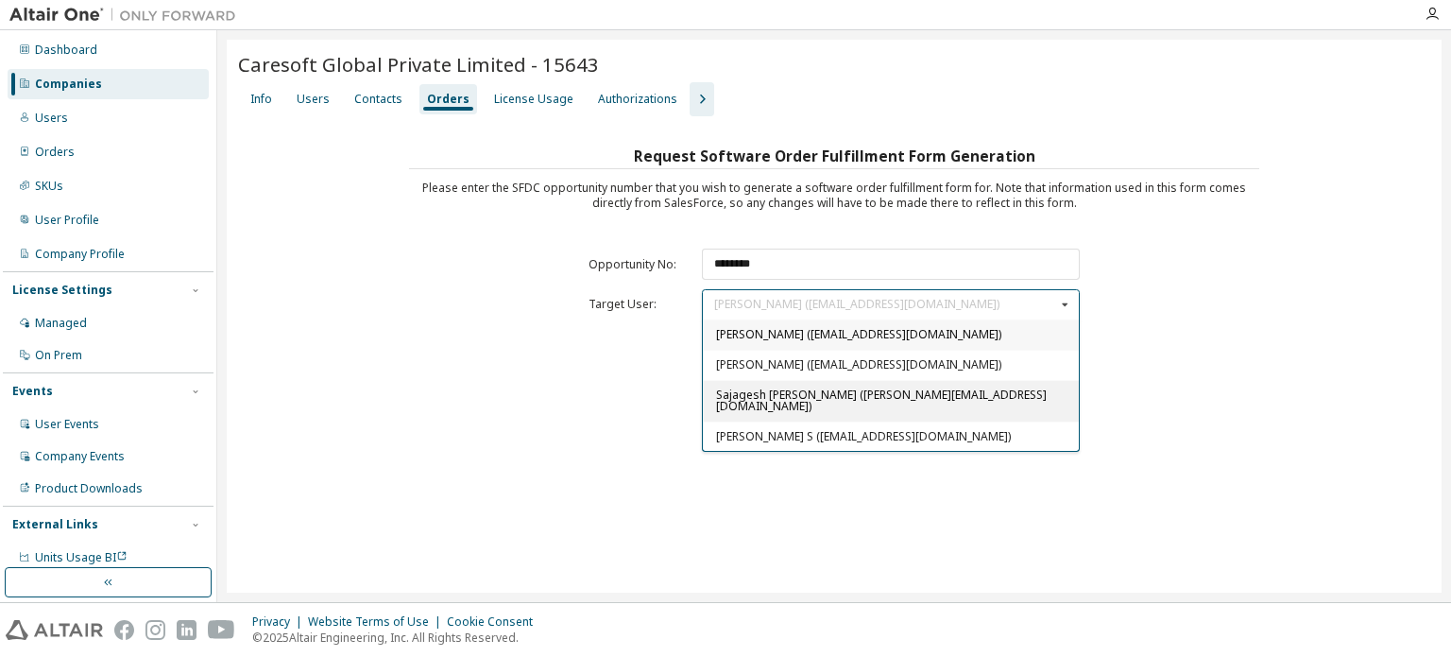
click at [758, 406] on span "Sajagesh [PERSON_NAME] ([PERSON_NAME][EMAIL_ADDRESS][DOMAIN_NAME])" at bounding box center [881, 399] width 331 height 27
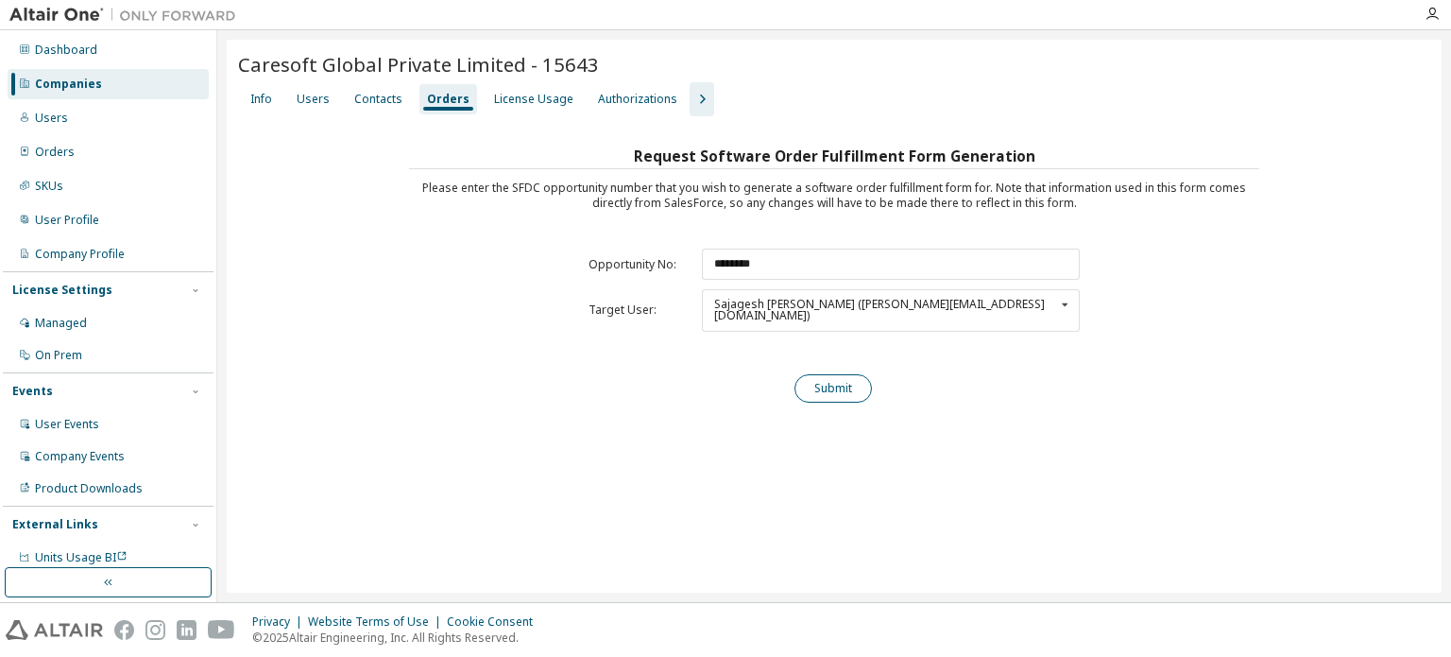
click at [835, 381] on button "Submit" at bounding box center [833, 388] width 77 height 28
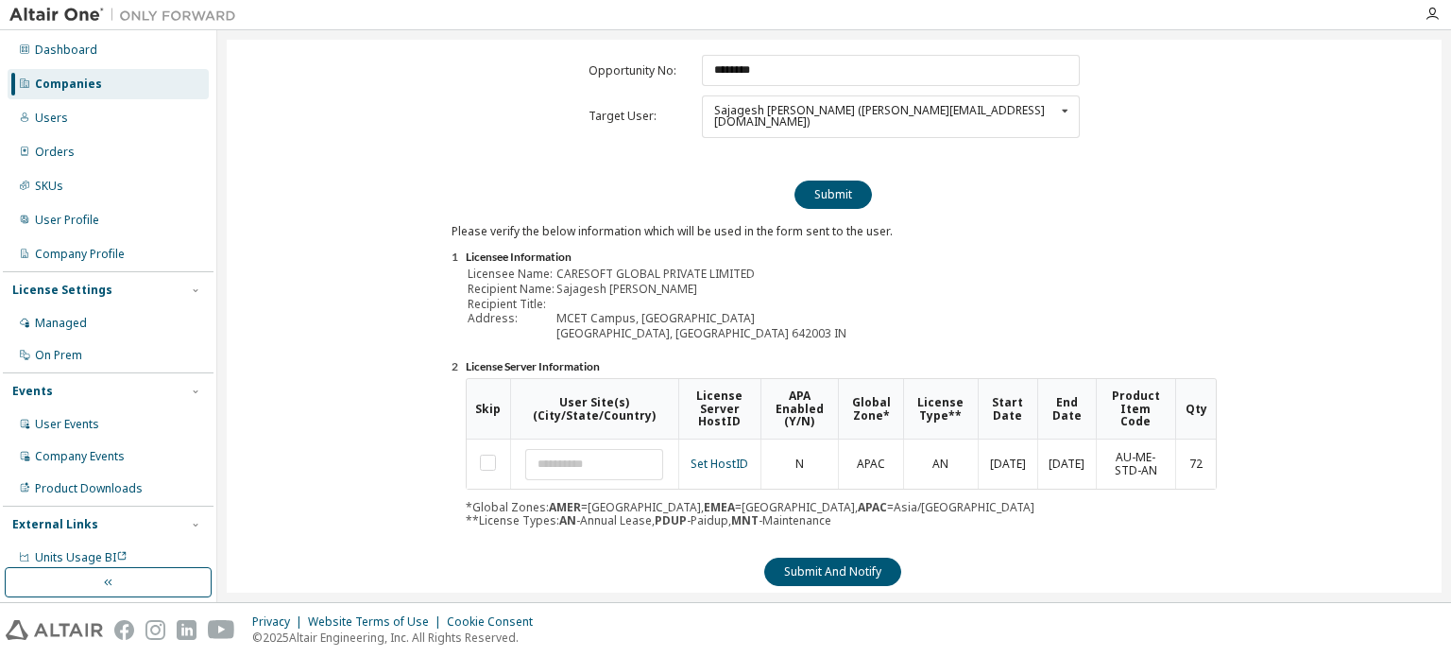
scroll to position [209, 0]
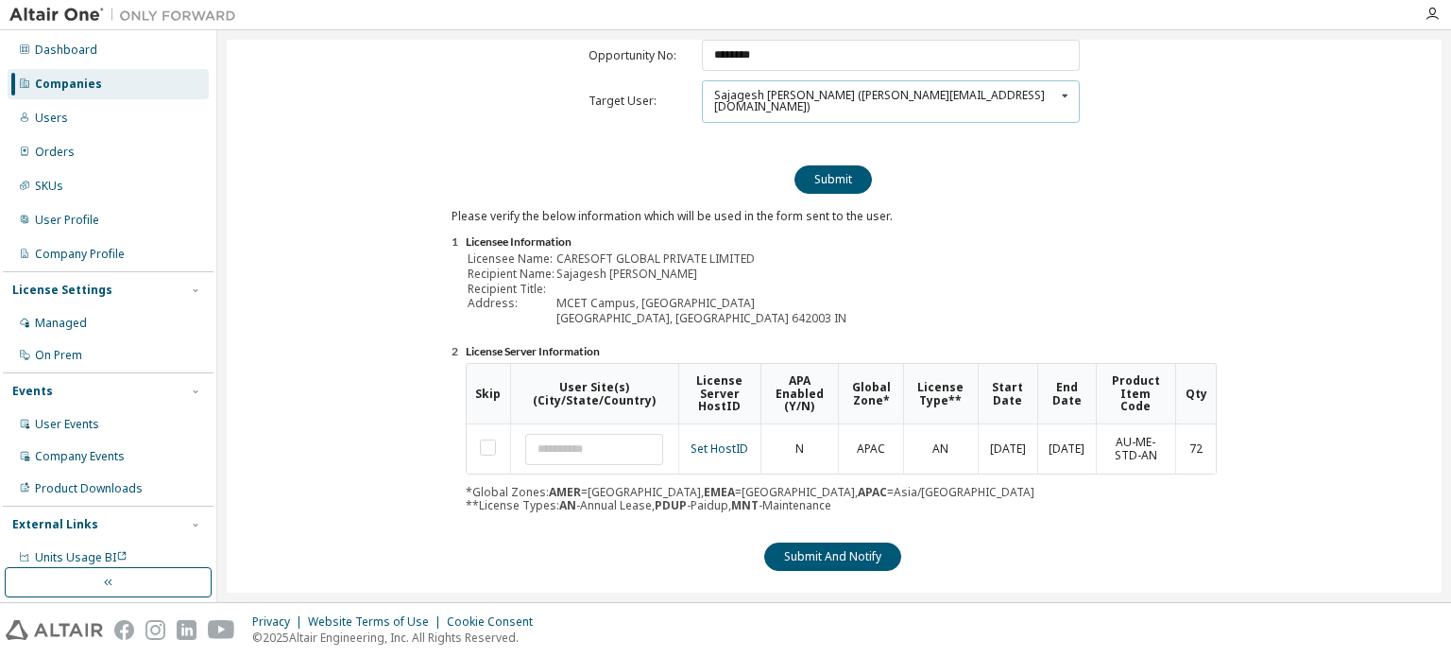
click at [834, 91] on div "Sajagesh [PERSON_NAME] ([PERSON_NAME][EMAIL_ADDRESS][DOMAIN_NAME])" at bounding box center [884, 101] width 341 height 23
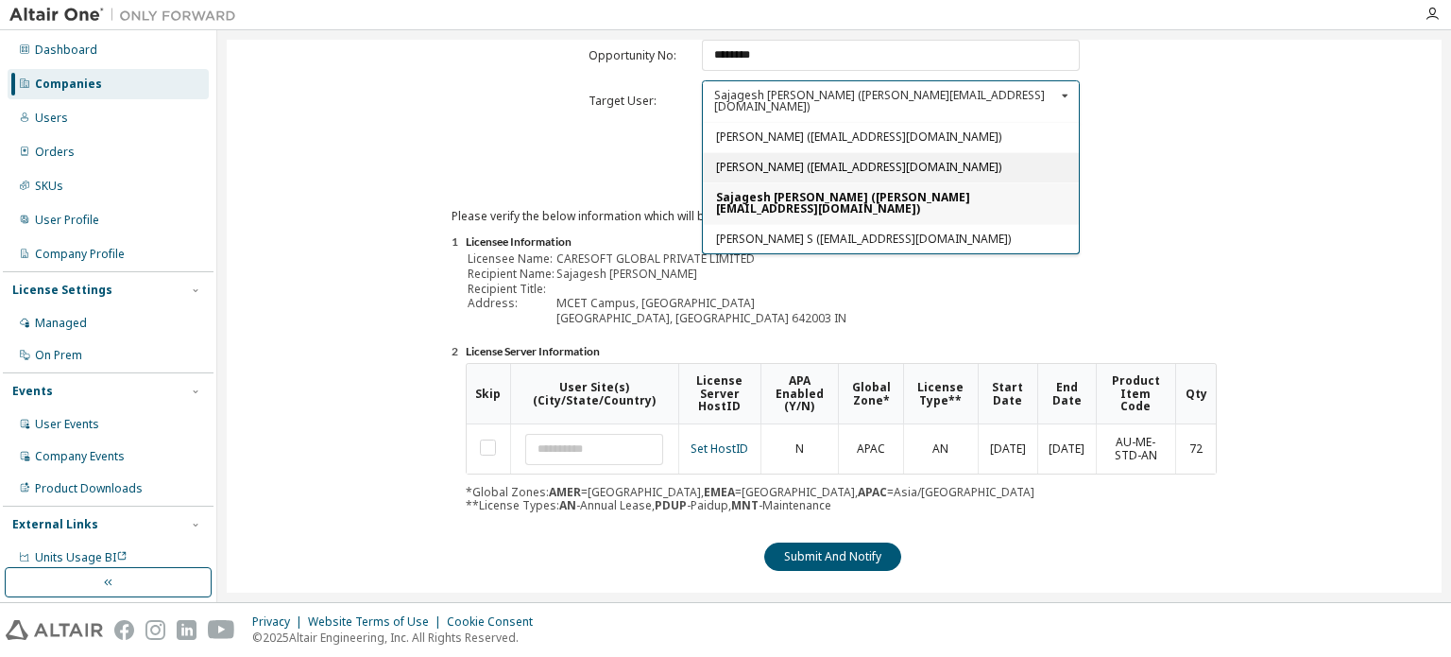
click at [831, 159] on span "[PERSON_NAME] ([EMAIL_ADDRESS][DOMAIN_NAME])" at bounding box center [858, 167] width 285 height 16
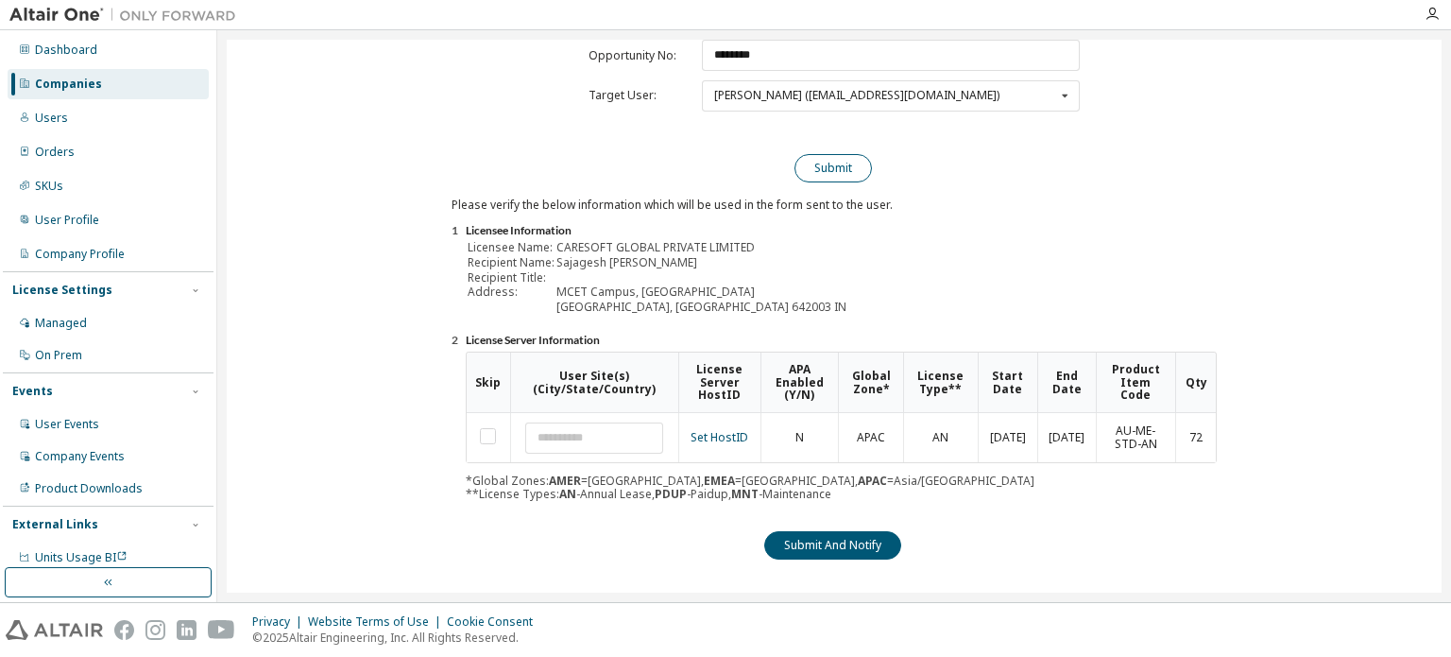
click at [820, 173] on button "Submit" at bounding box center [833, 168] width 77 height 28
click at [873, 543] on button "Submit And Notify" at bounding box center [832, 545] width 137 height 28
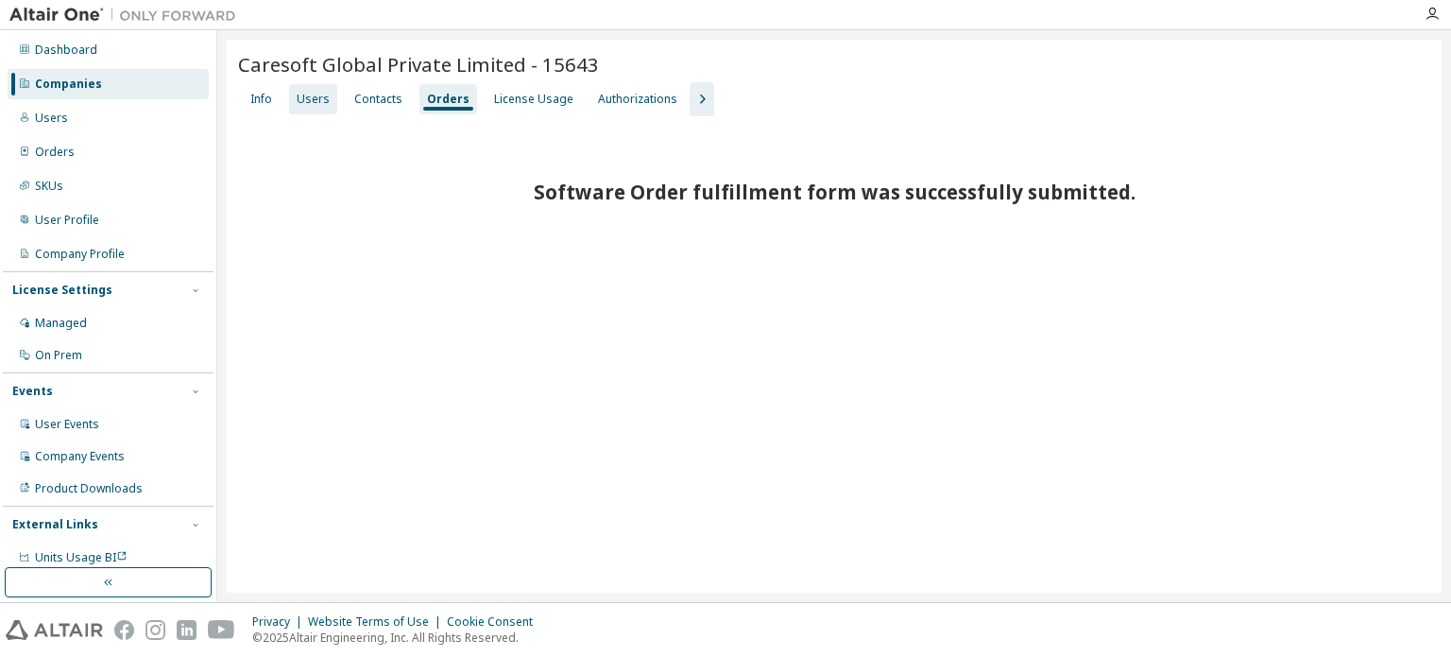
click at [310, 103] on div "Users" at bounding box center [313, 99] width 33 height 15
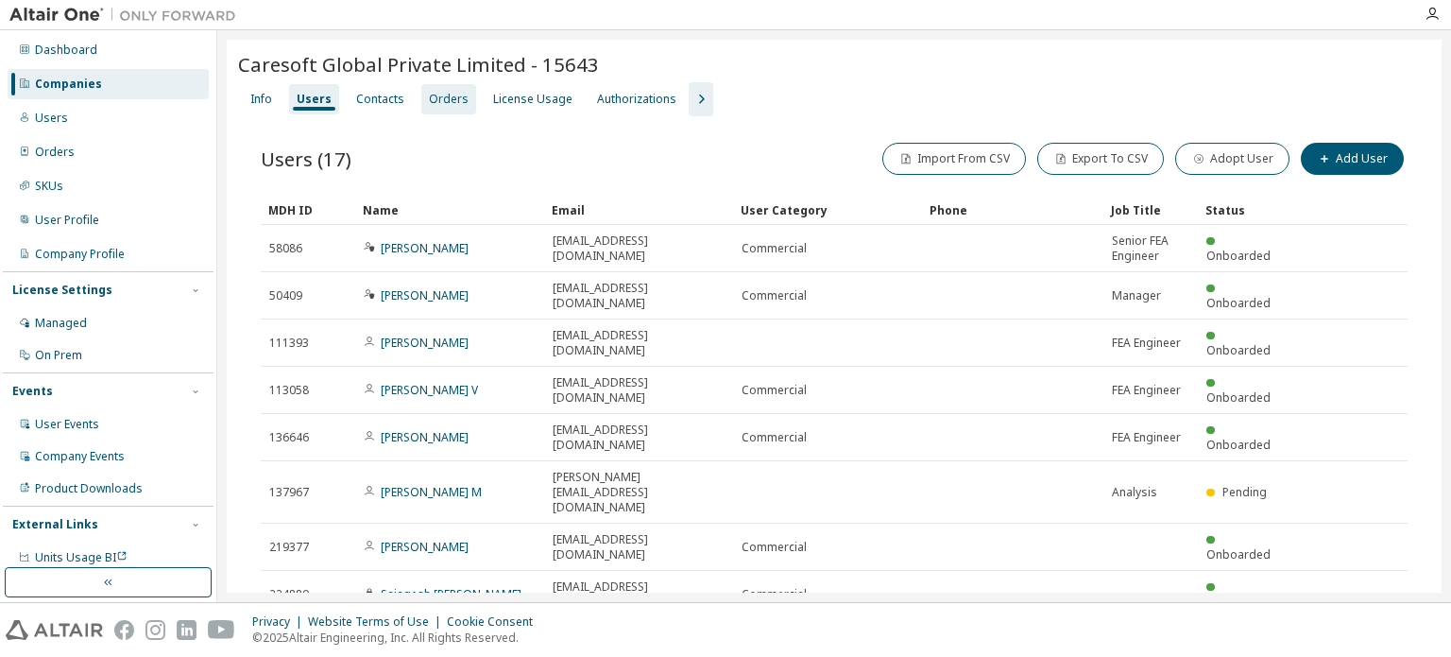
click at [429, 104] on div "Orders" at bounding box center [449, 99] width 40 height 15
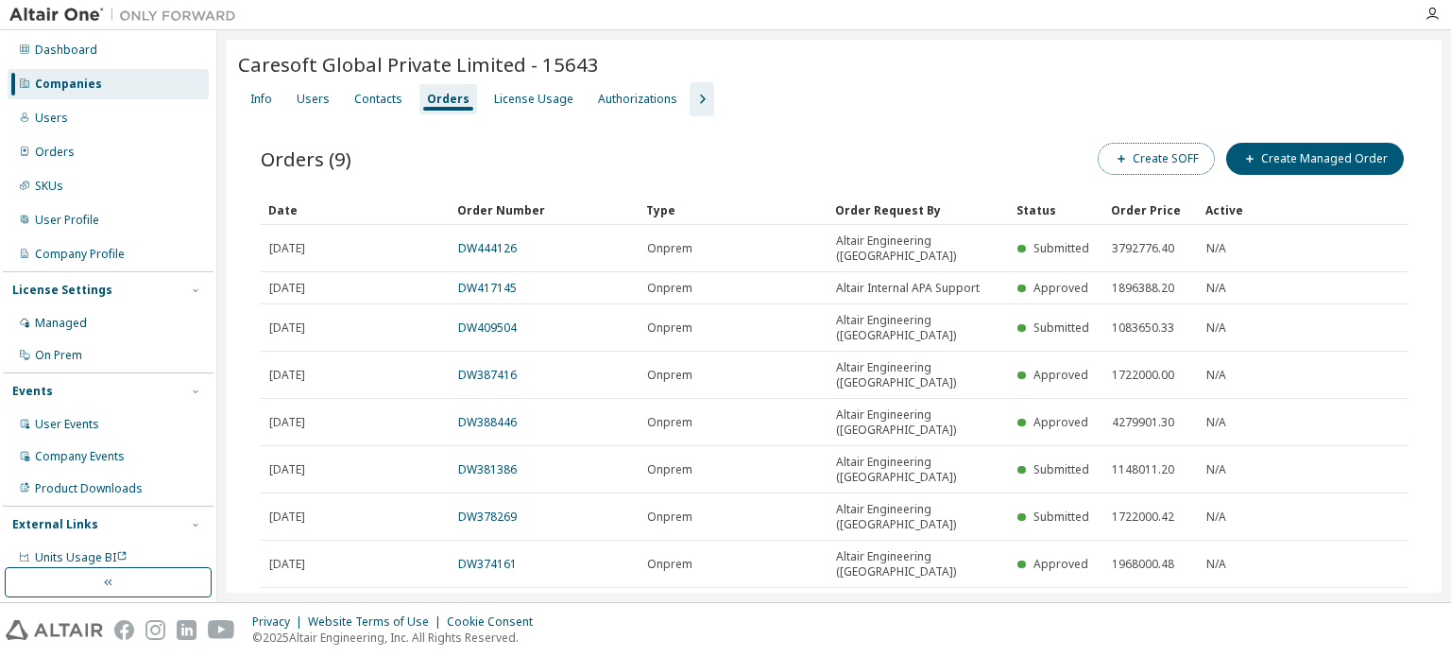
click at [1129, 167] on button "Create SOFF" at bounding box center [1156, 159] width 117 height 32
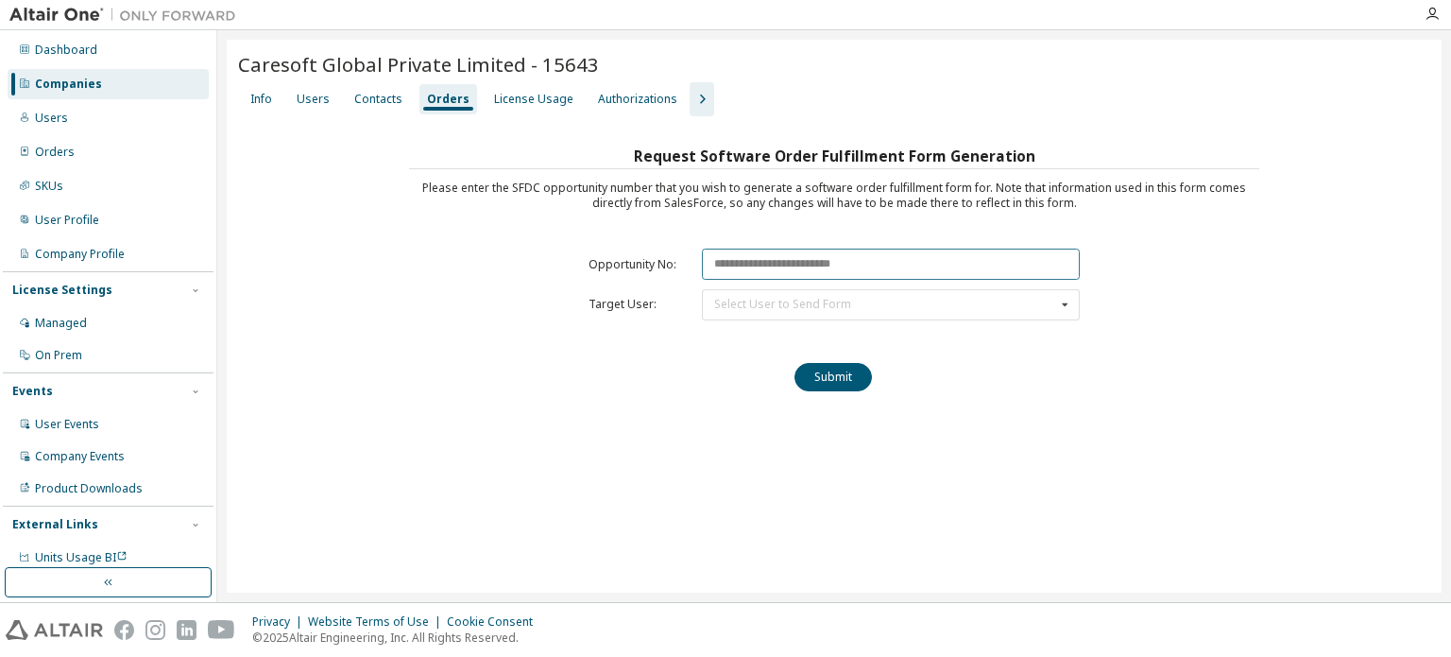
click at [761, 254] on input "text" at bounding box center [891, 264] width 378 height 31
paste input "********"
type input "********"
click at [764, 293] on div "Select User to Send Form [PERSON_NAME] ([EMAIL_ADDRESS][DOMAIN_NAME]) [PERSON_N…" at bounding box center [891, 304] width 378 height 31
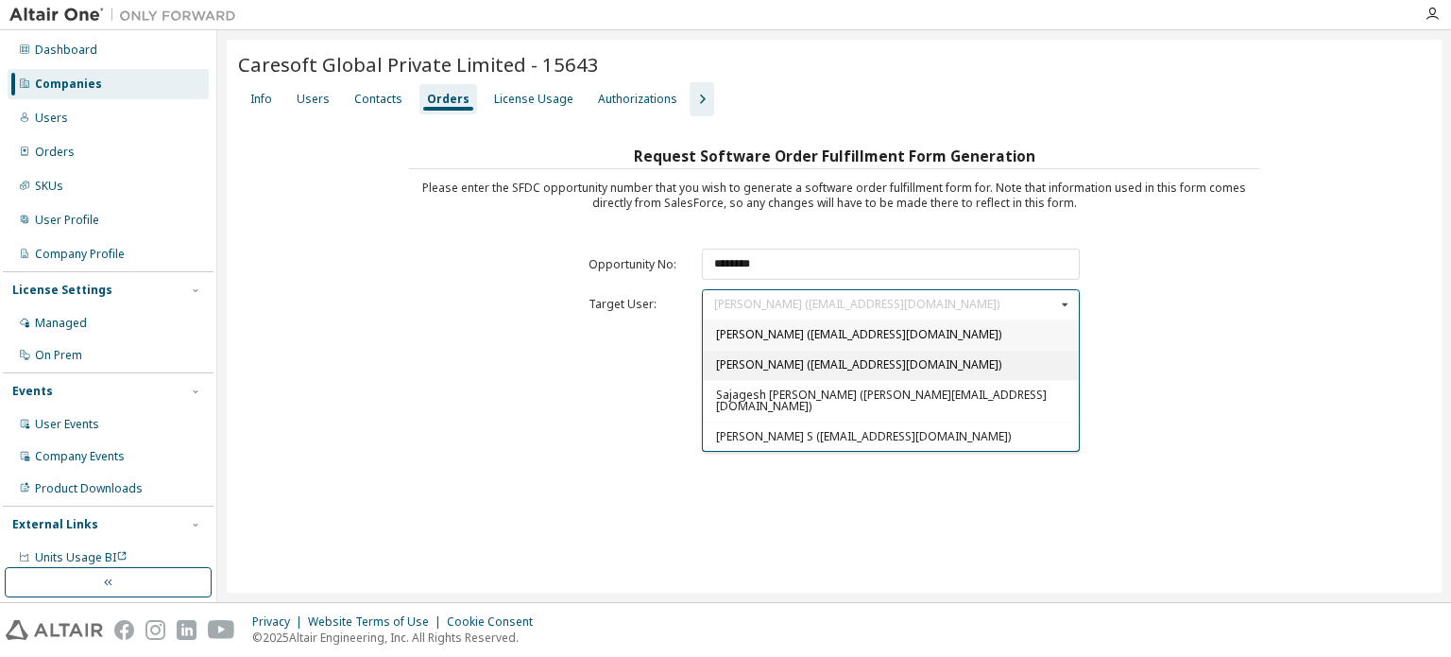
click at [760, 372] on span "[PERSON_NAME] ([EMAIL_ADDRESS][DOMAIN_NAME])" at bounding box center [858, 364] width 285 height 16
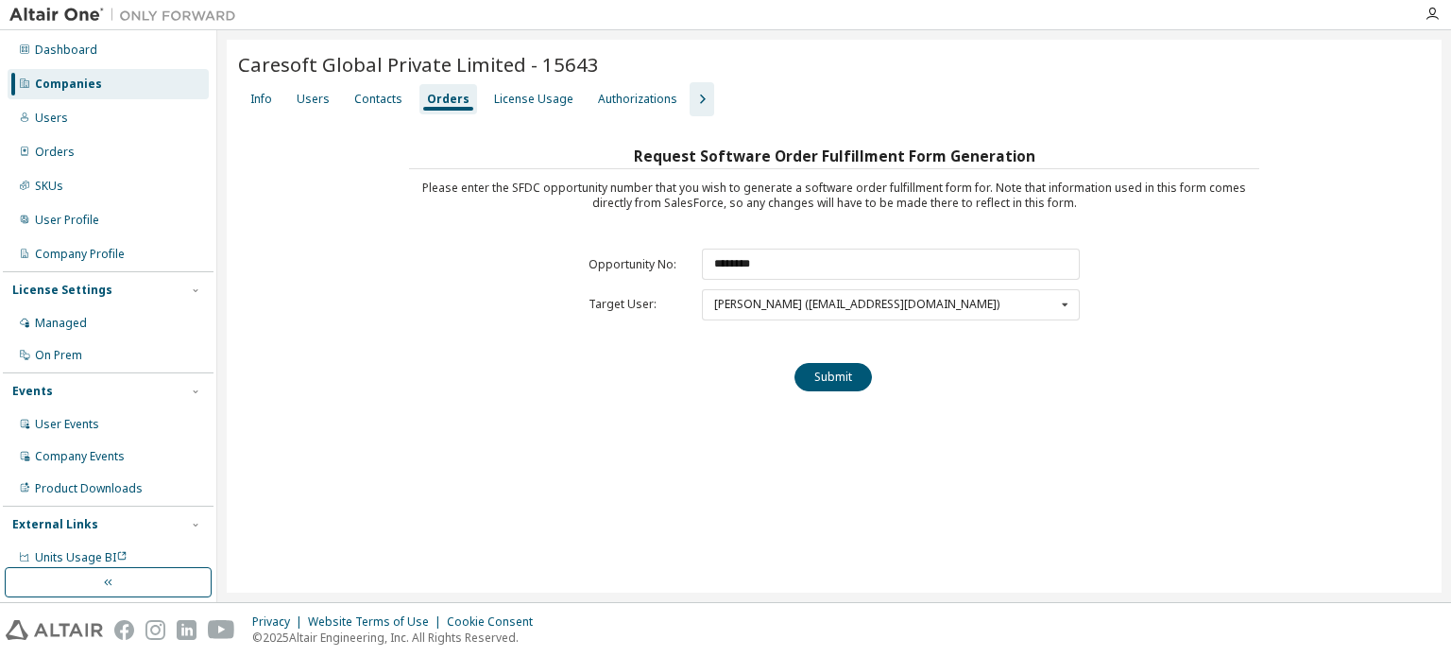
click at [828, 388] on div "Request Software Order Fulfillment Form Generation Please enter the SFDC opport…" at bounding box center [834, 275] width 850 height 264
click at [830, 383] on button "Submit" at bounding box center [833, 377] width 77 height 28
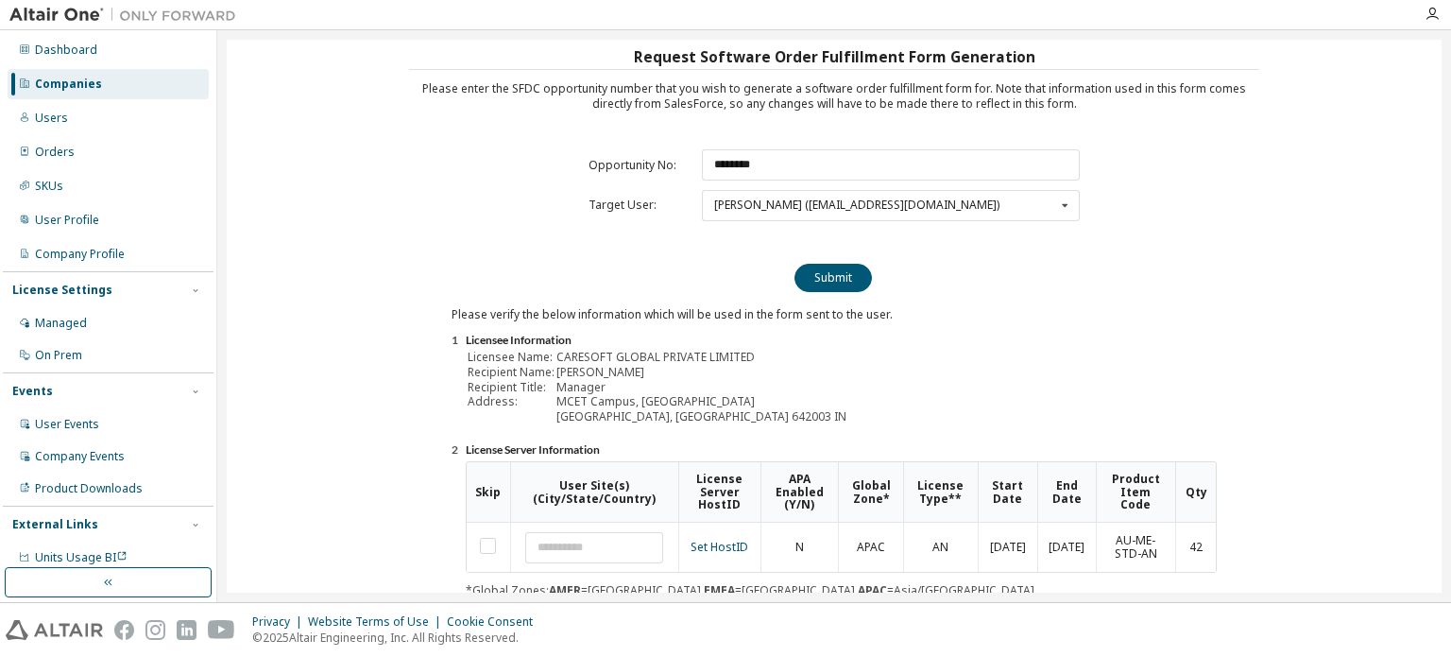
scroll to position [209, 0]
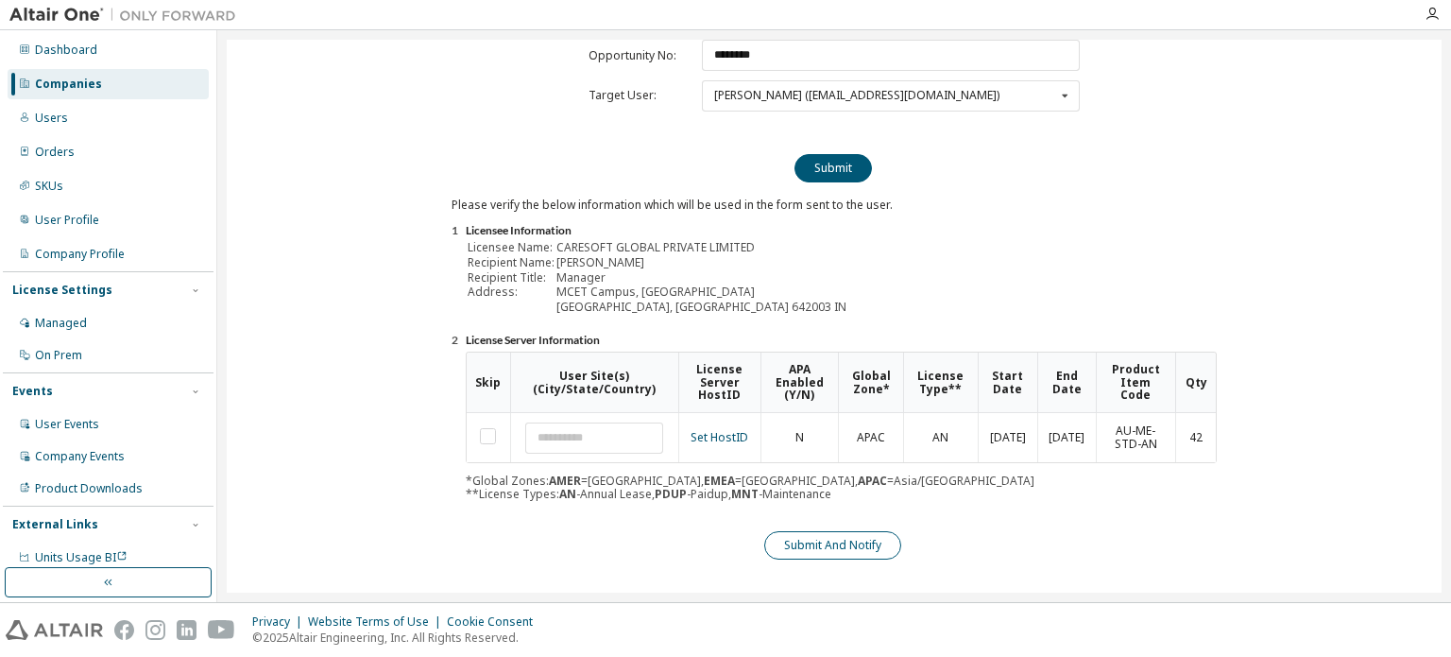
click at [871, 546] on button "Submit And Notify" at bounding box center [832, 545] width 137 height 28
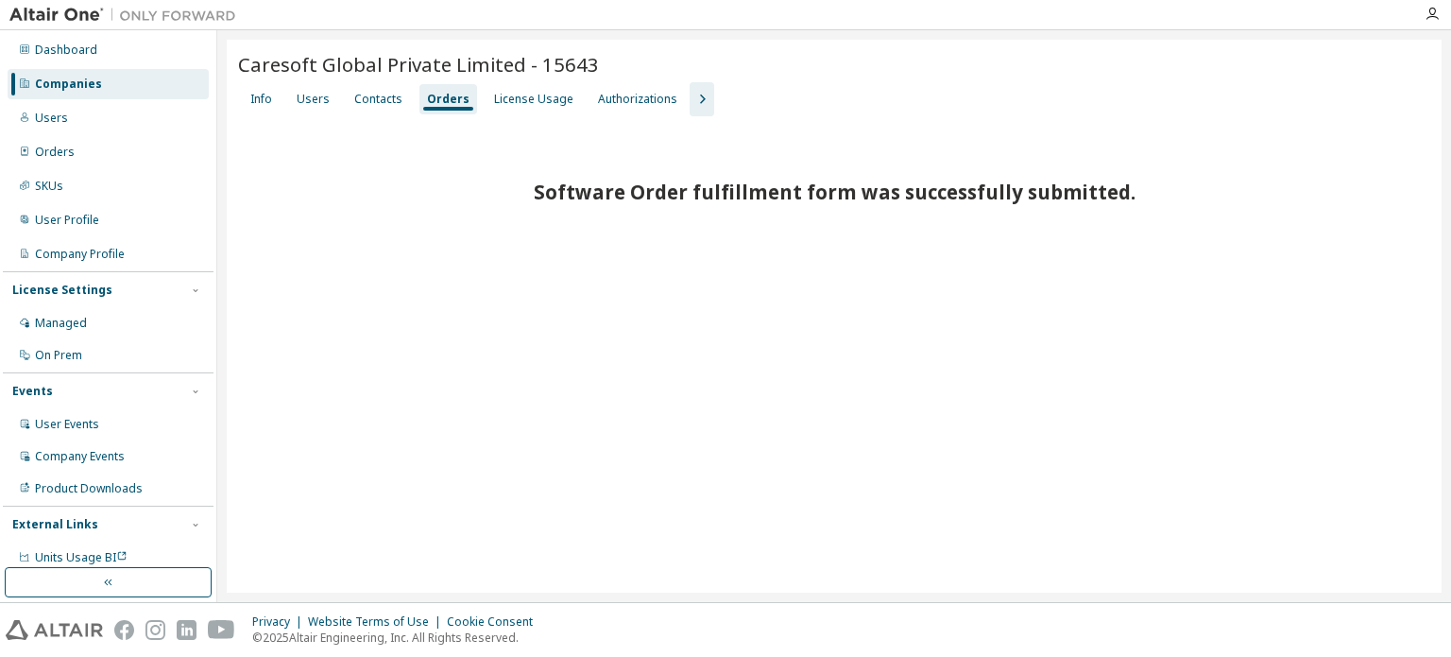
click at [102, 74] on div "Companies" at bounding box center [108, 84] width 201 height 30
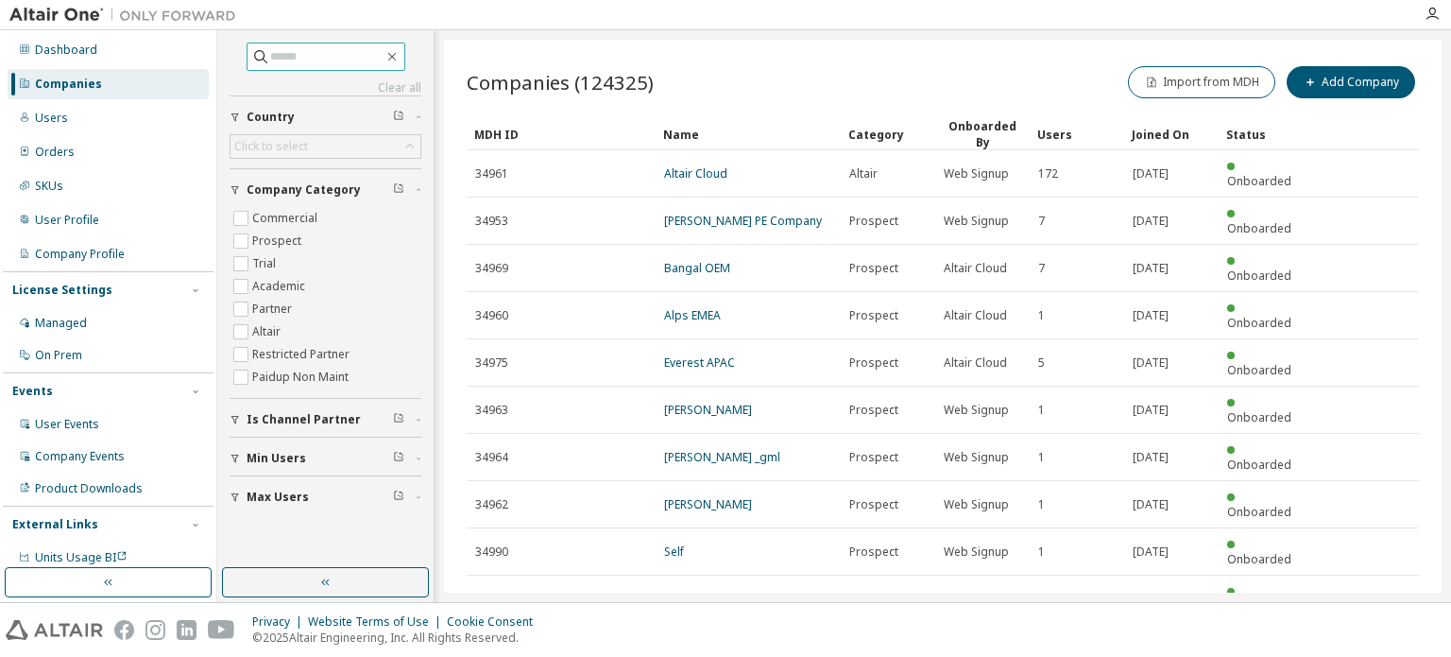
click at [288, 56] on input "text" at bounding box center [326, 56] width 113 height 19
type input "*********"
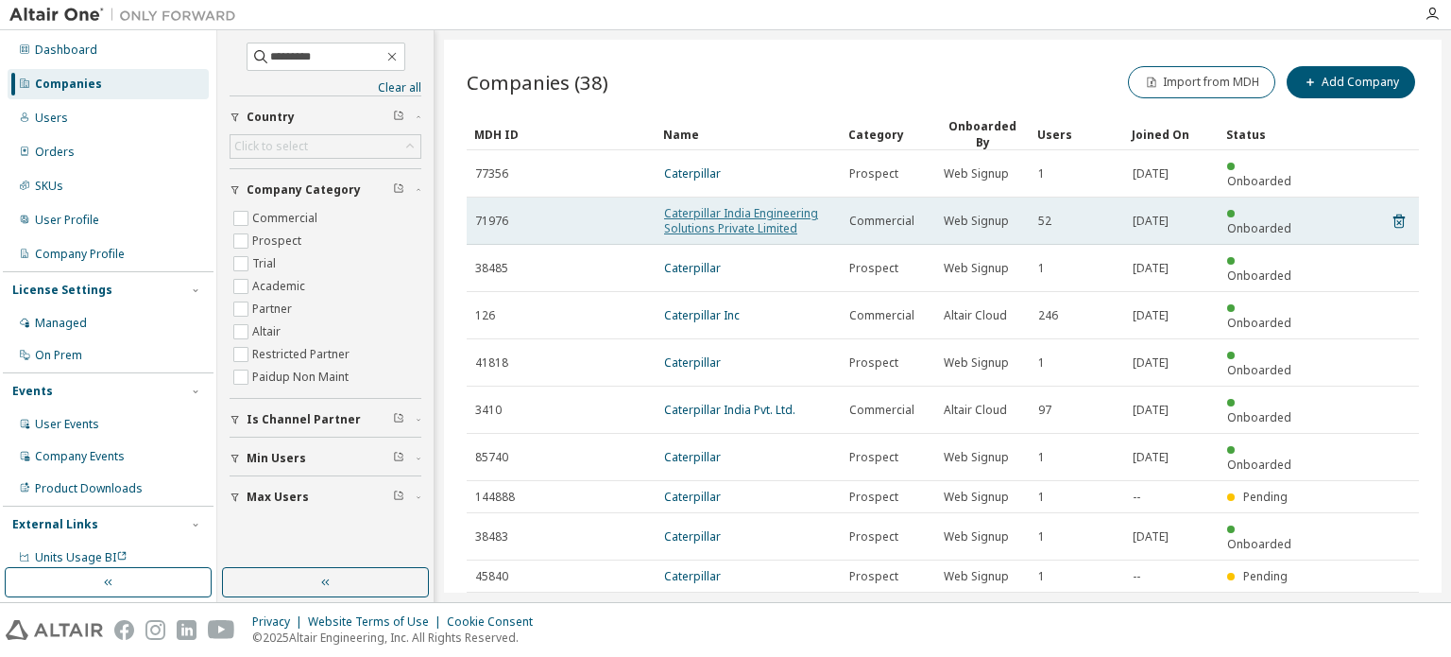
click at [685, 217] on link "Caterpillar India Engineering Solutions Private Limited" at bounding box center [741, 220] width 154 height 31
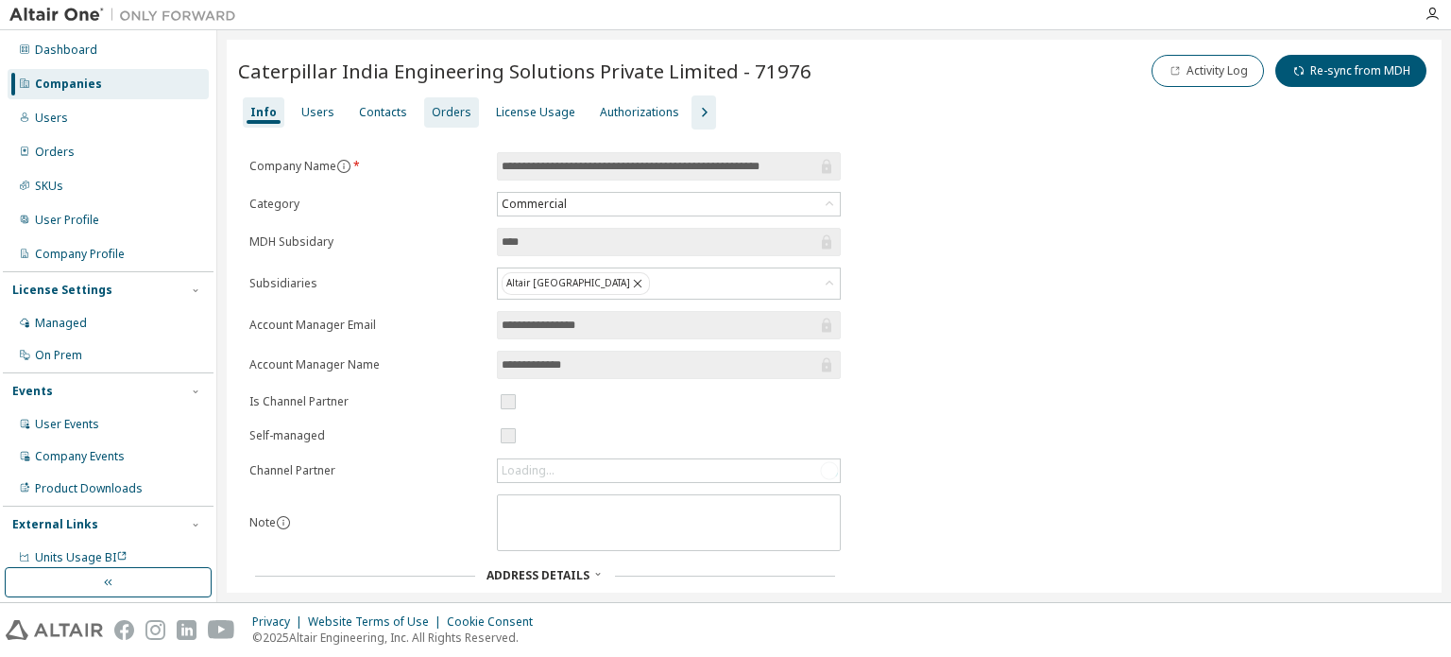
click at [442, 113] on div "Orders" at bounding box center [452, 112] width 40 height 15
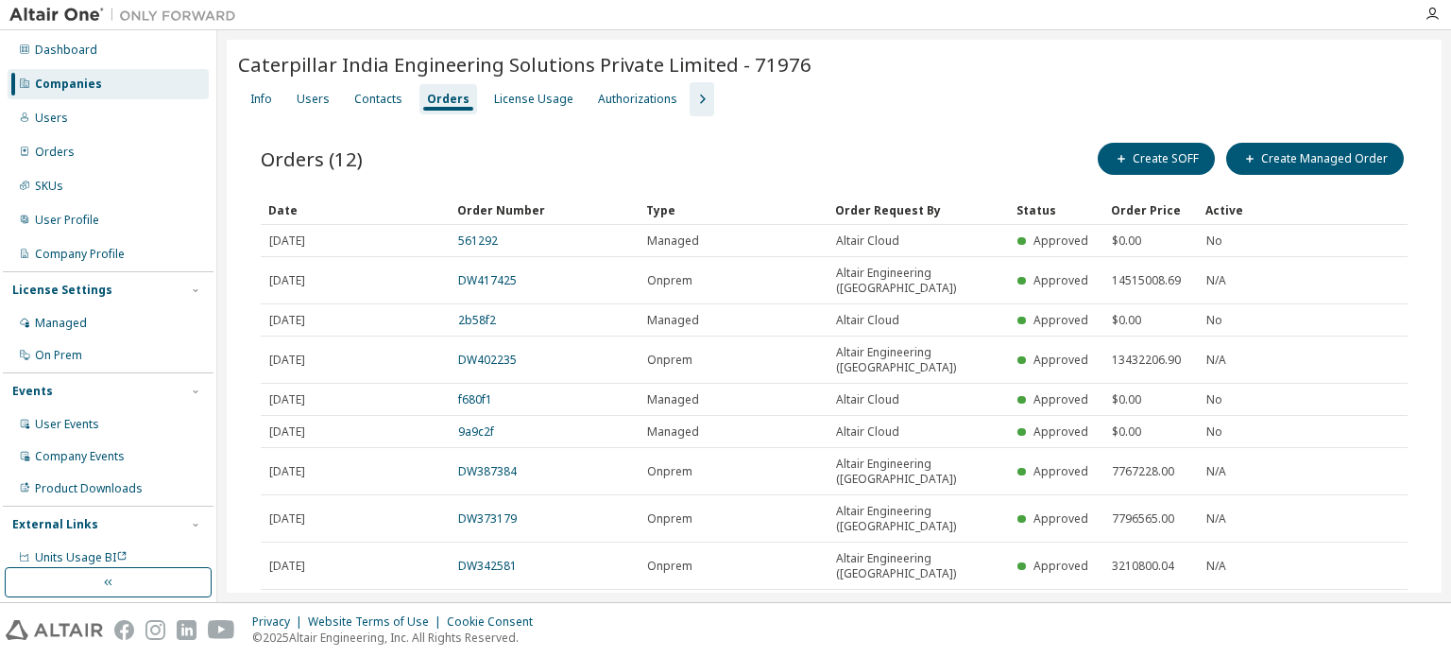
click at [96, 83] on div "Companies" at bounding box center [68, 84] width 67 height 15
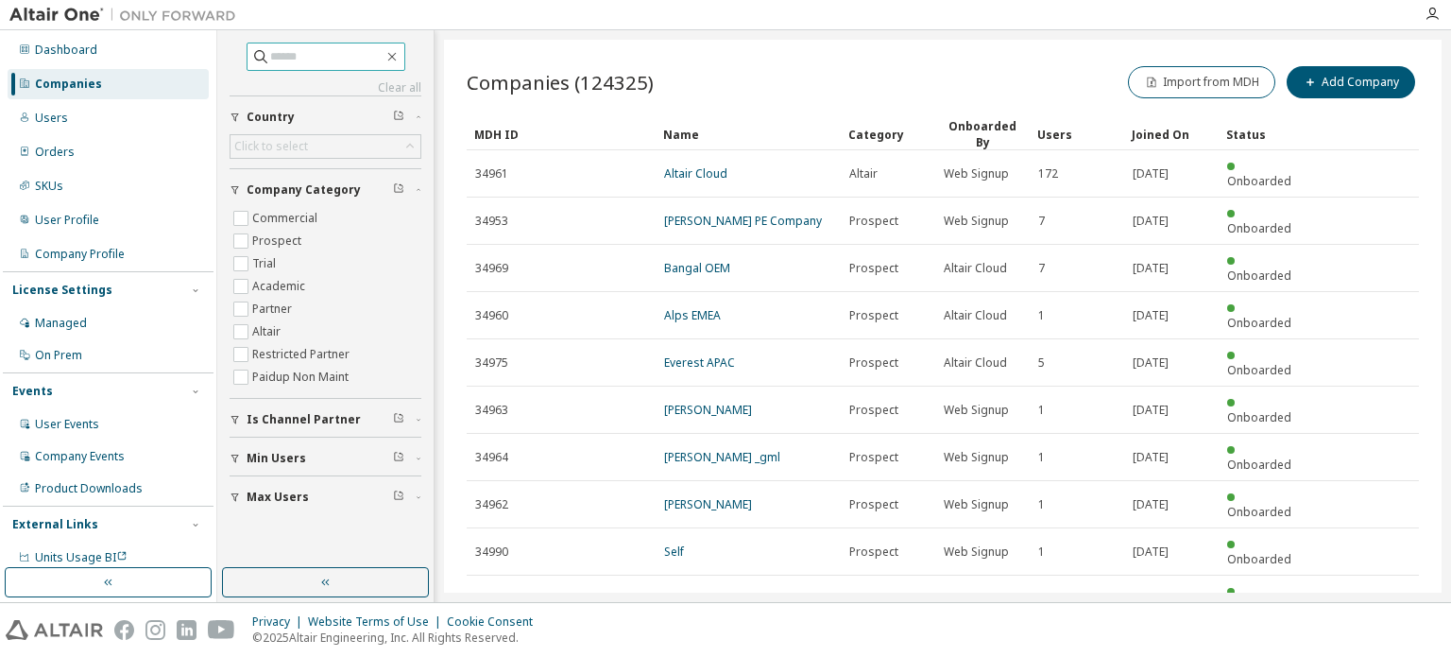
click at [296, 61] on input "text" at bounding box center [326, 56] width 113 height 19
type input "****"
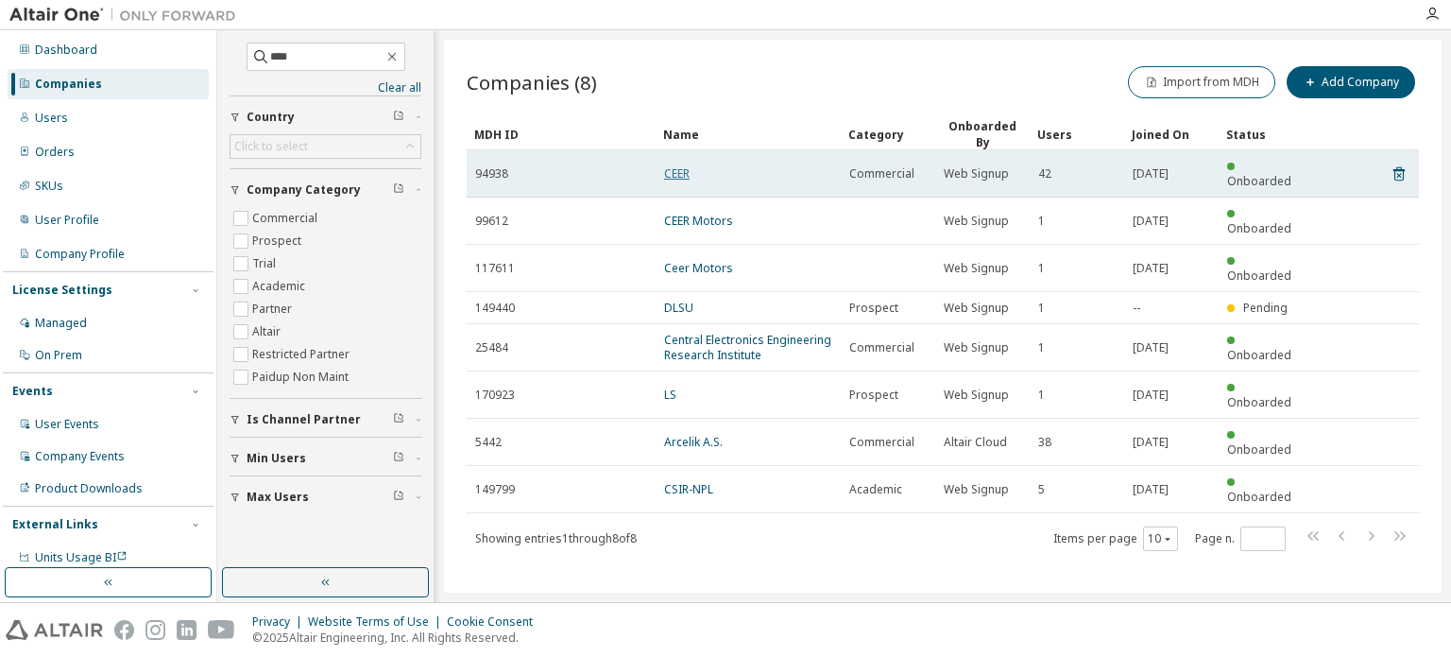
click at [680, 165] on link "CEER" at bounding box center [677, 173] width 26 height 16
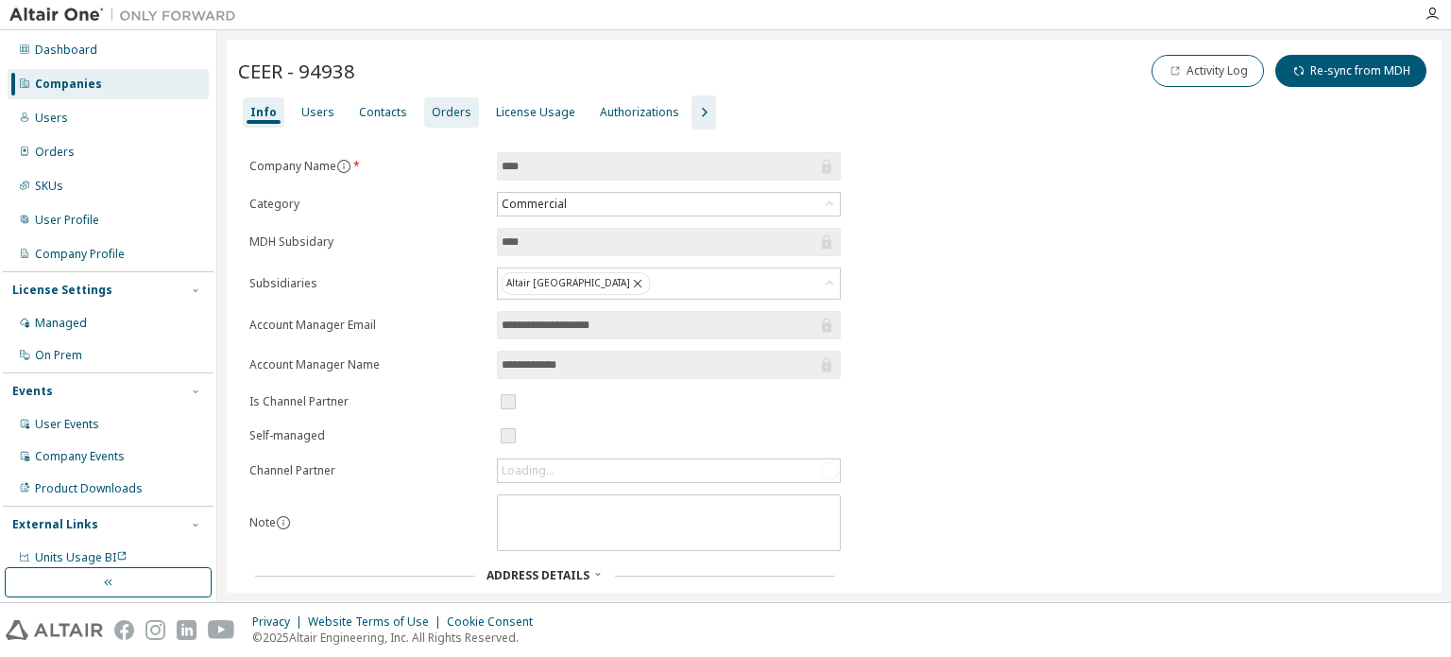
click at [432, 120] on div "Orders" at bounding box center [451, 112] width 55 height 30
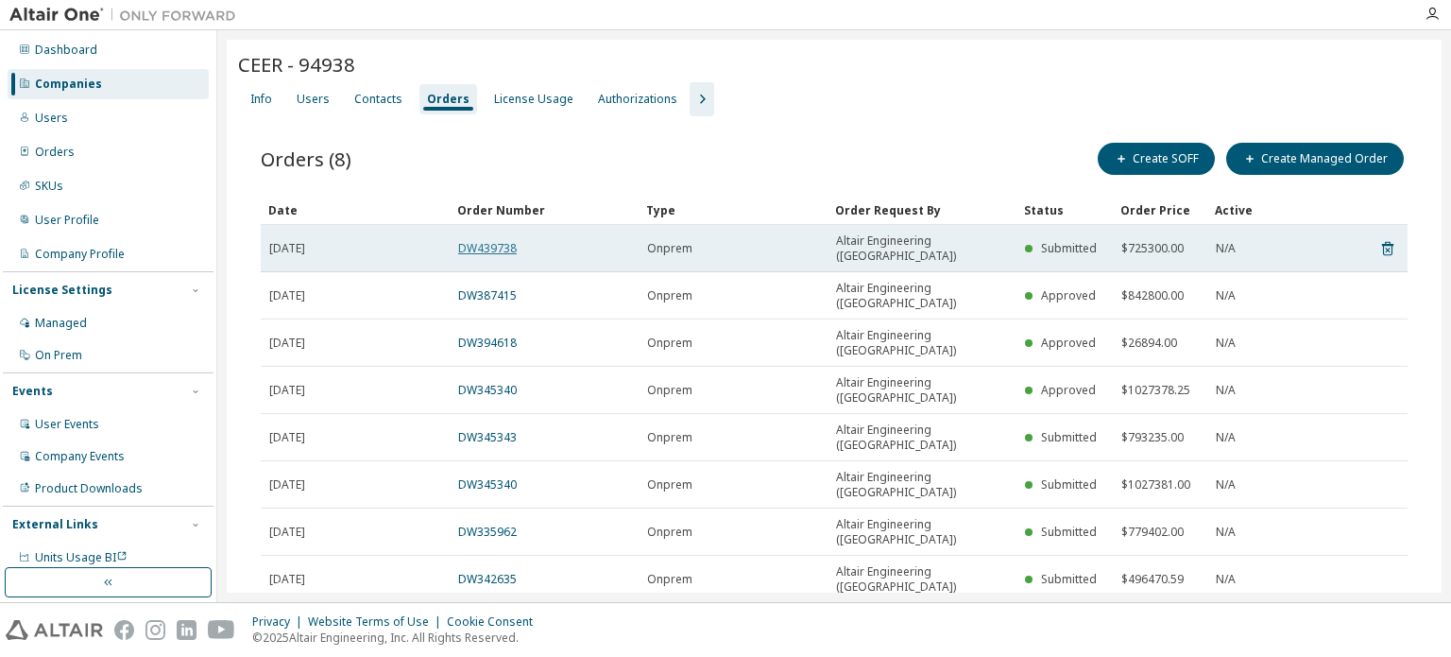
click at [504, 240] on link "DW439738" at bounding box center [487, 248] width 59 height 16
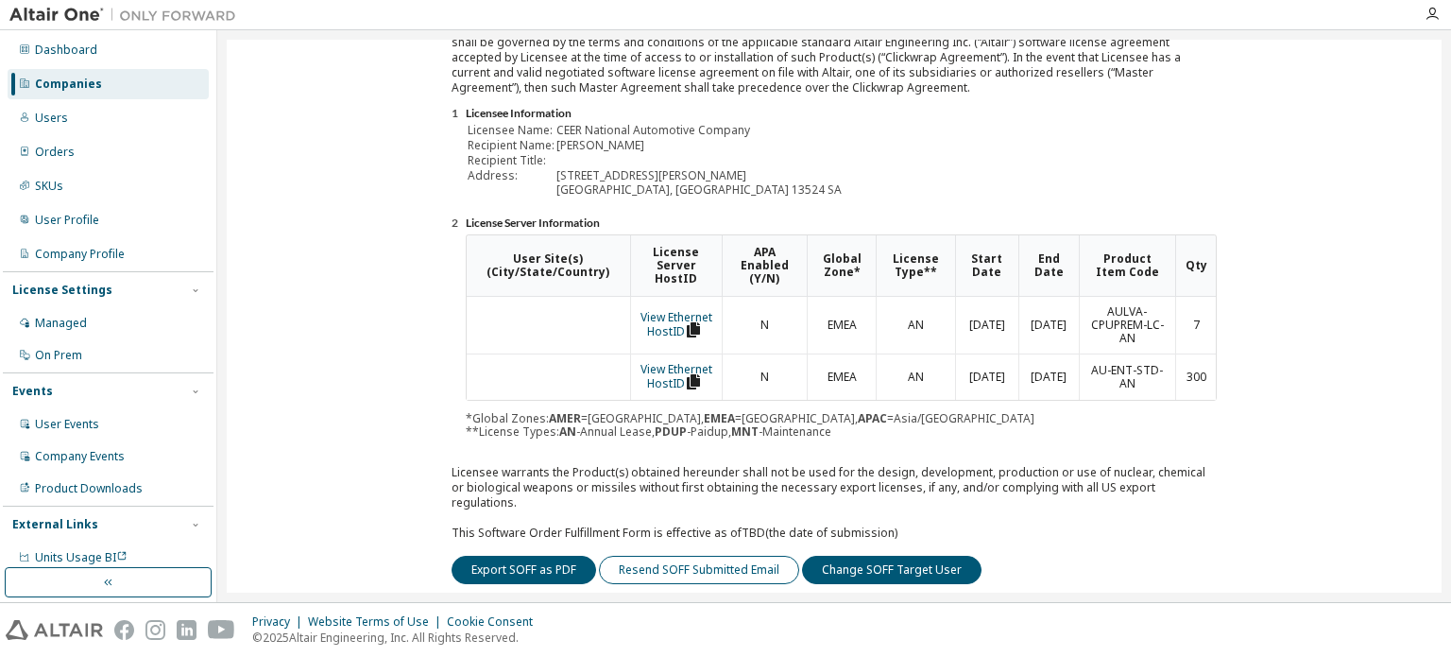
scroll to position [283, 0]
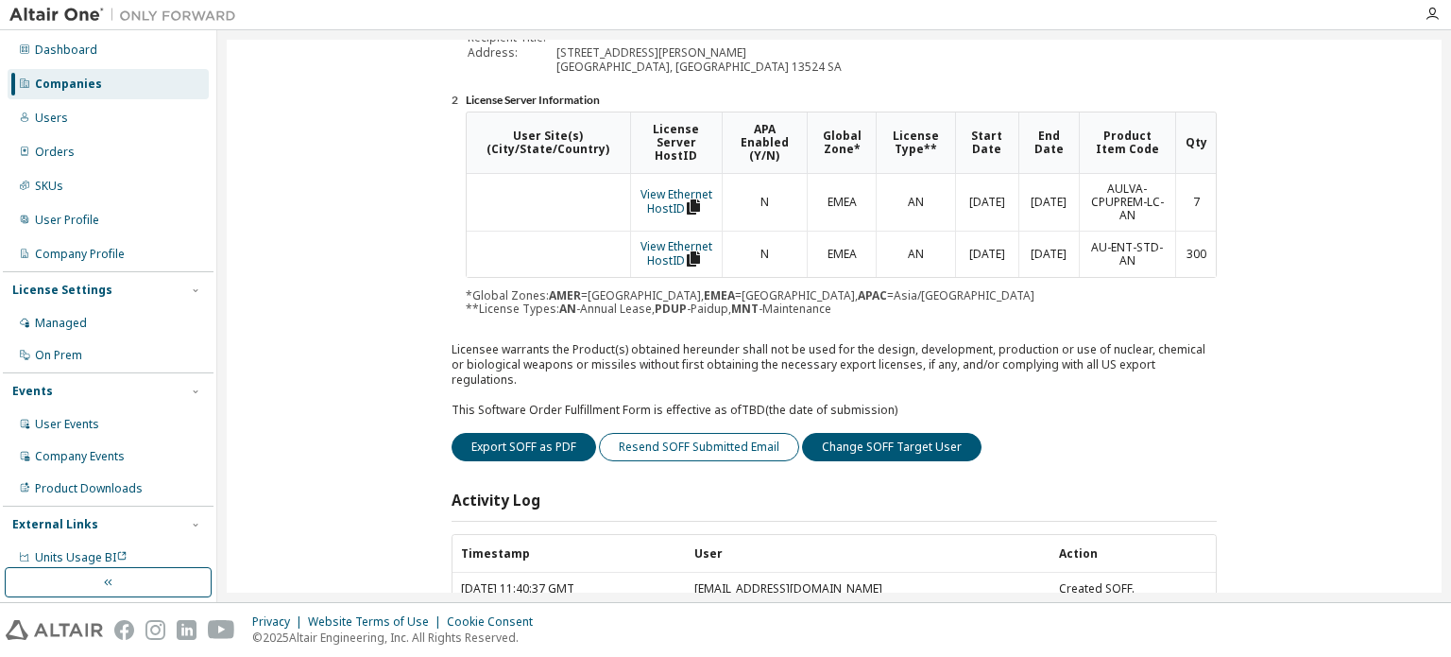
click at [756, 433] on button "Resend SOFF Submitted Email" at bounding box center [699, 447] width 200 height 28
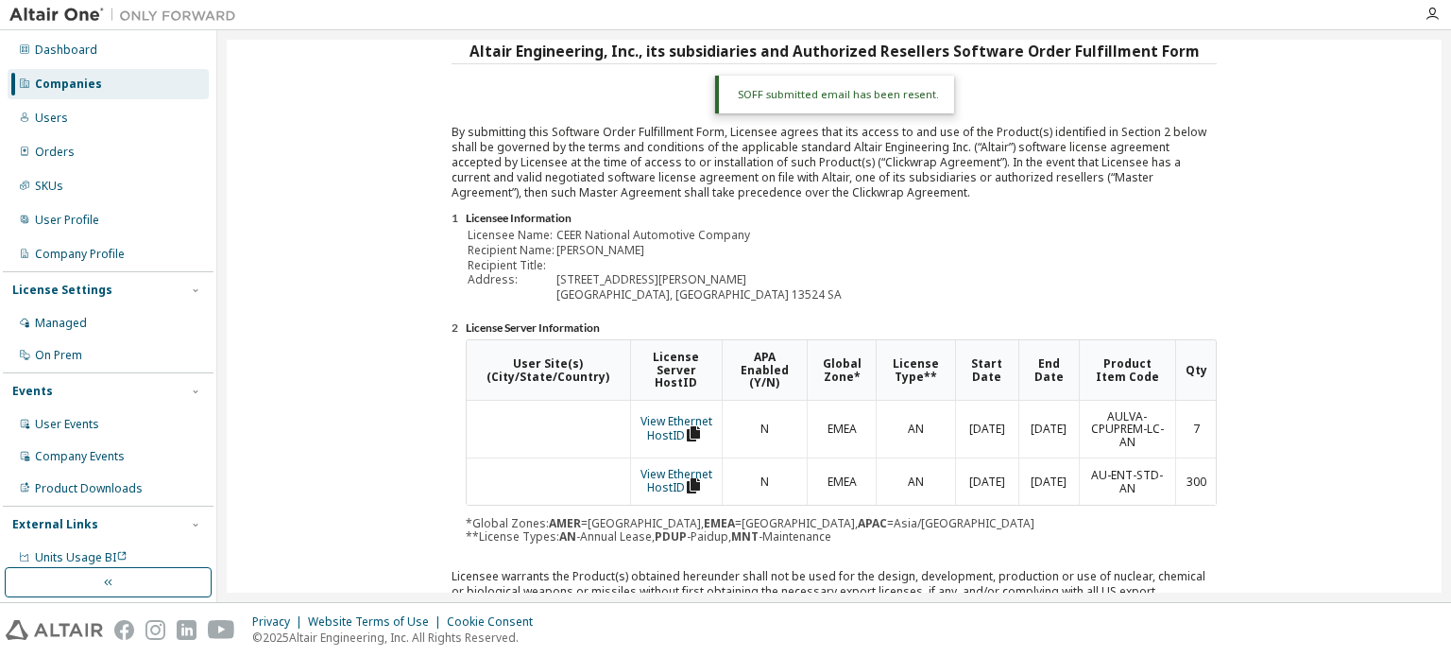
scroll to position [0, 0]
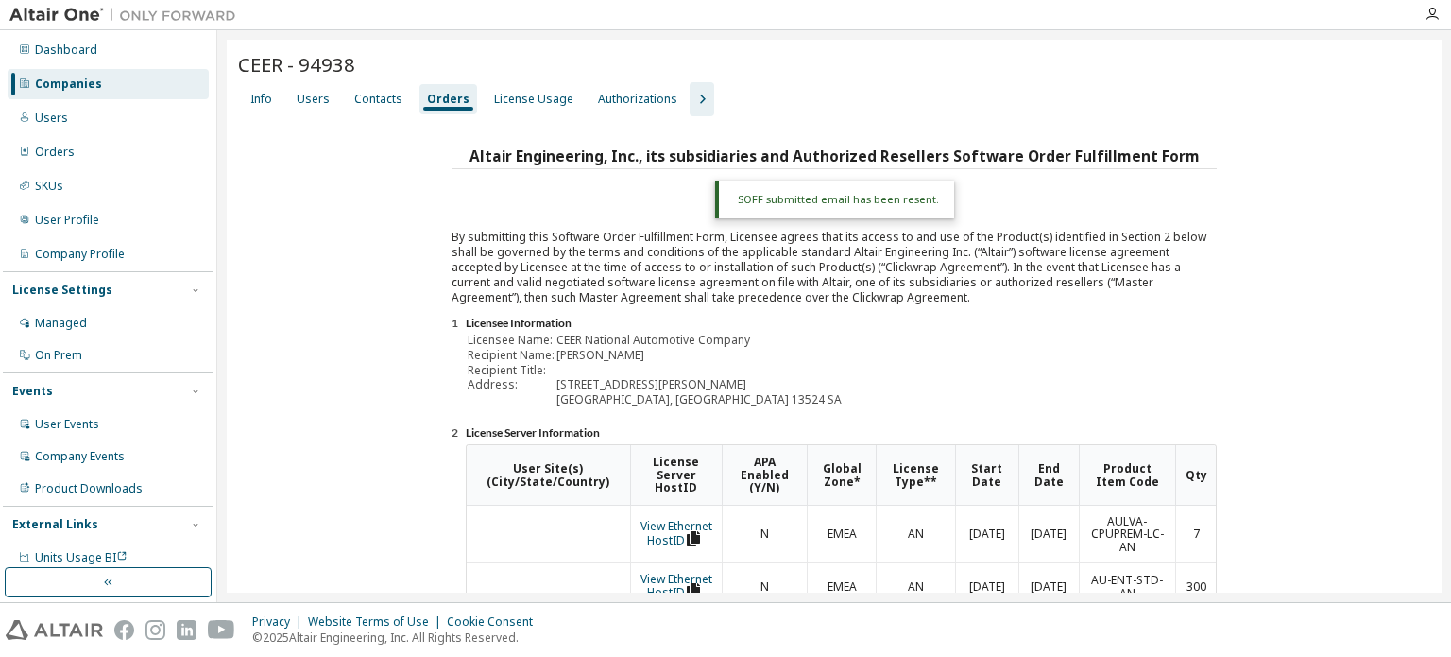
click at [78, 71] on div "Companies" at bounding box center [108, 84] width 201 height 30
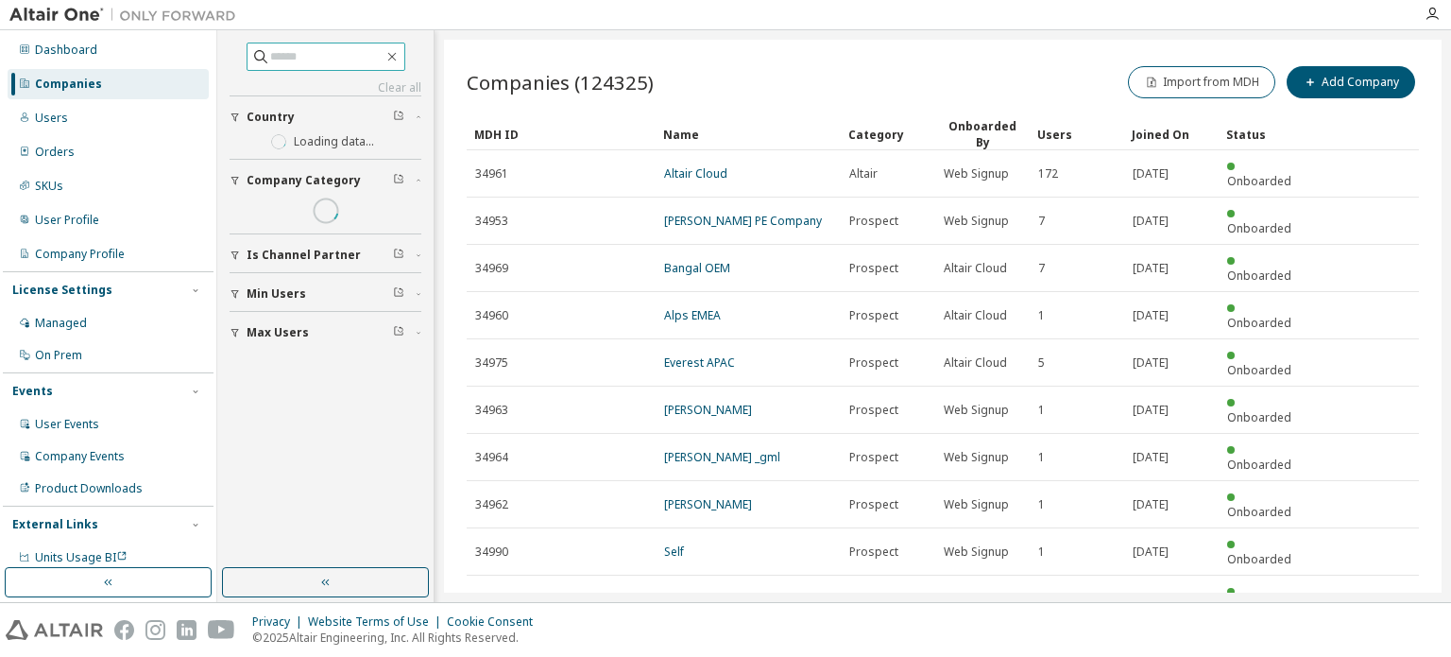
click at [288, 64] on input "text" at bounding box center [326, 56] width 113 height 19
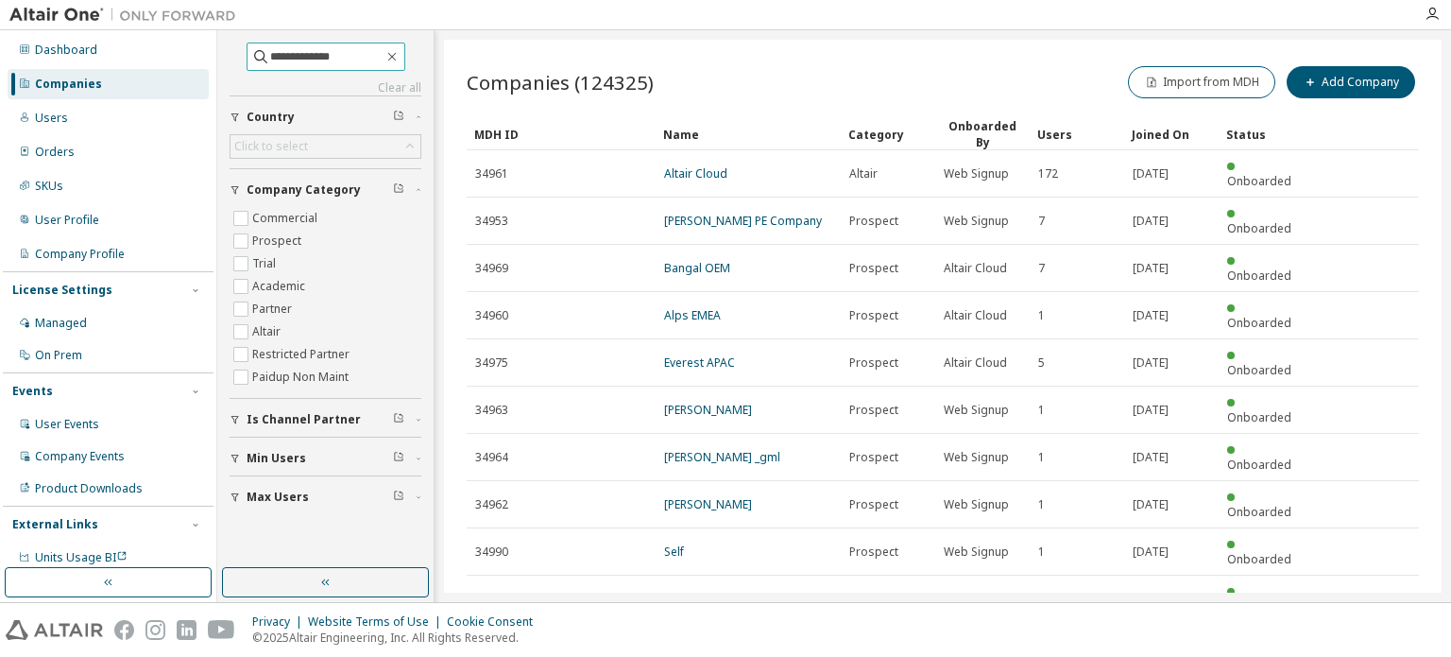
type input "**********"
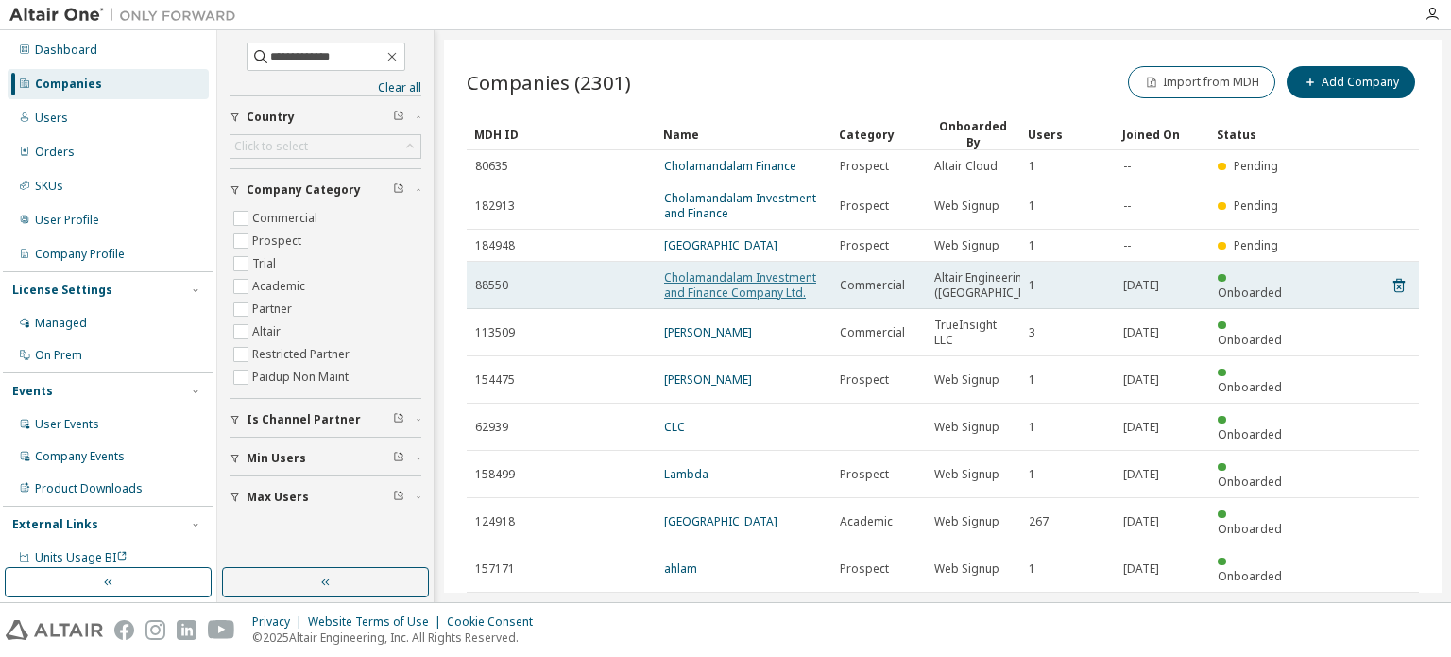
click at [750, 292] on link "Cholamandalam Investment and Finance Company Ltd." at bounding box center [740, 284] width 152 height 31
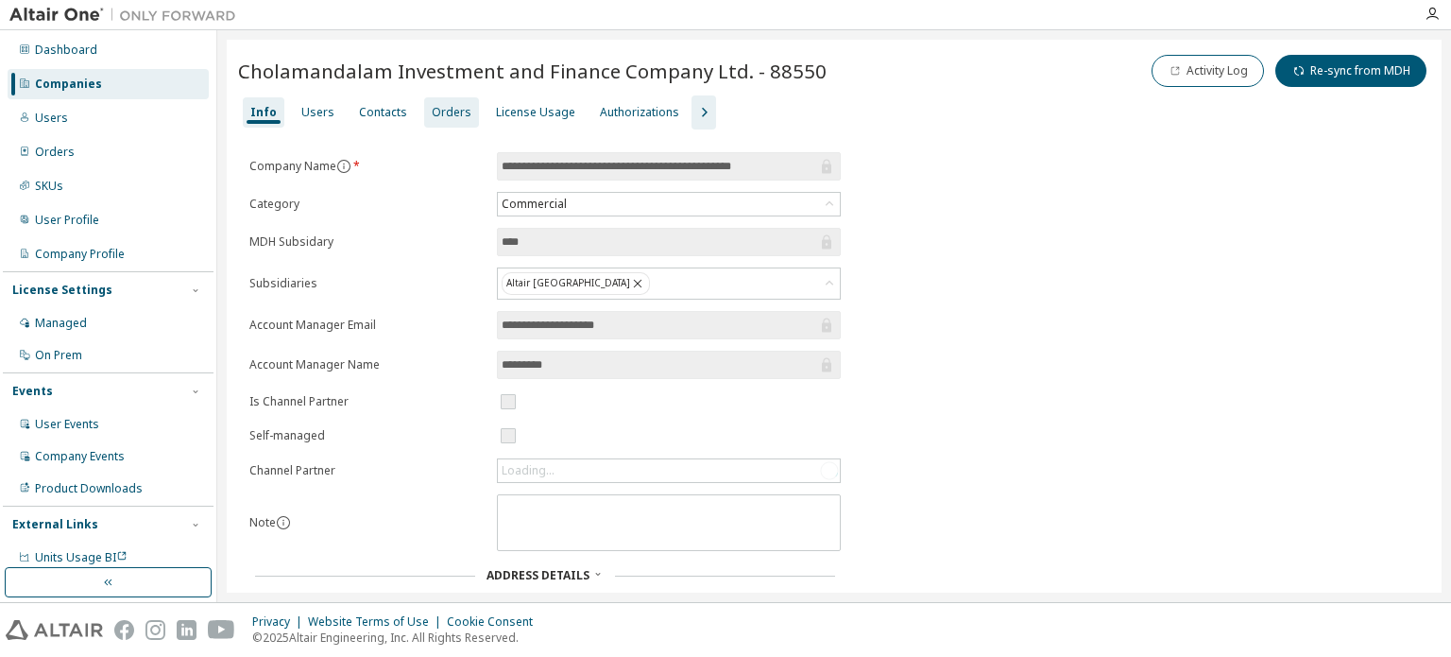
click at [443, 116] on div "Orders" at bounding box center [452, 112] width 40 height 15
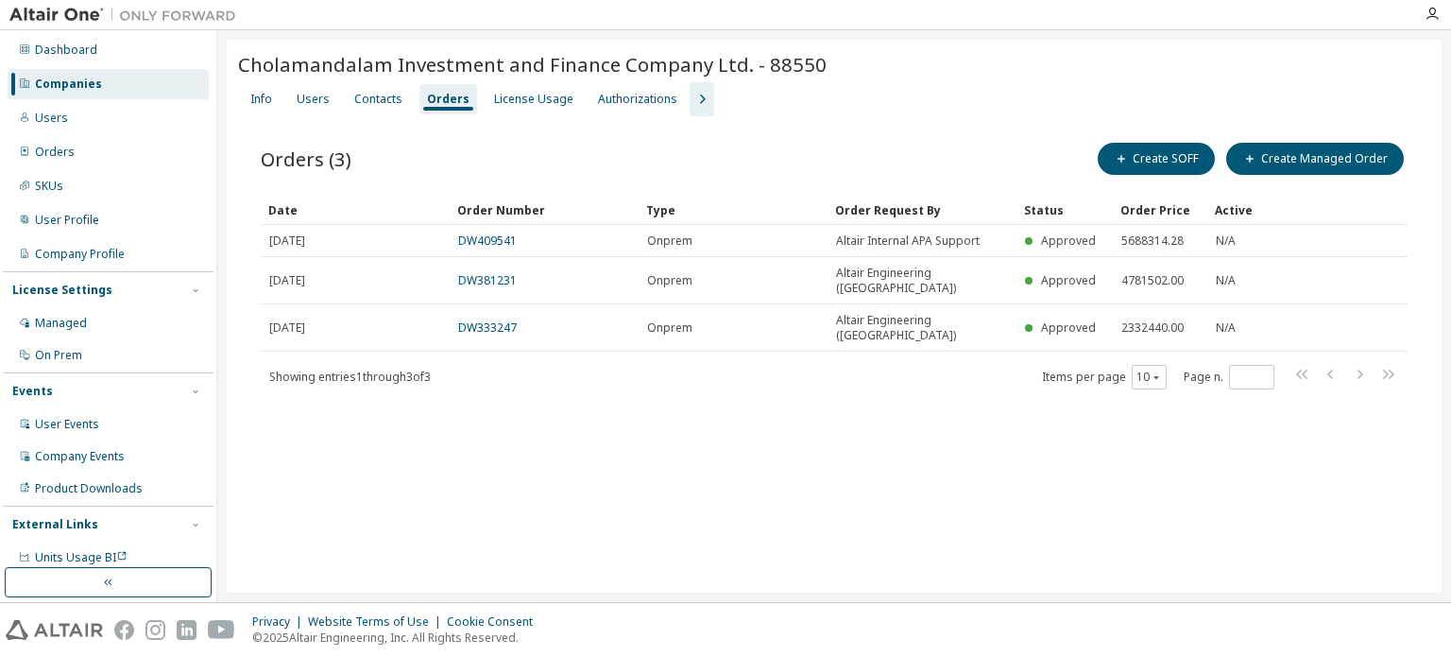
click at [85, 83] on div "Companies" at bounding box center [68, 84] width 67 height 15
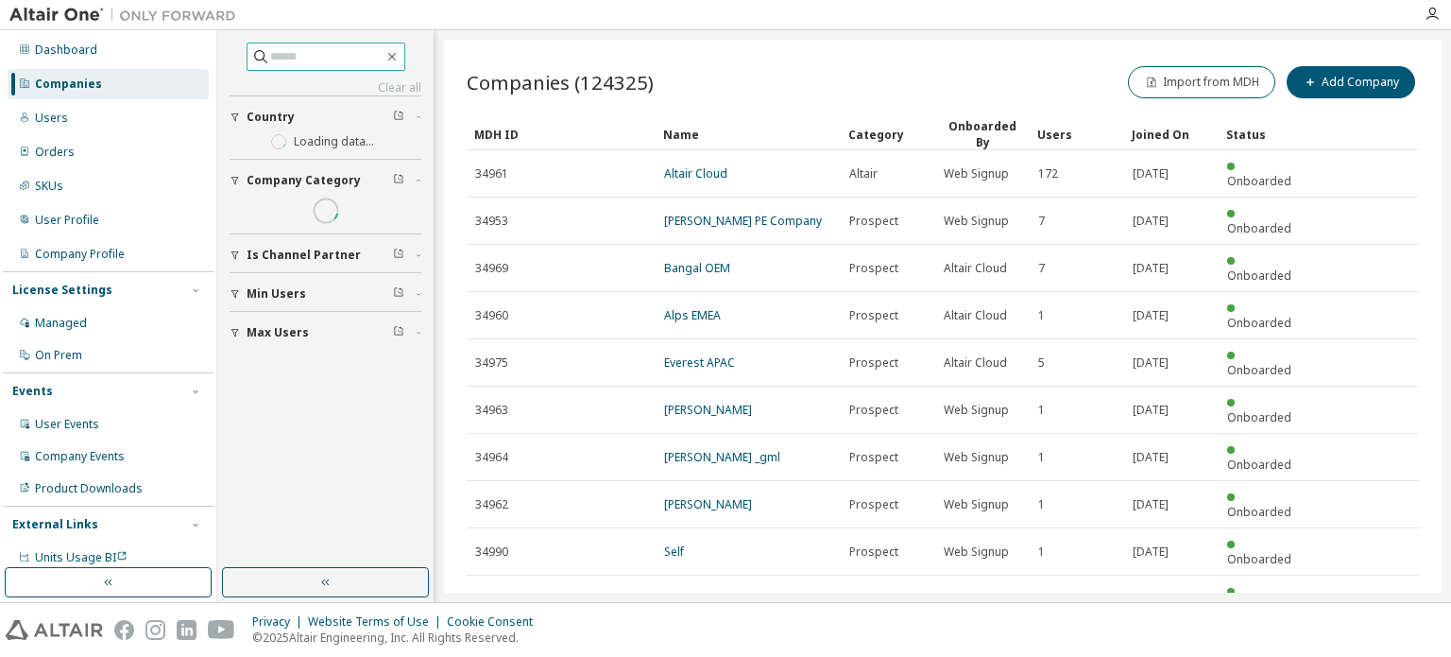
click at [286, 56] on input "text" at bounding box center [326, 56] width 113 height 19
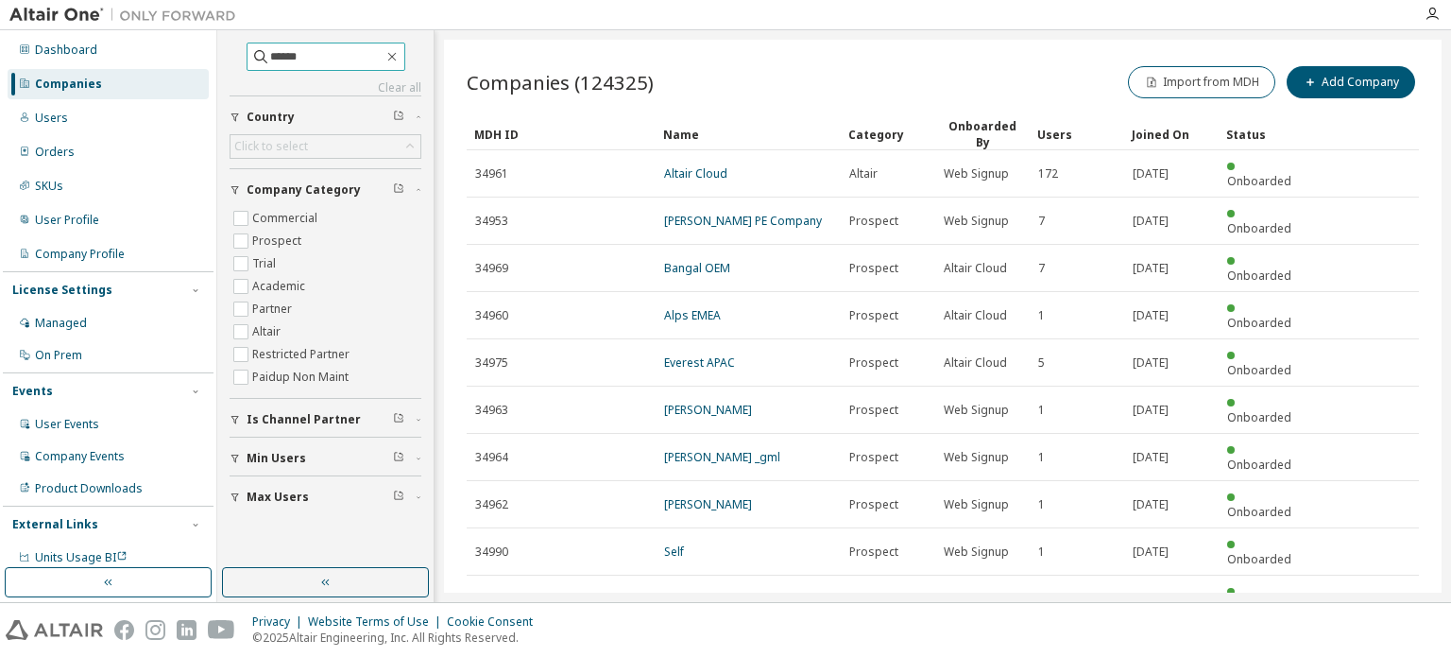
type input "******"
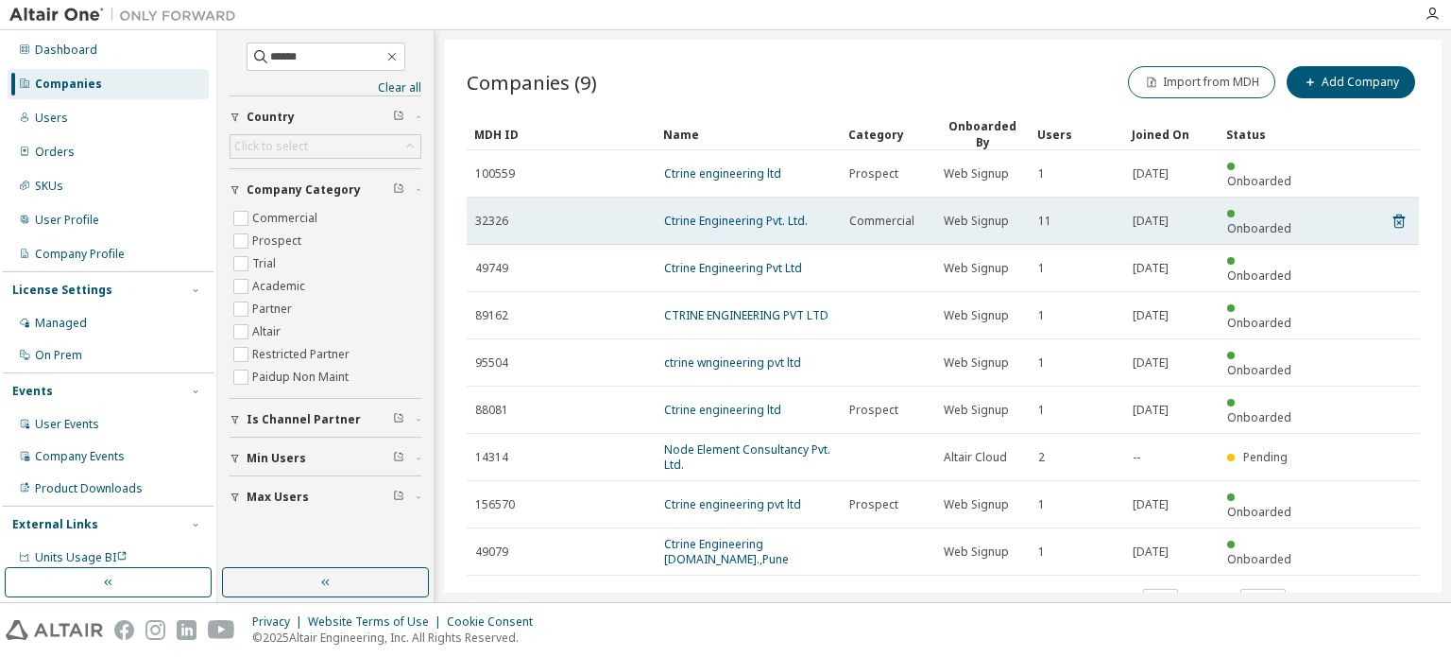
click at [701, 207] on td "Ctrine Engineering Pvt. Ltd." at bounding box center [748, 220] width 185 height 47
click at [706, 213] on link "Ctrine Engineering Pvt. Ltd." at bounding box center [736, 221] width 144 height 16
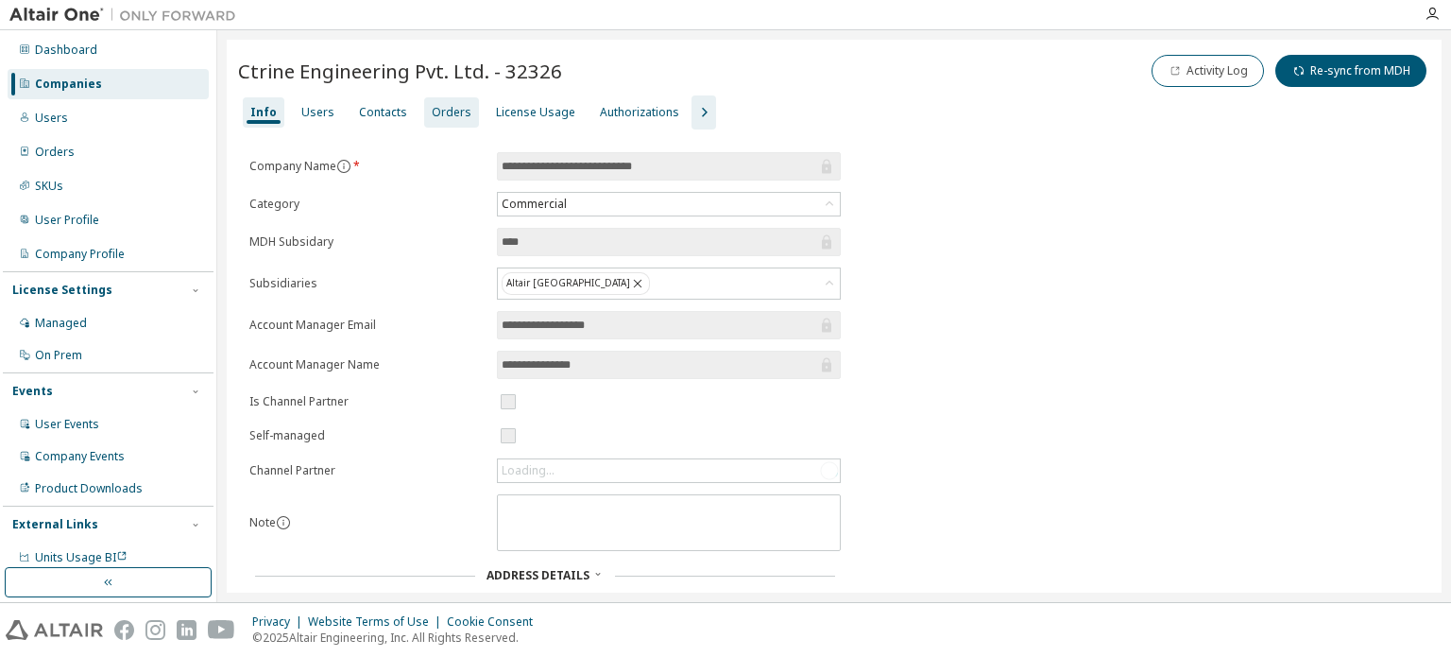
click at [435, 117] on div "Orders" at bounding box center [452, 112] width 40 height 15
click at [94, 80] on div "Companies" at bounding box center [68, 84] width 67 height 15
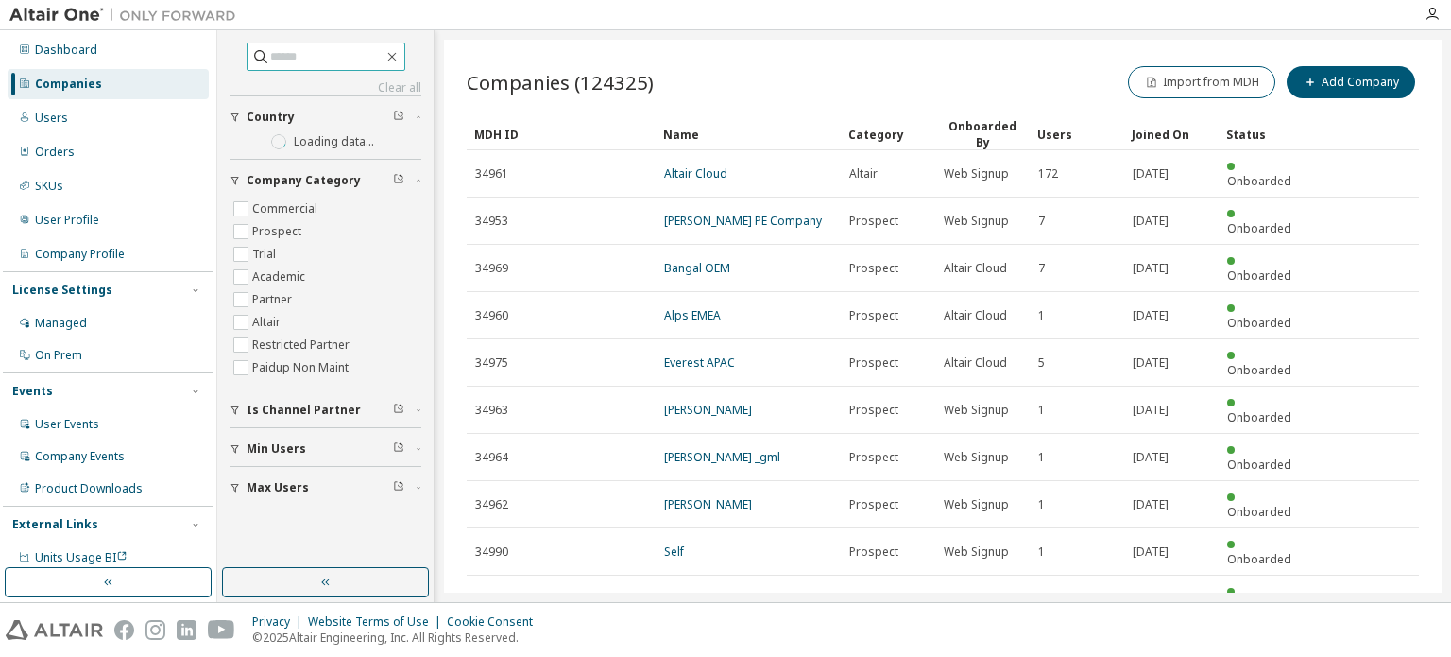
click at [321, 56] on input "text" at bounding box center [326, 56] width 113 height 19
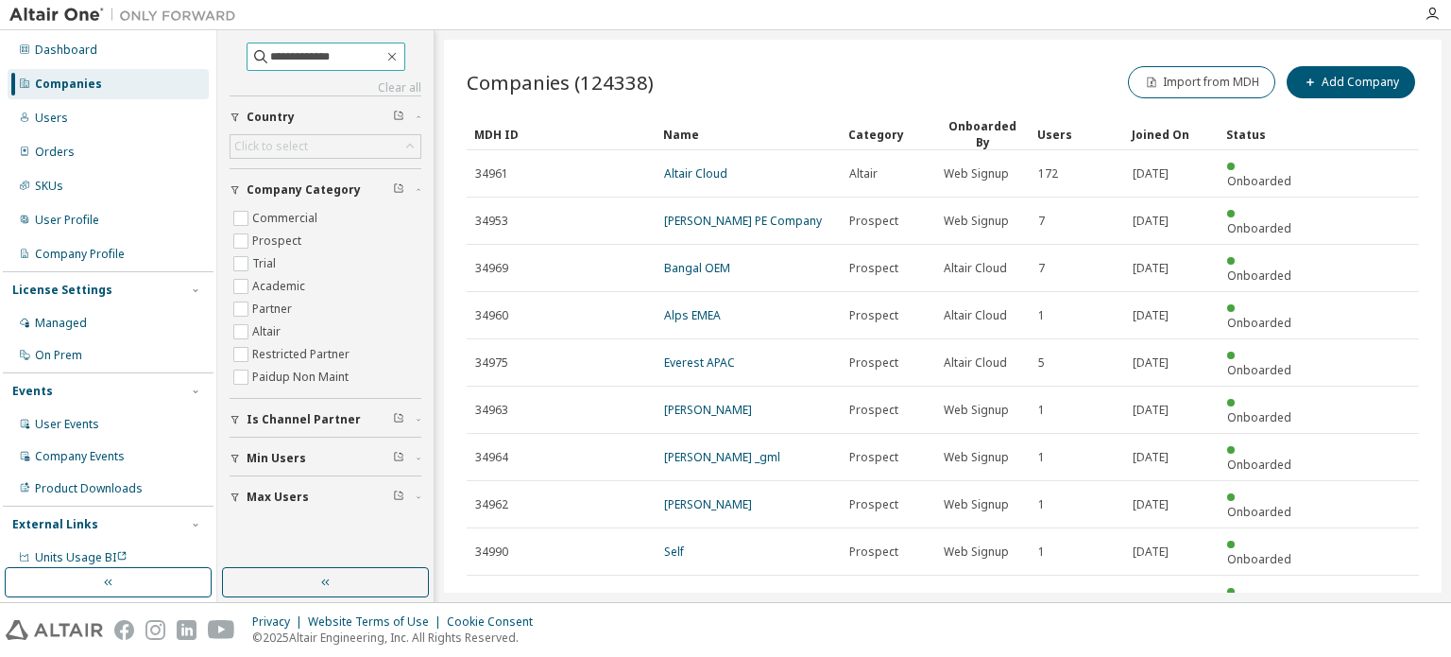
type input "**********"
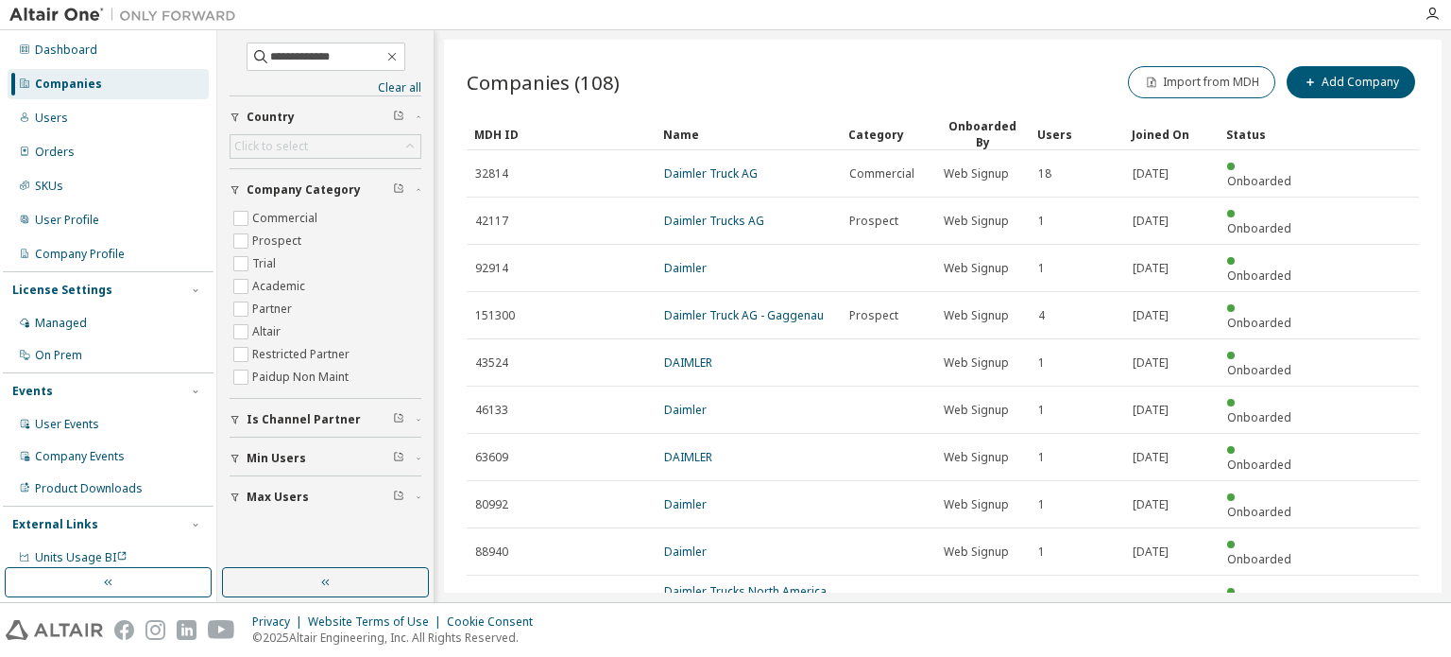
click at [1372, 641] on icon "button" at bounding box center [1372, 645] width 6 height 9
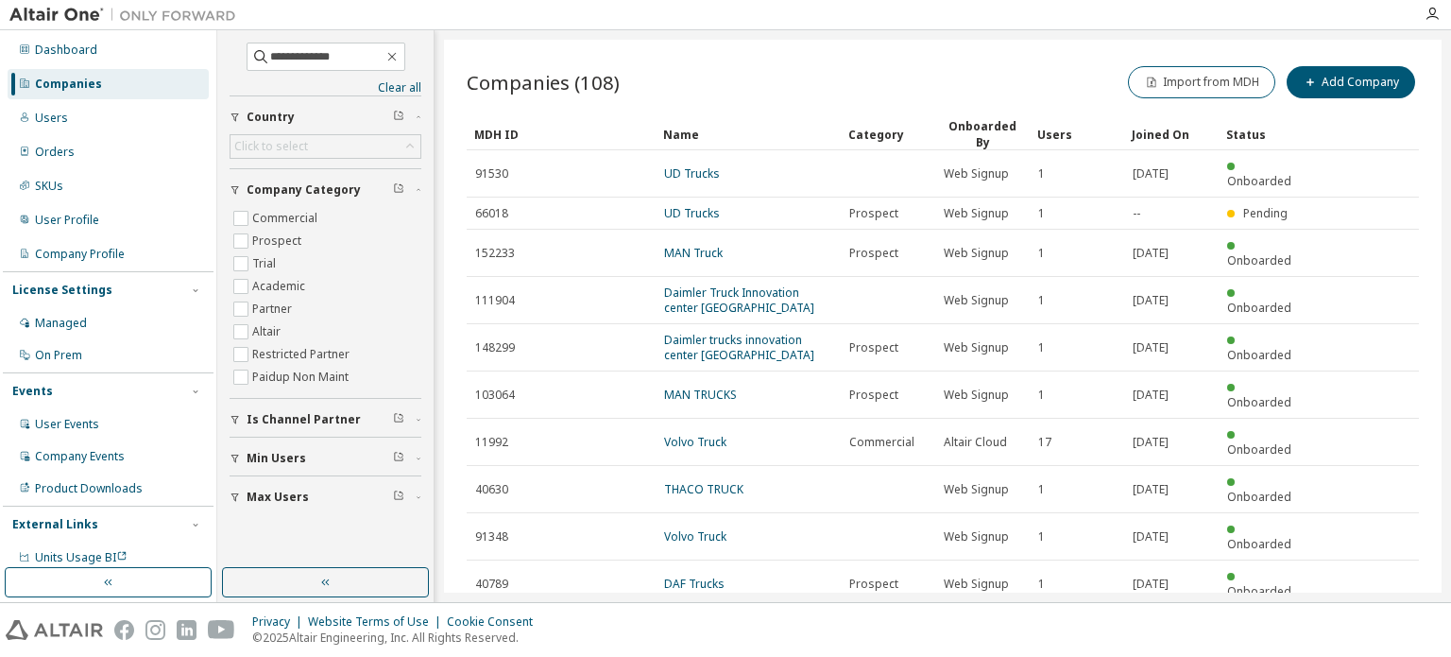
click at [1375, 619] on icon "button" at bounding box center [1371, 630] width 23 height 23
type input "*"
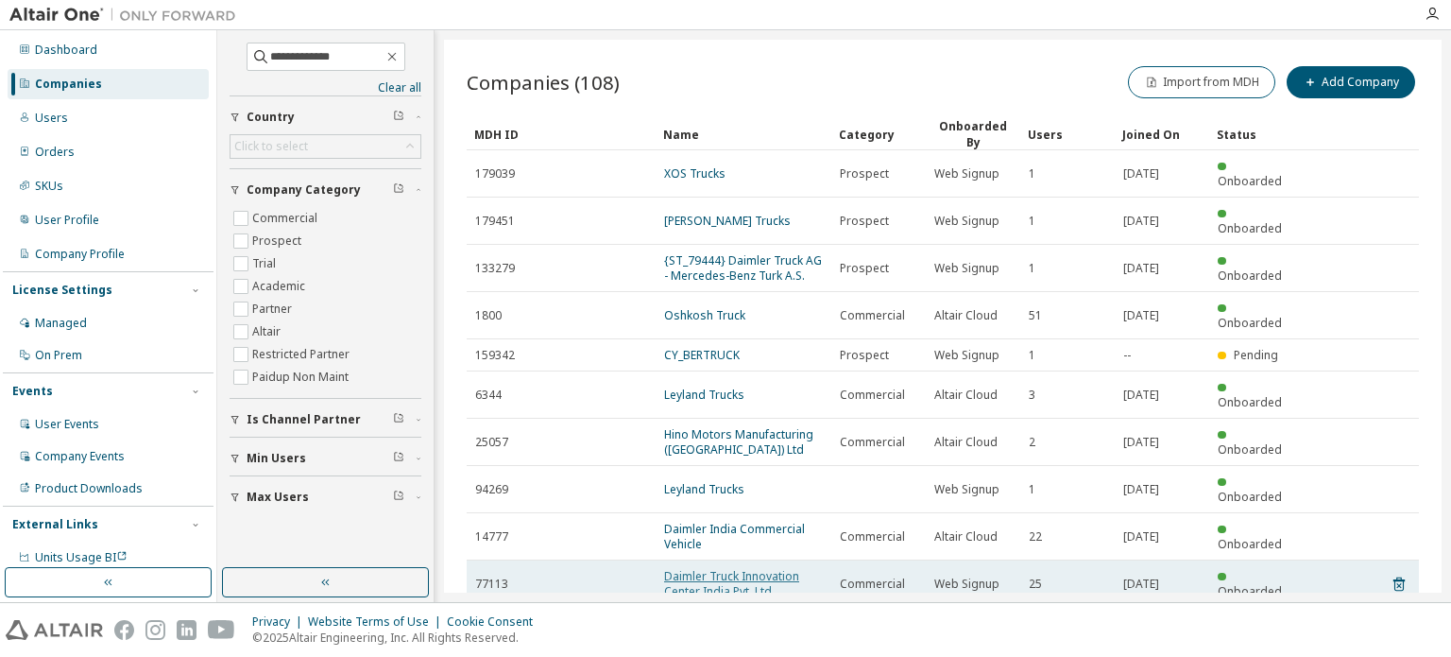
click at [764, 568] on link "Daimler Truck Innovation Center India Pvt. Ltd." at bounding box center [731, 583] width 135 height 31
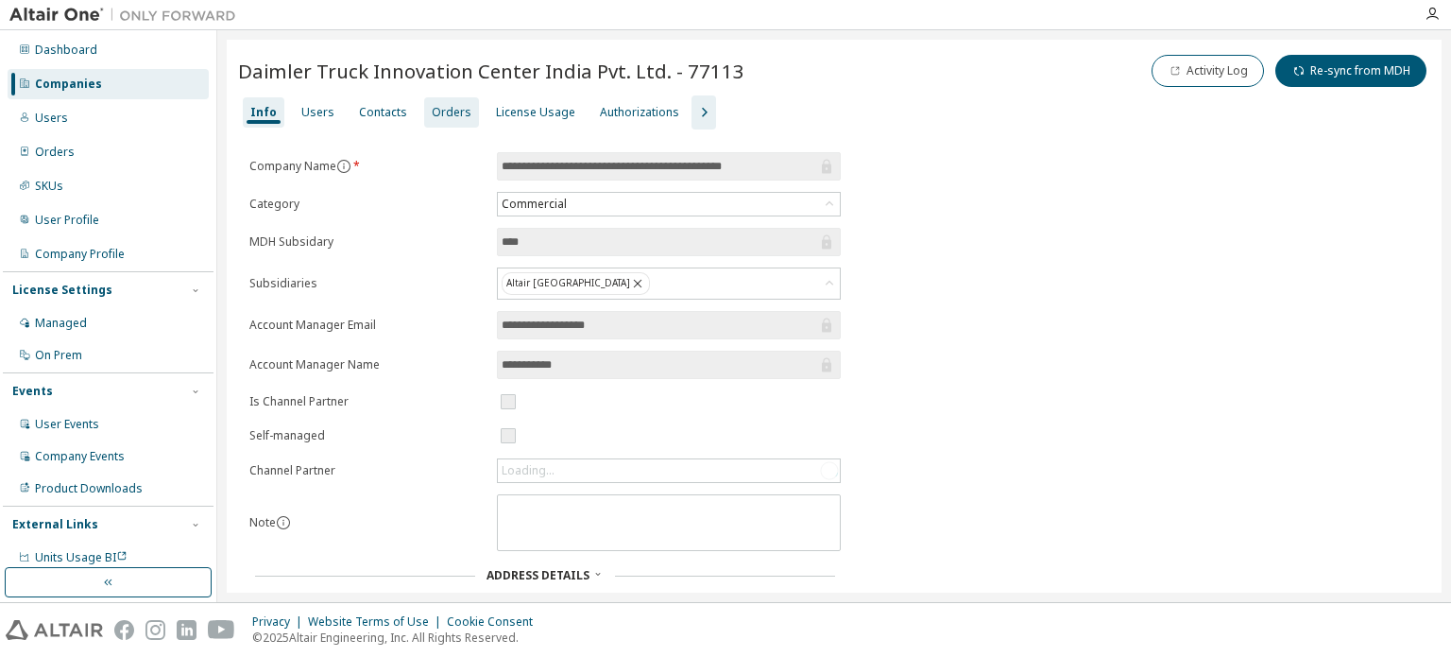
click at [443, 117] on div "Orders" at bounding box center [452, 112] width 40 height 15
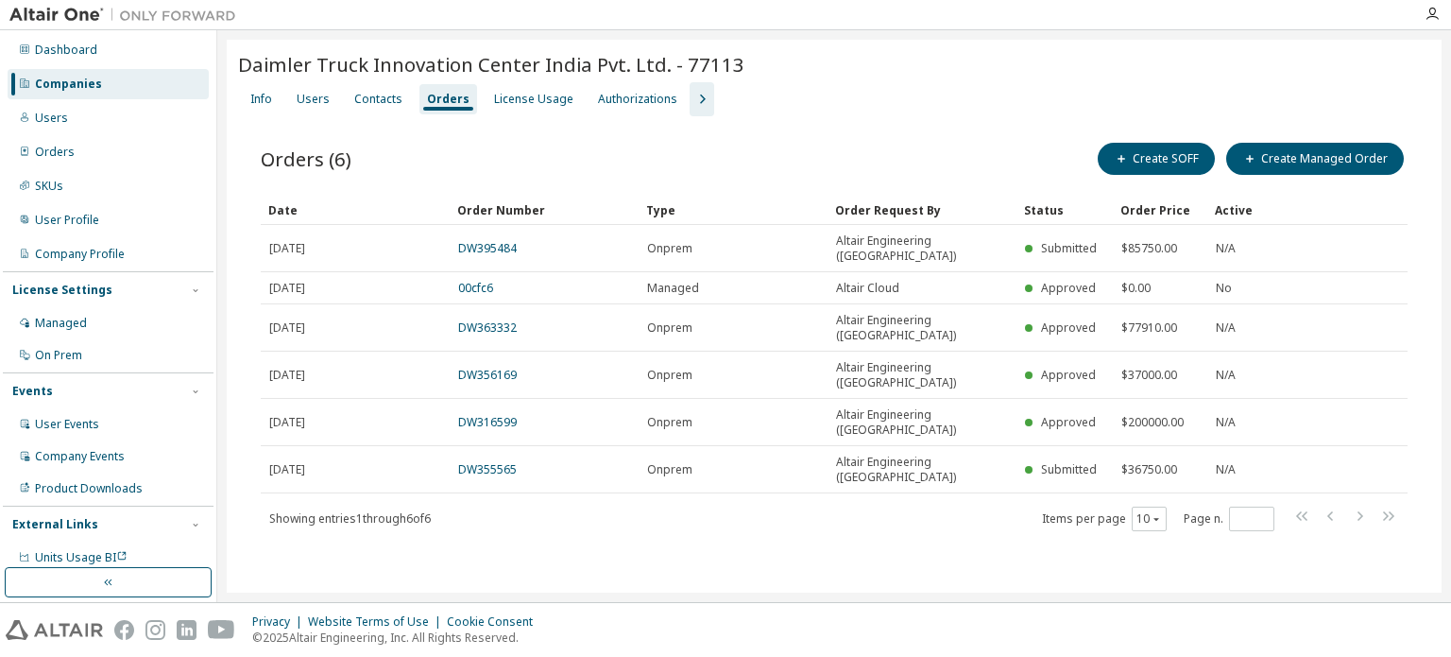
click at [107, 74] on div "Companies" at bounding box center [108, 84] width 201 height 30
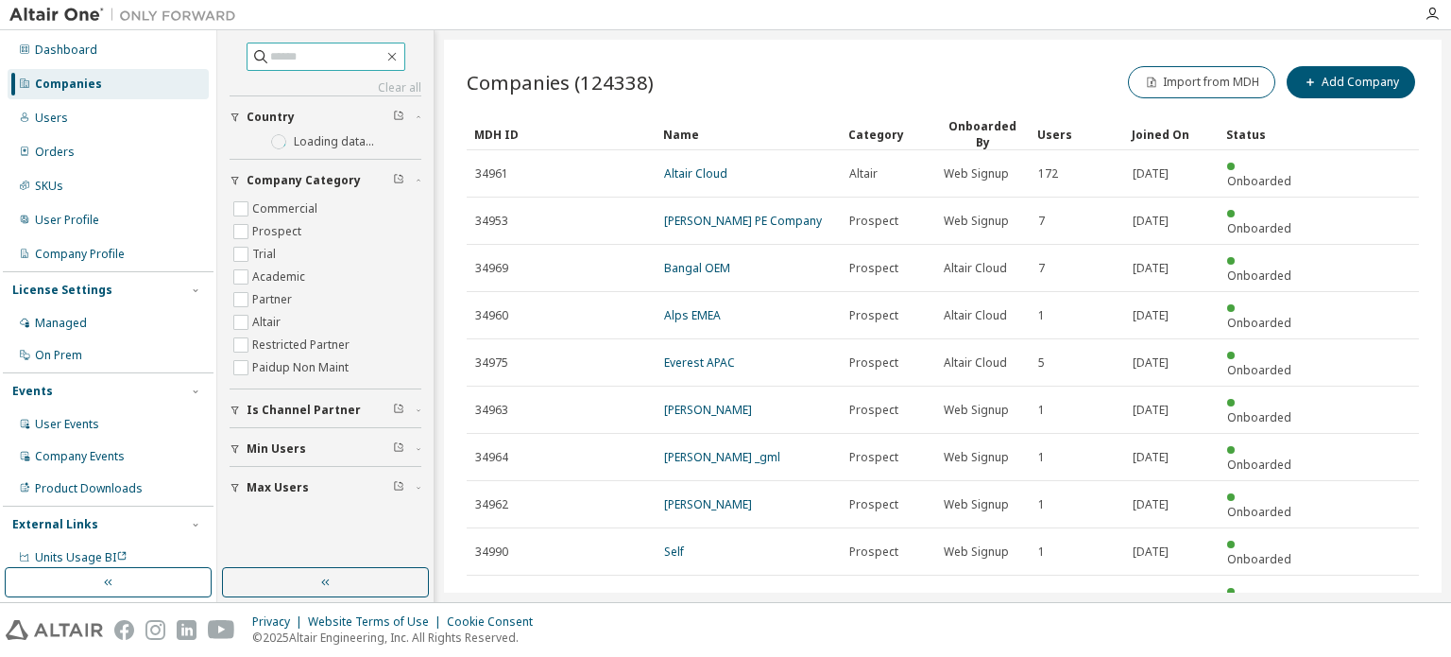
click at [306, 43] on span at bounding box center [326, 57] width 159 height 28
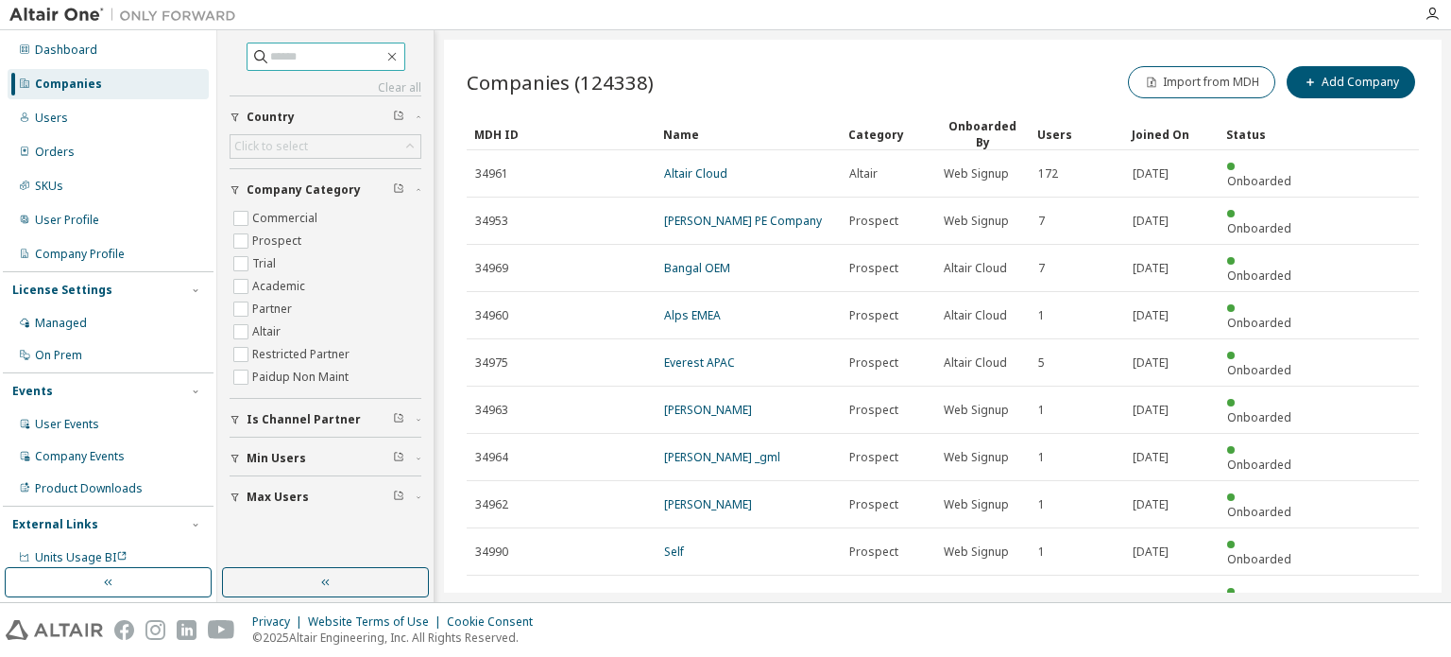
click at [306, 51] on input "text" at bounding box center [326, 56] width 113 height 19
type input "*****"
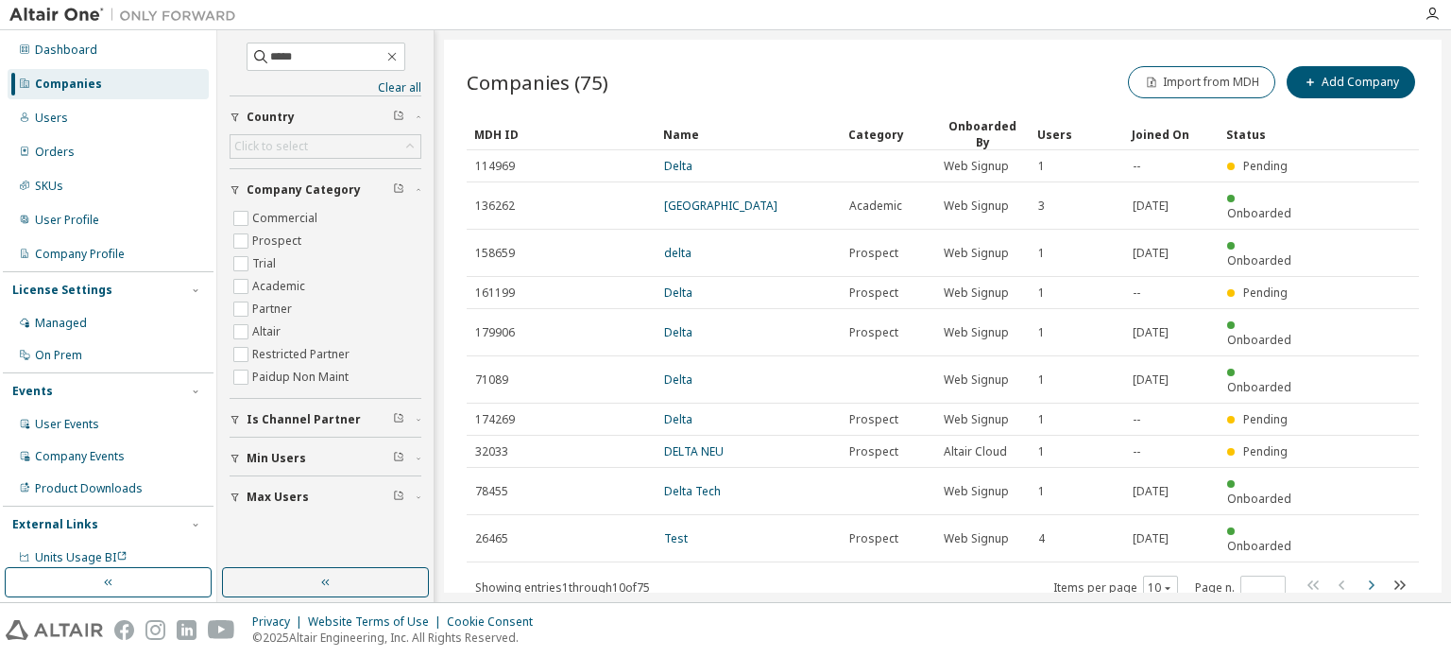
click at [1374, 574] on icon "button" at bounding box center [1371, 585] width 23 height 23
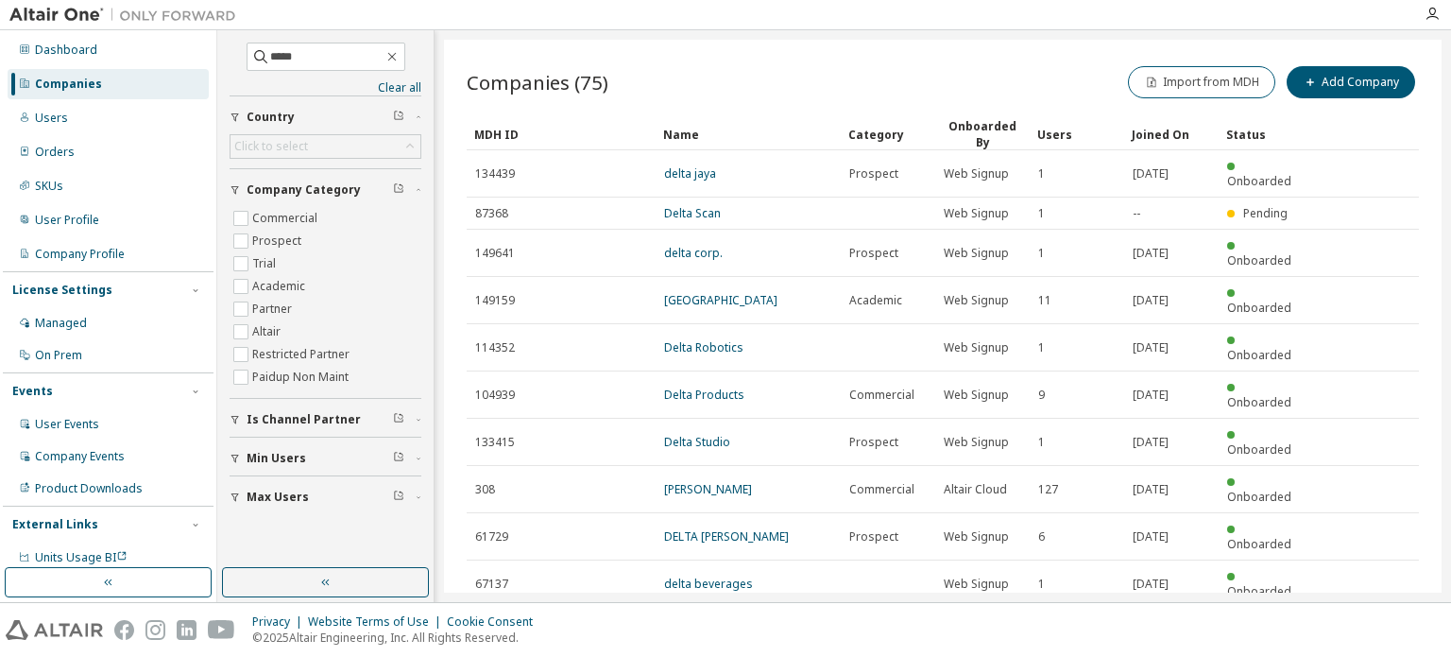
click at [1372, 619] on icon "button" at bounding box center [1371, 630] width 23 height 23
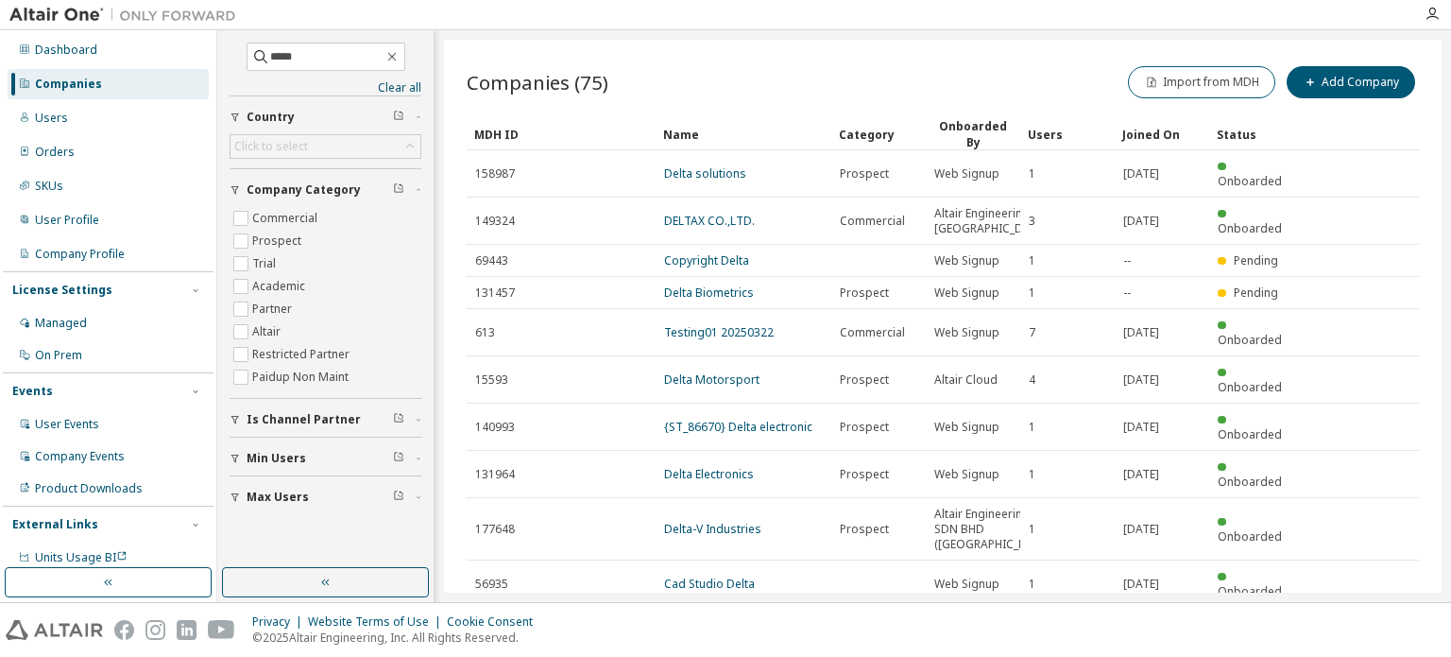
click at [1360, 619] on icon "button" at bounding box center [1371, 630] width 23 height 23
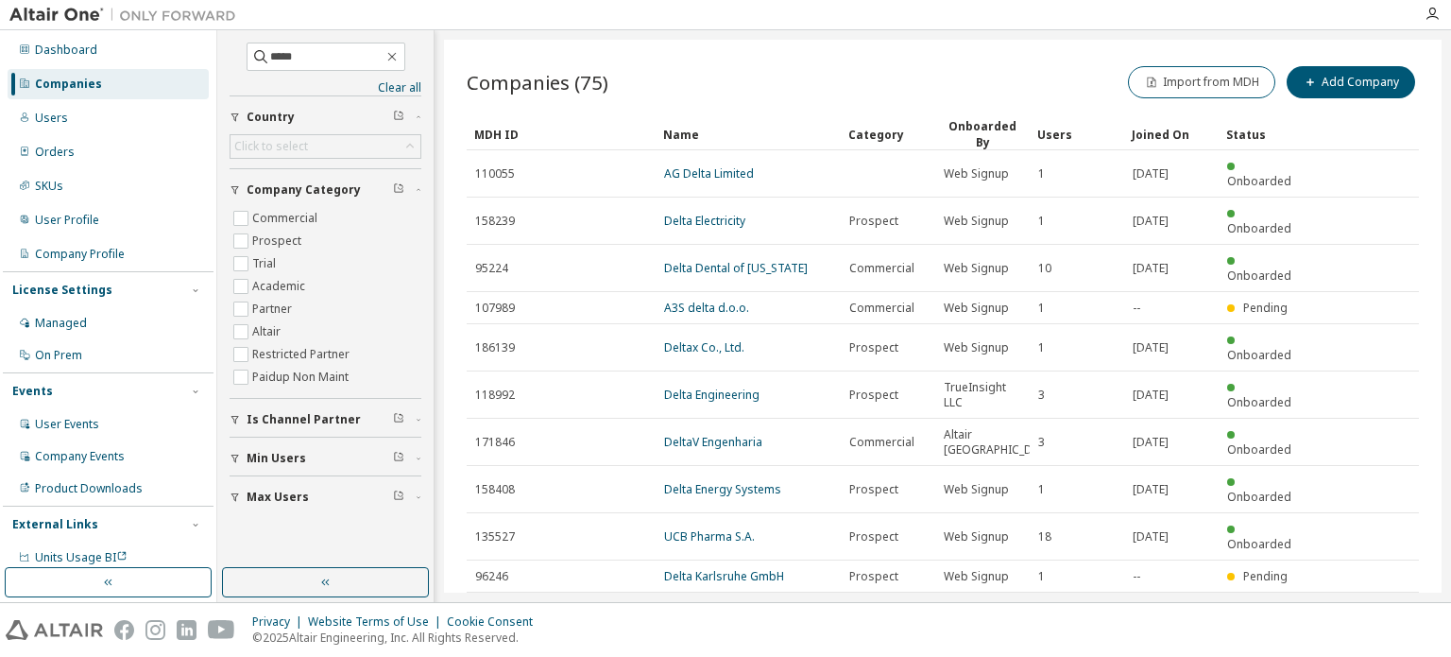
click at [1372, 610] on icon "button" at bounding box center [1372, 614] width 6 height 9
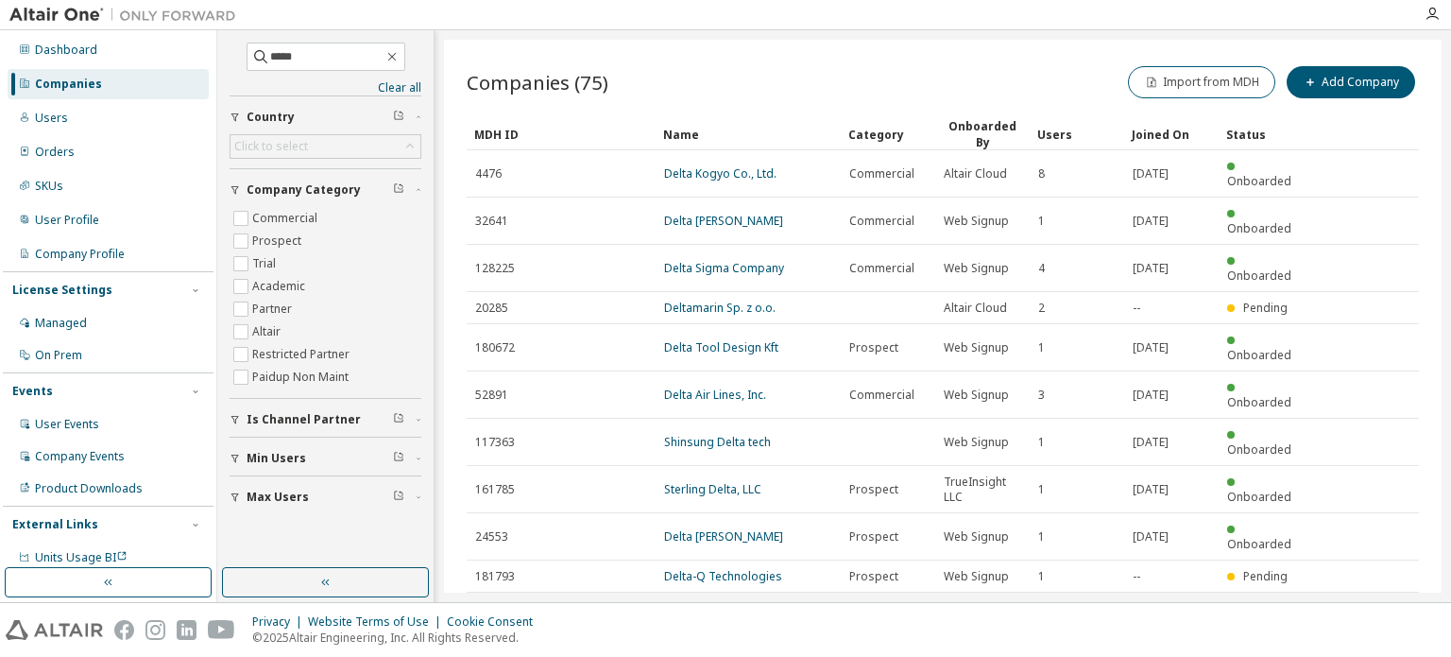
click at [1374, 604] on icon "button" at bounding box center [1371, 615] width 23 height 23
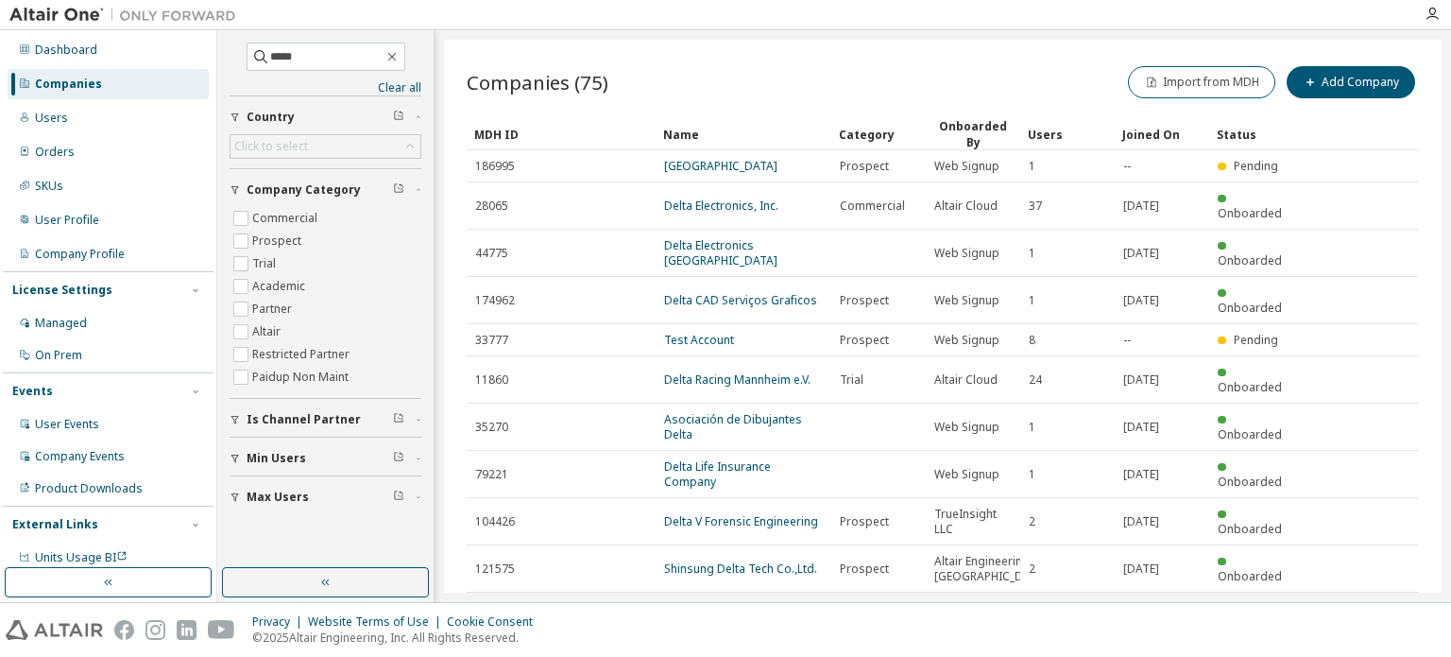
click at [1360, 604] on icon "button" at bounding box center [1371, 615] width 23 height 23
type input "*"
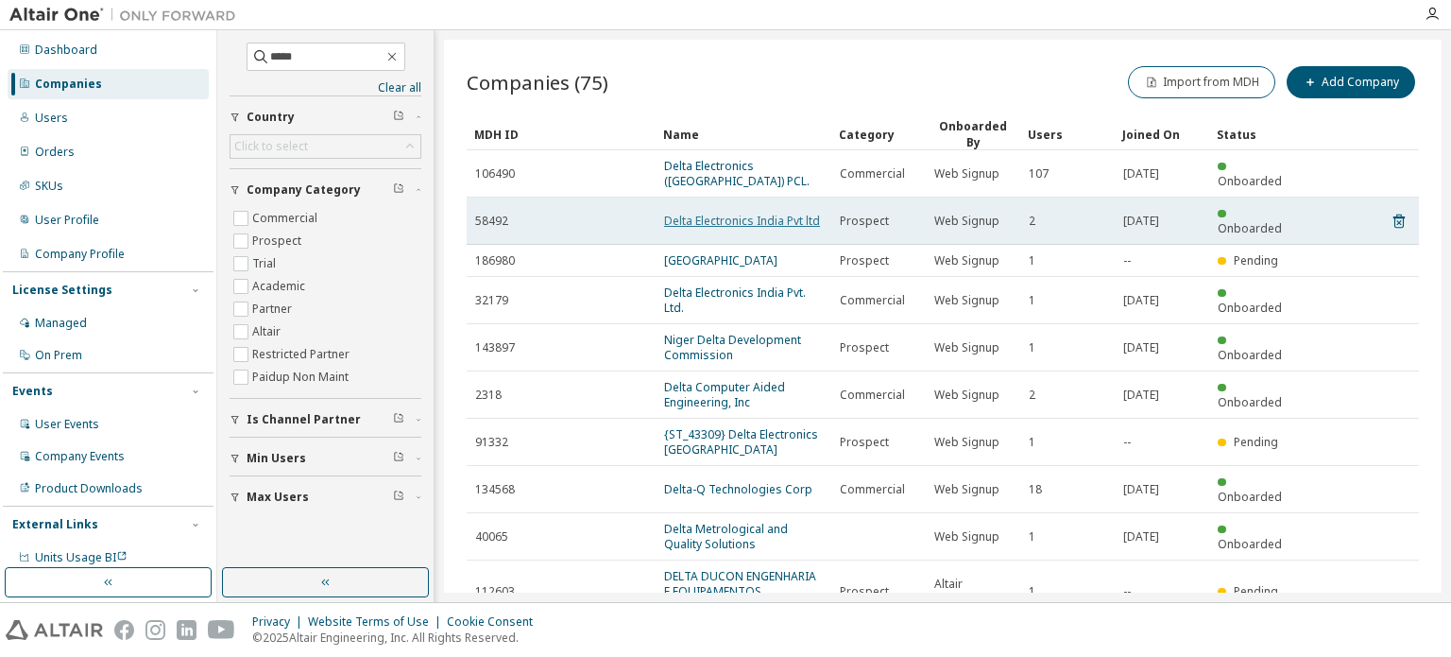
click at [743, 214] on link "Delta Electronics India Pvt ltd" at bounding box center [742, 221] width 156 height 16
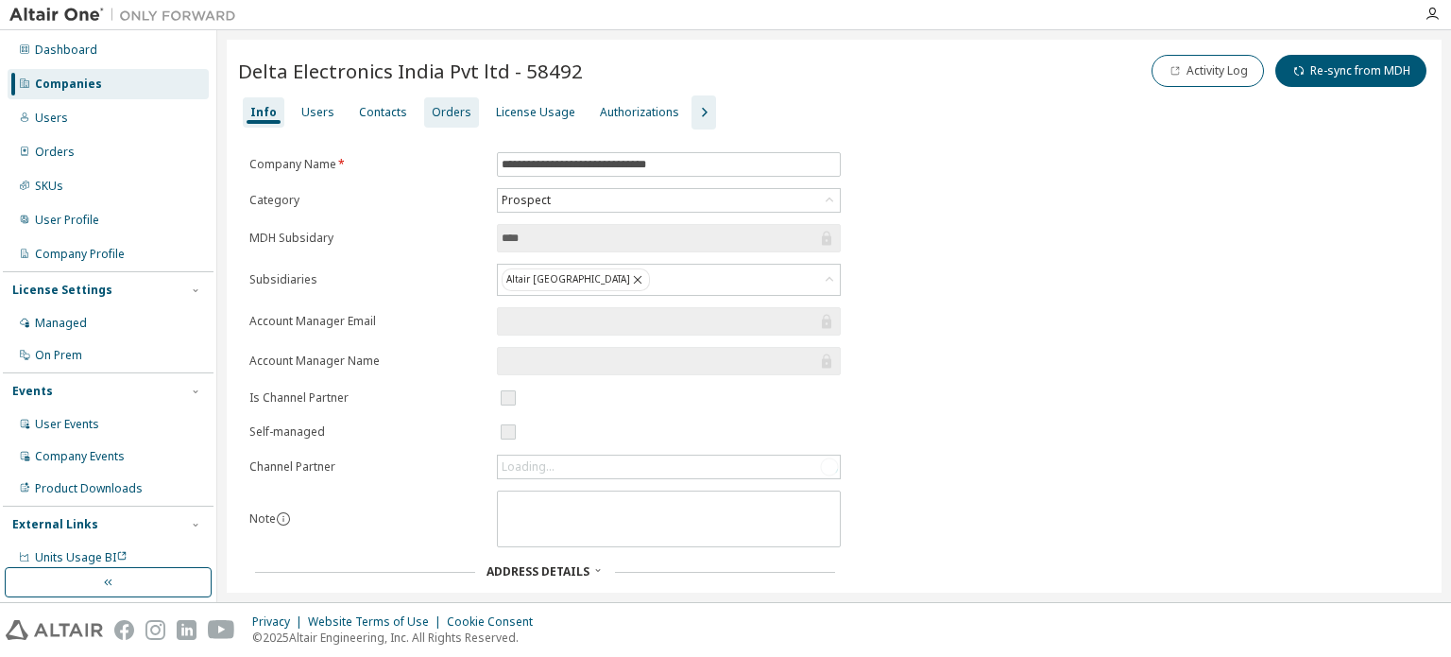
click at [448, 112] on div "Orders" at bounding box center [452, 112] width 40 height 15
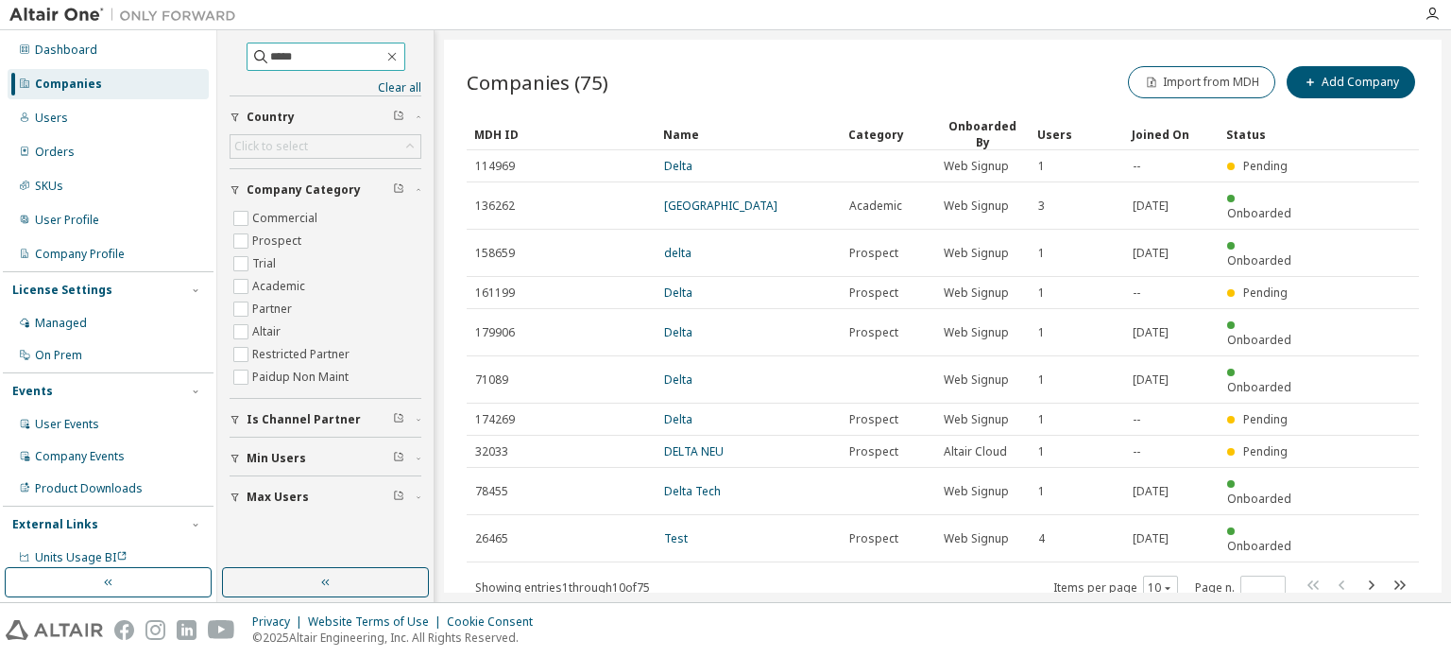
click at [298, 53] on input "*****" at bounding box center [326, 56] width 113 height 19
click at [400, 55] on icon "button" at bounding box center [392, 56] width 15 height 15
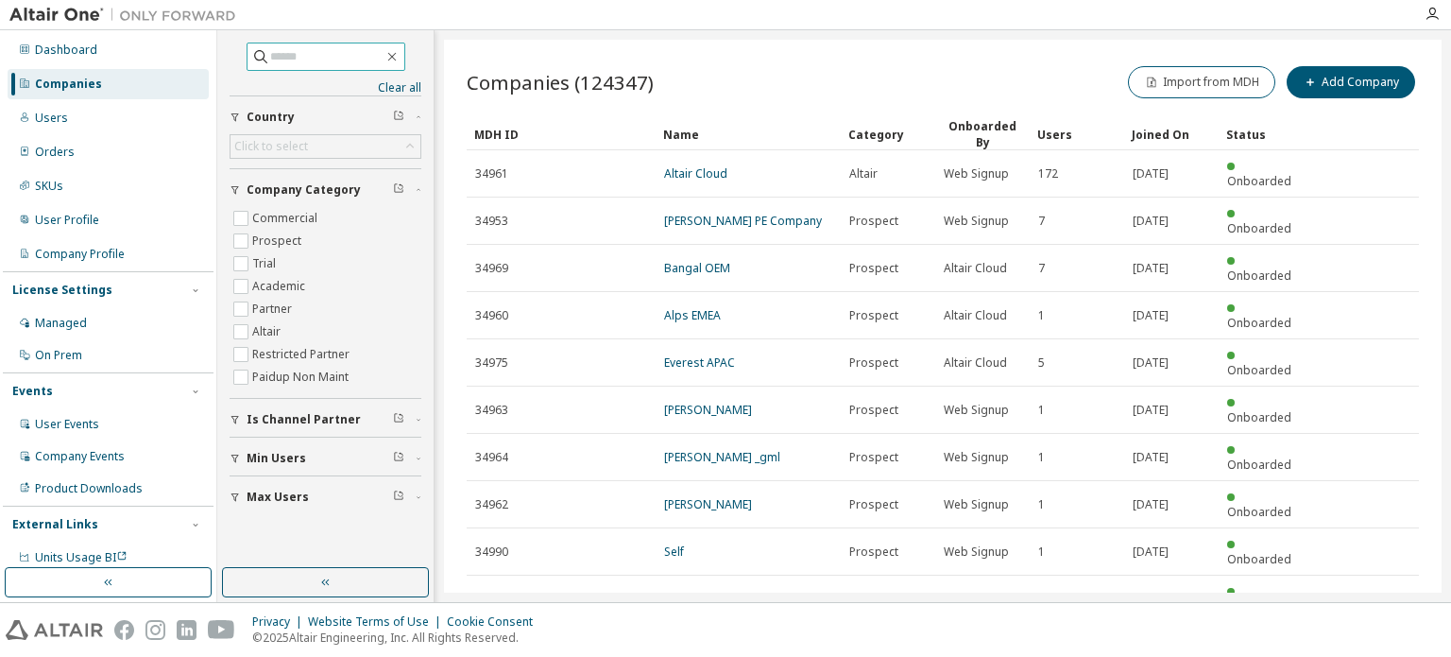
click at [302, 58] on input "text" at bounding box center [326, 56] width 113 height 19
type input "*****"
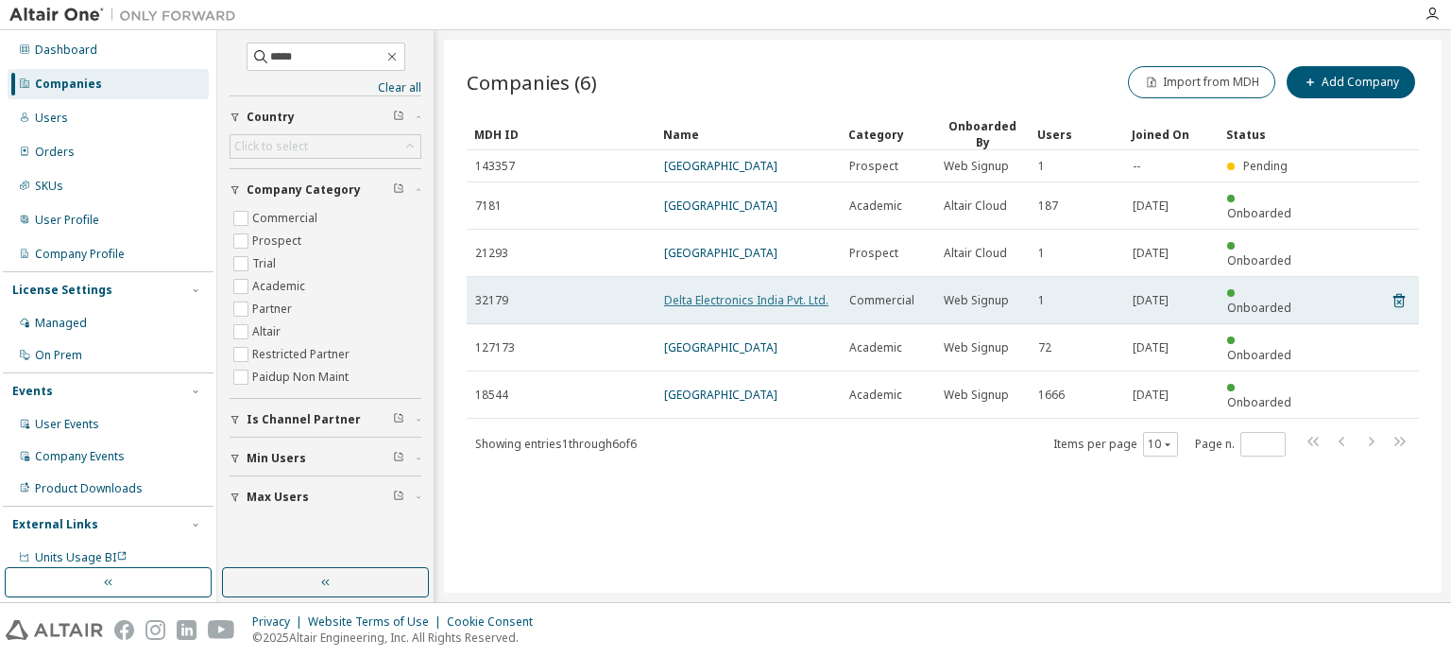
click at [796, 292] on link "Delta Electronics India Pvt. Ltd." at bounding box center [746, 300] width 164 height 16
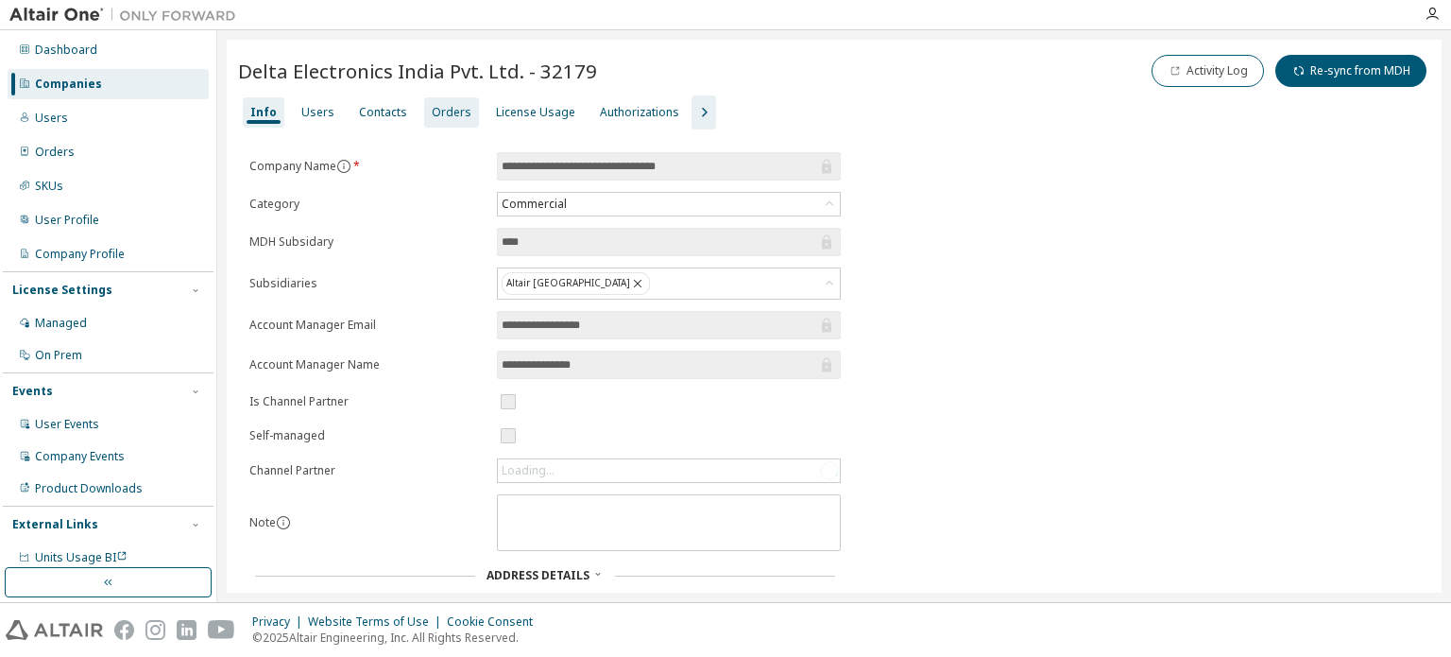
click at [453, 118] on div "Orders" at bounding box center [452, 112] width 40 height 15
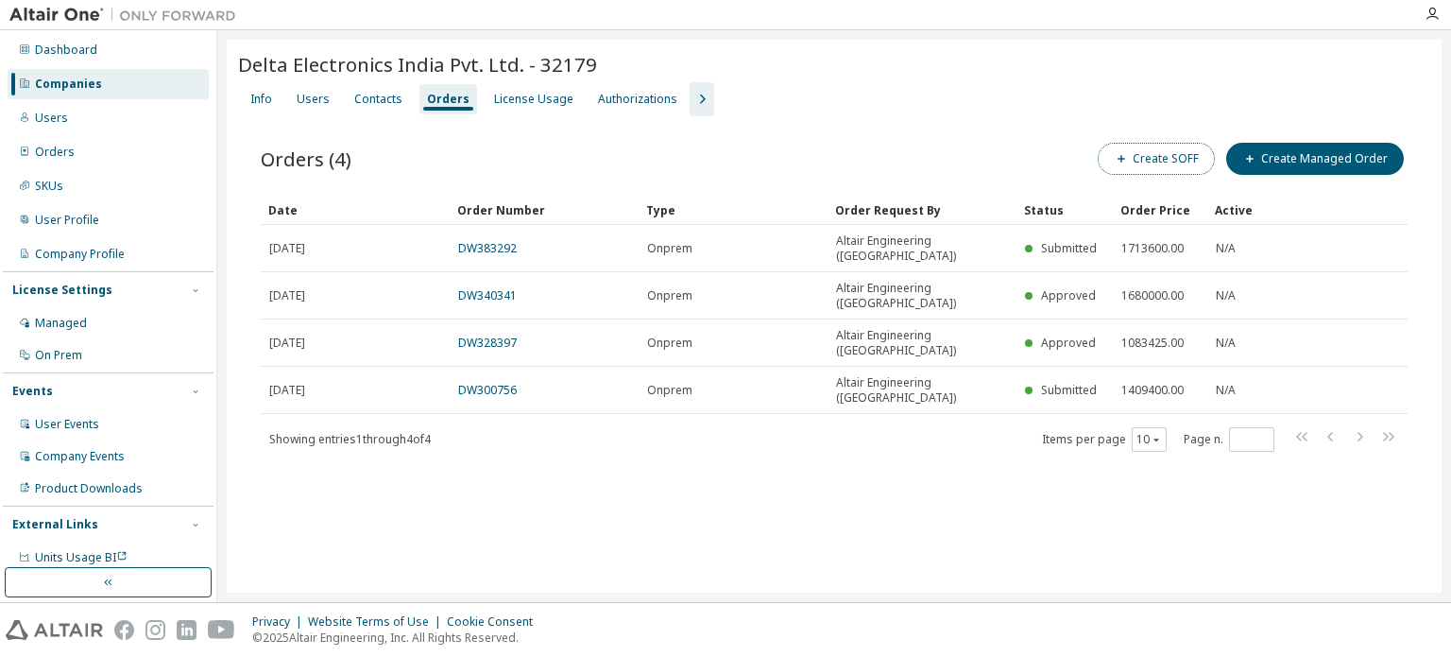
click at [1192, 158] on button "Create SOFF" at bounding box center [1156, 159] width 117 height 32
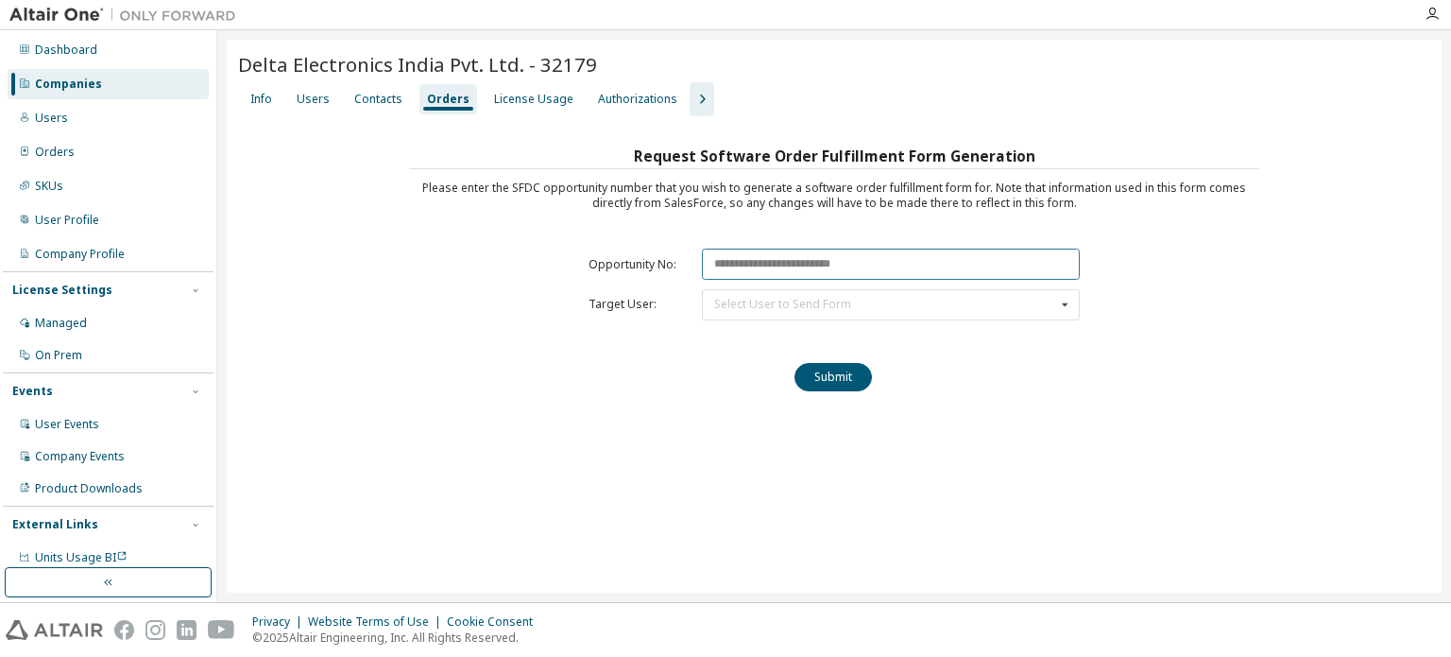
click at [837, 260] on input "text" at bounding box center [891, 264] width 378 height 31
paste input "********"
type input "********"
click at [840, 292] on div "Select User to Send Form [PERSON_NAME] ([EMAIL_ADDRESS][DOMAIN_NAME])" at bounding box center [891, 304] width 378 height 31
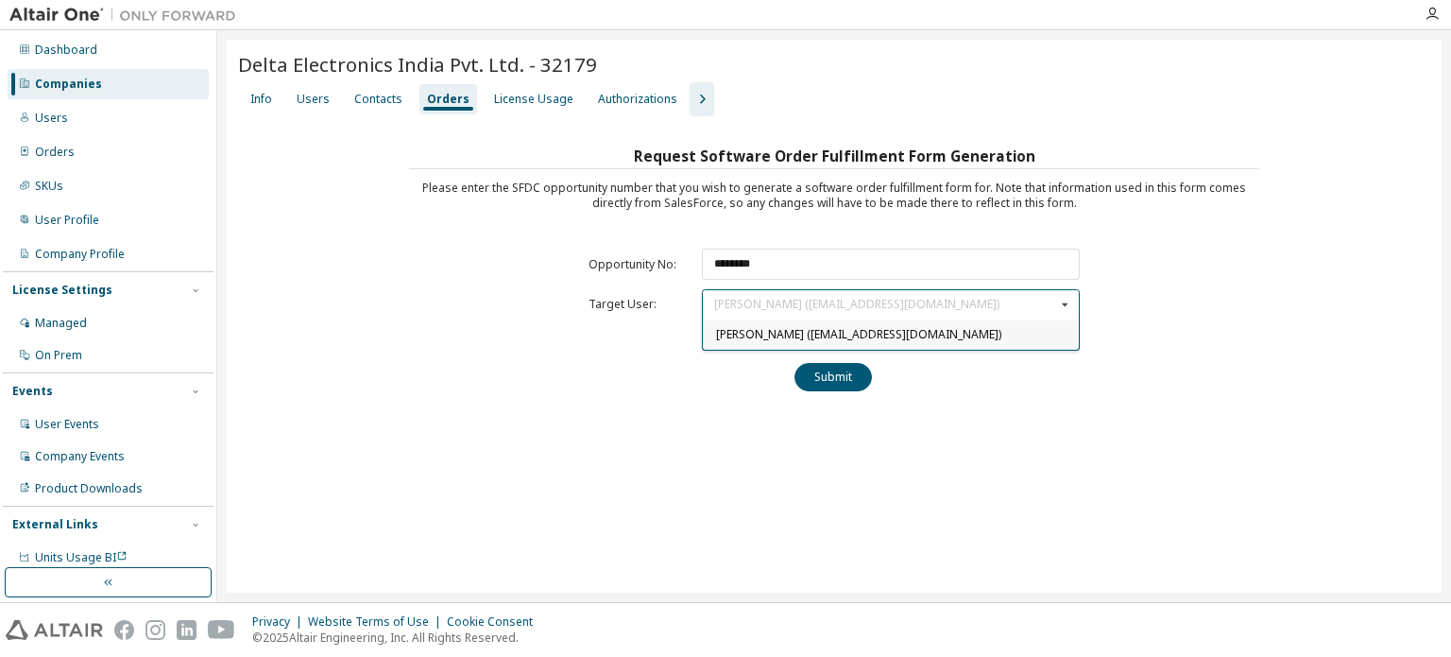
click at [800, 332] on span "[PERSON_NAME] ([EMAIL_ADDRESS][DOMAIN_NAME])" at bounding box center [858, 334] width 285 height 16
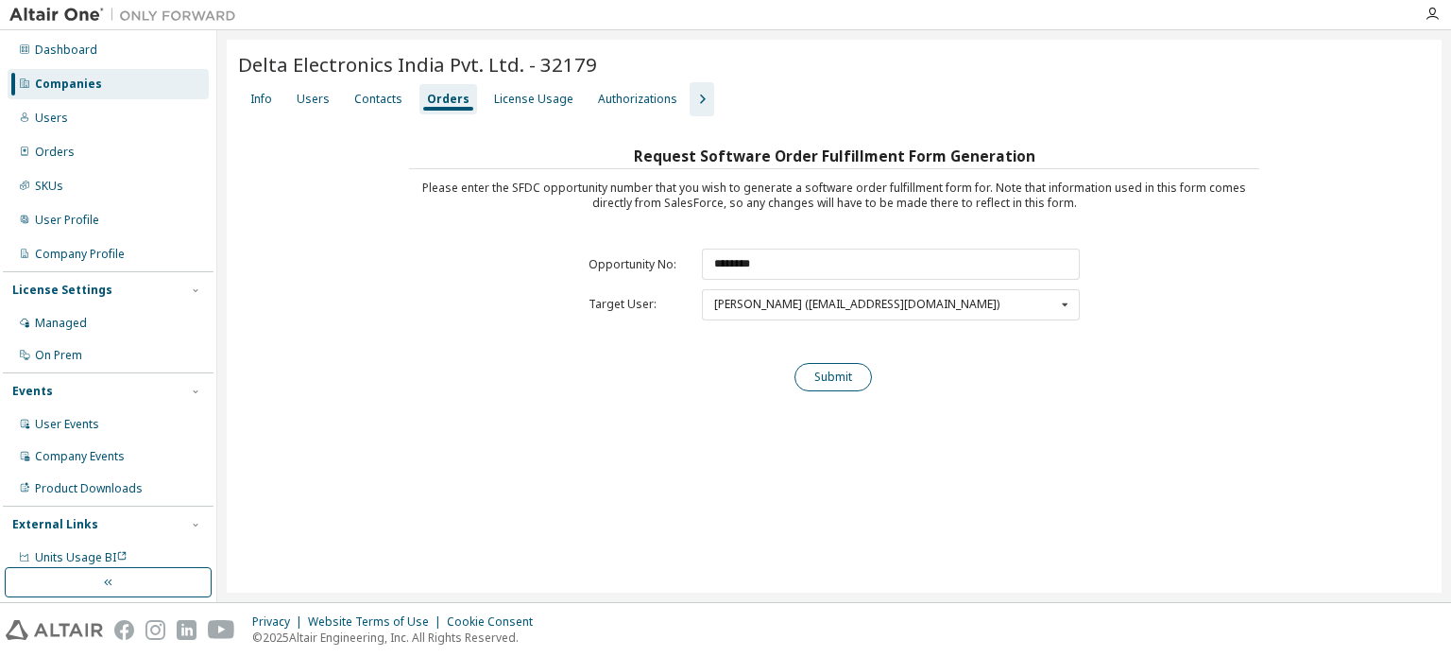
click at [836, 375] on button "Submit" at bounding box center [833, 377] width 77 height 28
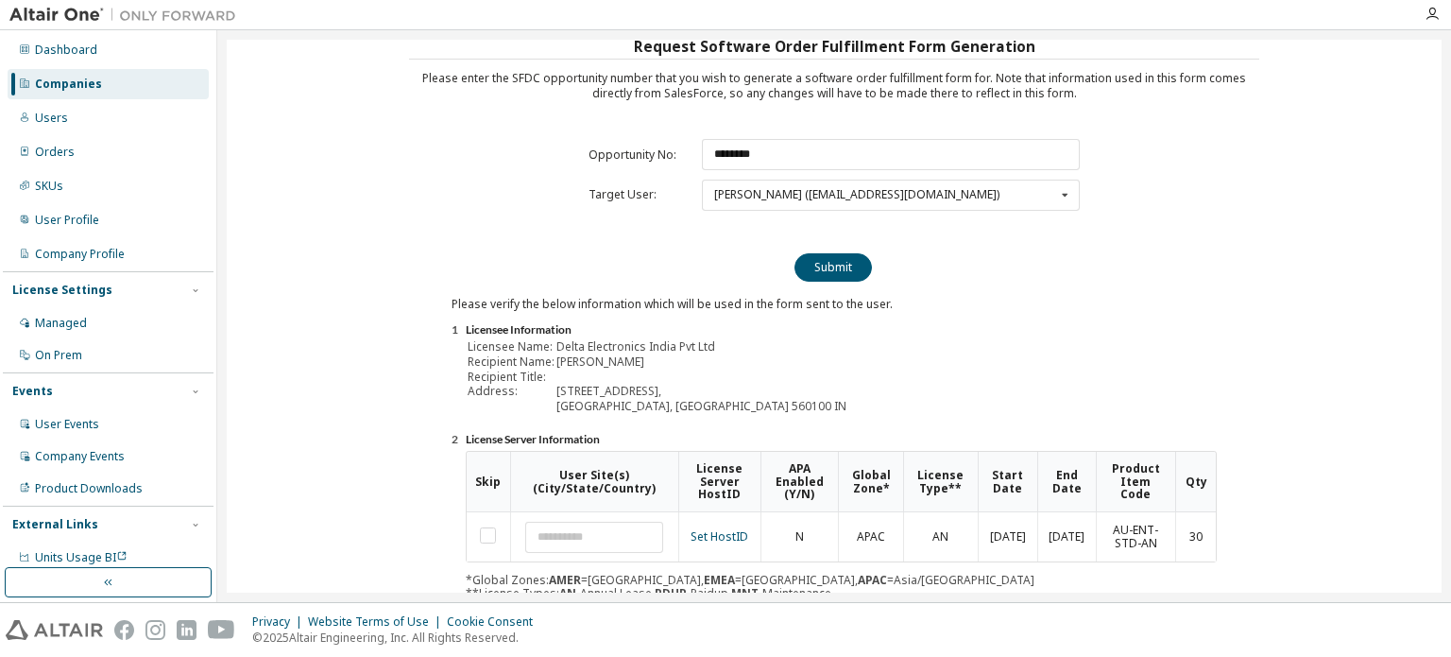
scroll to position [189, 0]
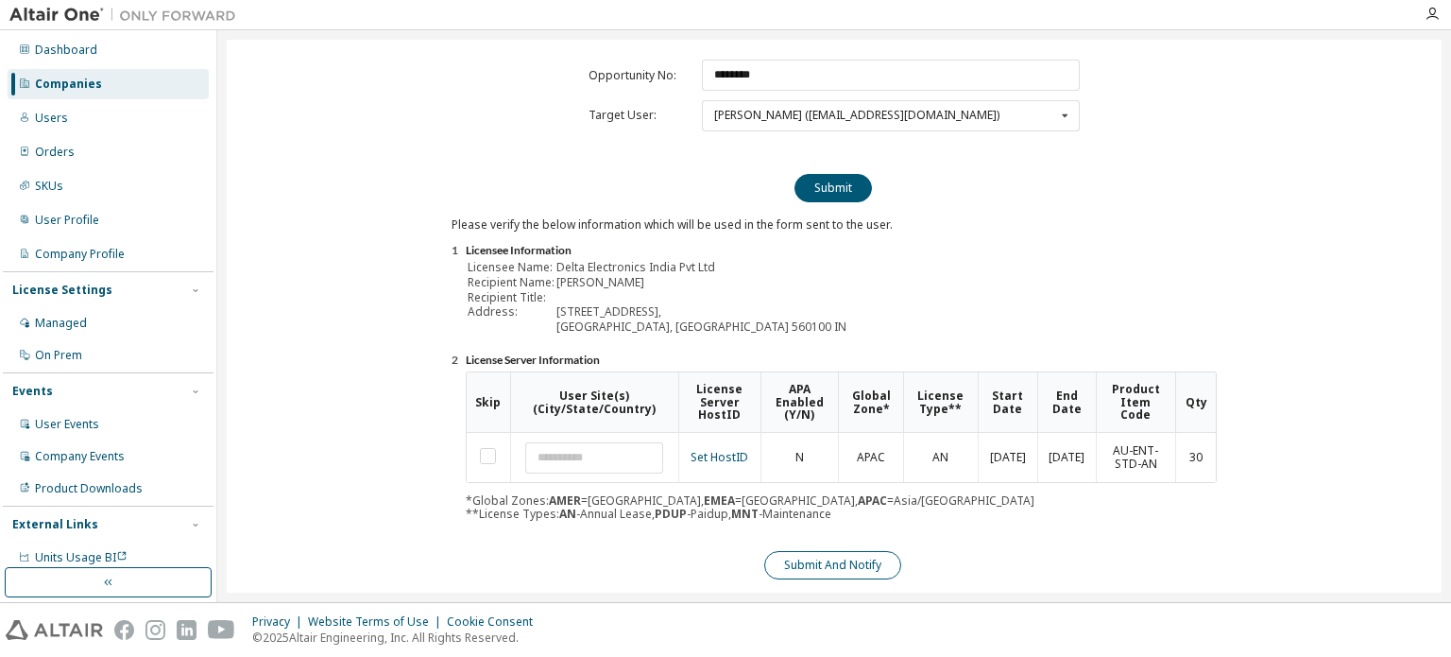
click at [851, 558] on button "Submit And Notify" at bounding box center [832, 565] width 137 height 28
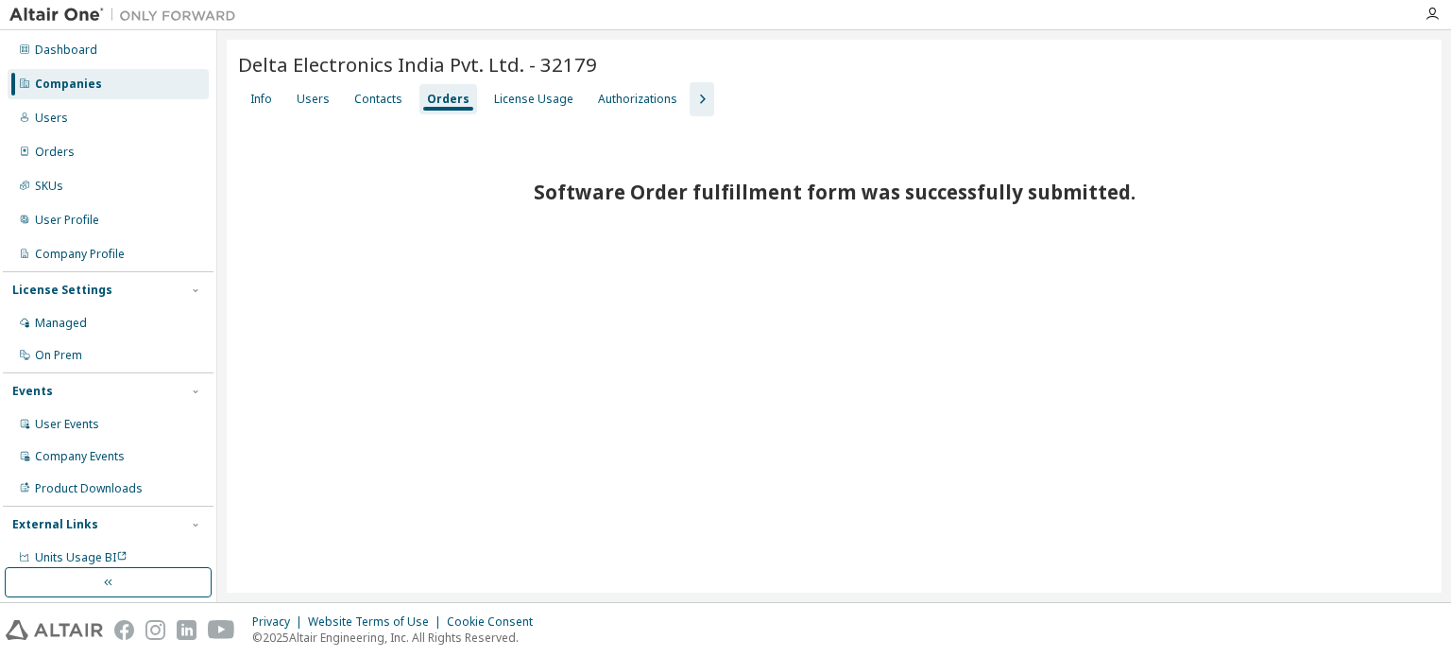
scroll to position [0, 0]
click at [300, 98] on div "Users" at bounding box center [313, 99] width 33 height 15
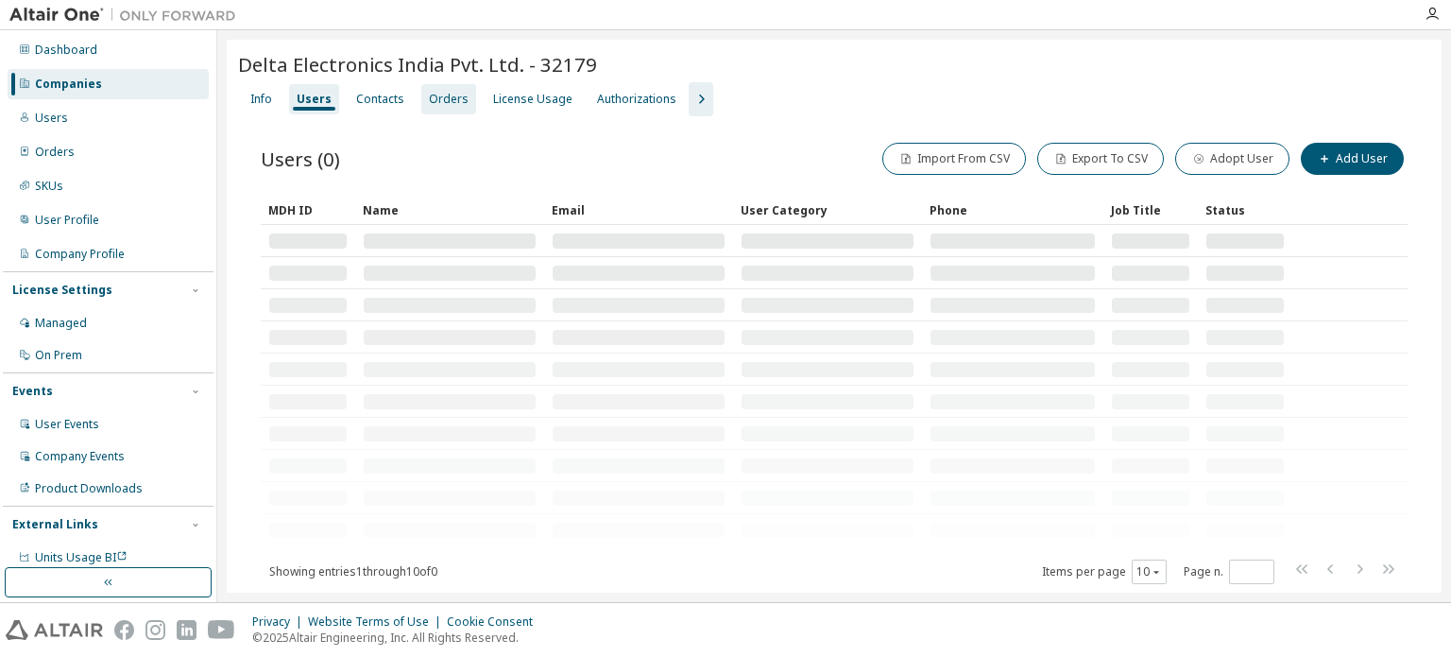
click at [448, 101] on div "Delta Electronics India Pvt. Ltd. - 32179 Clear Load Save Save As Field Operato…" at bounding box center [834, 343] width 1215 height 606
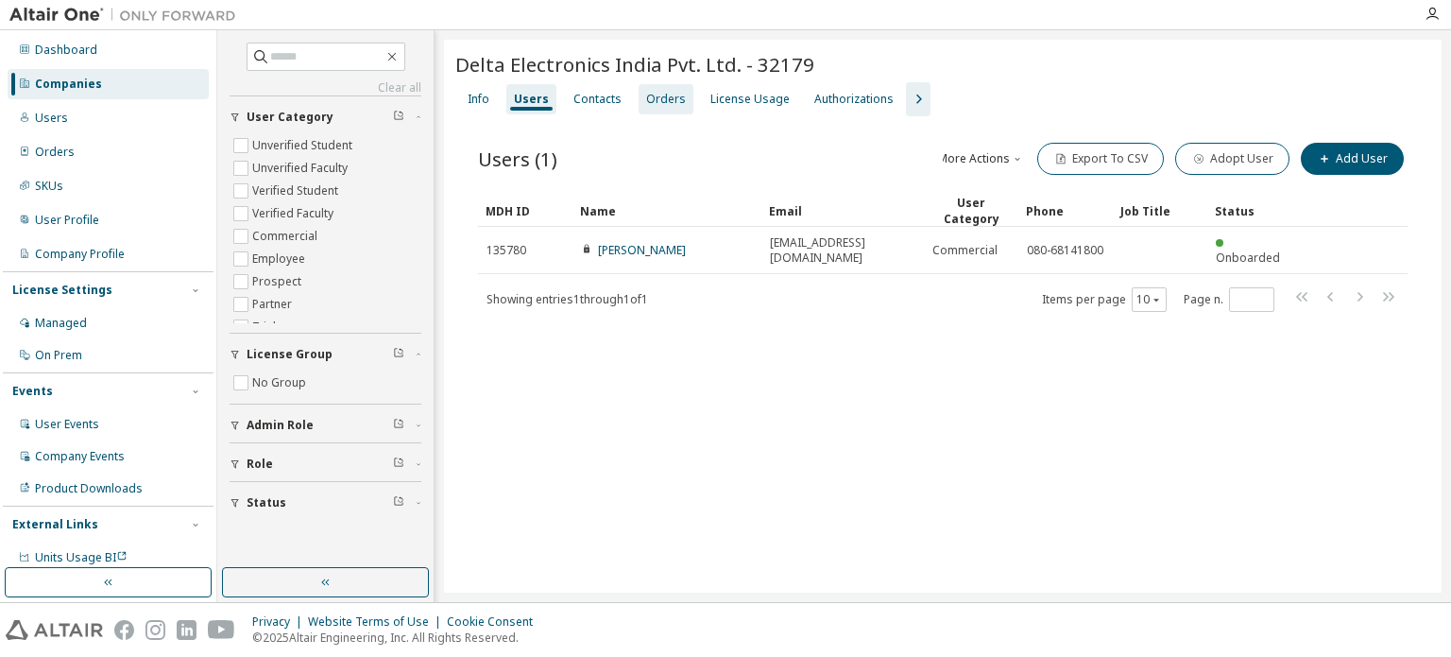
click at [651, 97] on div "Orders" at bounding box center [666, 99] width 40 height 15
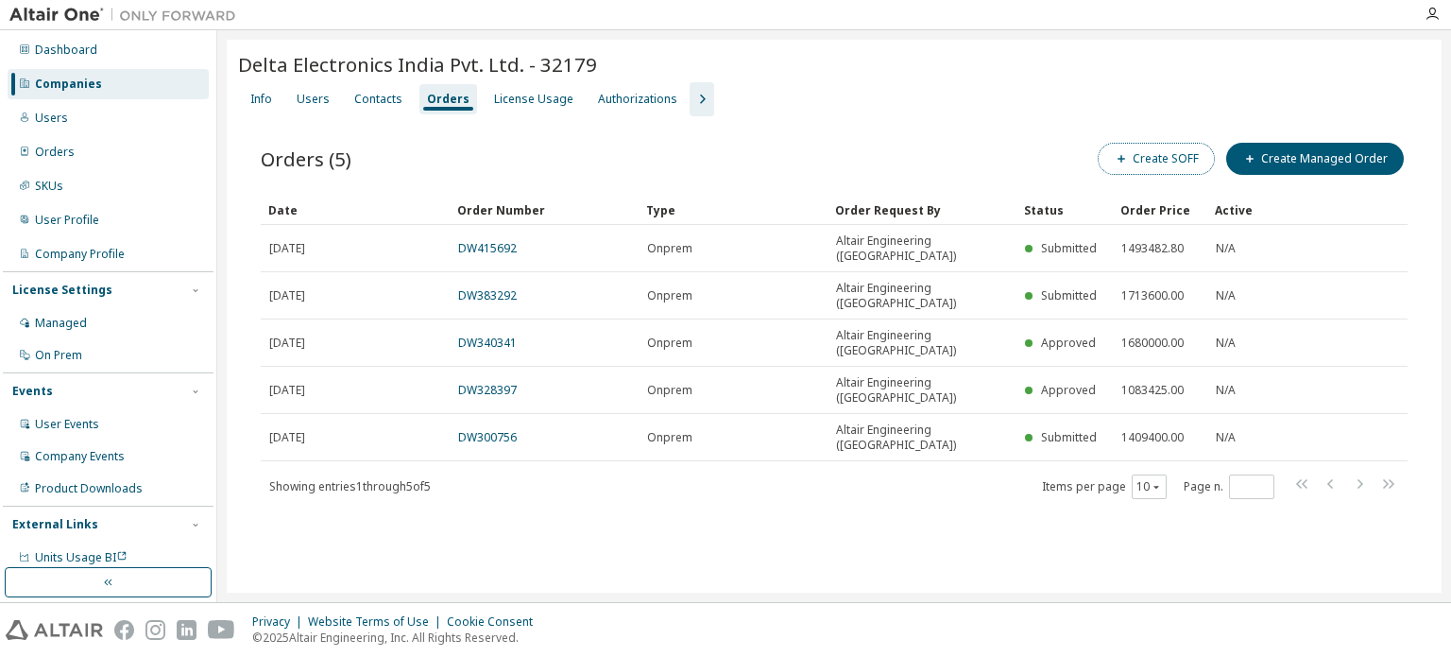
click at [1198, 147] on button "Create SOFF" at bounding box center [1156, 159] width 117 height 32
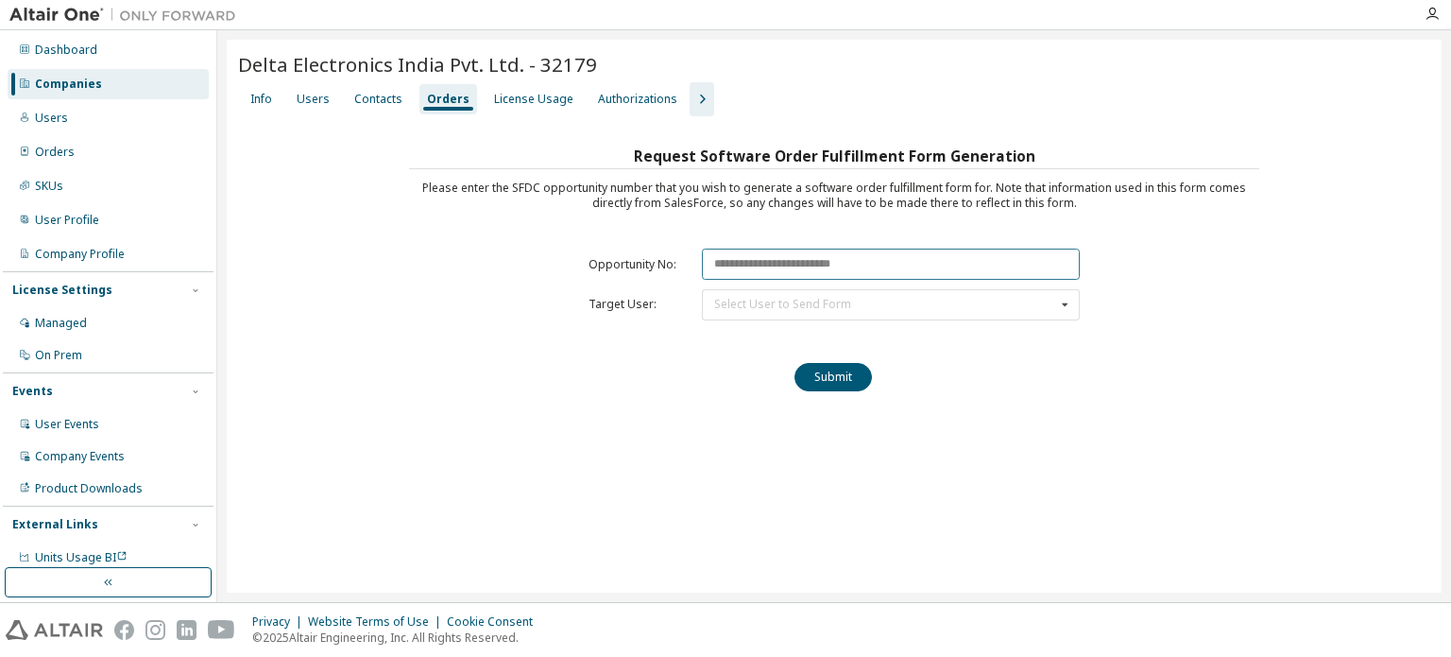
click at [892, 259] on input "text" at bounding box center [891, 264] width 378 height 31
paste input "********"
type input "********"
click at [889, 306] on div "Select User to Send Form [PERSON_NAME] ([EMAIL_ADDRESS][DOMAIN_NAME])" at bounding box center [891, 304] width 378 height 31
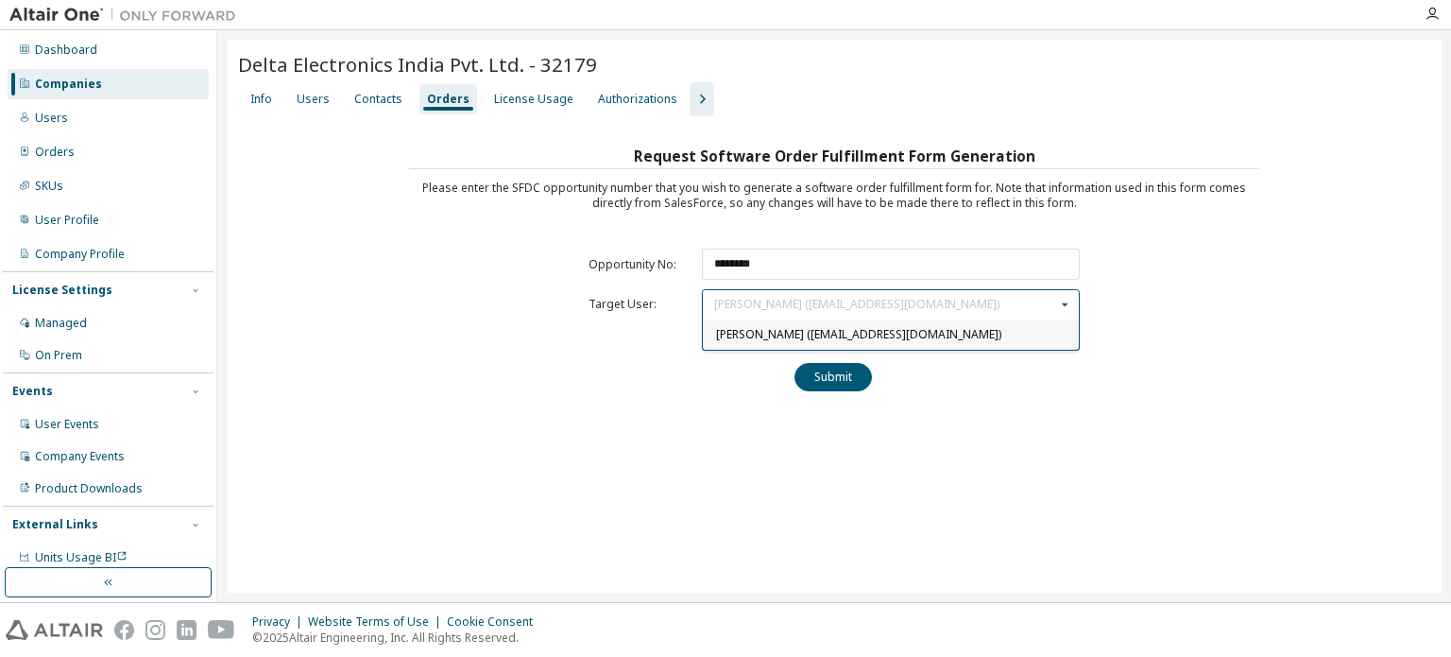
click at [943, 332] on span "[PERSON_NAME] ([EMAIL_ADDRESS][DOMAIN_NAME])" at bounding box center [858, 334] width 285 height 16
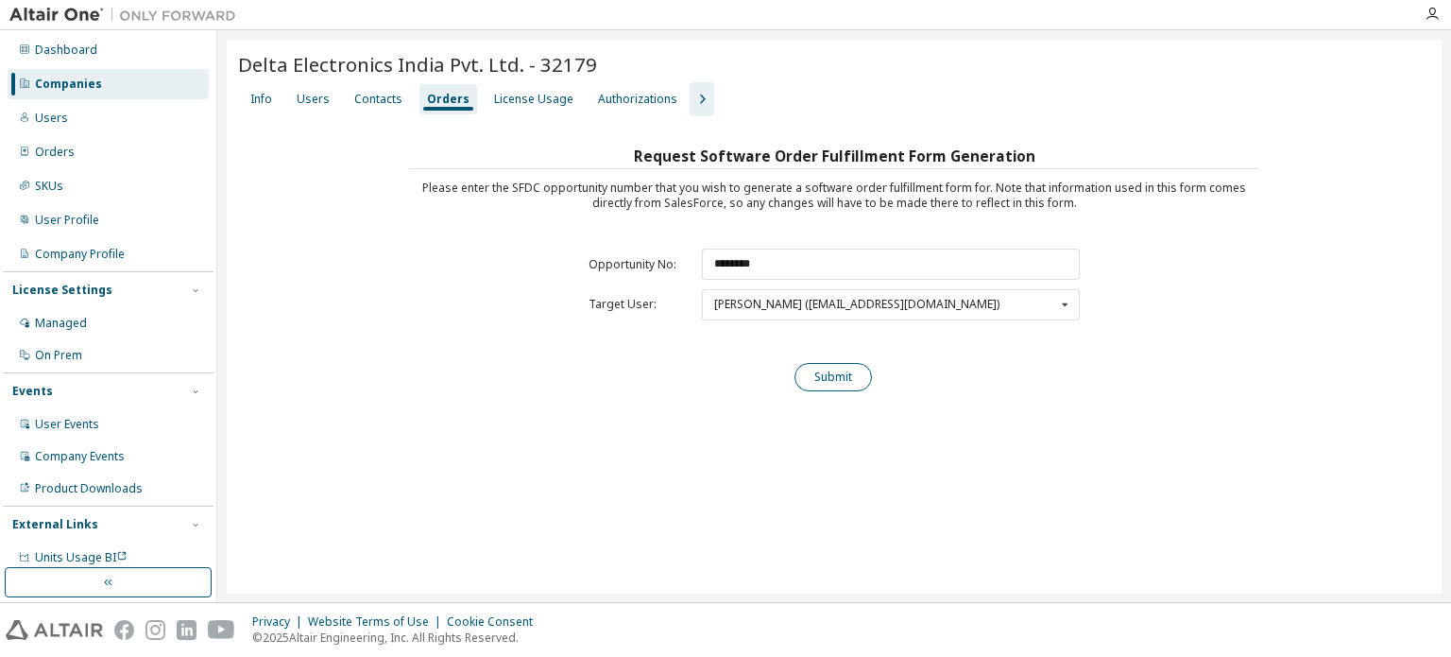
click at [857, 373] on button "Submit" at bounding box center [833, 377] width 77 height 28
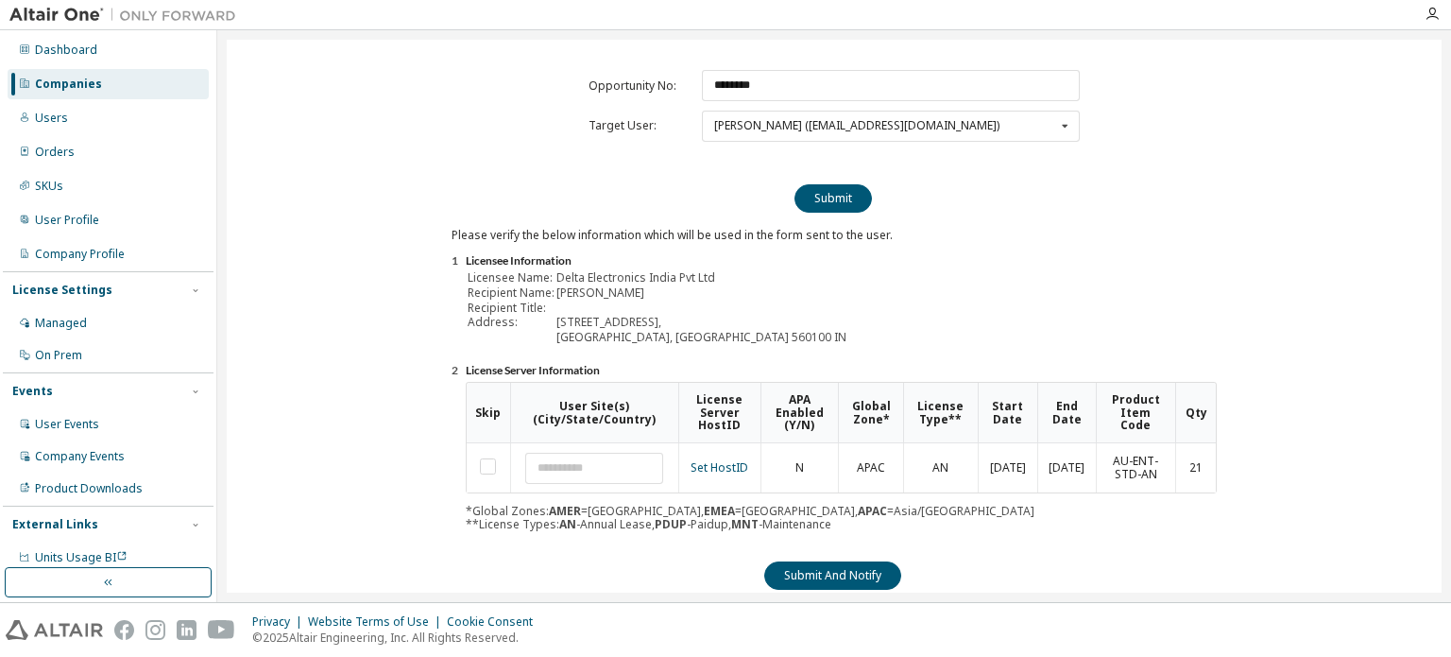
scroll to position [209, 0]
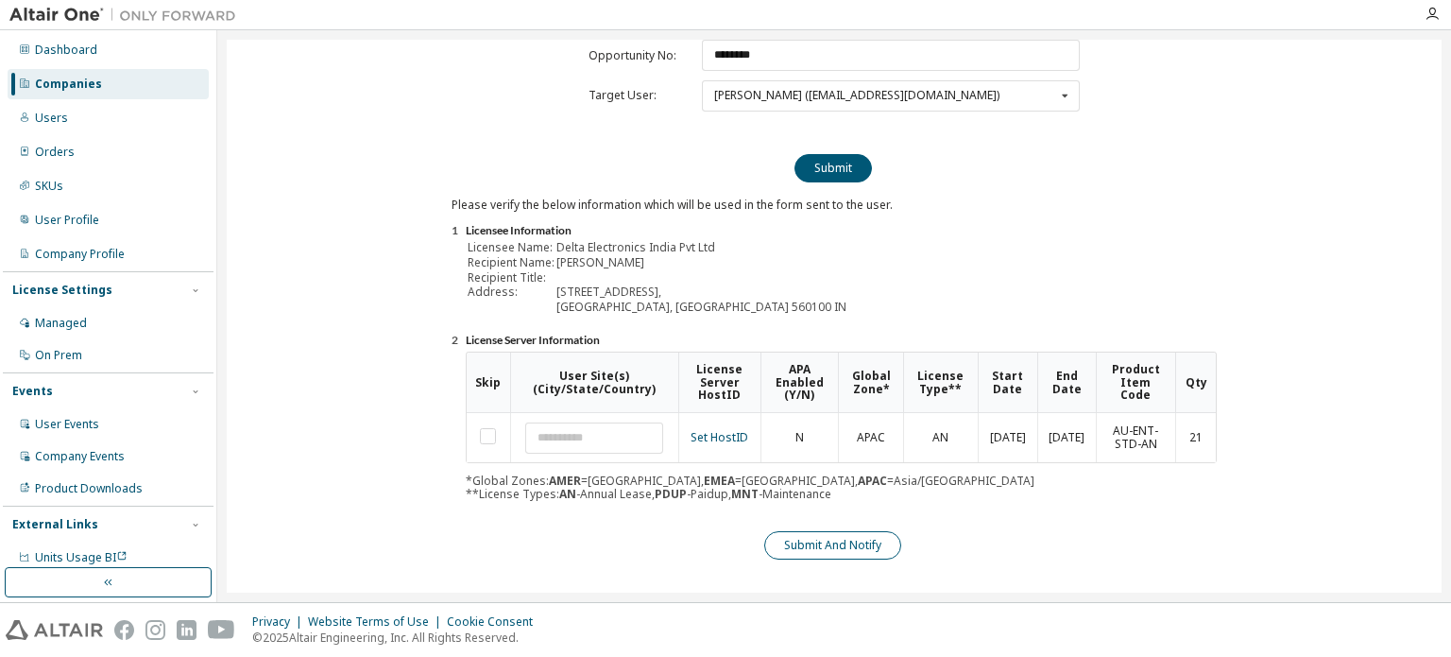
click at [873, 531] on button "Submit And Notify" at bounding box center [832, 545] width 137 height 28
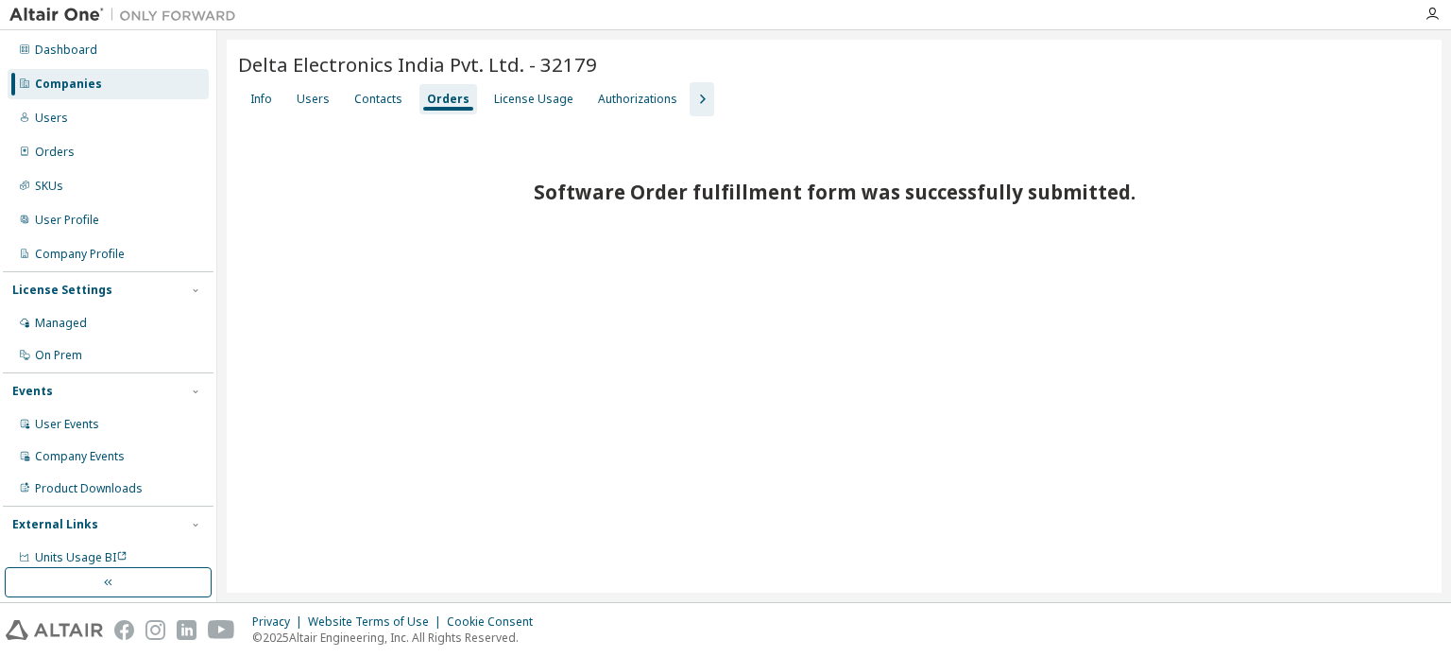
click at [78, 78] on div "Companies" at bounding box center [68, 84] width 67 height 15
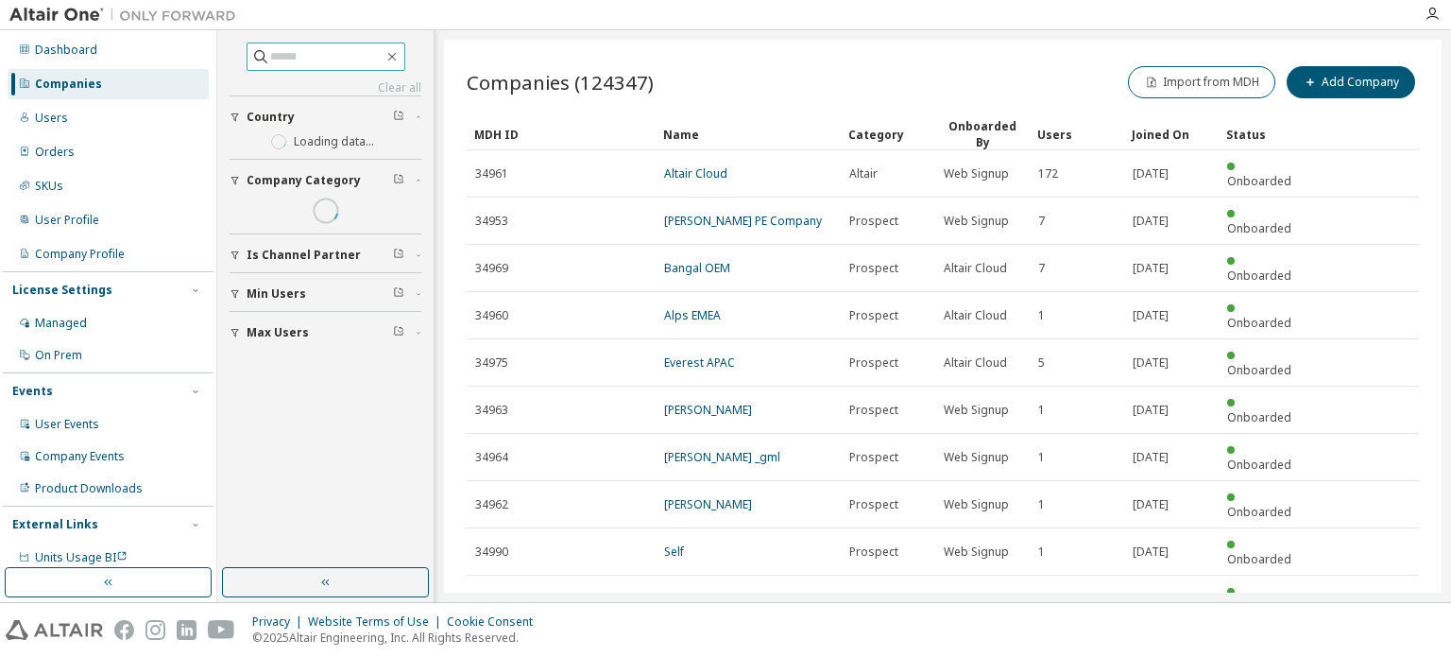
click at [324, 60] on input "text" at bounding box center [326, 56] width 113 height 19
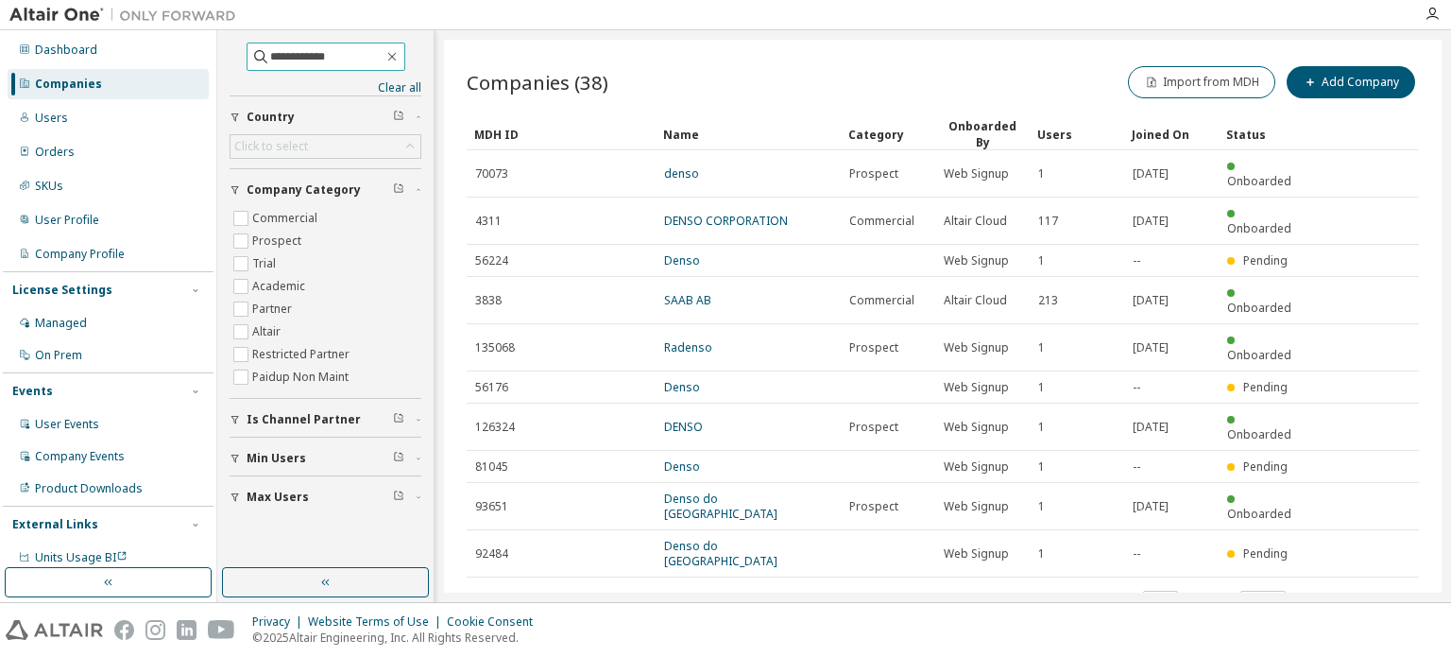
type input "**********"
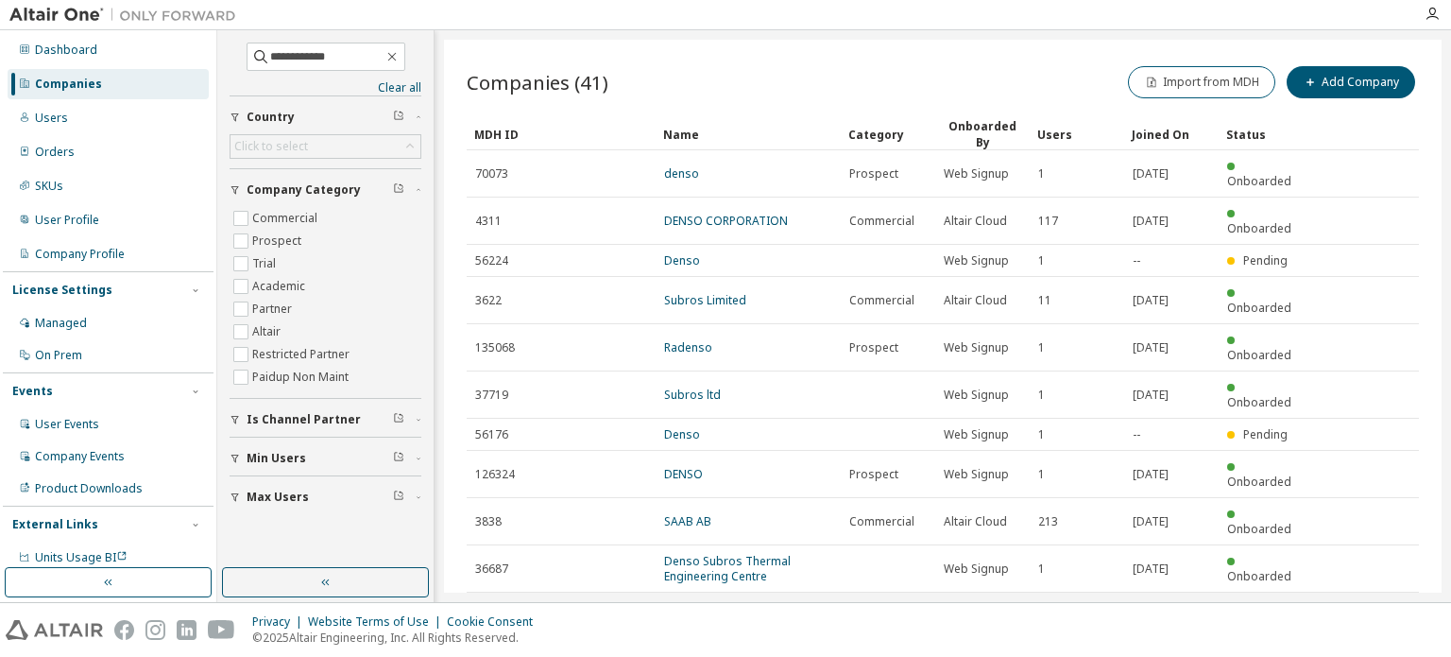
click at [1373, 610] on icon "button" at bounding box center [1372, 614] width 6 height 9
type input "*"
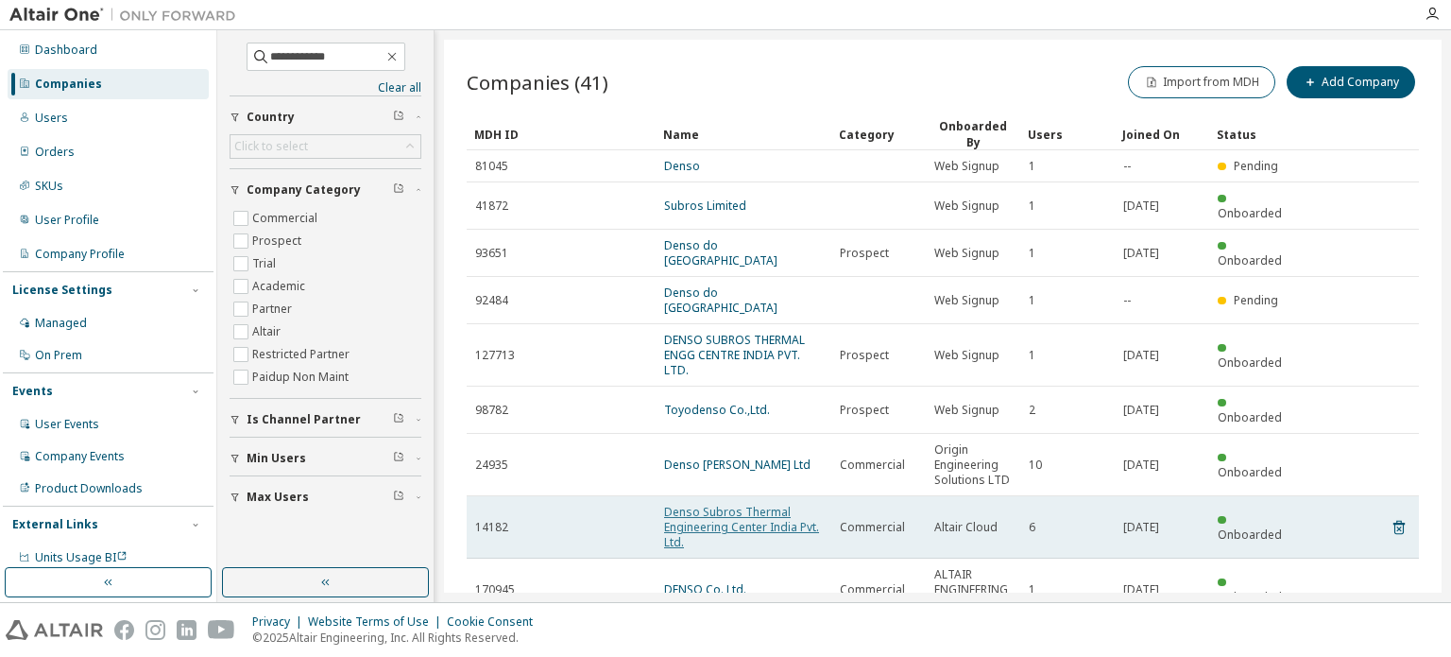
click at [729, 504] on link "Denso Subros Thermal Engineering Center India Pvt. Ltd." at bounding box center [741, 527] width 155 height 46
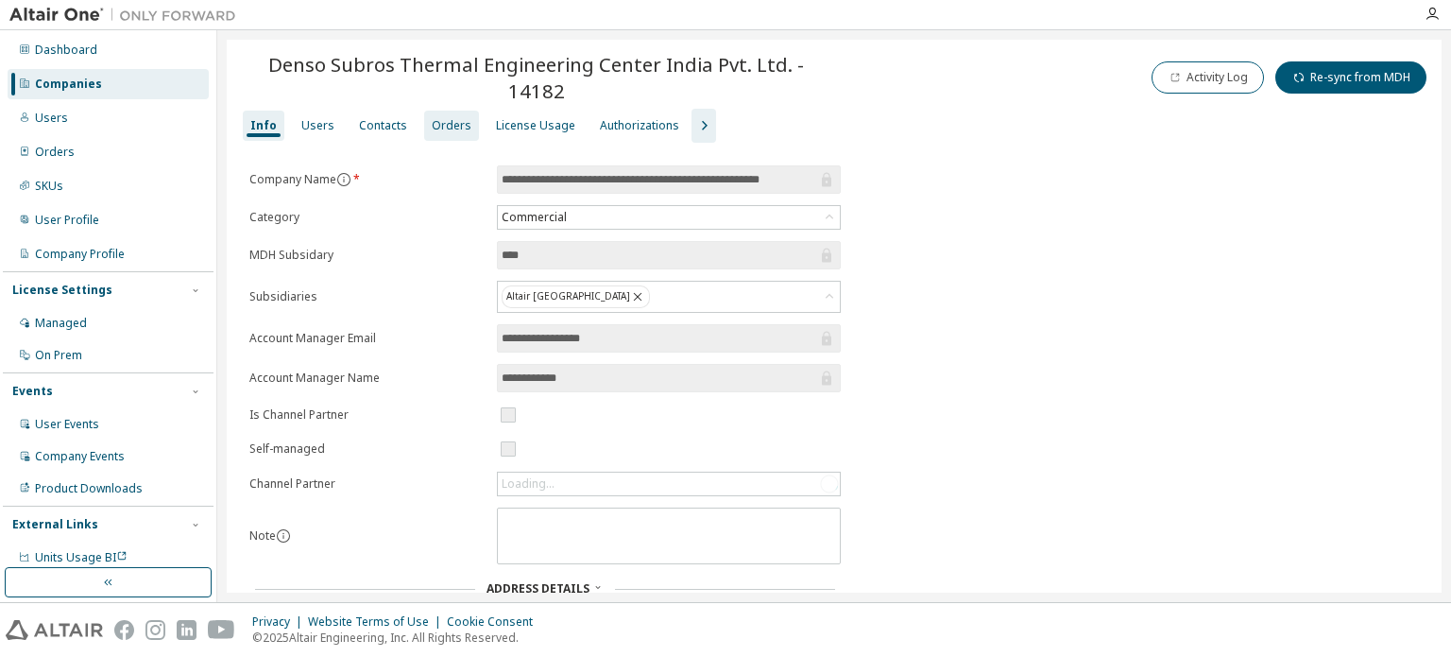
click at [432, 118] on div "Orders" at bounding box center [452, 125] width 40 height 15
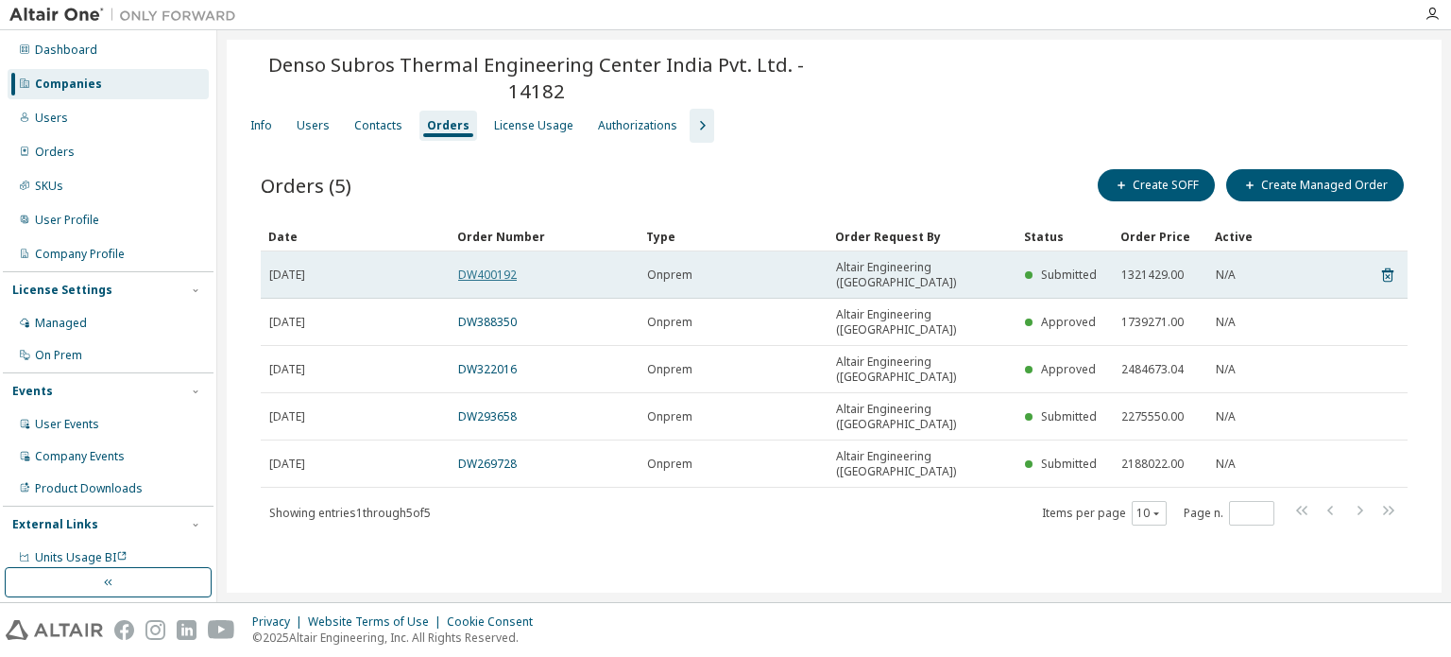
click at [494, 266] on link "DW400192" at bounding box center [487, 274] width 59 height 16
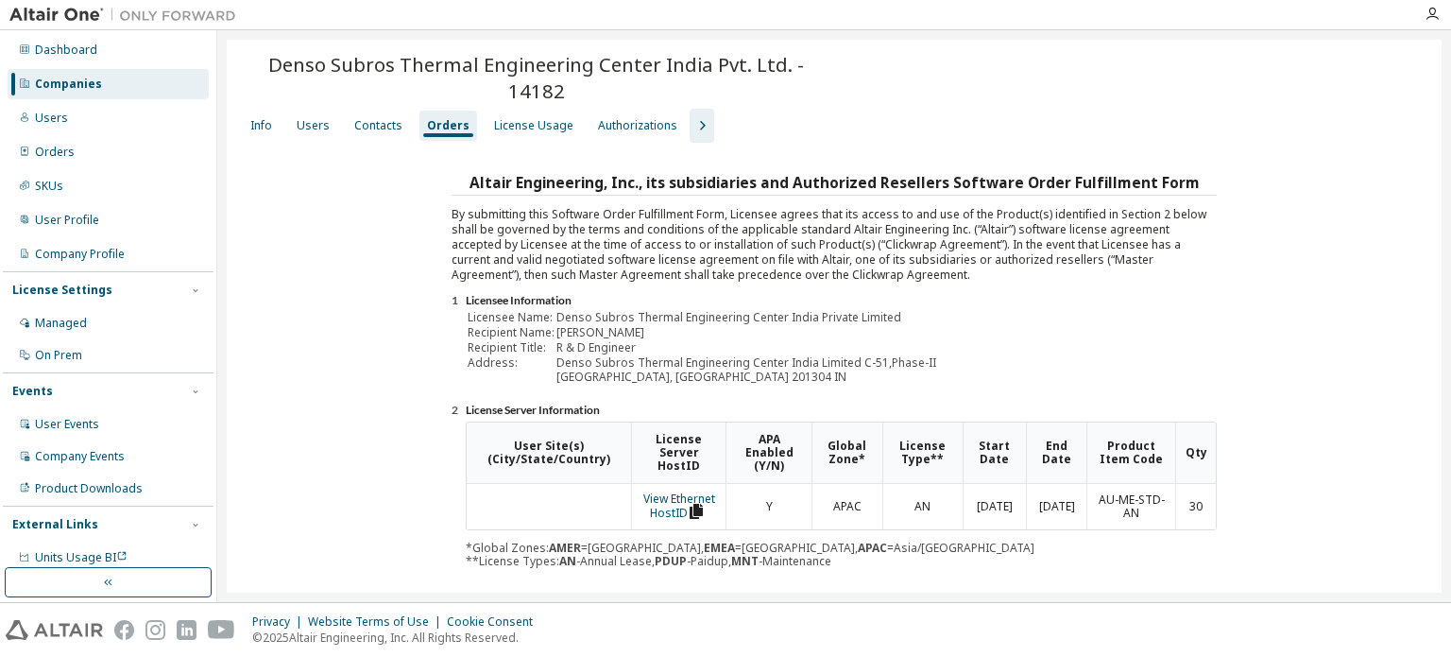
click at [106, 82] on div "Companies" at bounding box center [108, 84] width 201 height 30
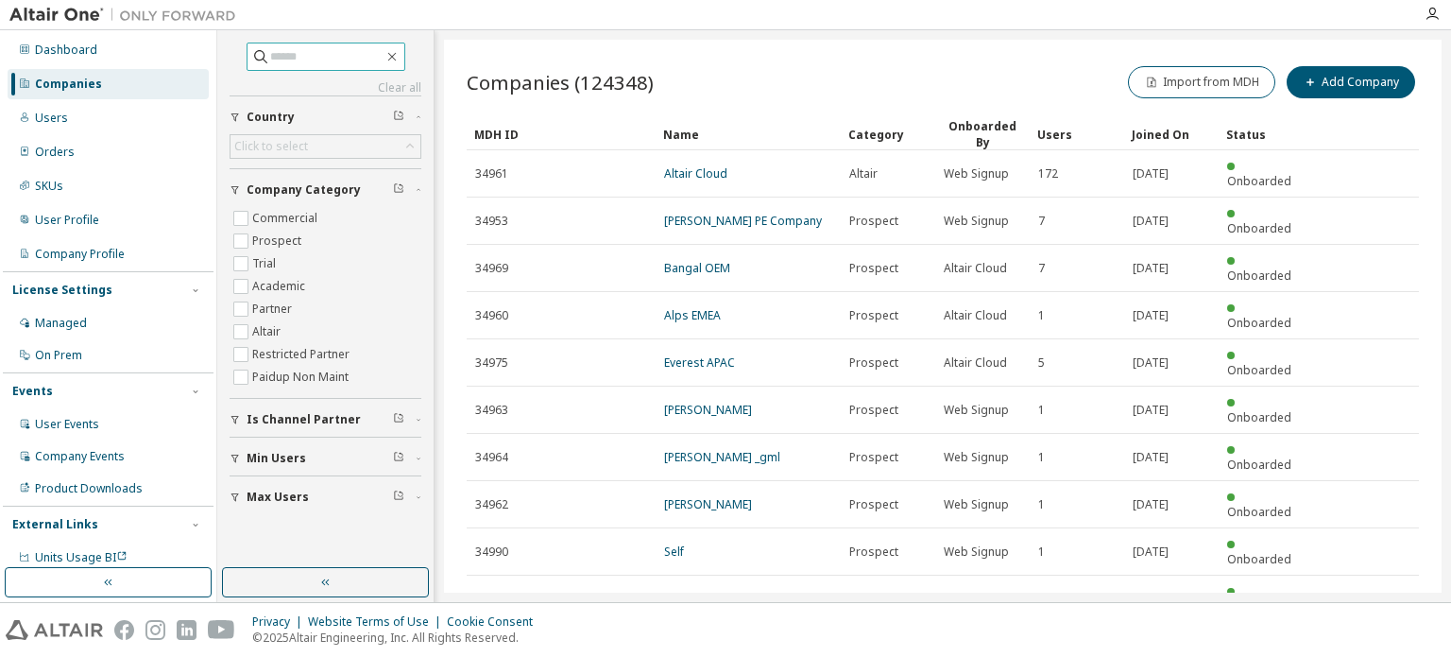
click at [297, 54] on input "text" at bounding box center [326, 56] width 113 height 19
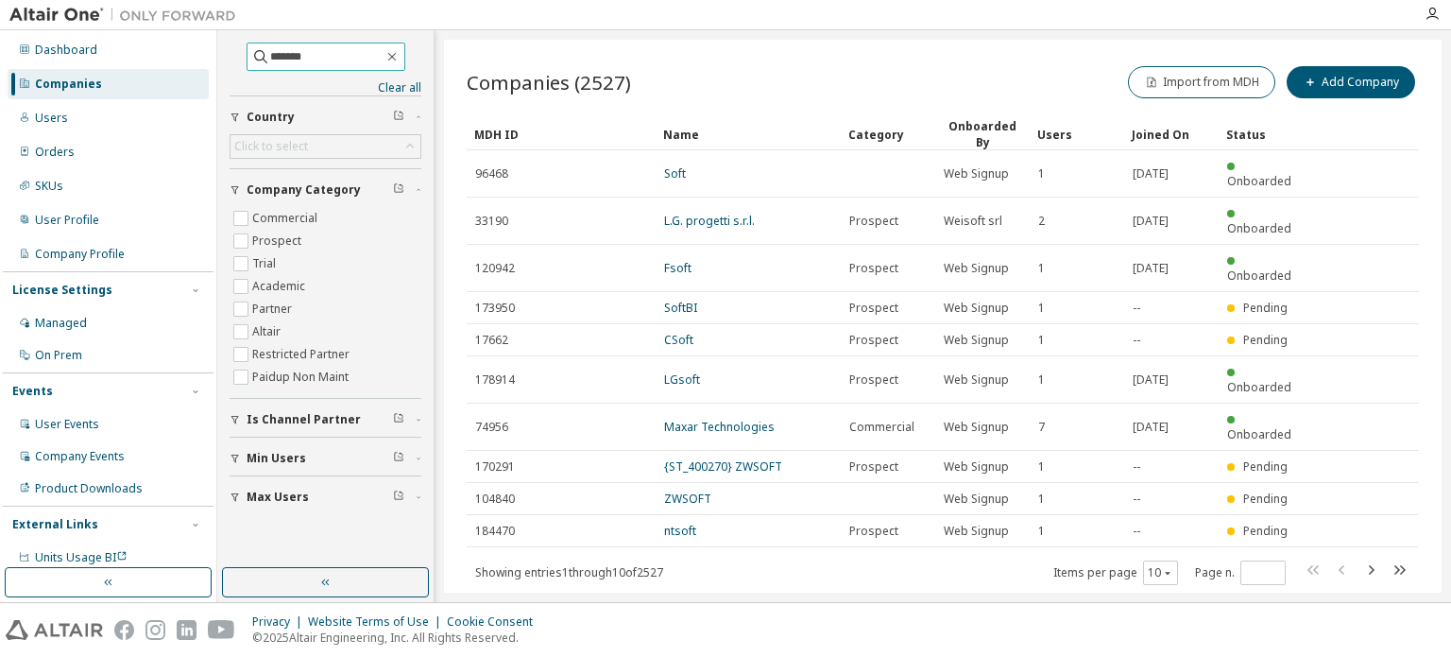
click at [307, 58] on input "*******" at bounding box center [326, 56] width 113 height 19
drag, startPoint x: 246, startPoint y: 50, endPoint x: 222, endPoint y: 48, distance: 23.7
click at [222, 48] on div "******* Clear all Max Users Min Users Is Channel Partner Company Category Comme…" at bounding box center [325, 299] width 211 height 532
type input "*****"
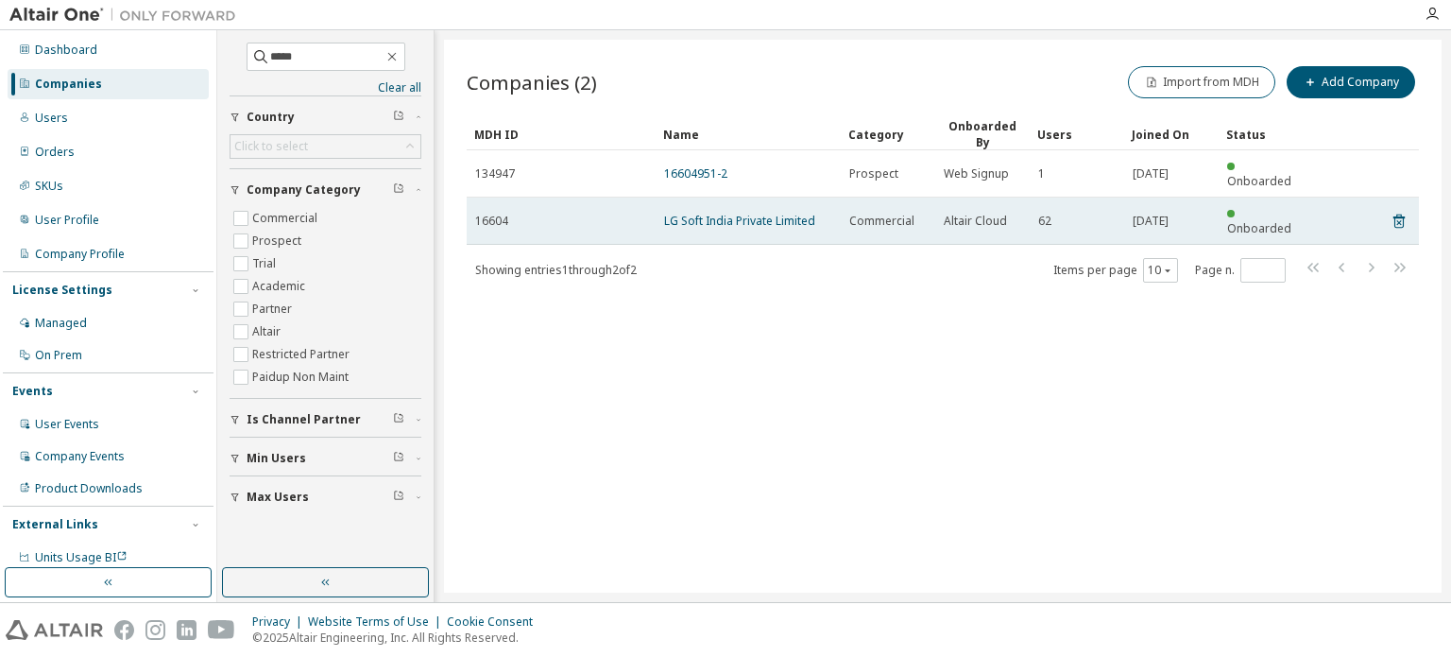
click at [677, 213] on link "LG Soft India Private Limited" at bounding box center [739, 221] width 151 height 16
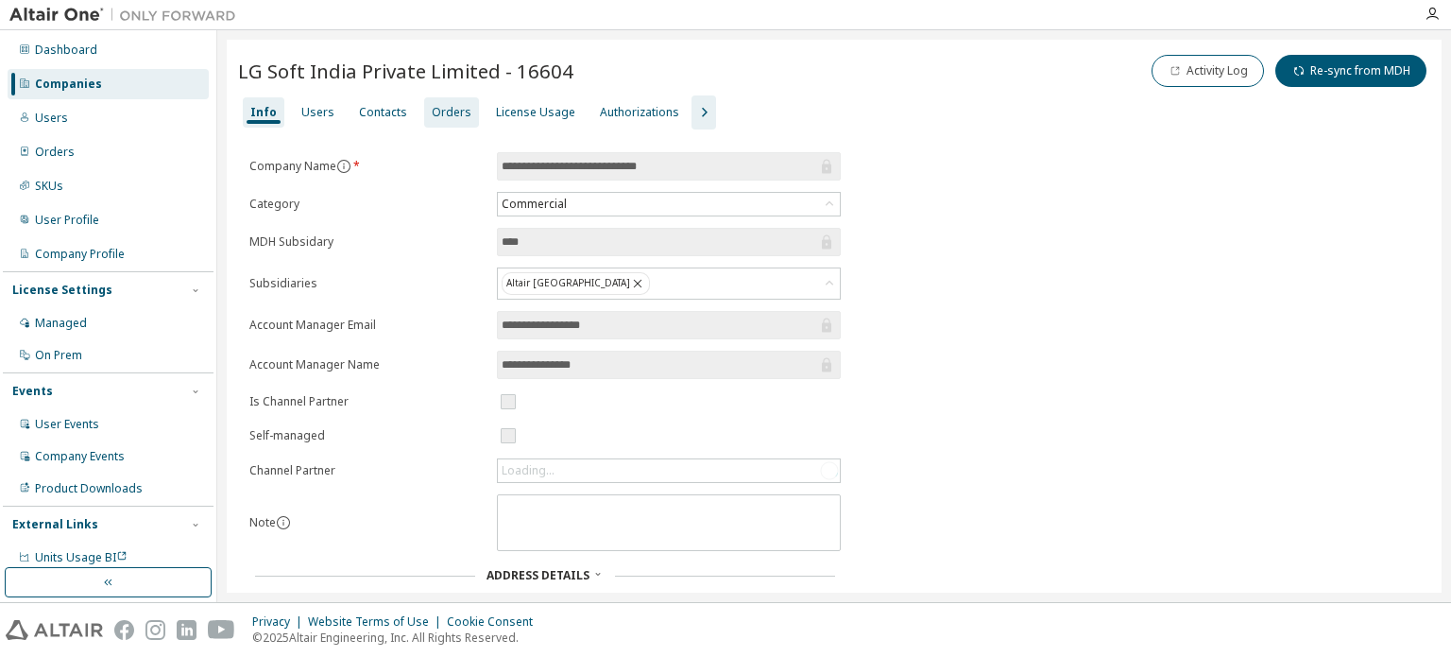
click at [461, 112] on div "Orders" at bounding box center [451, 112] width 55 height 30
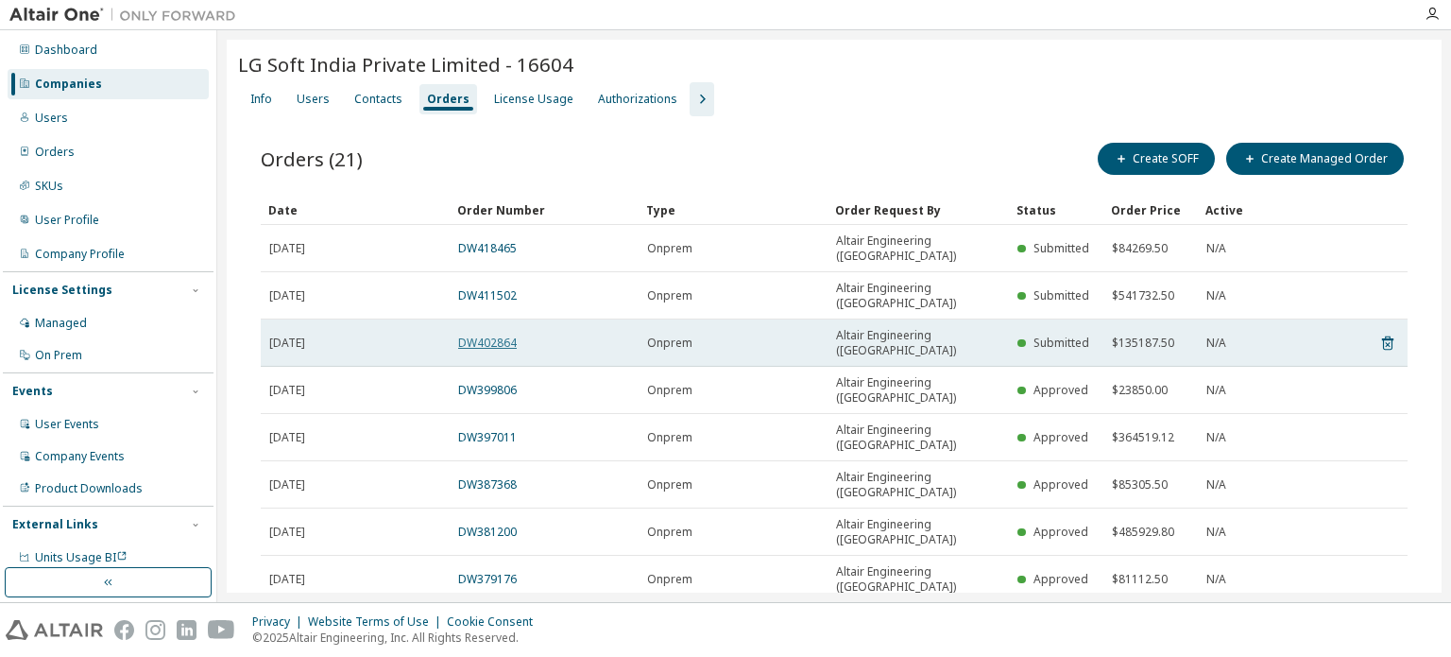
click at [491, 335] on link "DW402864" at bounding box center [487, 343] width 59 height 16
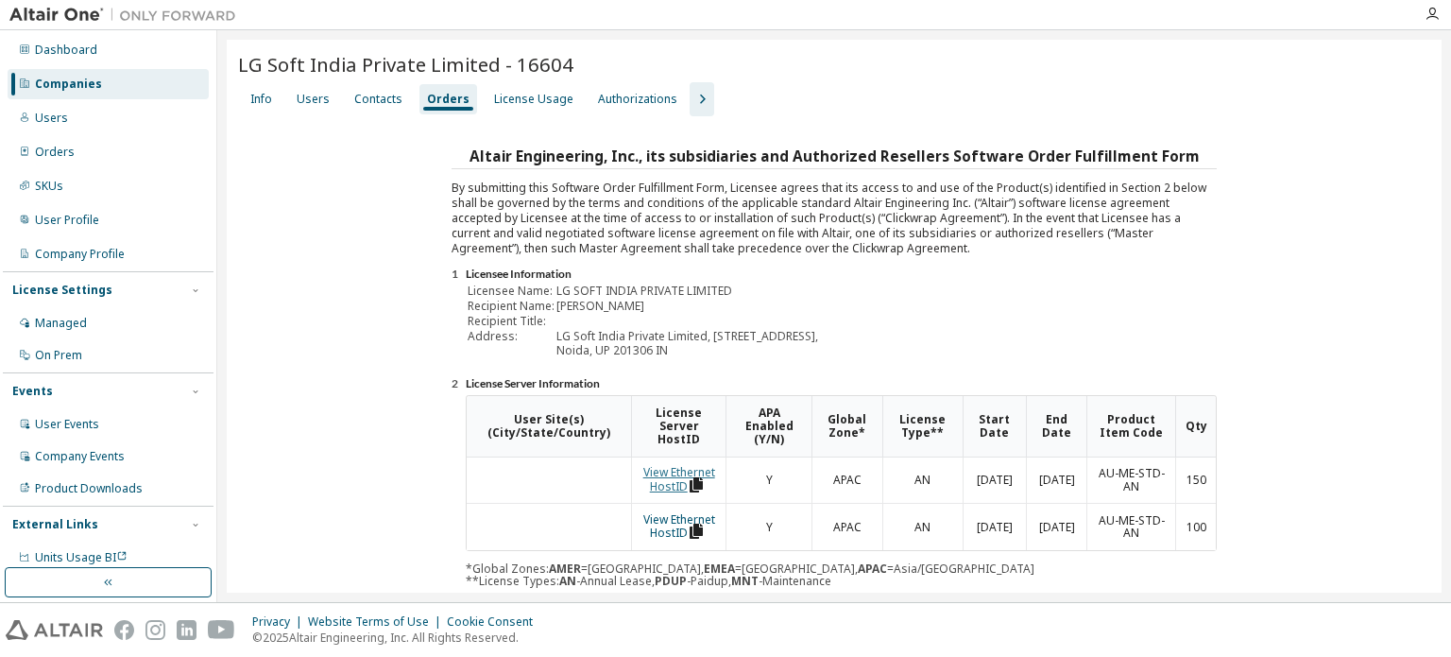
scroll to position [283, 0]
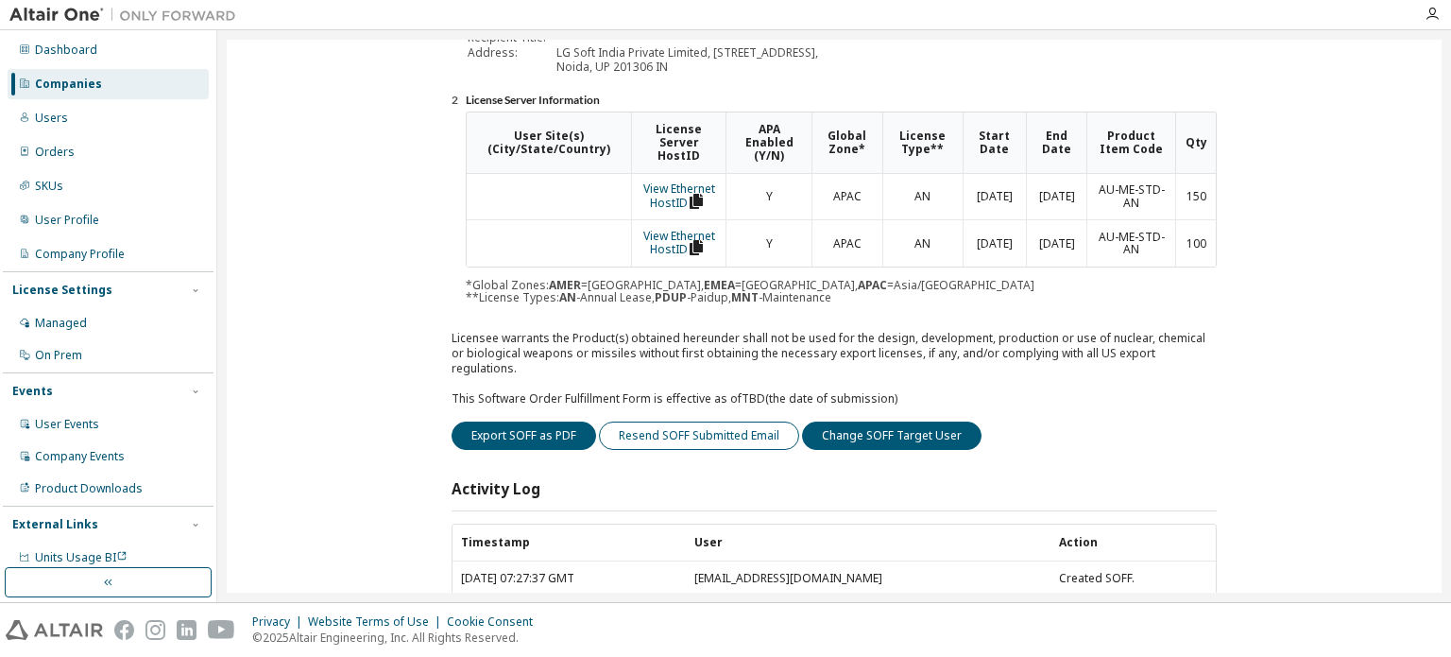
click at [753, 422] on button "Resend SOFF Submitted Email" at bounding box center [699, 435] width 200 height 28
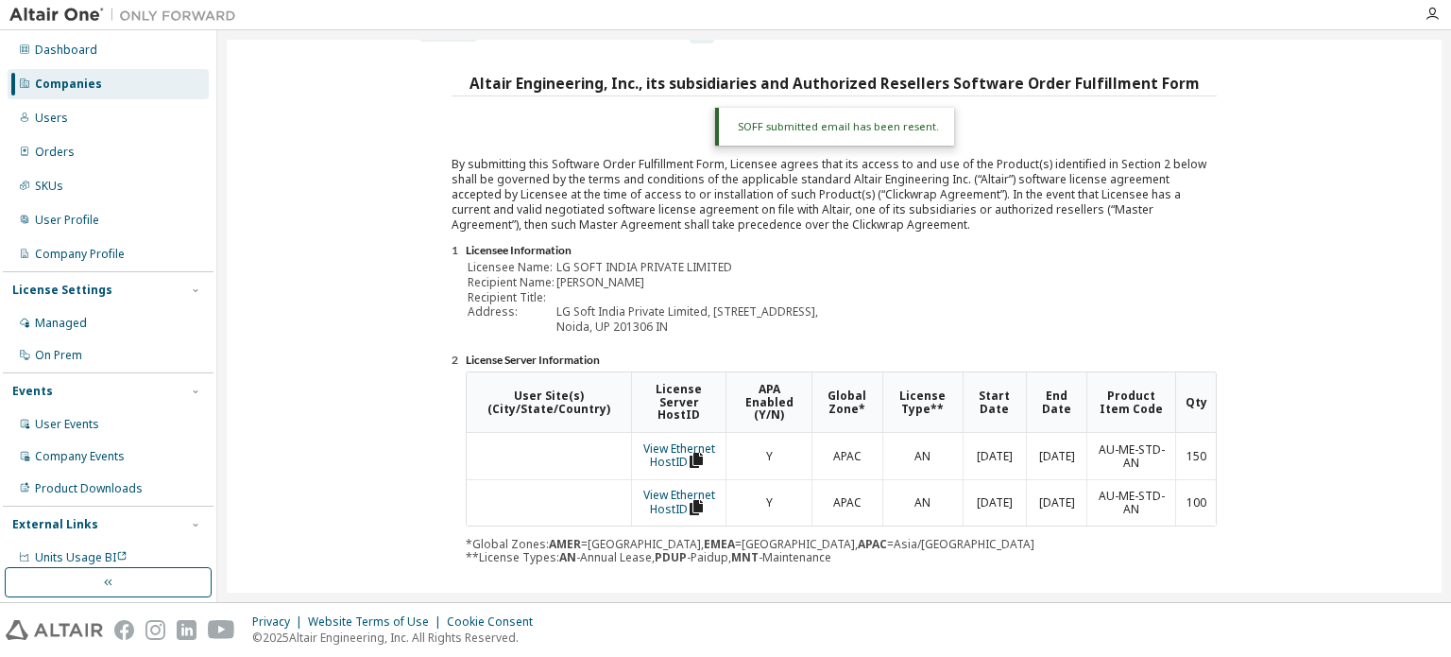
scroll to position [0, 0]
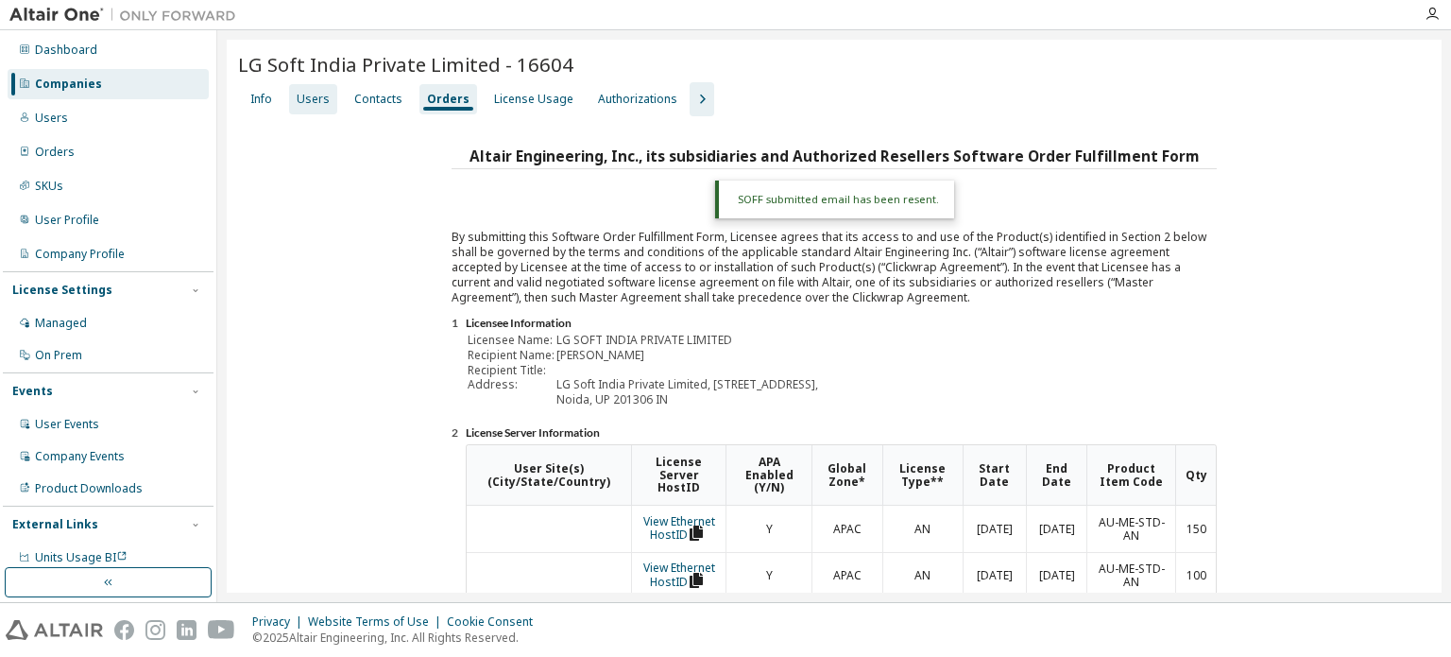
click at [300, 101] on div "Users" at bounding box center [313, 99] width 33 height 15
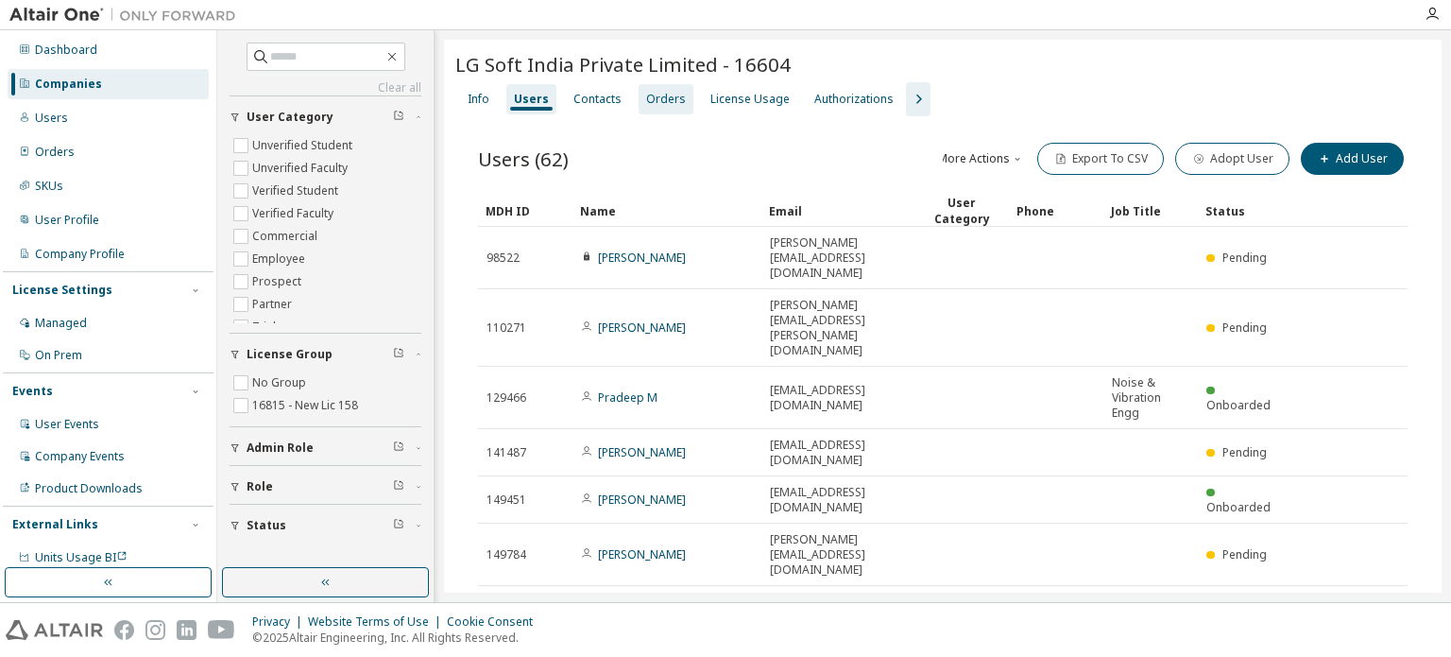
click at [433, 96] on div "Clear all Status Role Admin Role License Group No Group 16815 - New Lic 158 Use…" at bounding box center [325, 316] width 217 height 572
click at [673, 94] on div "Orders" at bounding box center [666, 99] width 40 height 15
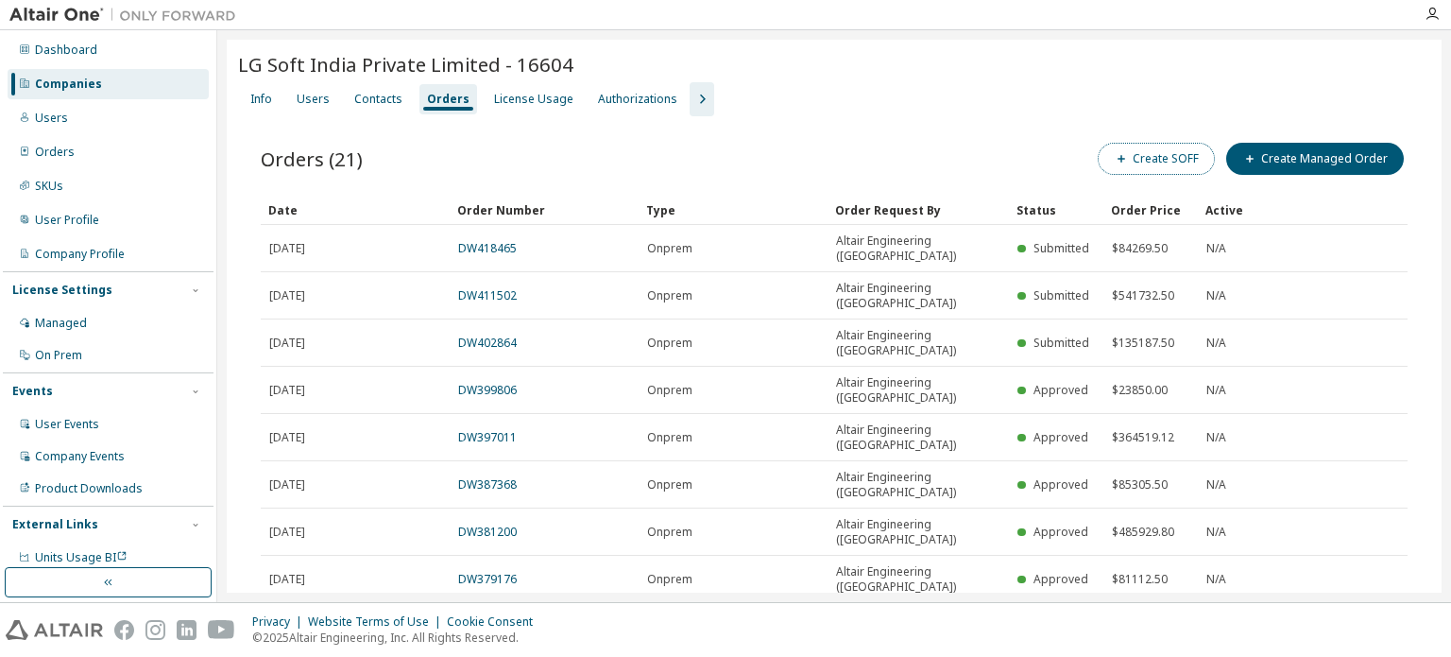
click at [1179, 156] on button "Create SOFF" at bounding box center [1156, 159] width 117 height 32
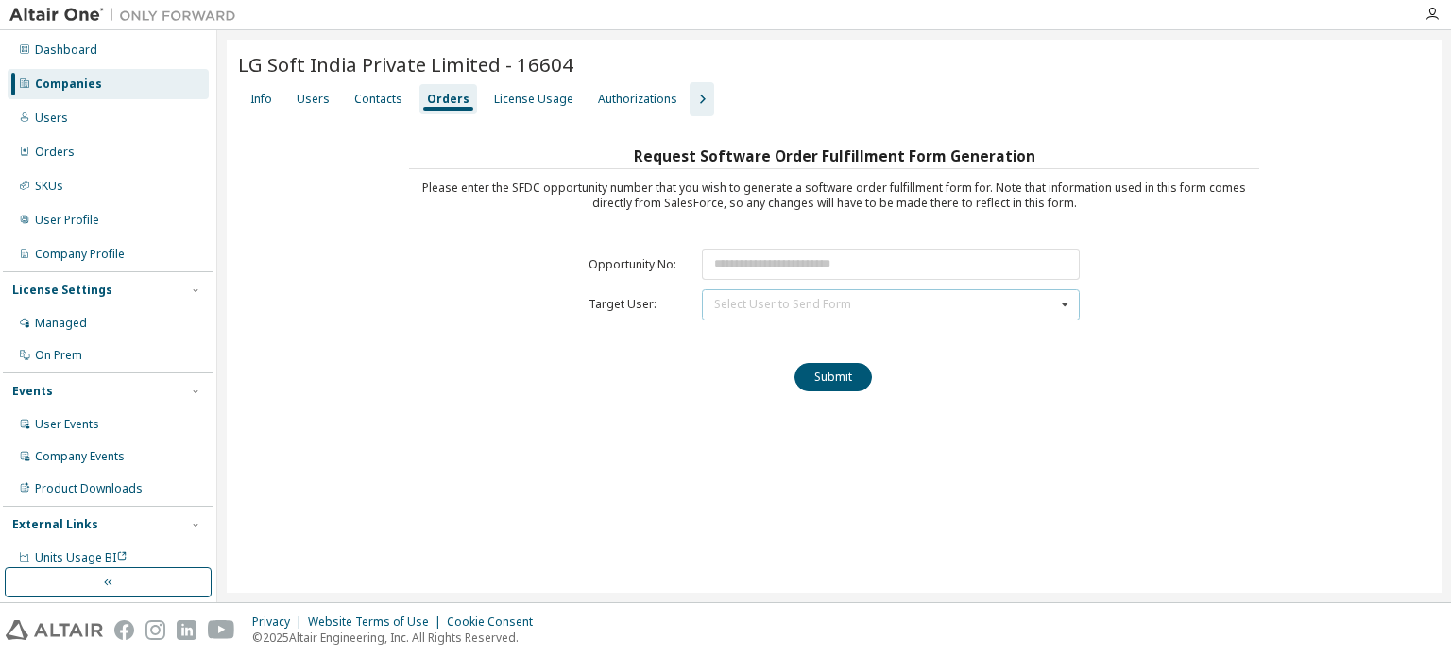
click at [790, 299] on div "Select User to Send Form" at bounding box center [782, 304] width 137 height 11
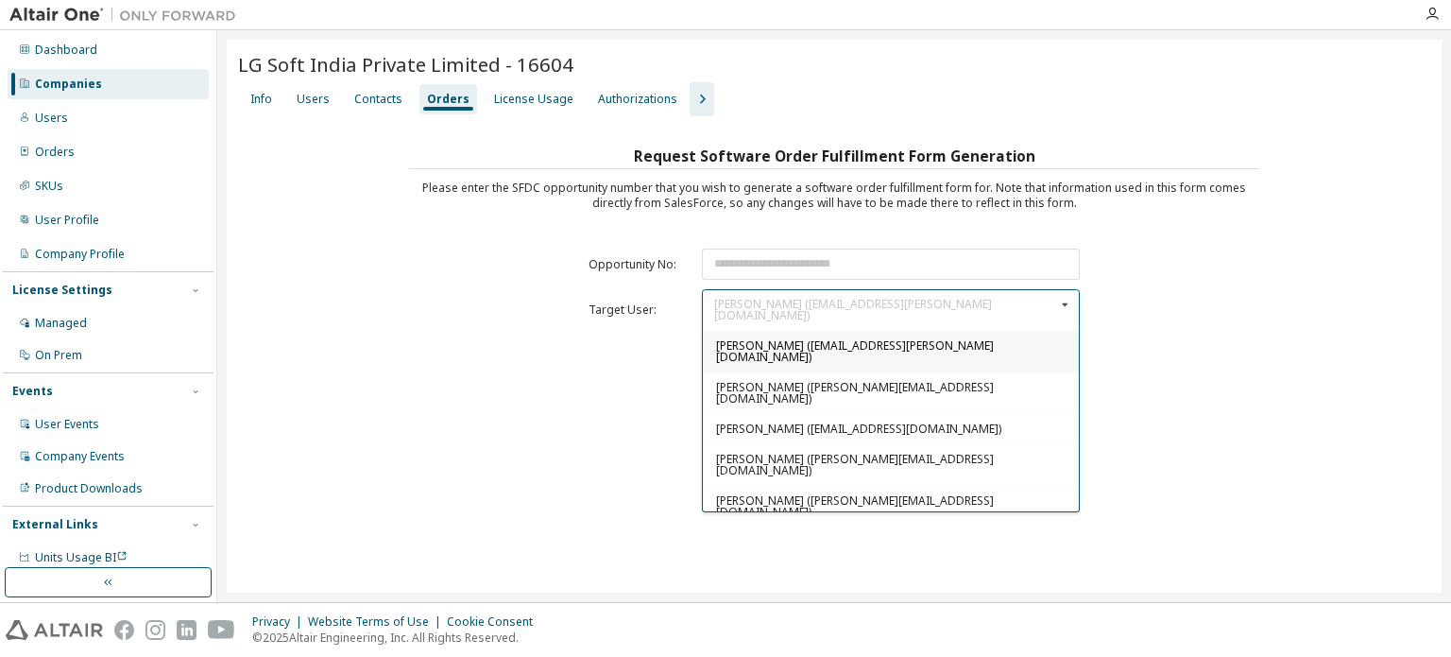
scroll to position [28, 0]
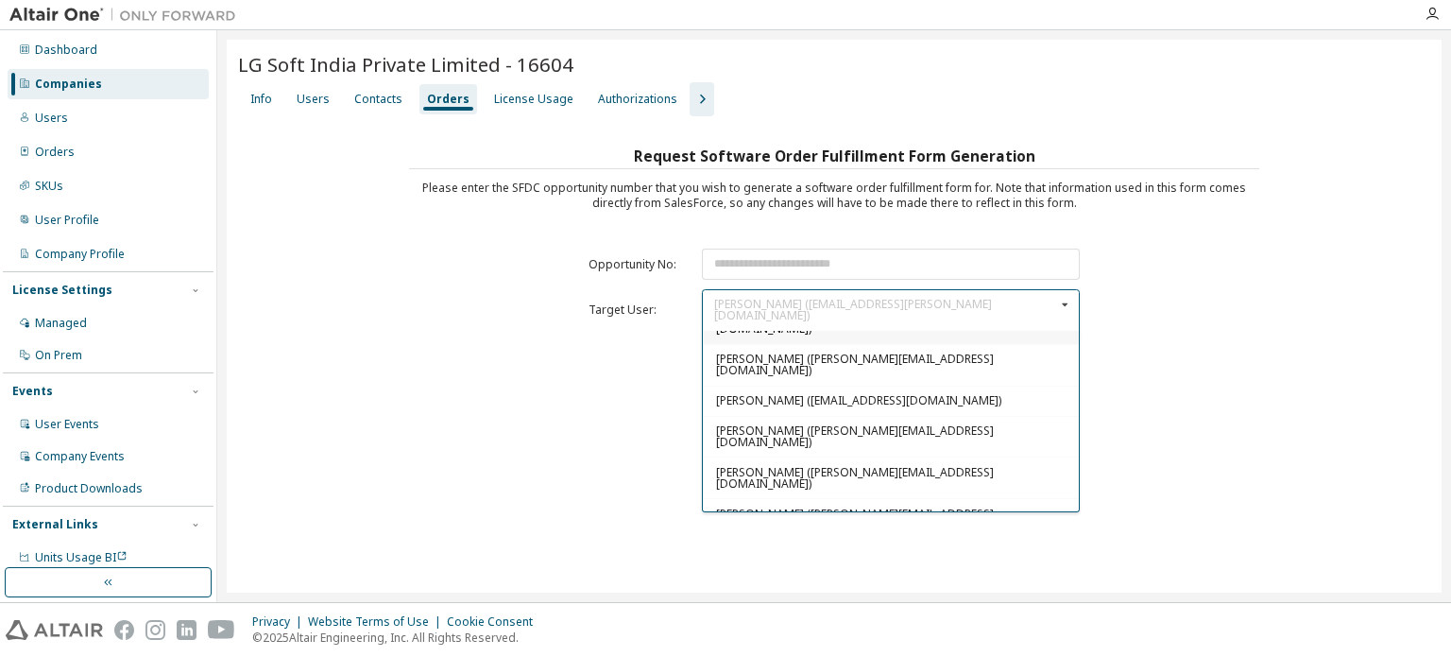
click at [837, 546] on span "[PERSON_NAME] ([EMAIL_ADDRESS][DOMAIN_NAME])" at bounding box center [858, 554] width 285 height 16
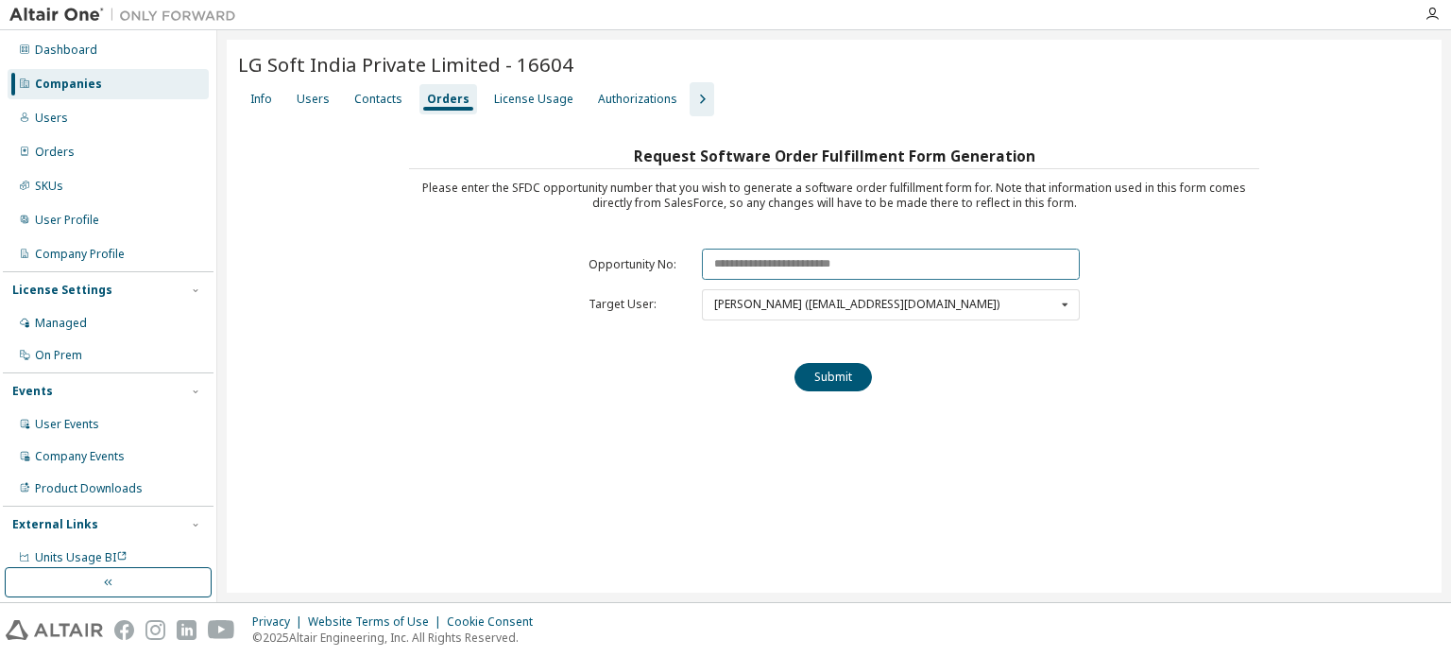
click at [754, 249] on input "text" at bounding box center [891, 264] width 378 height 31
paste input "********"
type input "********"
click at [814, 376] on button "Submit" at bounding box center [833, 377] width 77 height 28
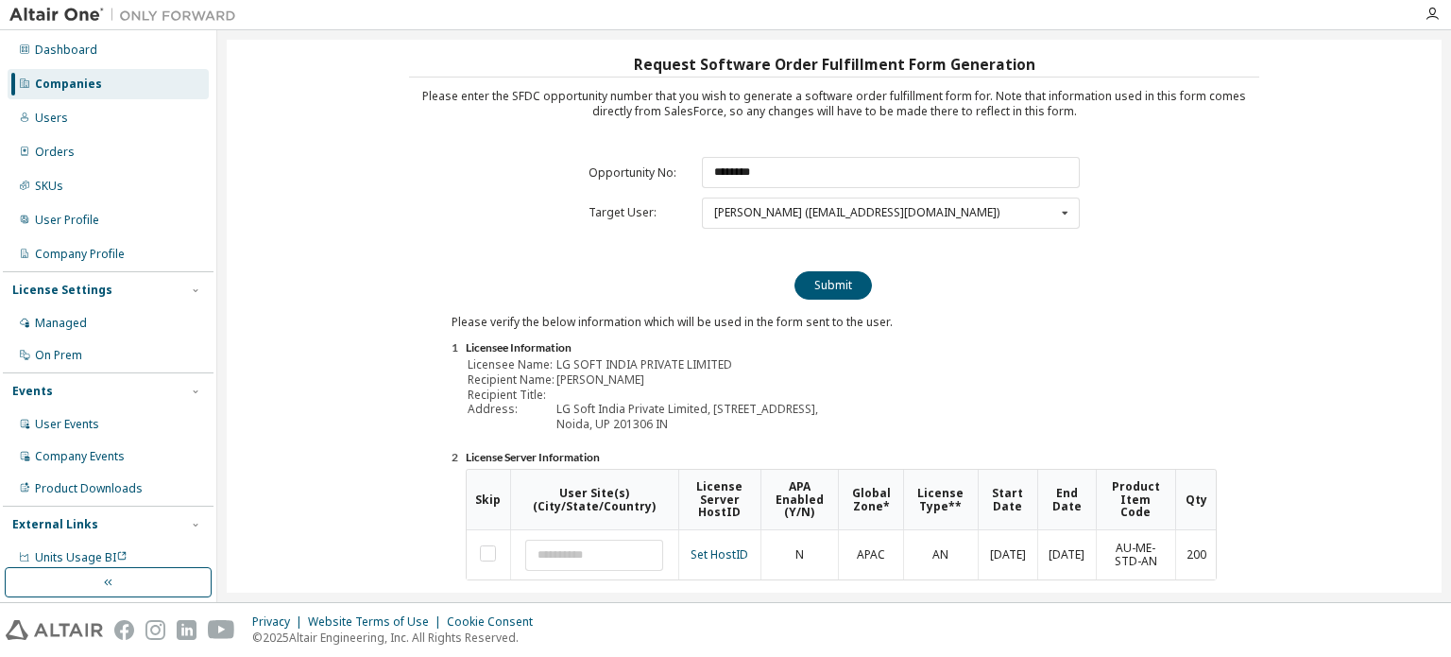
scroll to position [209, 0]
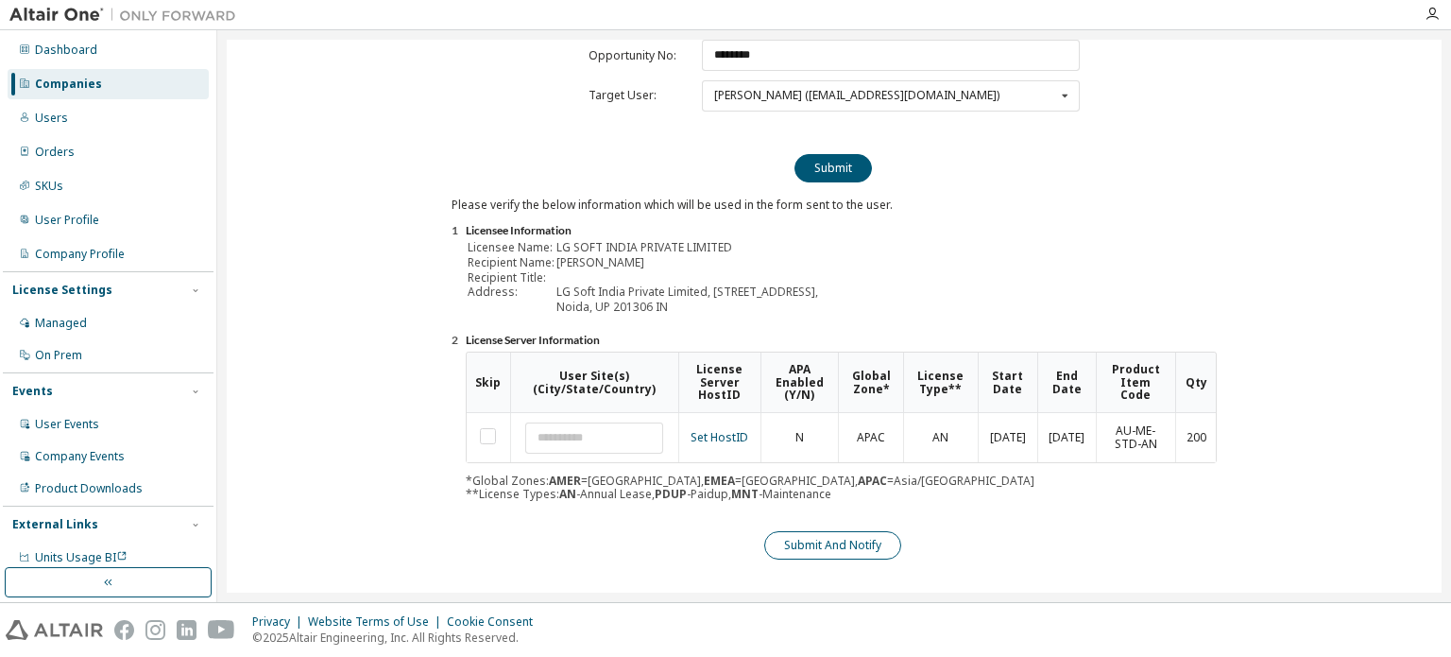
click at [849, 537] on button "Submit And Notify" at bounding box center [832, 545] width 137 height 28
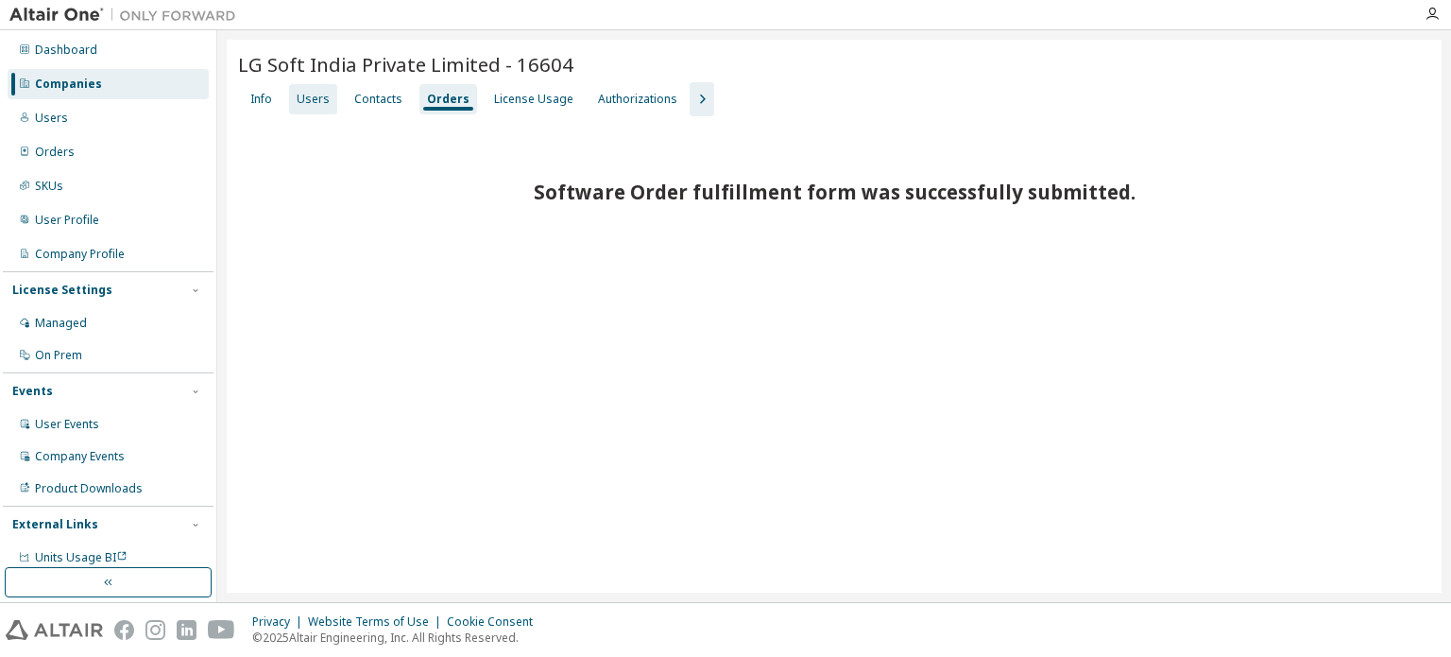
click at [315, 102] on div "Users" at bounding box center [313, 99] width 33 height 15
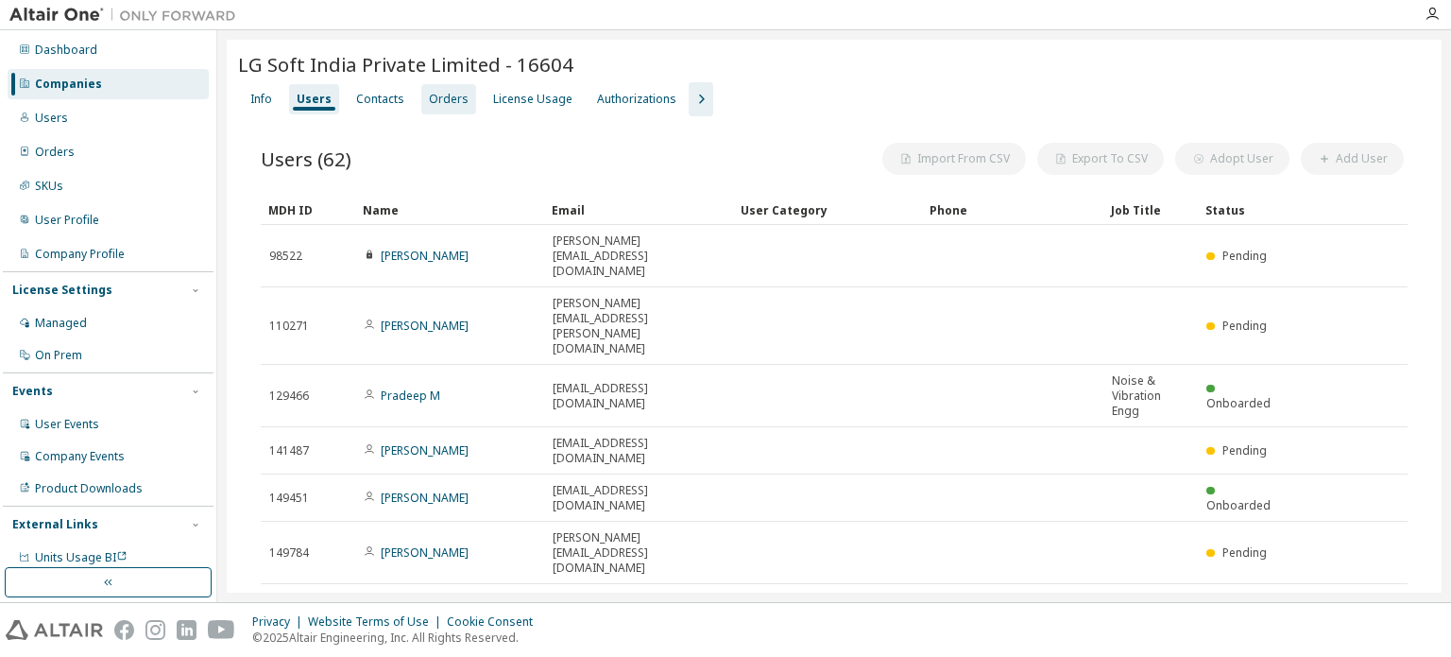
click at [448, 96] on div "Orders" at bounding box center [449, 99] width 40 height 15
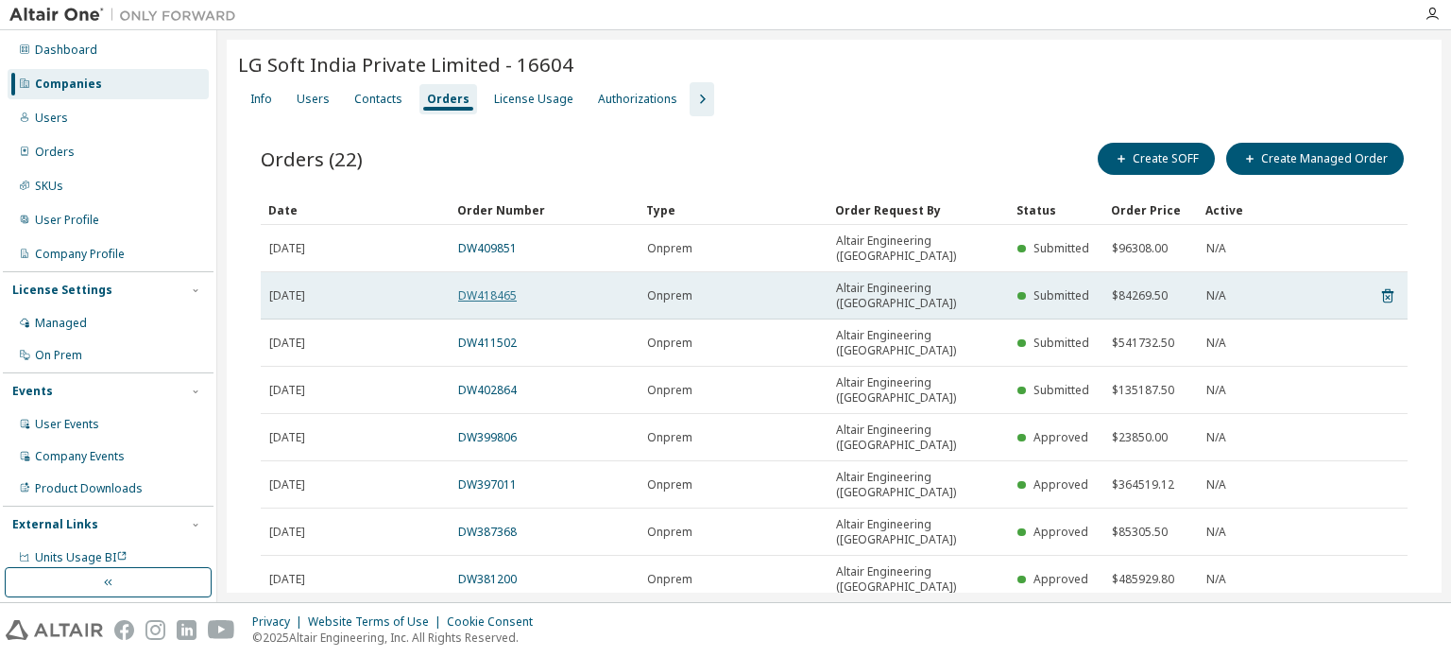
click at [480, 287] on link "DW418465" at bounding box center [487, 295] width 59 height 16
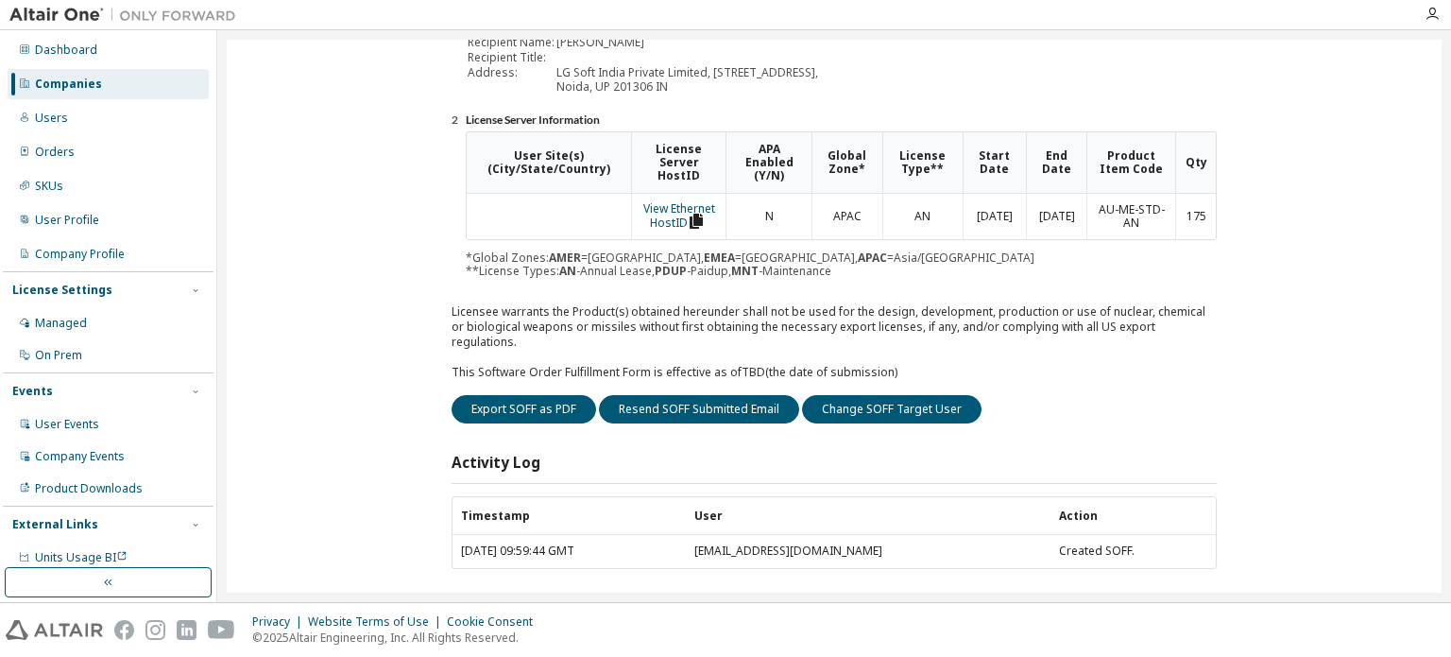
scroll to position [283, 0]
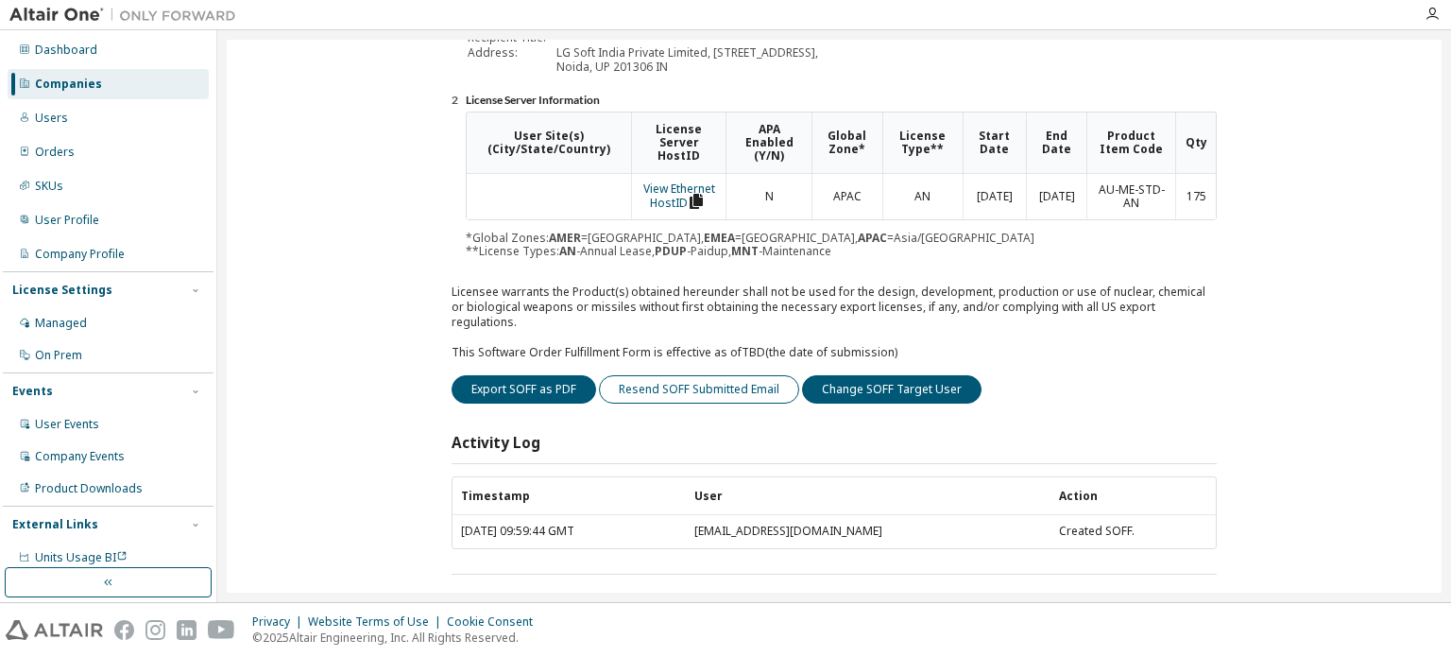
click at [738, 375] on button "Resend SOFF Submitted Email" at bounding box center [699, 389] width 200 height 28
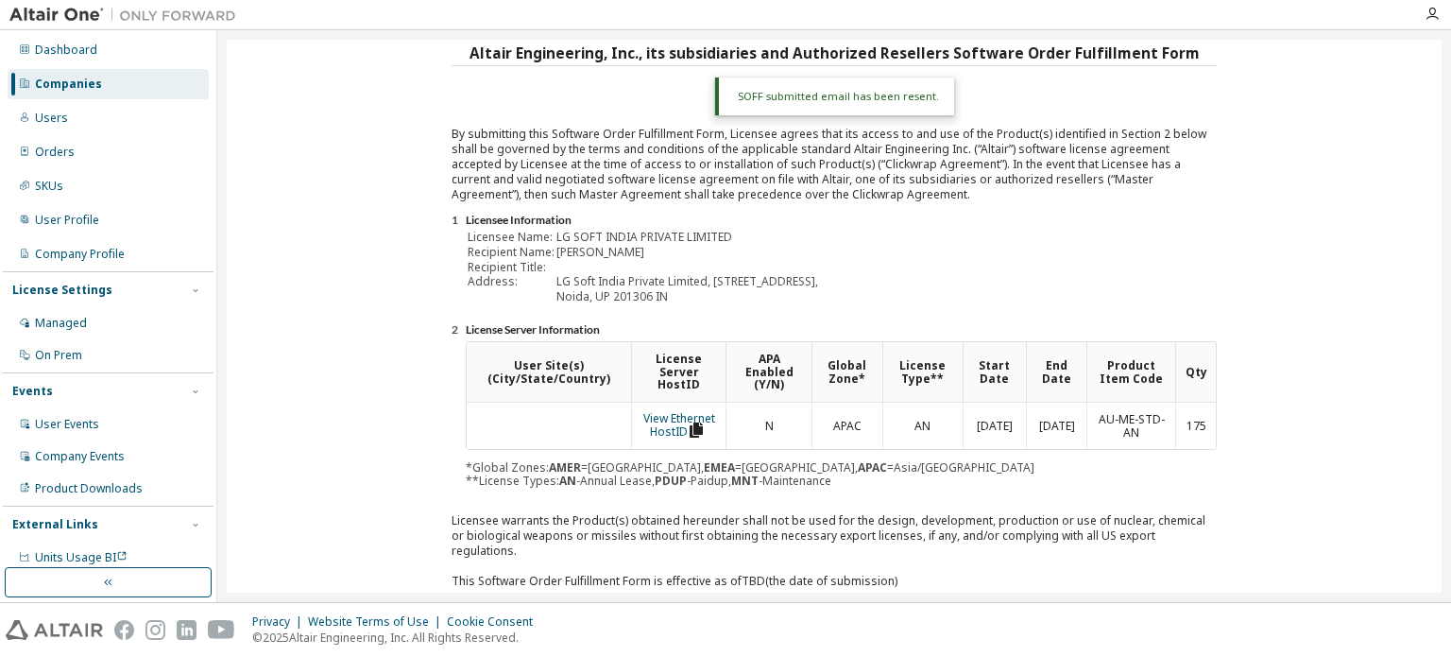
scroll to position [0, 0]
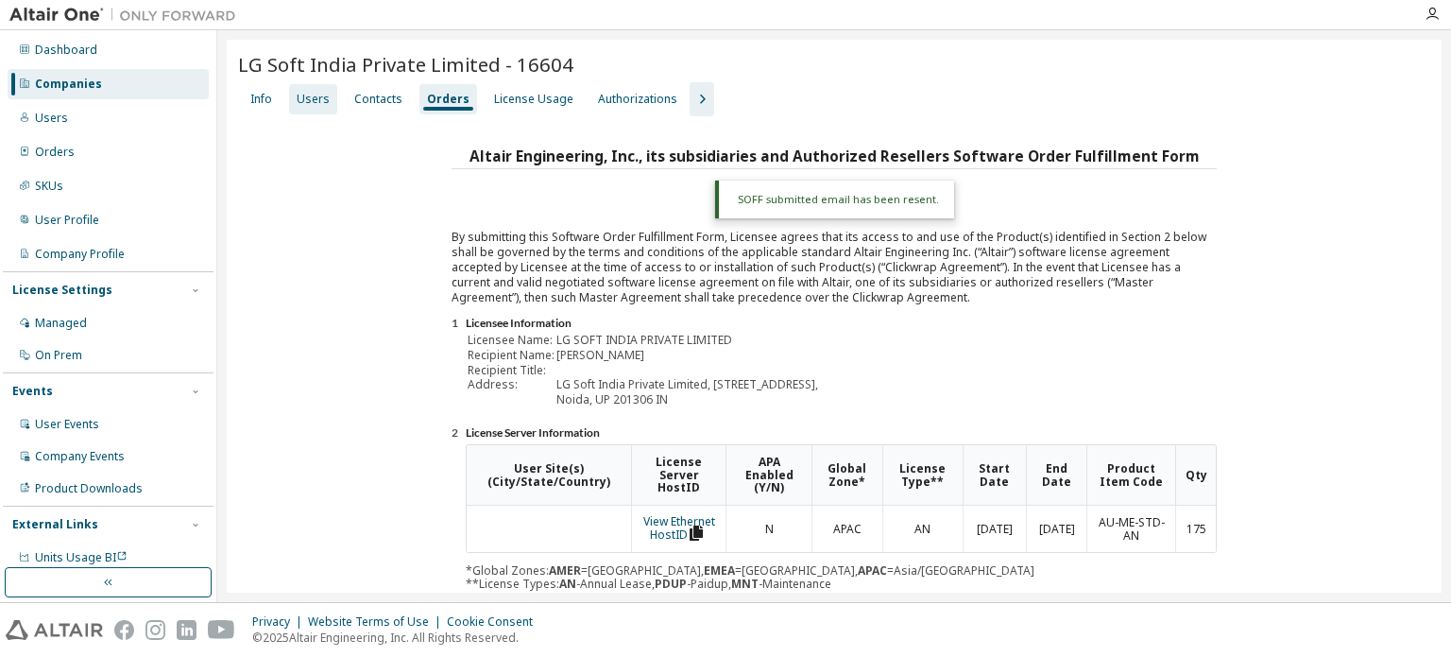
click at [318, 102] on div "Users" at bounding box center [313, 99] width 33 height 15
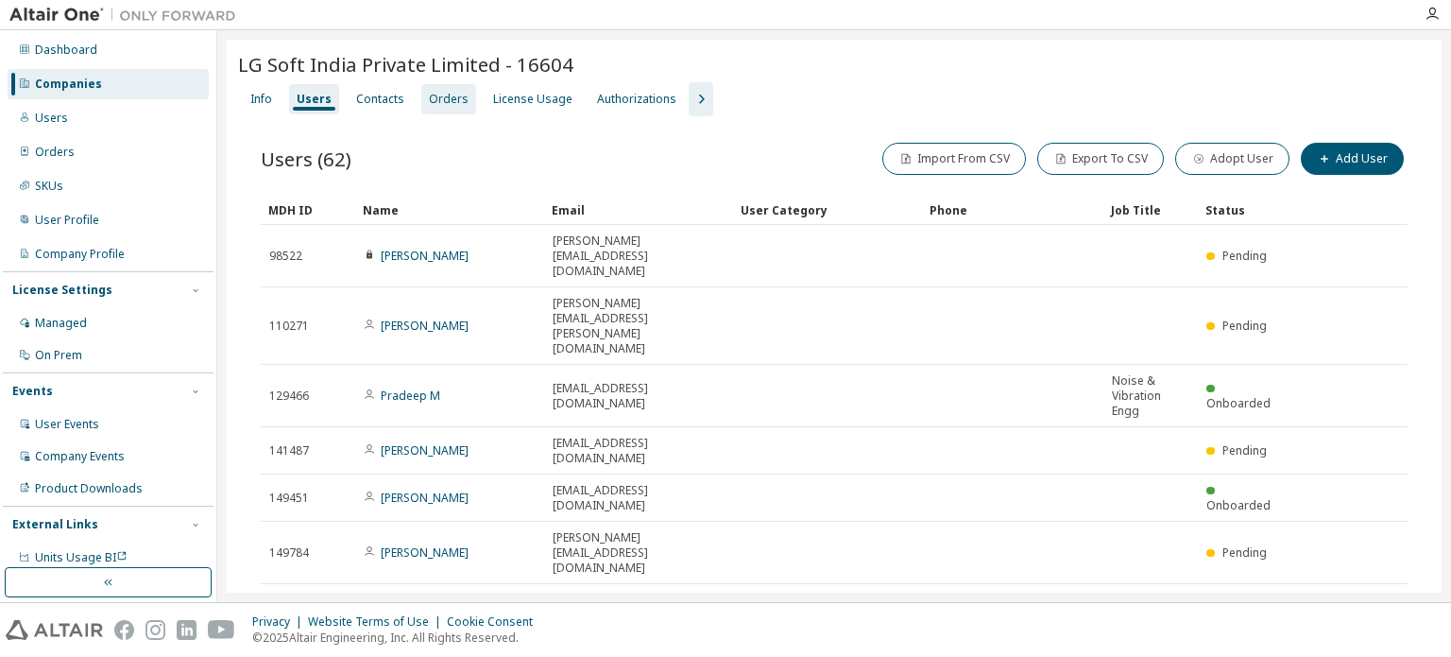
click at [435, 105] on div "Orders" at bounding box center [449, 99] width 40 height 15
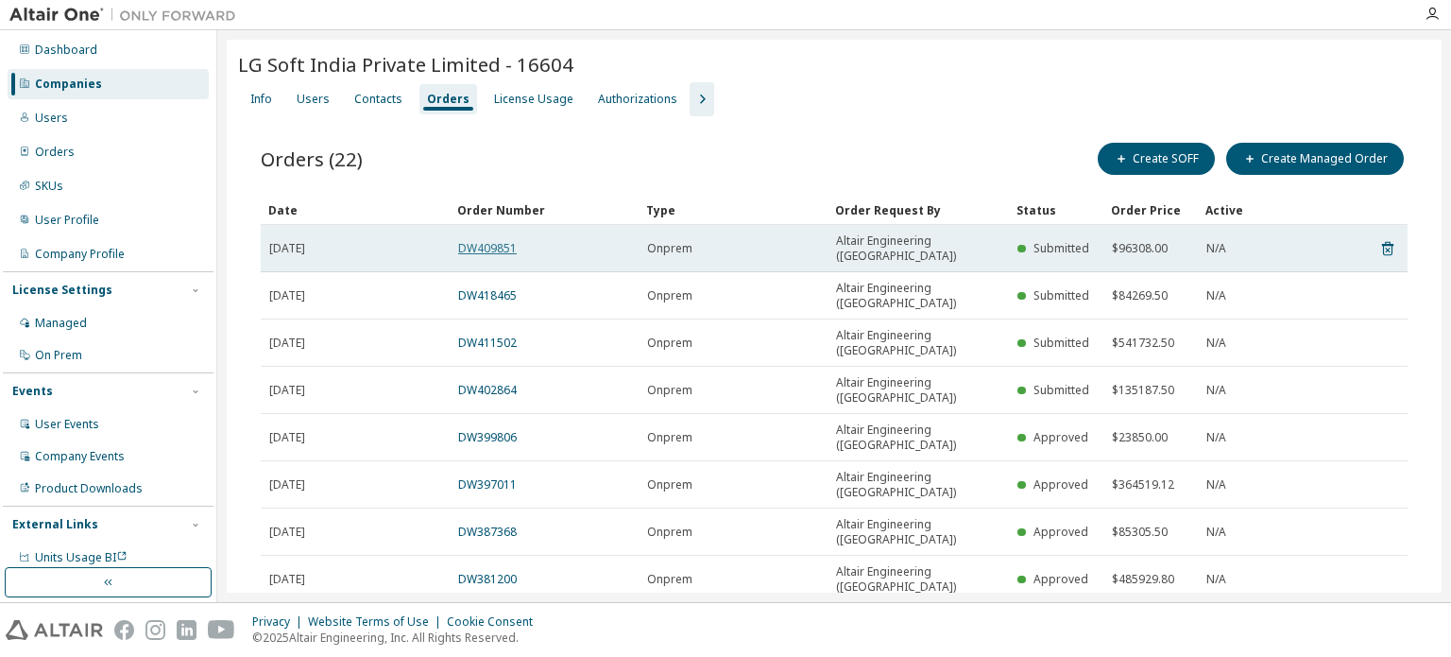
click at [466, 240] on link "DW409851" at bounding box center [487, 248] width 59 height 16
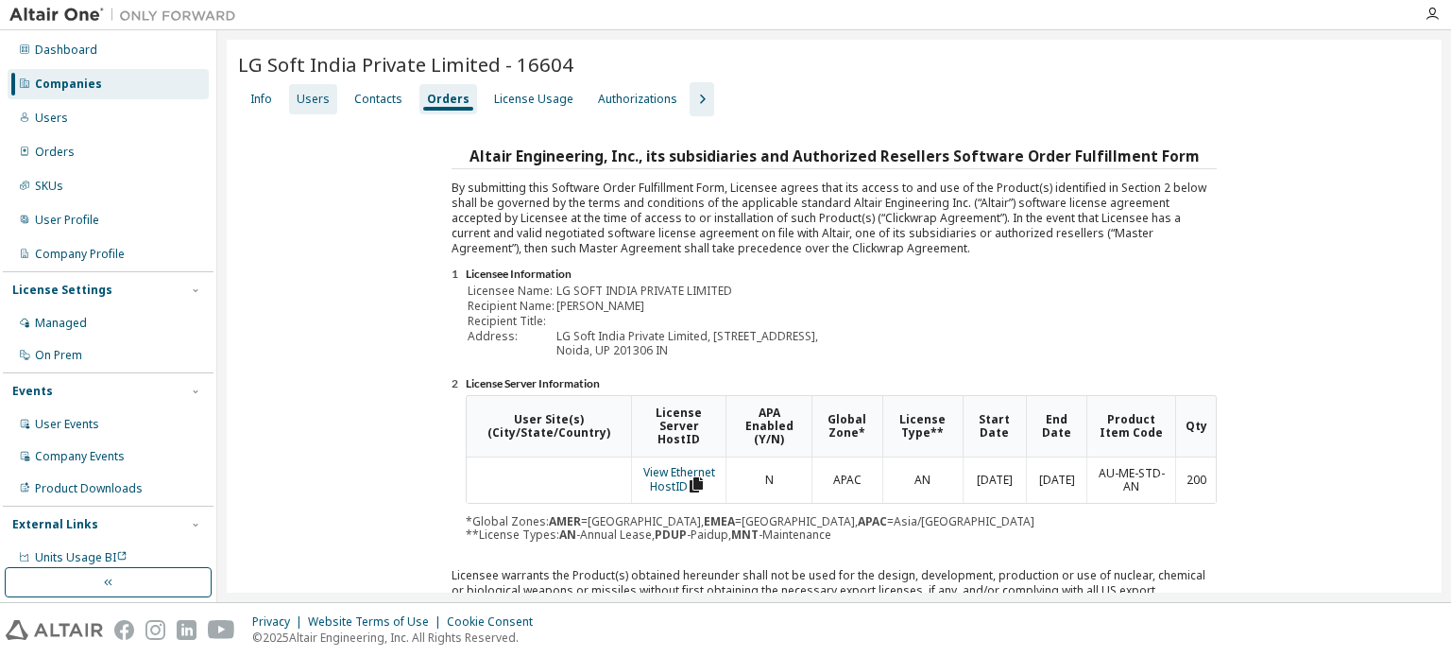
click at [315, 108] on div "Users" at bounding box center [313, 99] width 48 height 30
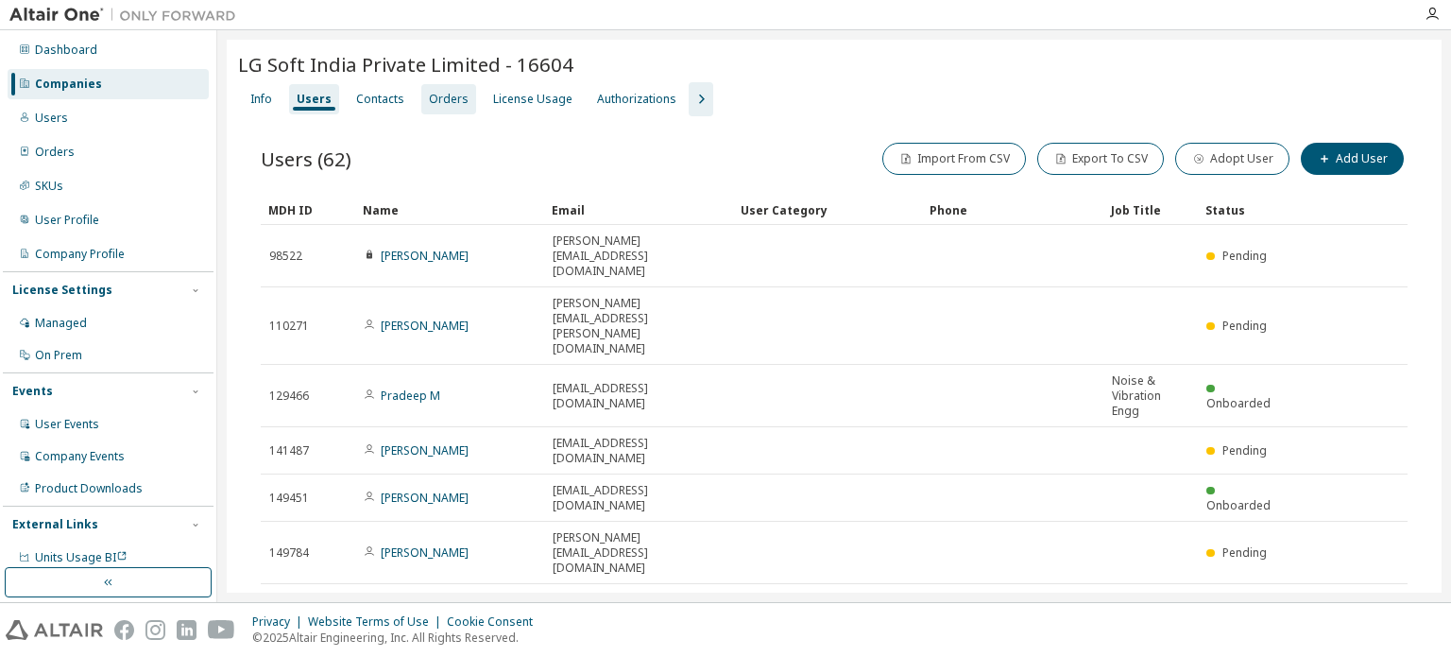
click at [449, 104] on div "Orders" at bounding box center [449, 99] width 40 height 15
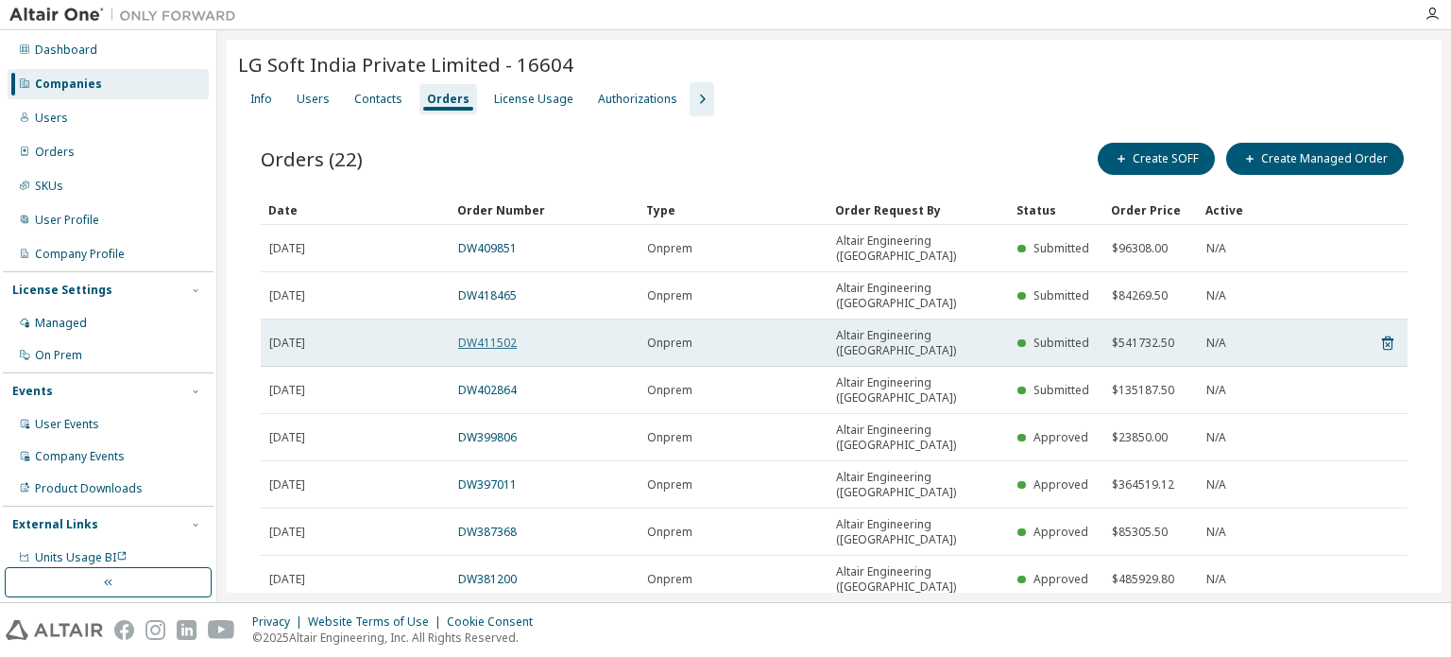
click at [506, 335] on link "DW411502" at bounding box center [487, 343] width 59 height 16
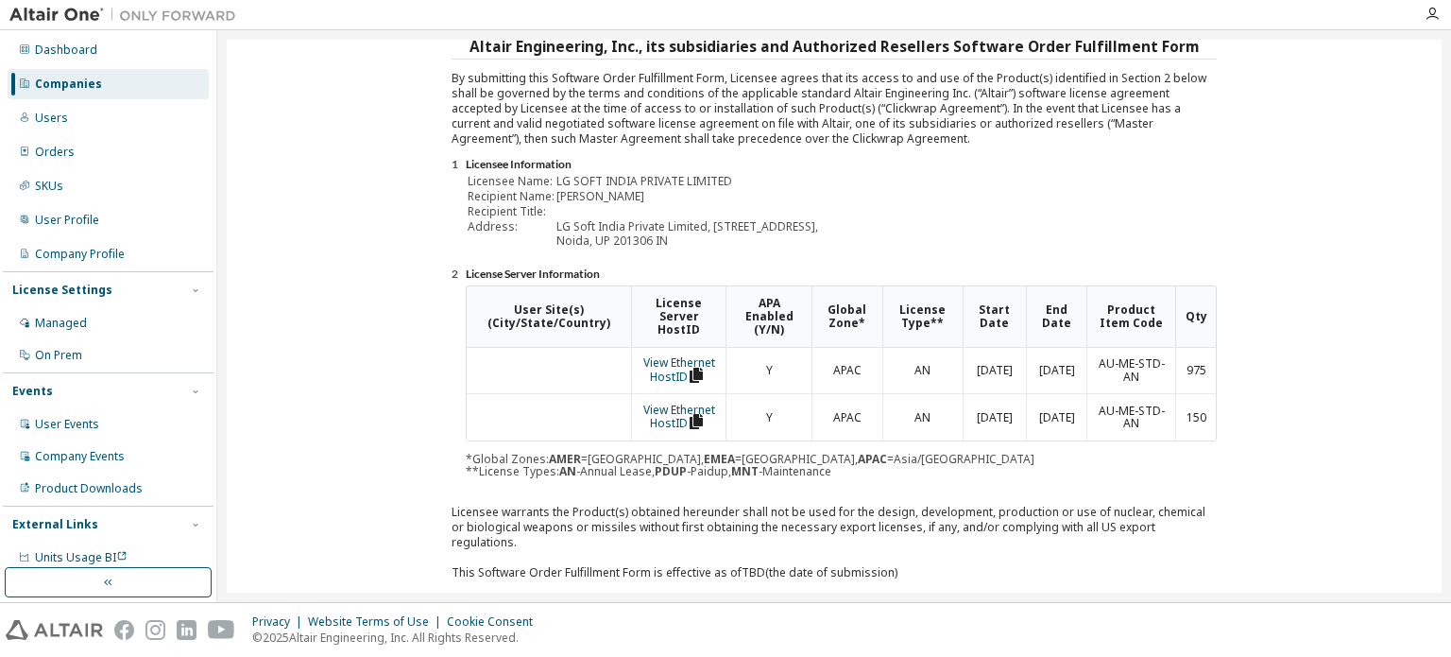
scroll to position [331, 0]
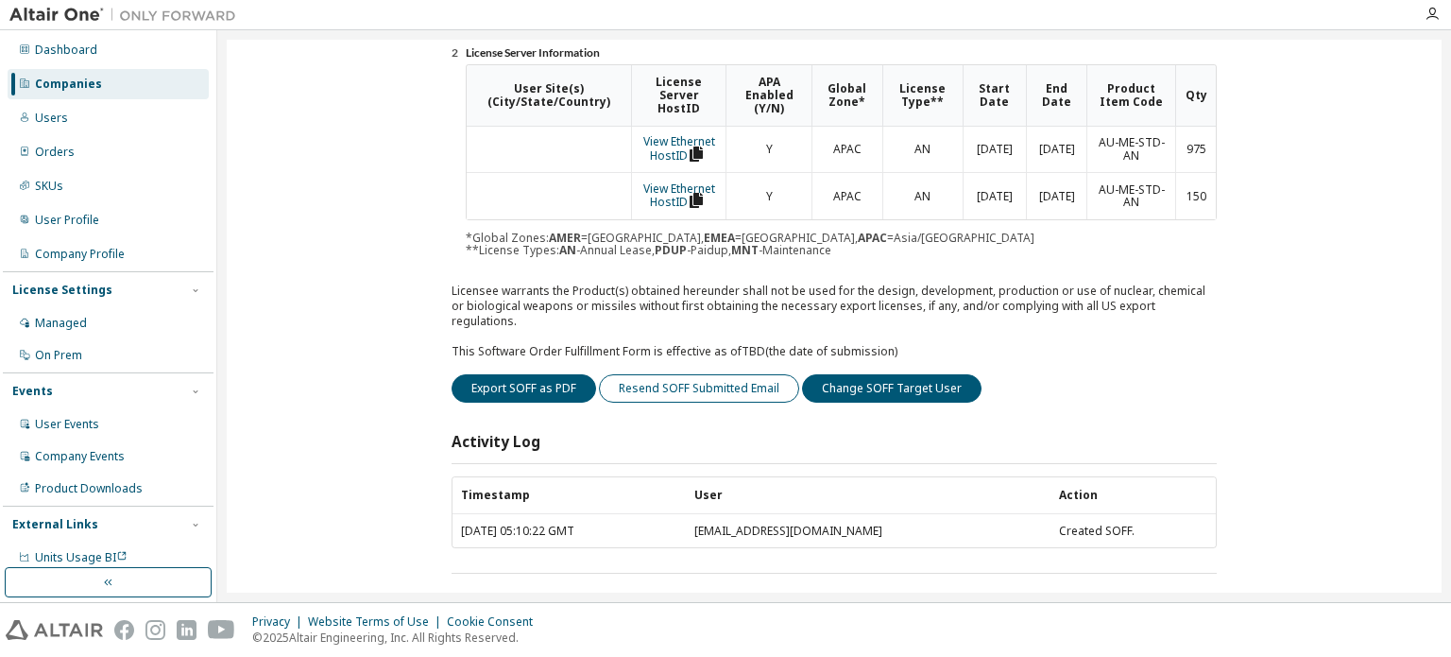
click at [748, 378] on button "Resend SOFF Submitted Email" at bounding box center [699, 388] width 200 height 28
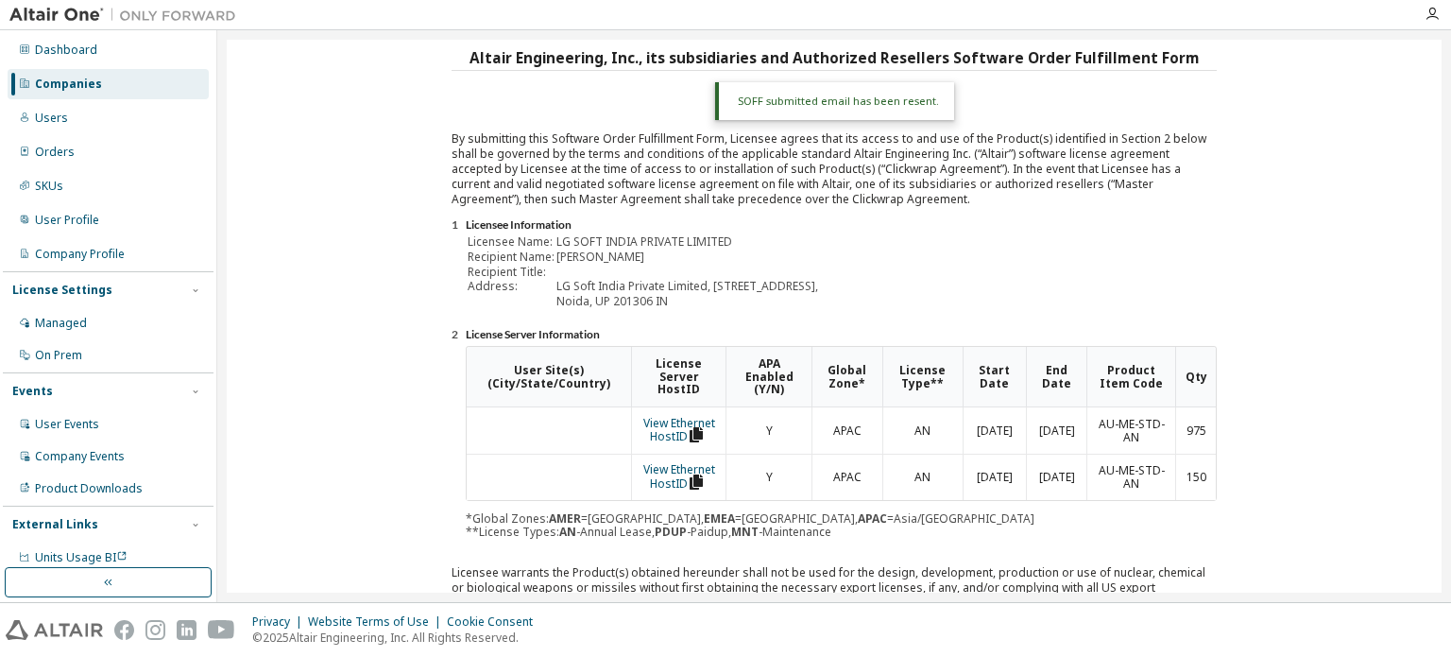
scroll to position [0, 0]
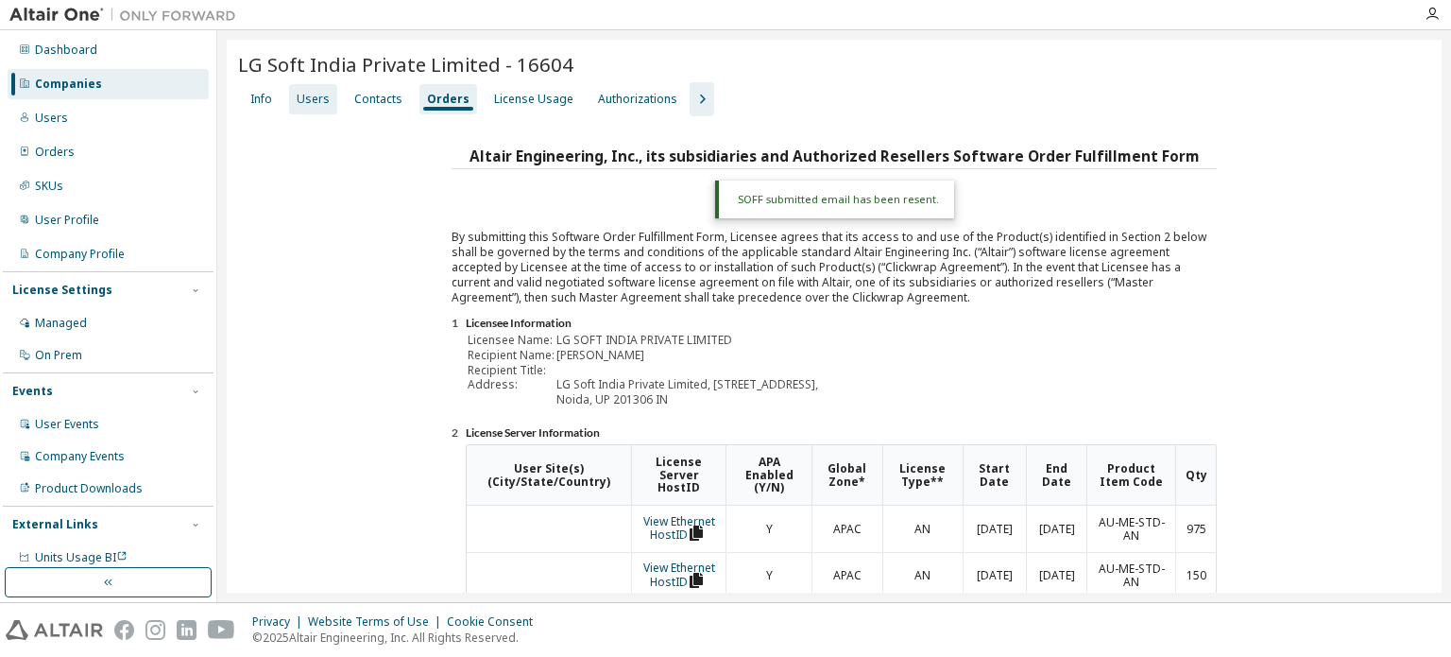
click at [315, 106] on div "Users" at bounding box center [313, 99] width 48 height 30
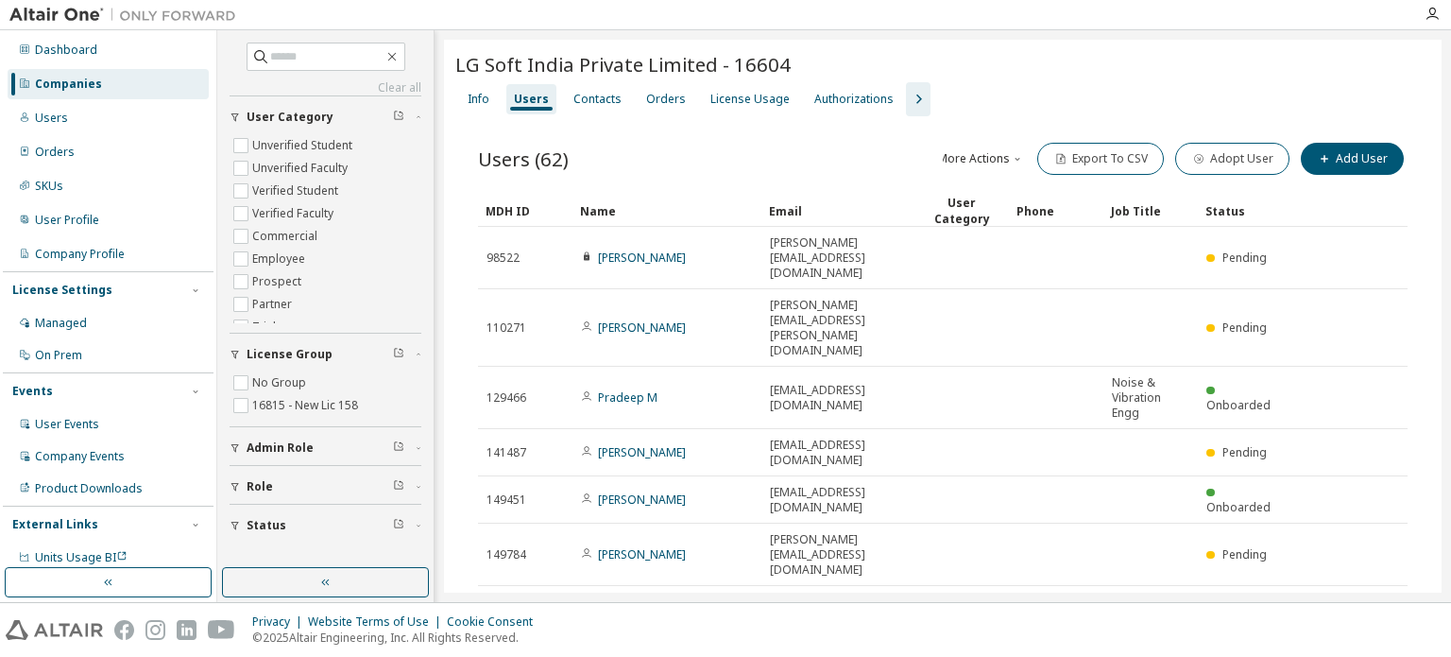
click at [79, 71] on div "Companies" at bounding box center [108, 84] width 201 height 30
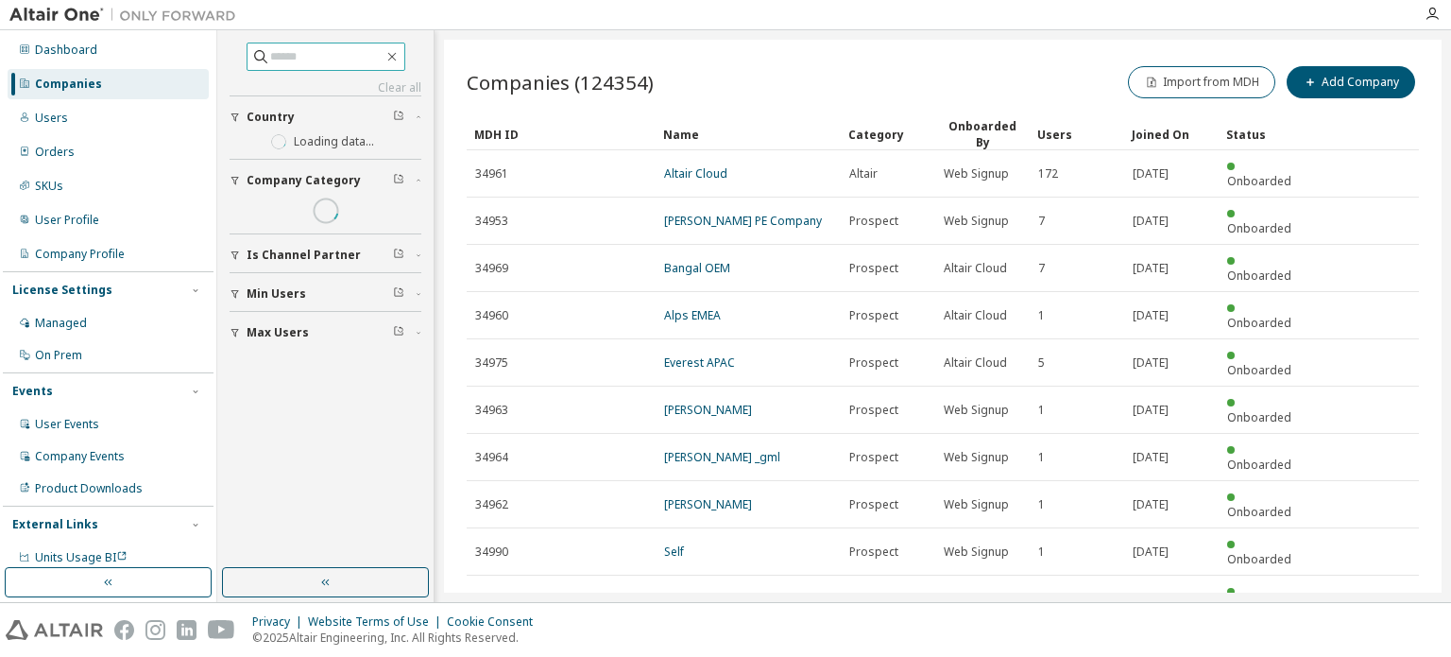
click at [296, 55] on input "text" at bounding box center [326, 56] width 113 height 19
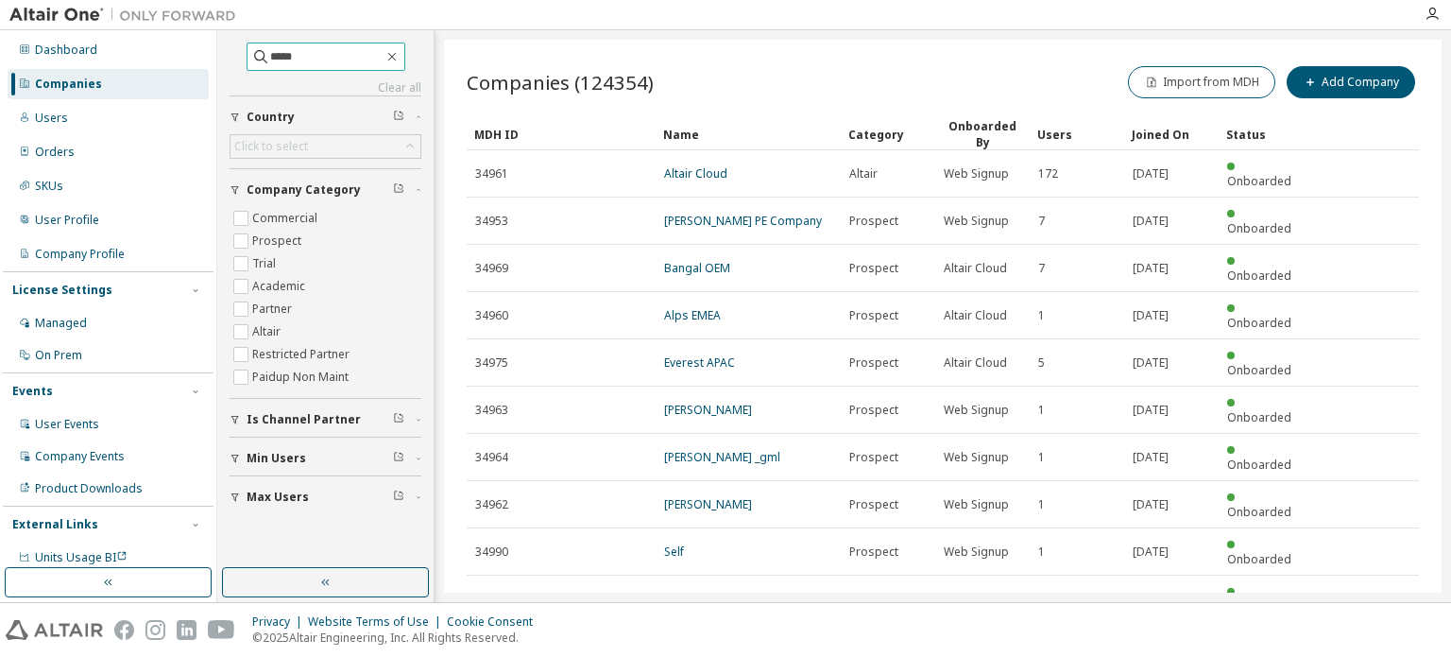
type input "*****"
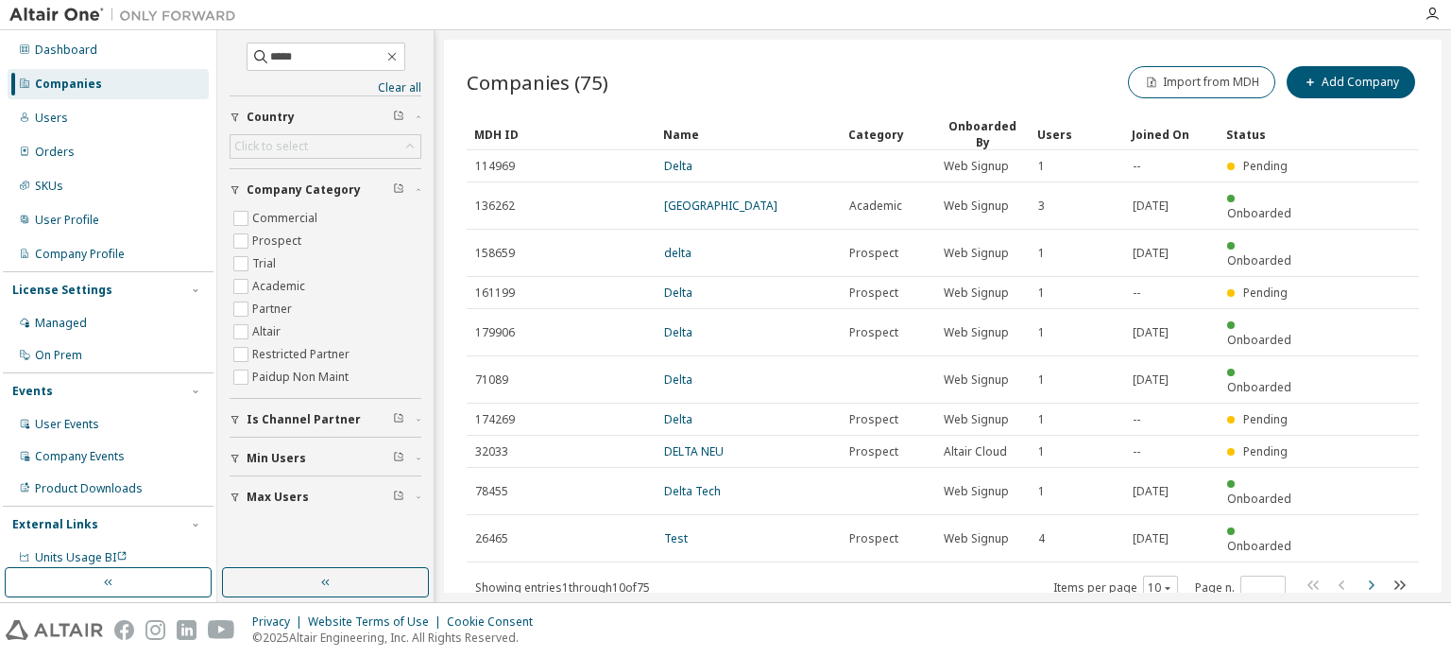
click at [1377, 574] on icon "button" at bounding box center [1371, 585] width 23 height 23
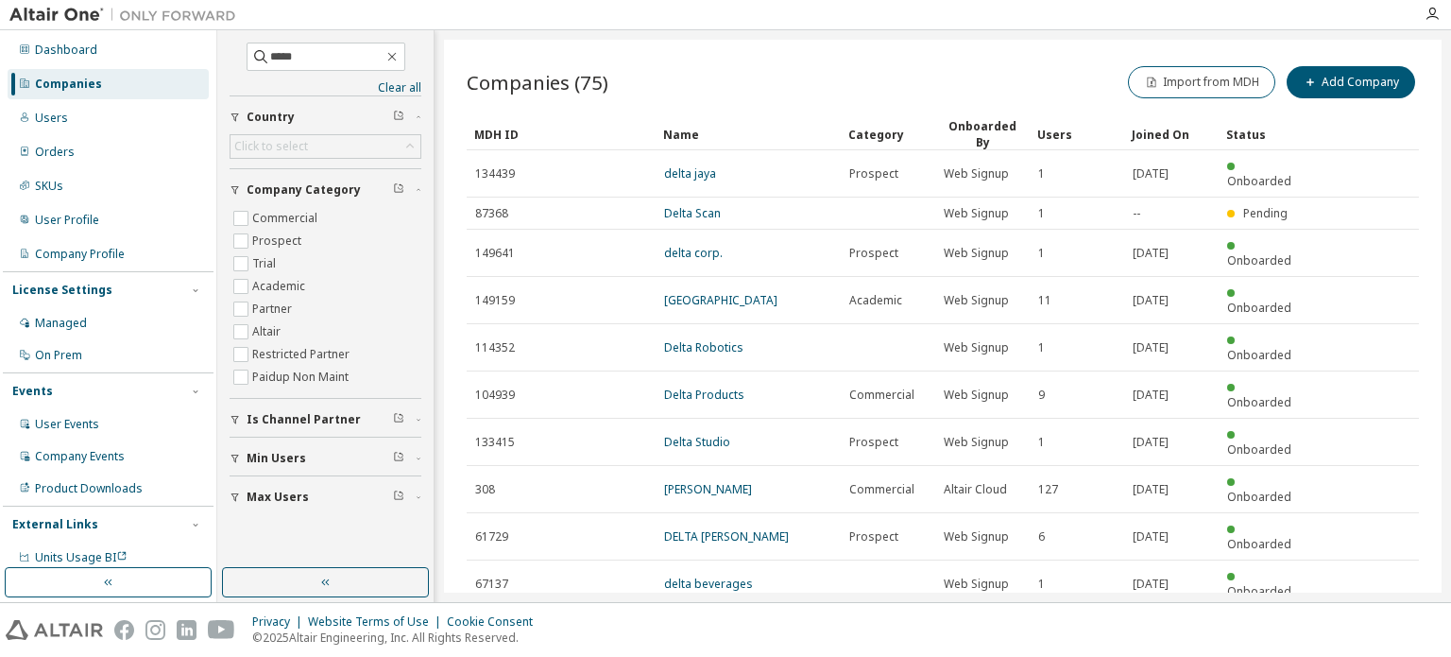
click at [1375, 619] on icon "button" at bounding box center [1371, 630] width 23 height 23
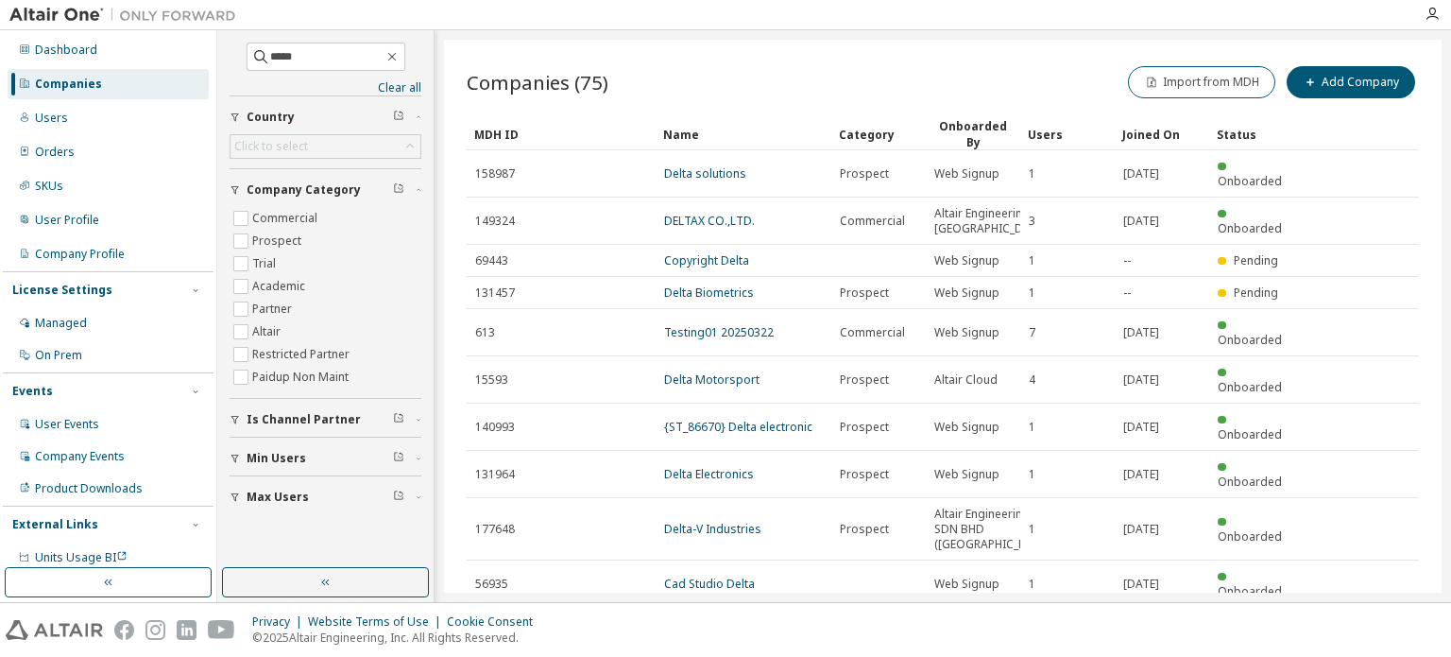
click at [1361, 619] on icon "button" at bounding box center [1371, 630] width 23 height 23
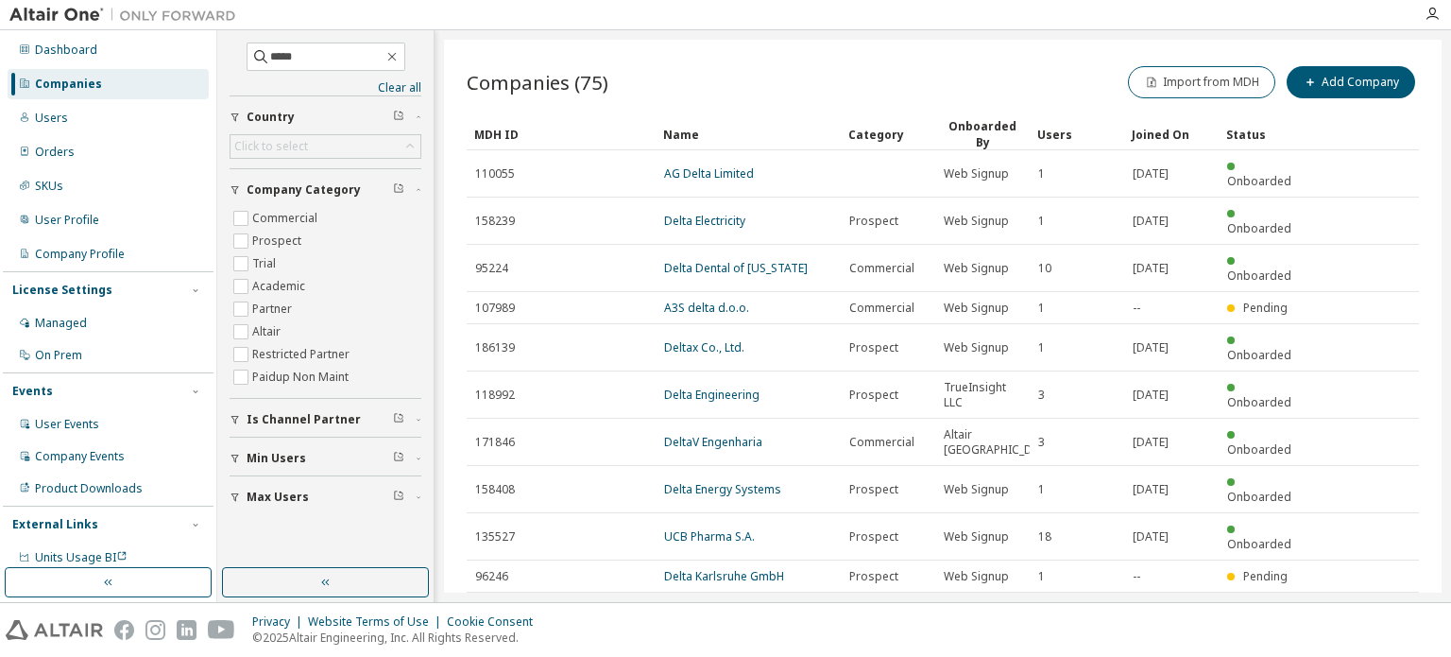
click at [1368, 604] on icon "button" at bounding box center [1371, 615] width 23 height 23
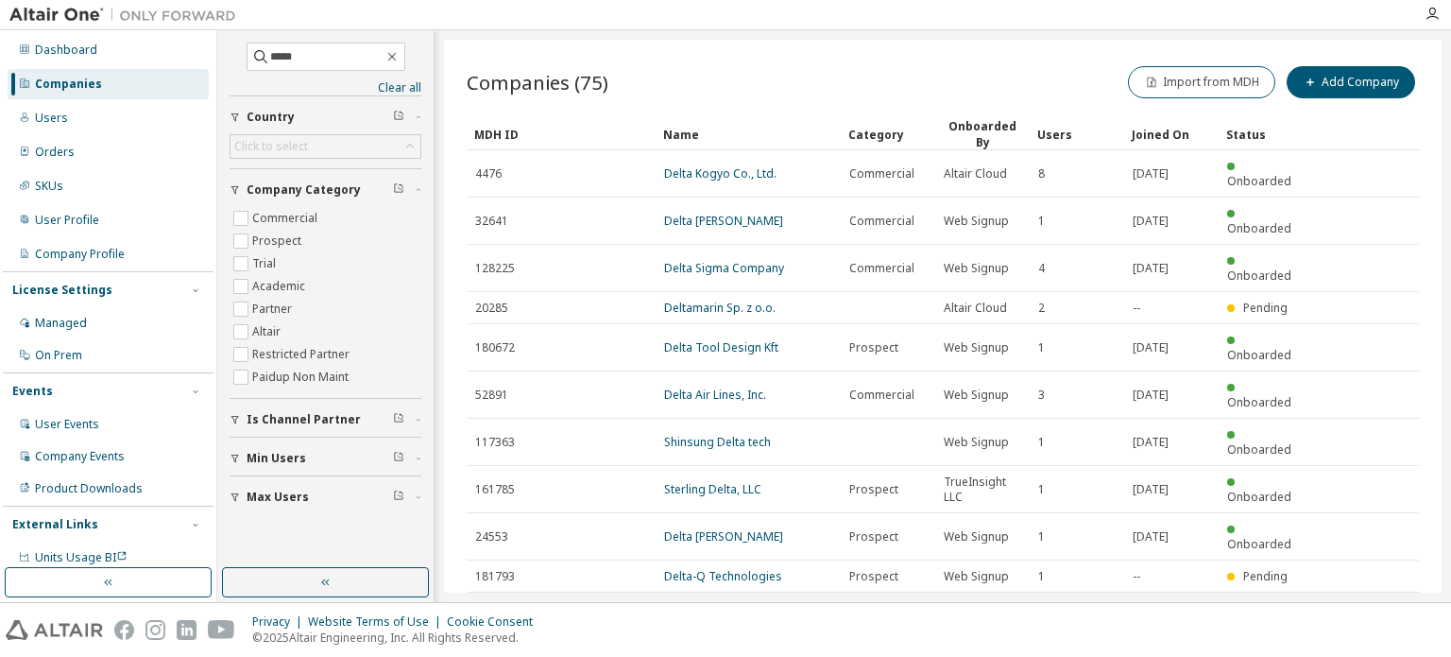
click at [1368, 604] on icon "button" at bounding box center [1371, 615] width 23 height 23
type input "*"
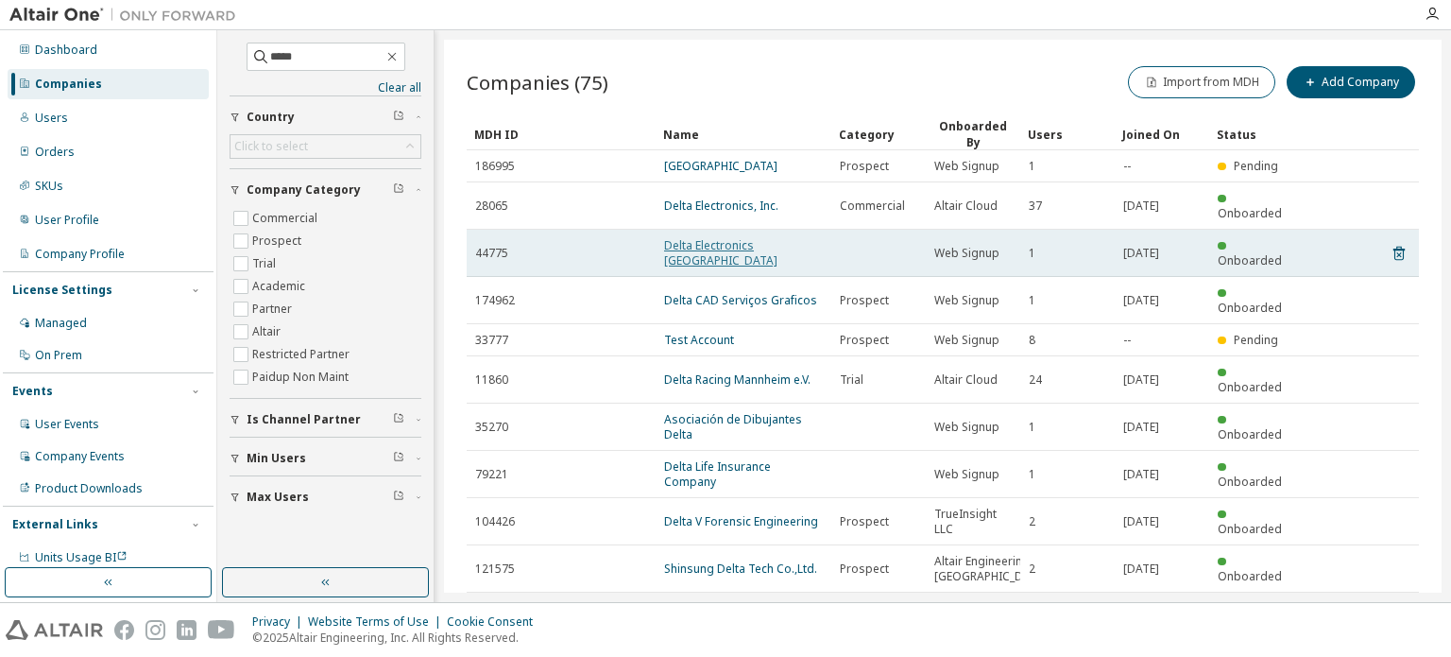
click at [747, 237] on link "Delta Electronics [GEOGRAPHIC_DATA]" at bounding box center [720, 252] width 113 height 31
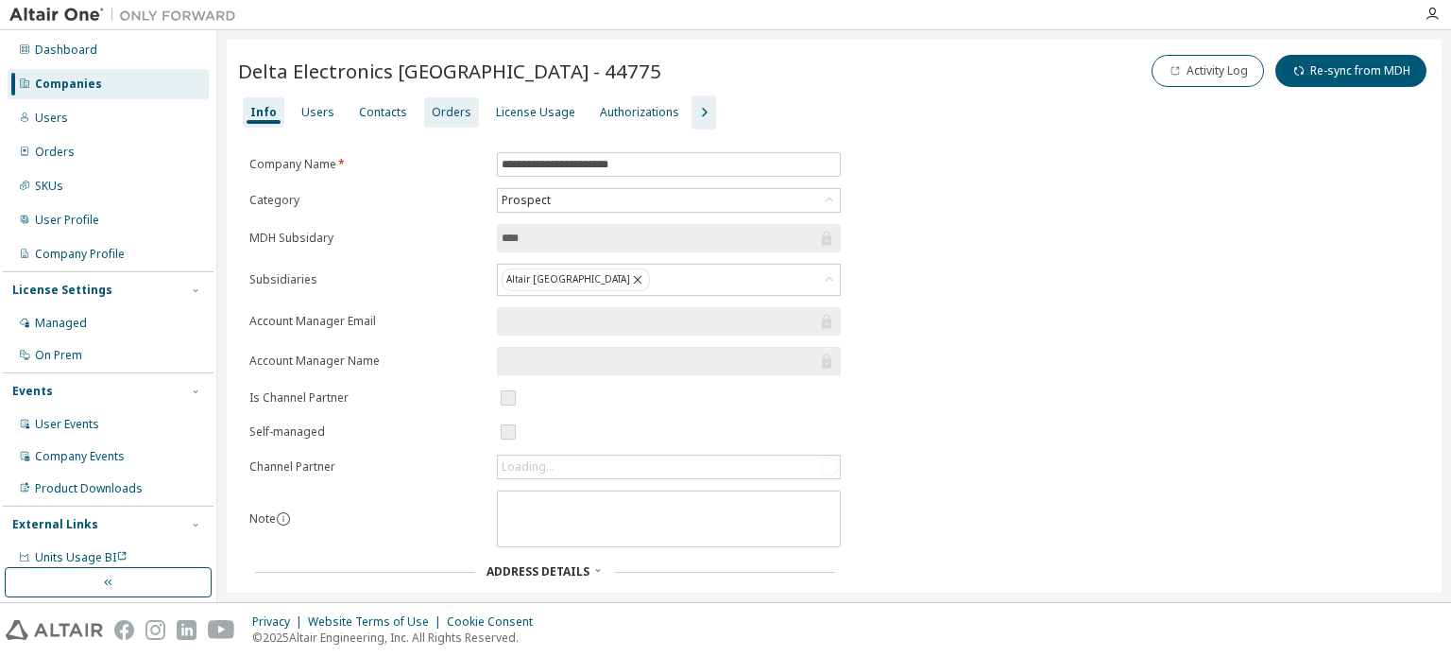
click at [437, 120] on div "Orders" at bounding box center [451, 112] width 55 height 30
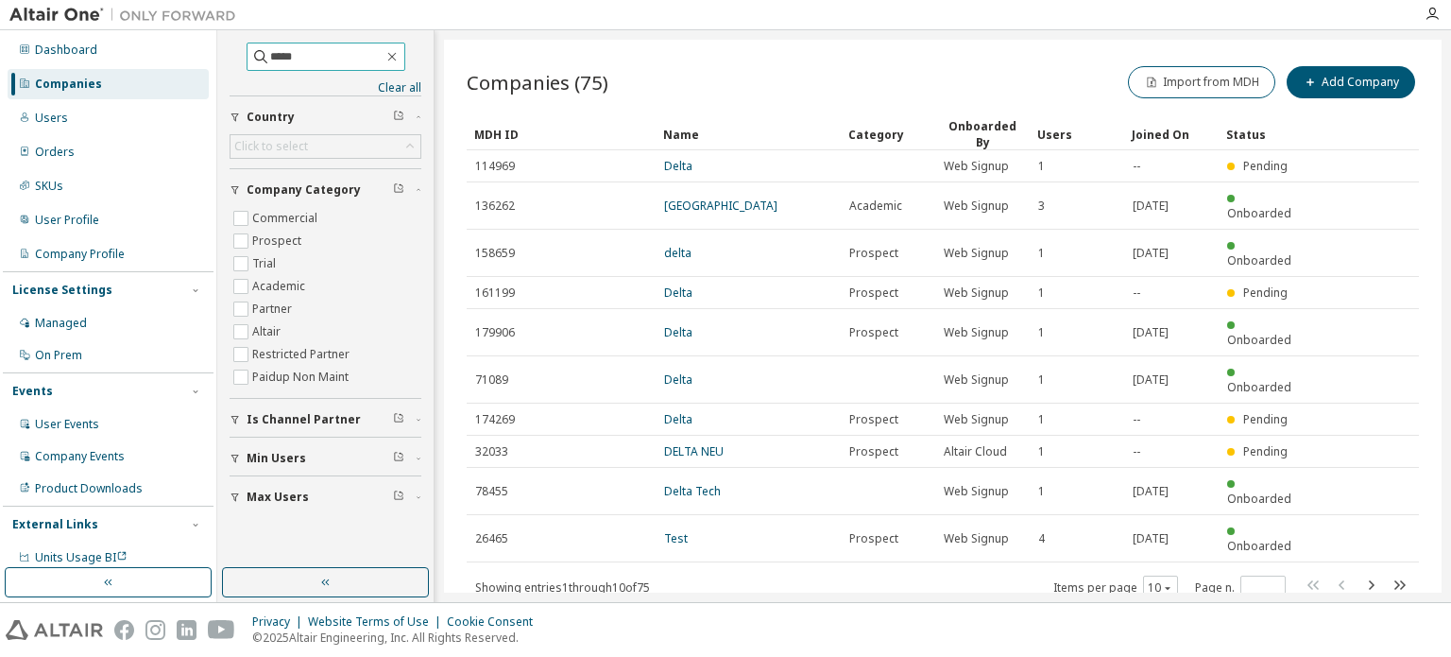
click at [283, 65] on input "*****" at bounding box center [326, 56] width 113 height 19
drag, startPoint x: 287, startPoint y: 57, endPoint x: 223, endPoint y: 52, distance: 64.4
click at [223, 52] on div "***** Clear all Max Users Min Users Is Channel Partner Company Category Commerc…" at bounding box center [325, 299] width 211 height 532
type input "*****"
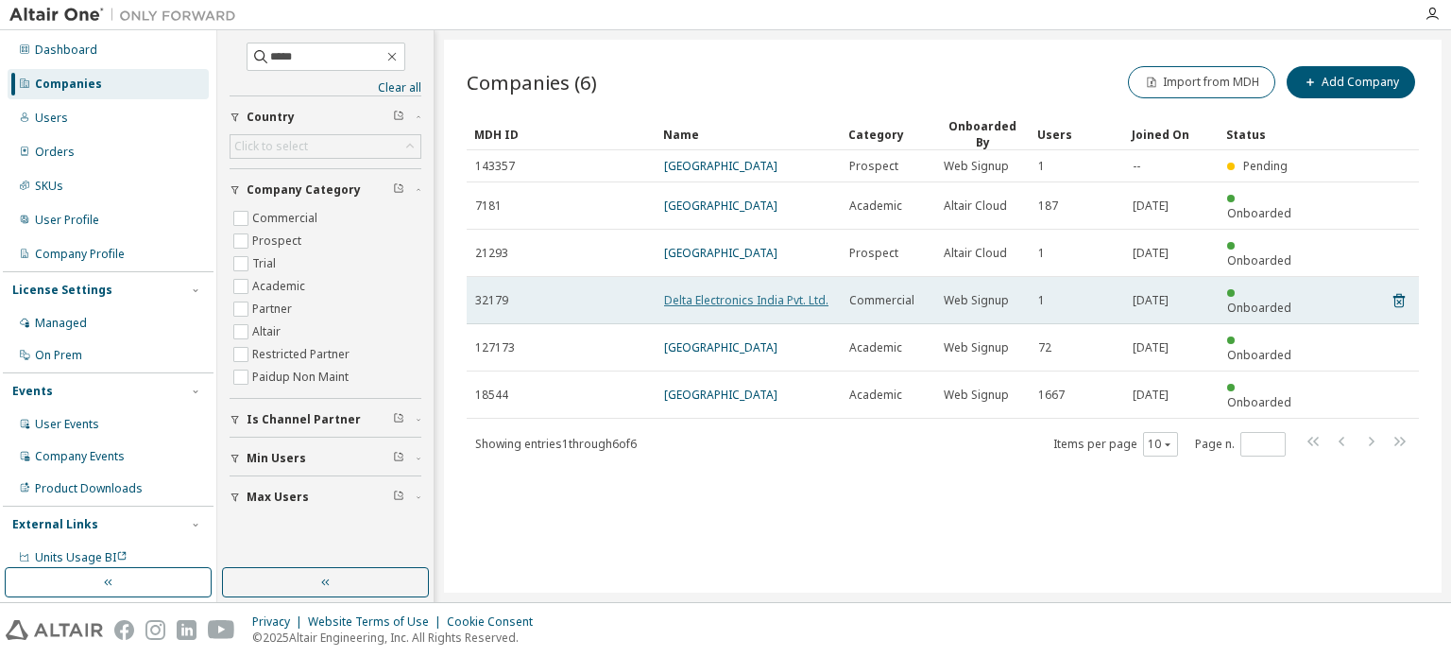
click at [762, 292] on link "Delta Electronics India Pvt. Ltd." at bounding box center [746, 300] width 164 height 16
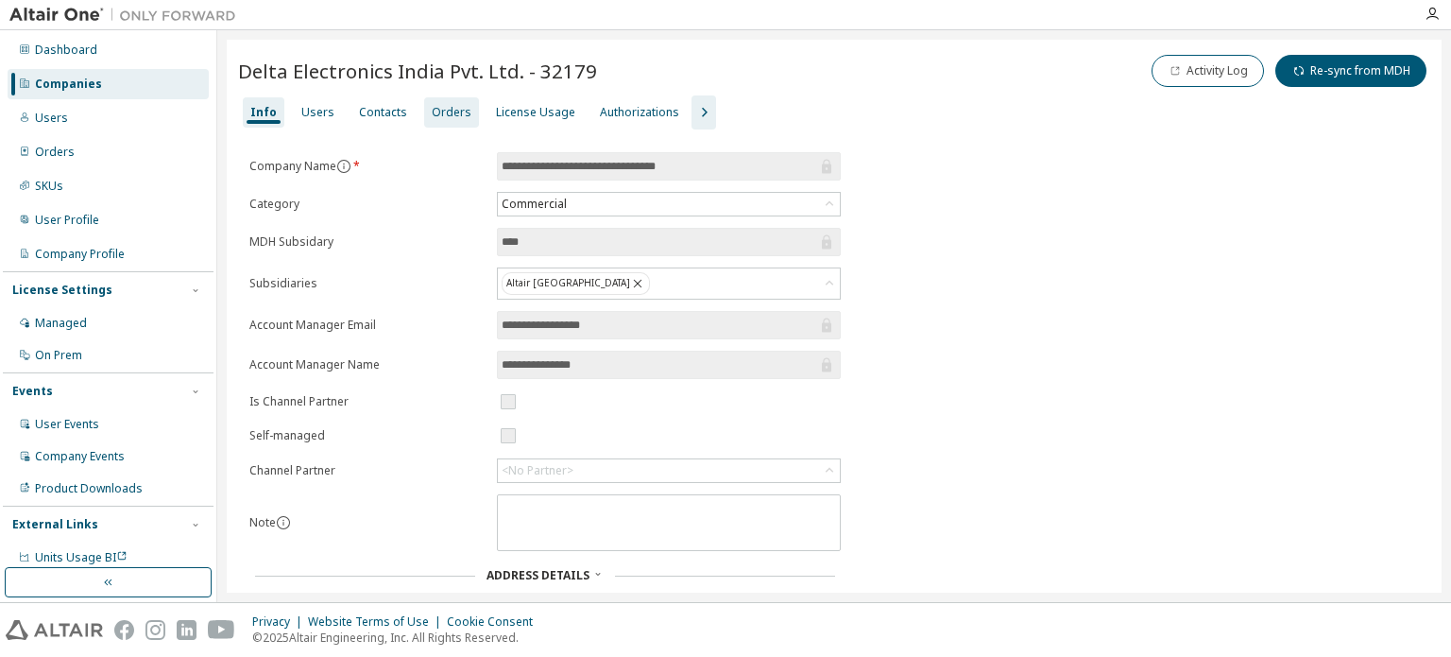
click at [464, 102] on div "Orders" at bounding box center [451, 112] width 55 height 30
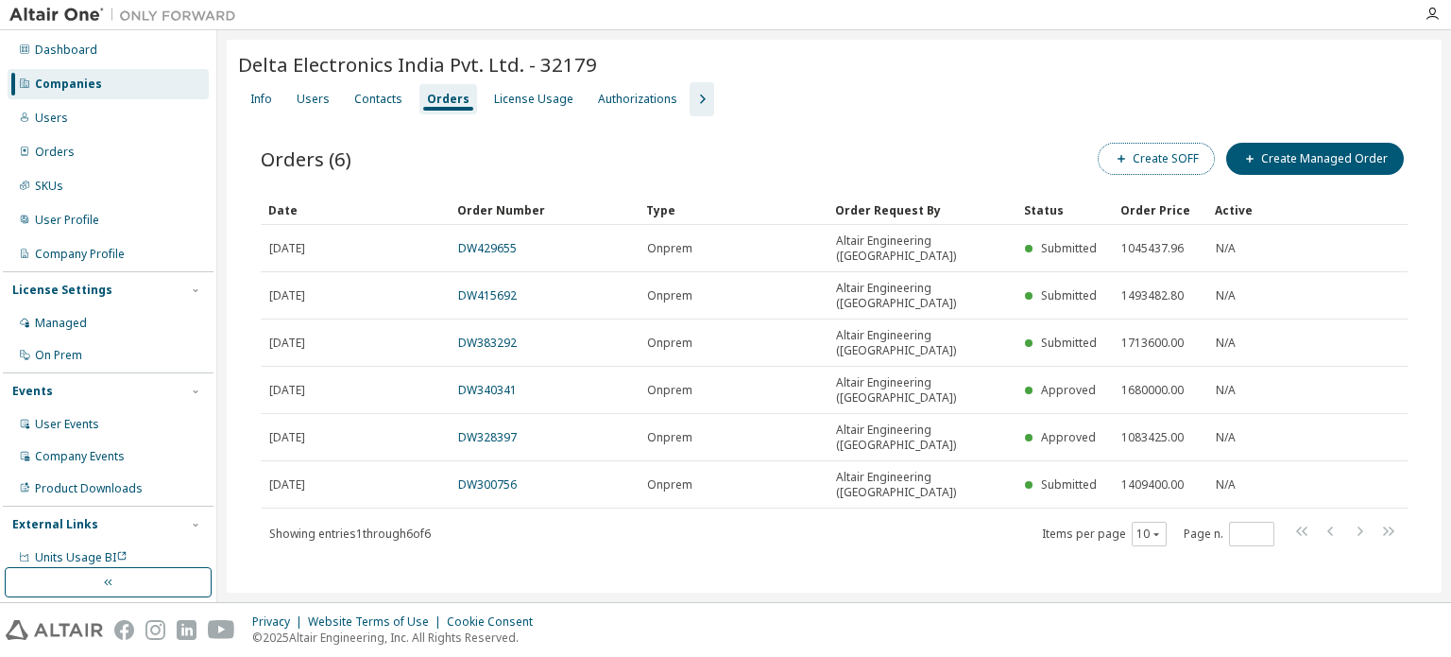
click at [1134, 165] on button "Create SOFF" at bounding box center [1156, 159] width 117 height 32
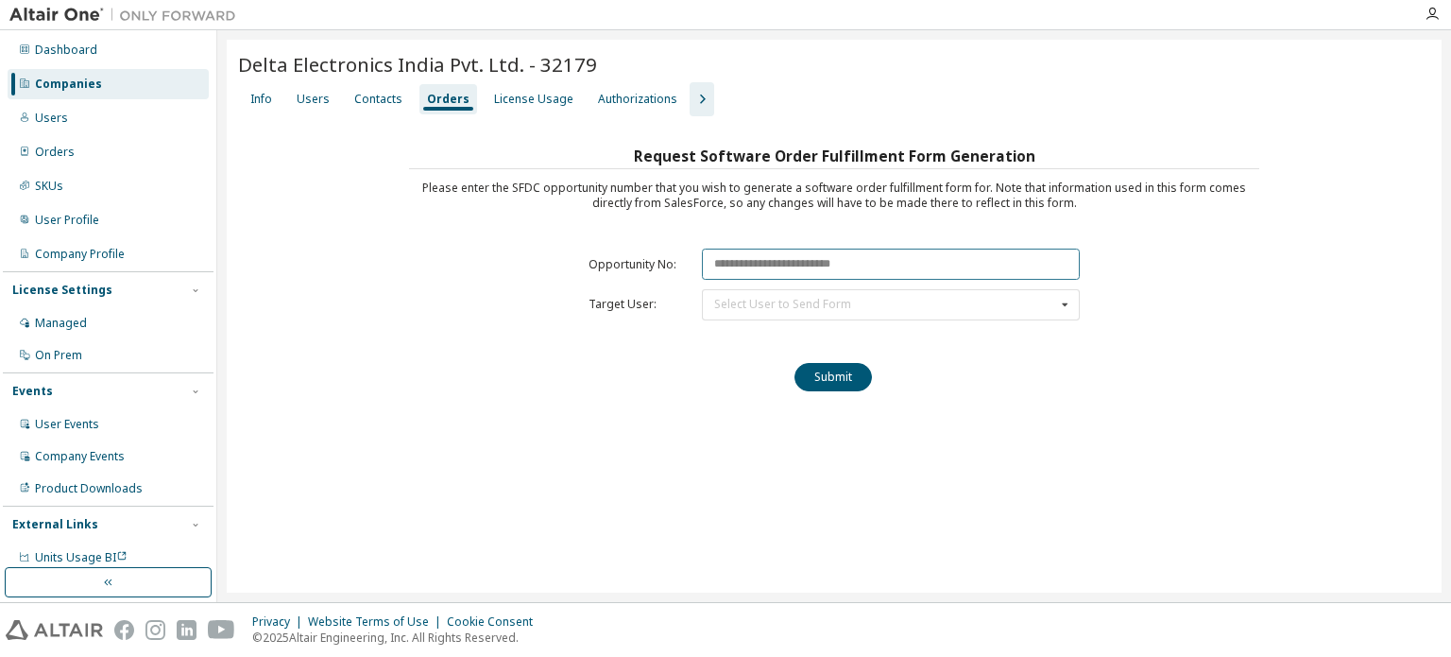
click at [767, 266] on input "text" at bounding box center [891, 264] width 378 height 31
paste input "********"
type input "********"
click at [758, 309] on div "Select User to Send Form" at bounding box center [782, 304] width 137 height 11
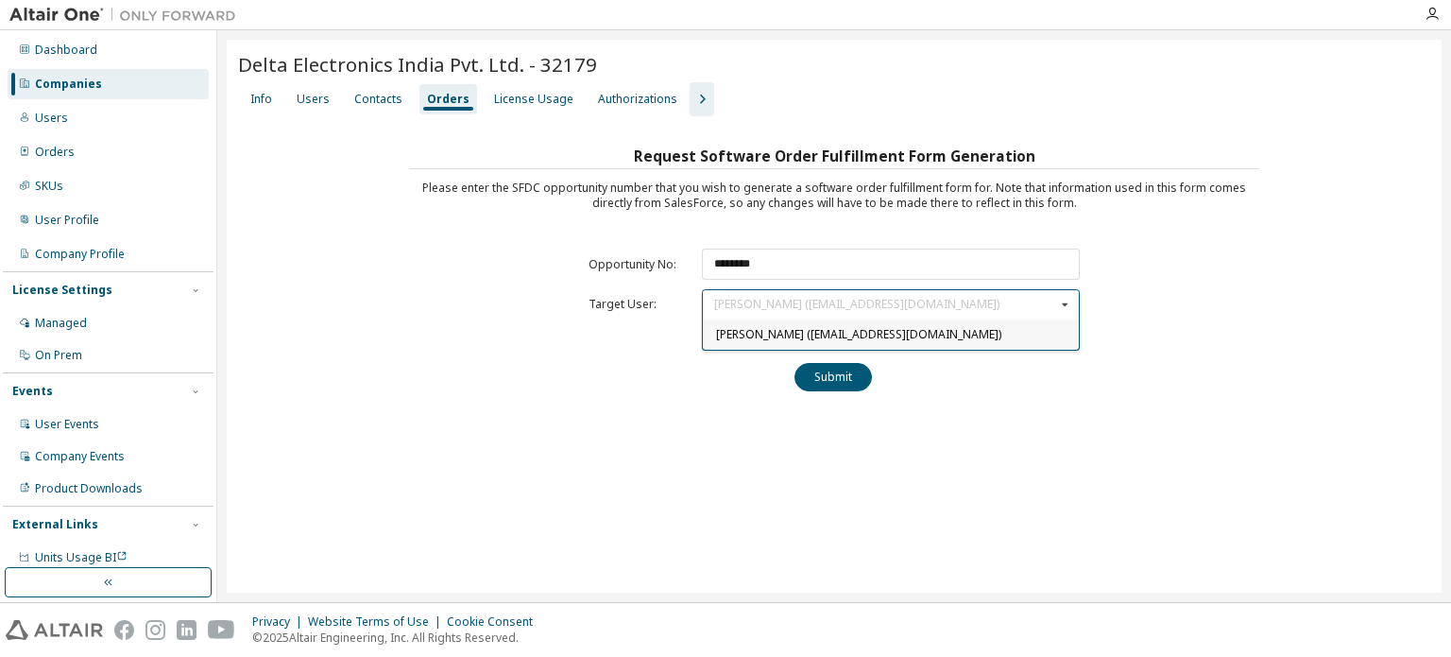
click at [752, 330] on span "[PERSON_NAME] ([EMAIL_ADDRESS][DOMAIN_NAME])" at bounding box center [858, 334] width 285 height 16
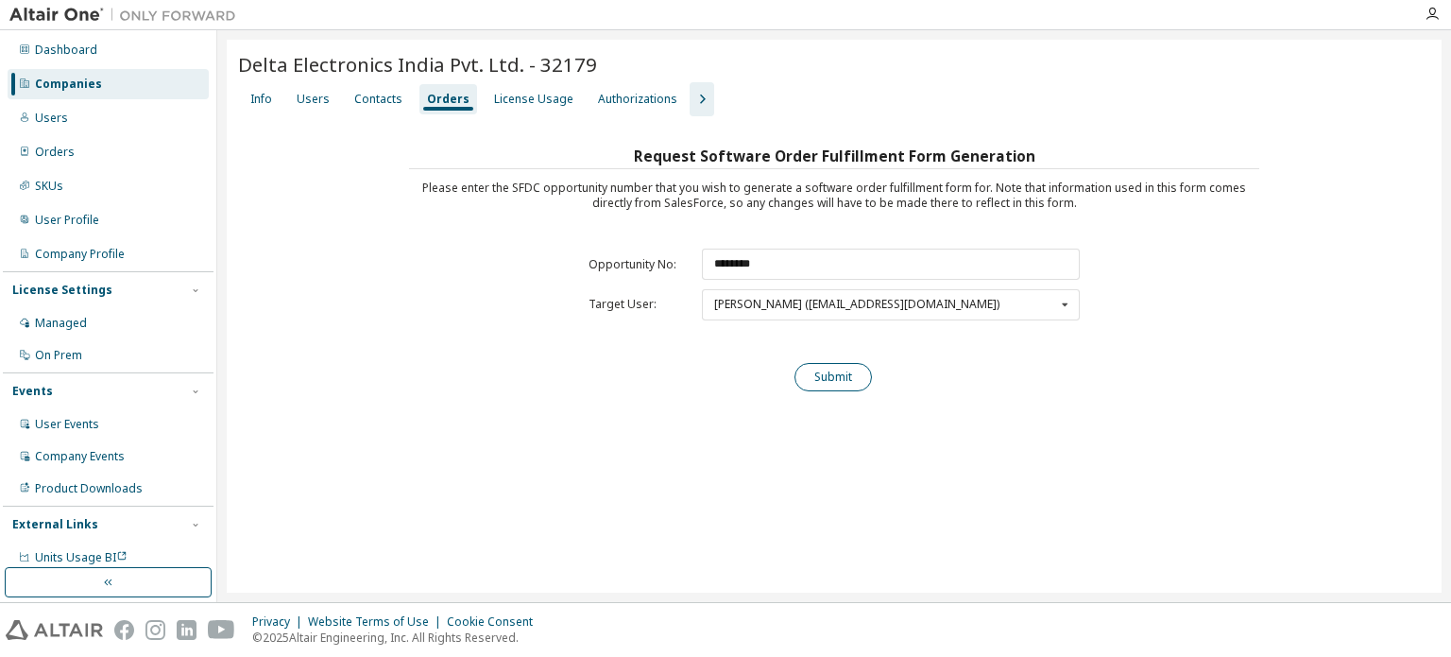
click at [832, 369] on button "Submit" at bounding box center [833, 377] width 77 height 28
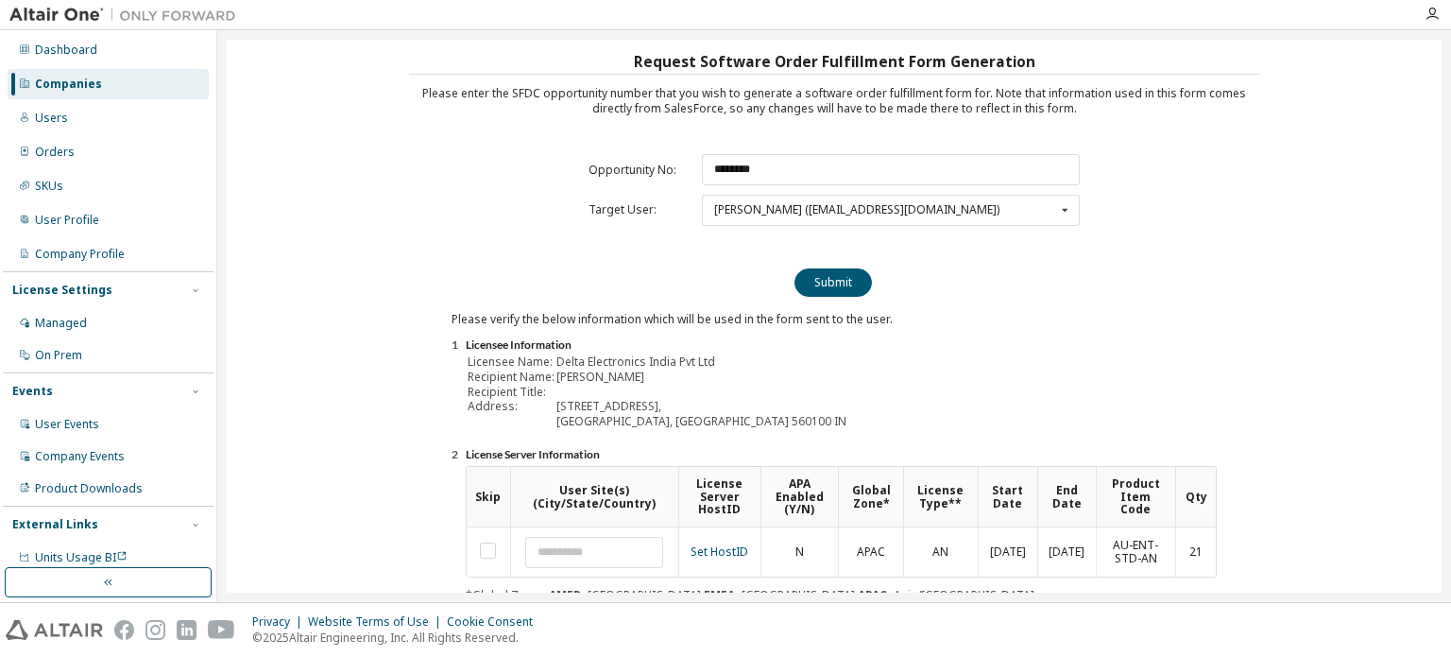
scroll to position [209, 0]
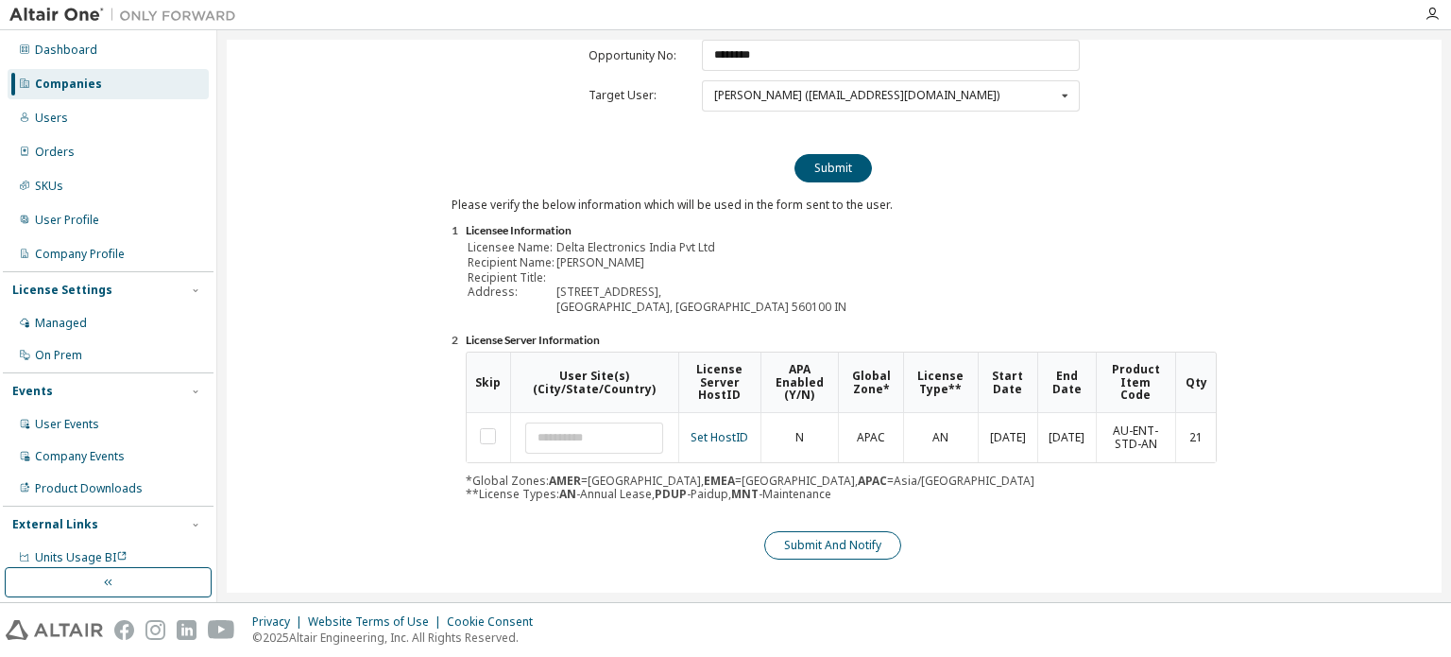
click at [881, 543] on button "Submit And Notify" at bounding box center [832, 545] width 137 height 28
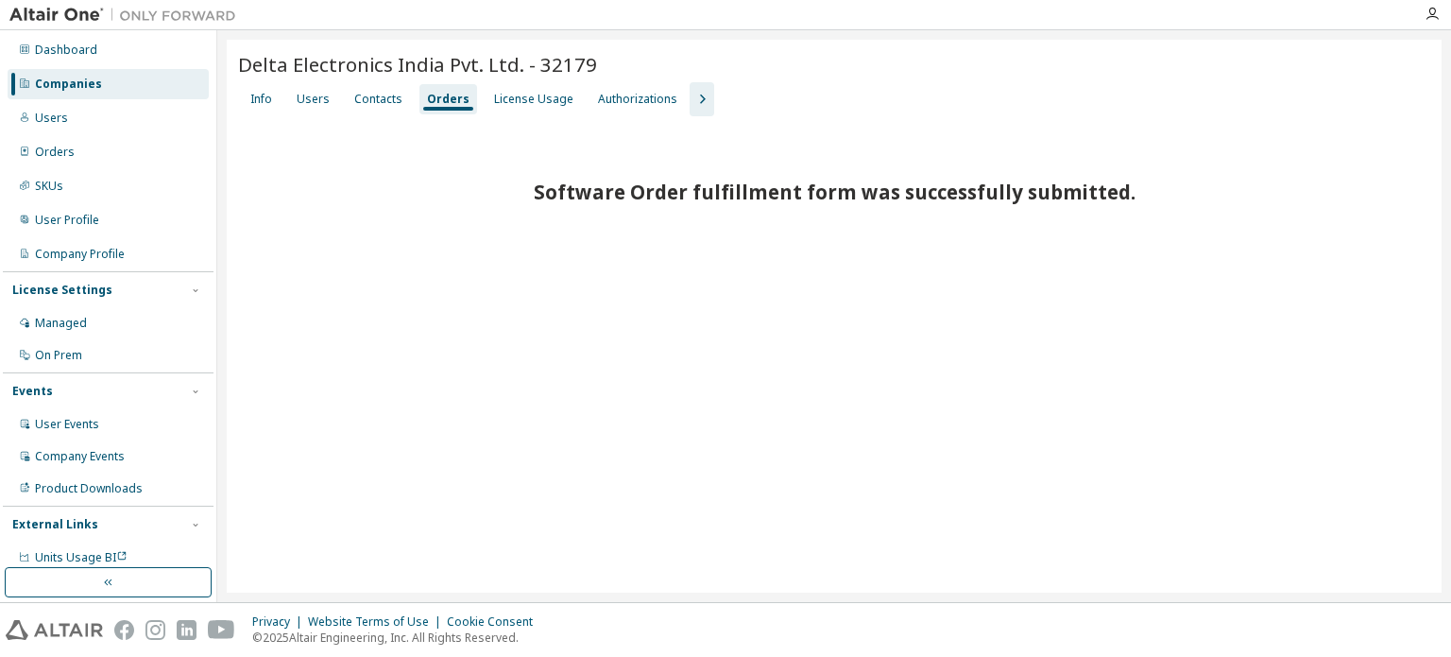
click at [102, 85] on div "Companies" at bounding box center [108, 84] width 201 height 30
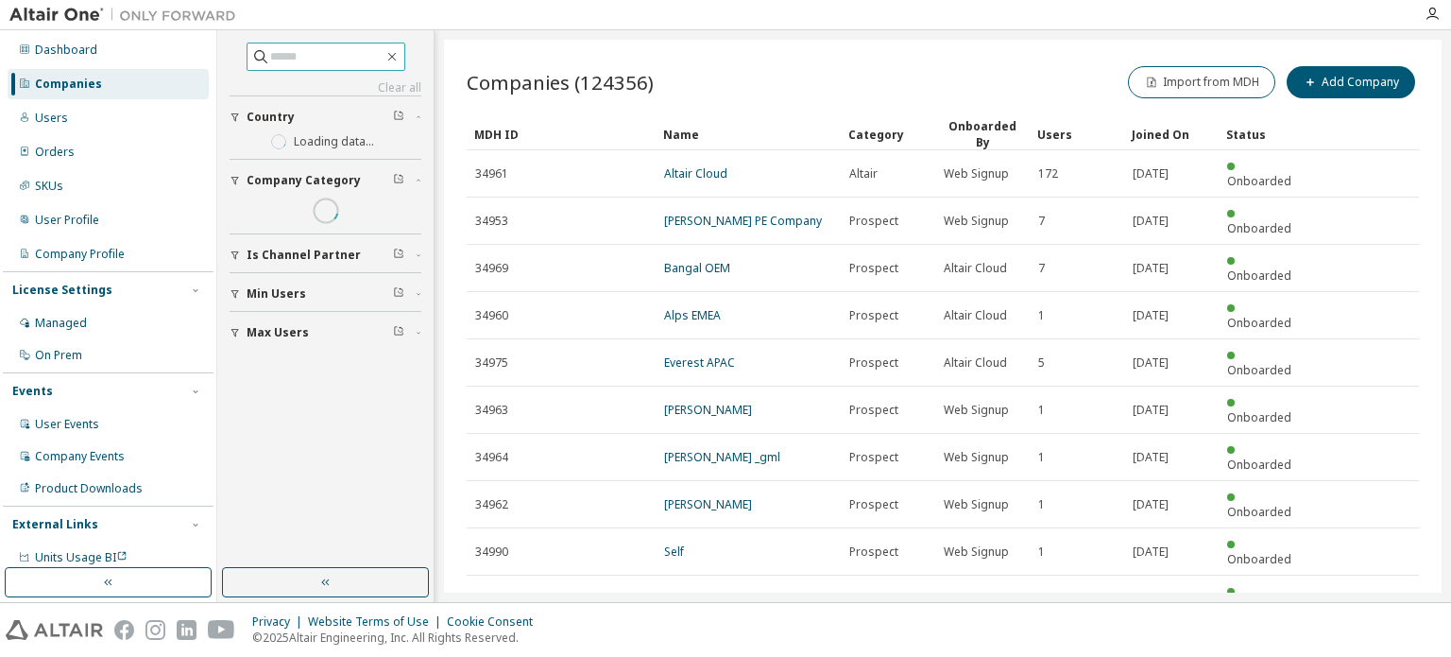
click at [325, 59] on input "text" at bounding box center [326, 56] width 113 height 19
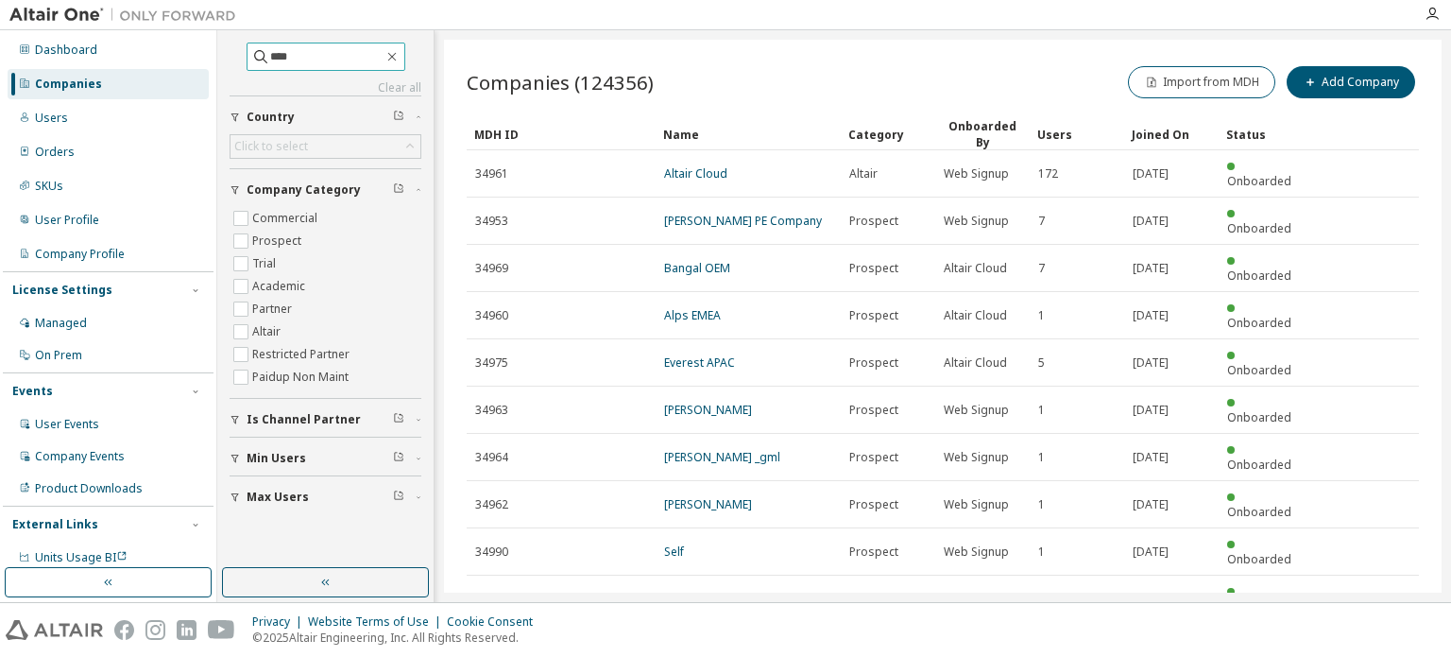
type input "****"
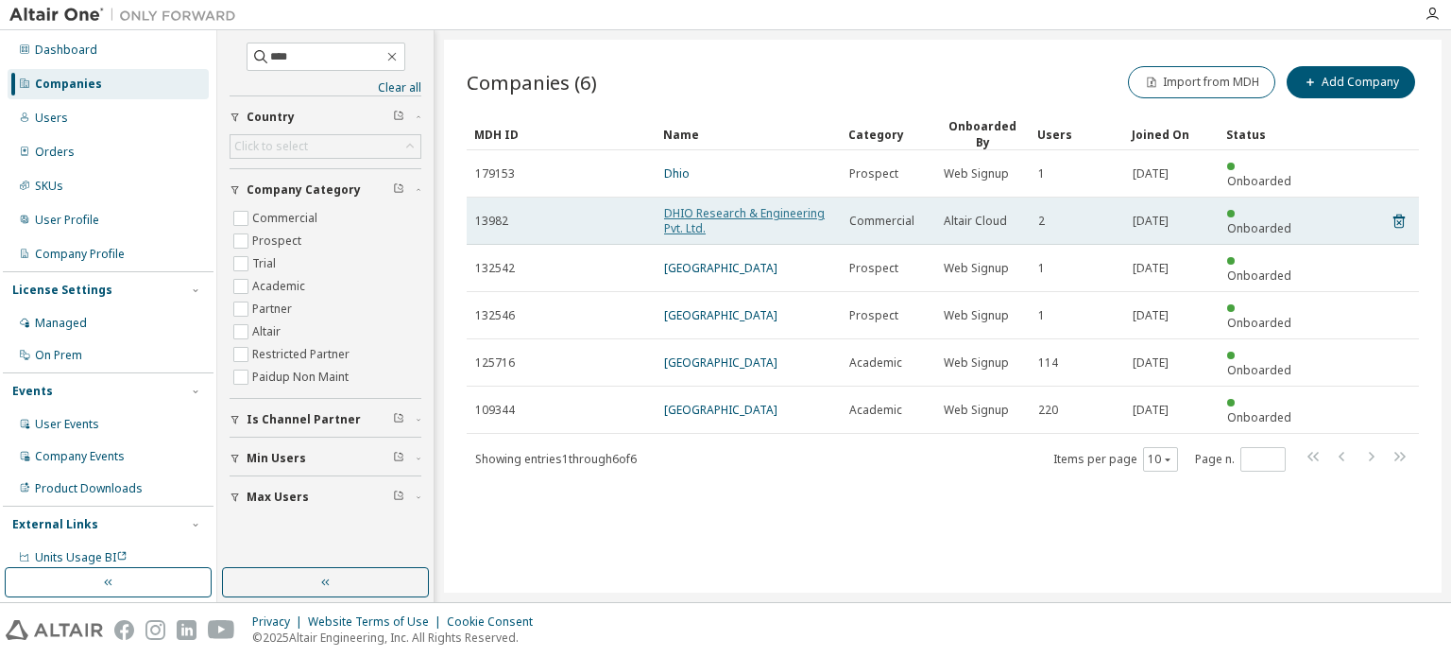
click at [686, 207] on link "DHIO Research & Engineering Pvt. Ltd." at bounding box center [744, 220] width 161 height 31
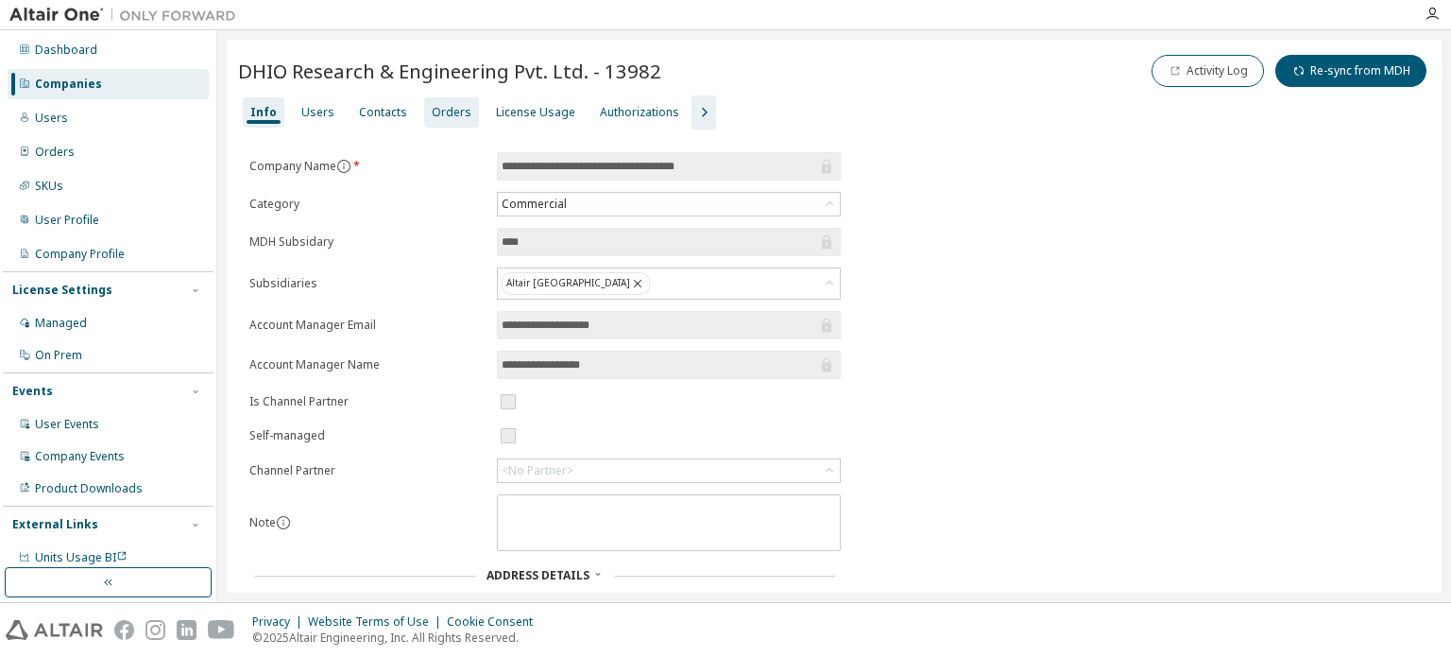
click at [447, 114] on div "Orders" at bounding box center [452, 112] width 40 height 15
